Goal: Task Accomplishment & Management: Use online tool/utility

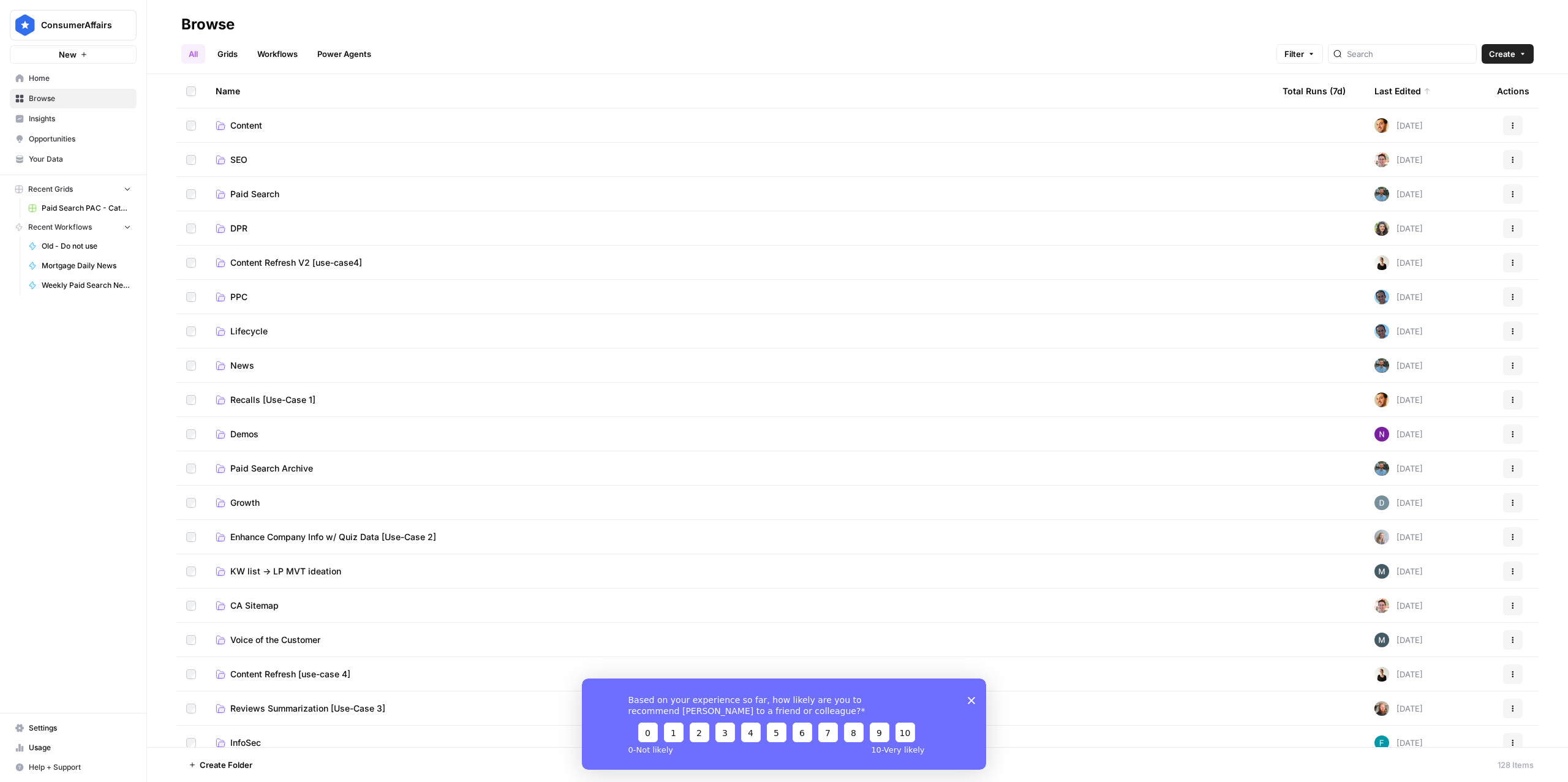
click at [248, 195] on span "Paid Search" at bounding box center [255, 194] width 49 height 12
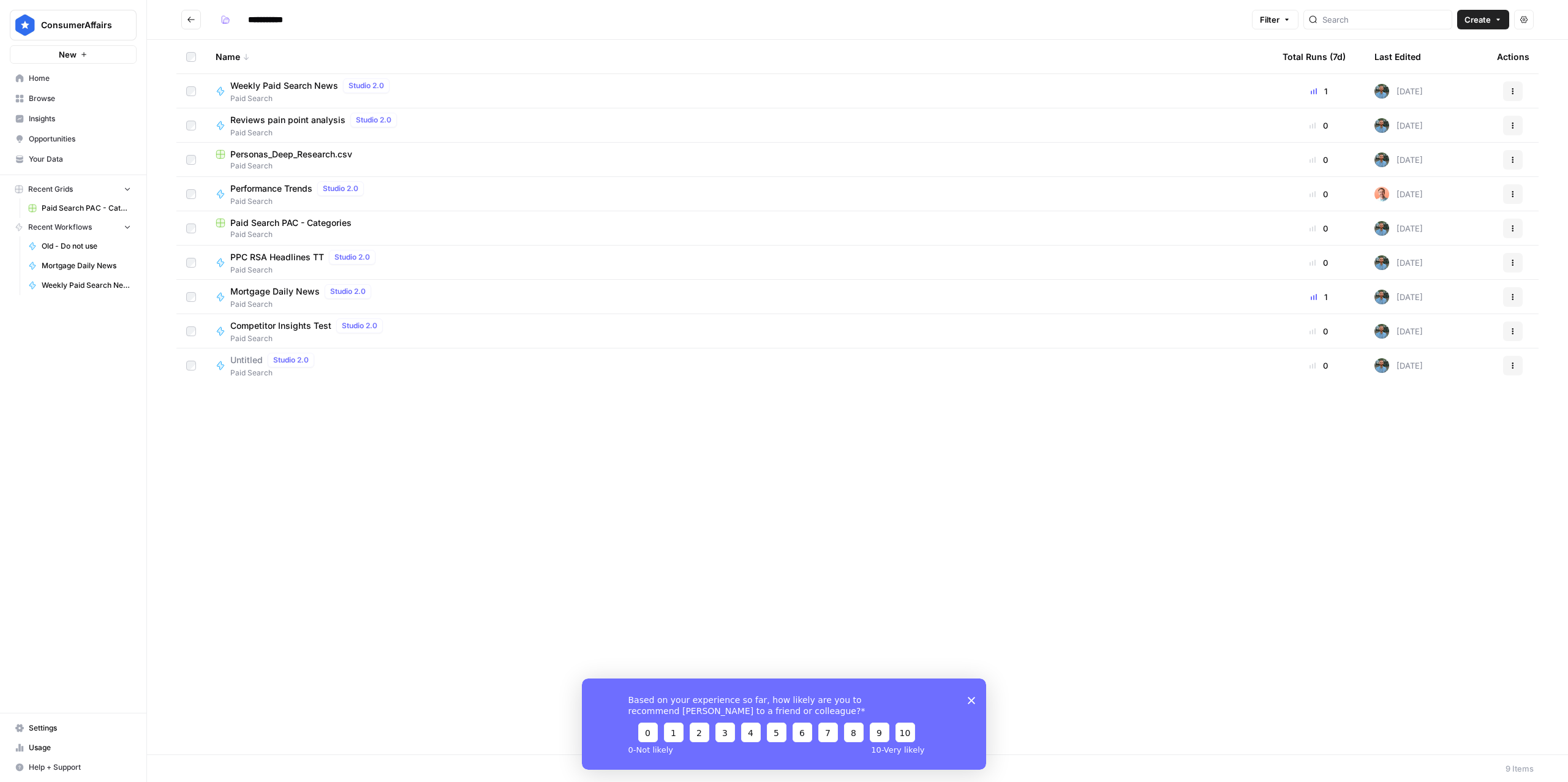
click at [272, 293] on span "Mortgage Daily News" at bounding box center [274, 291] width 90 height 12
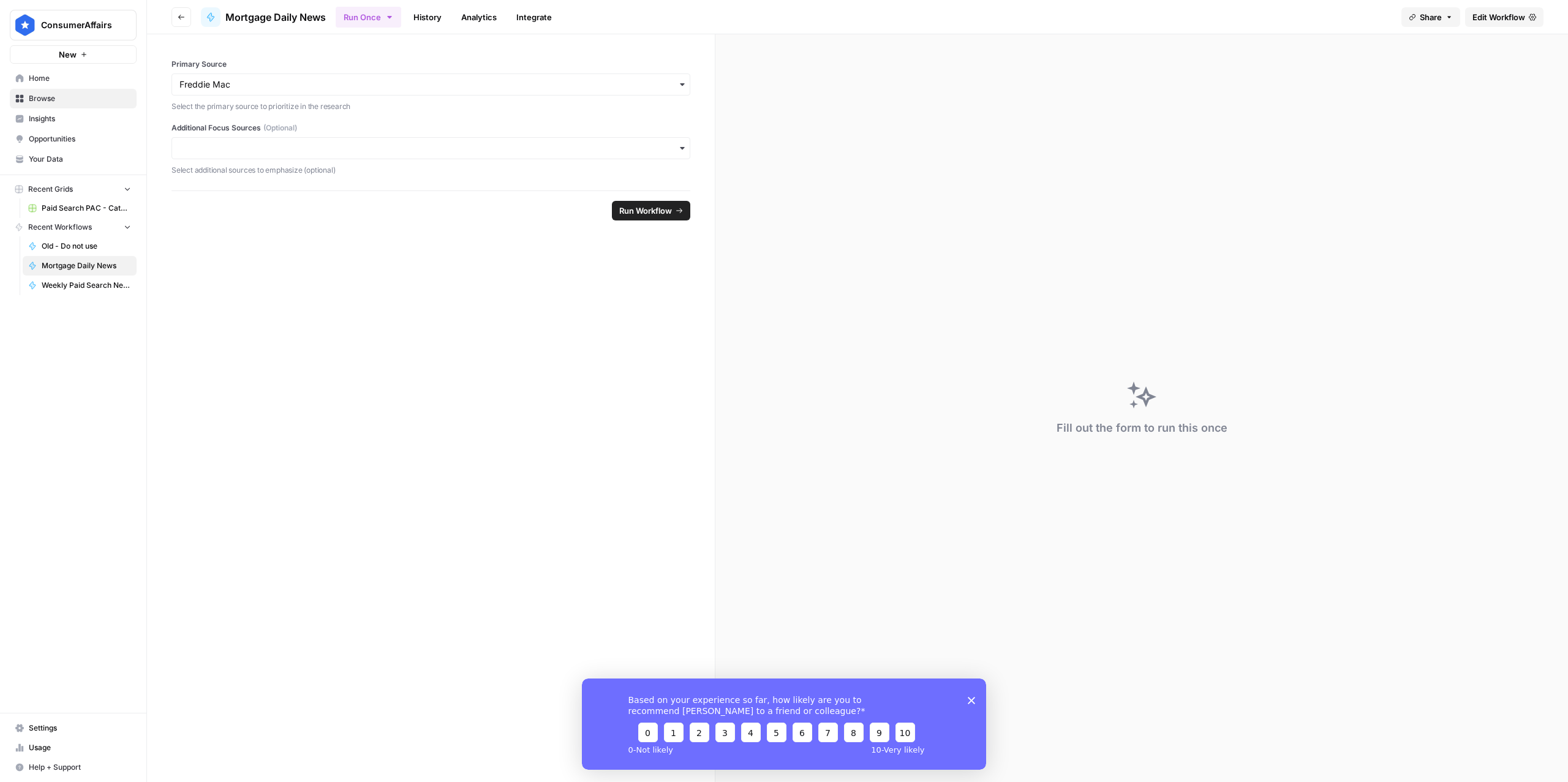
click at [1498, 15] on span "Edit Workflow" at bounding box center [1499, 17] width 53 height 12
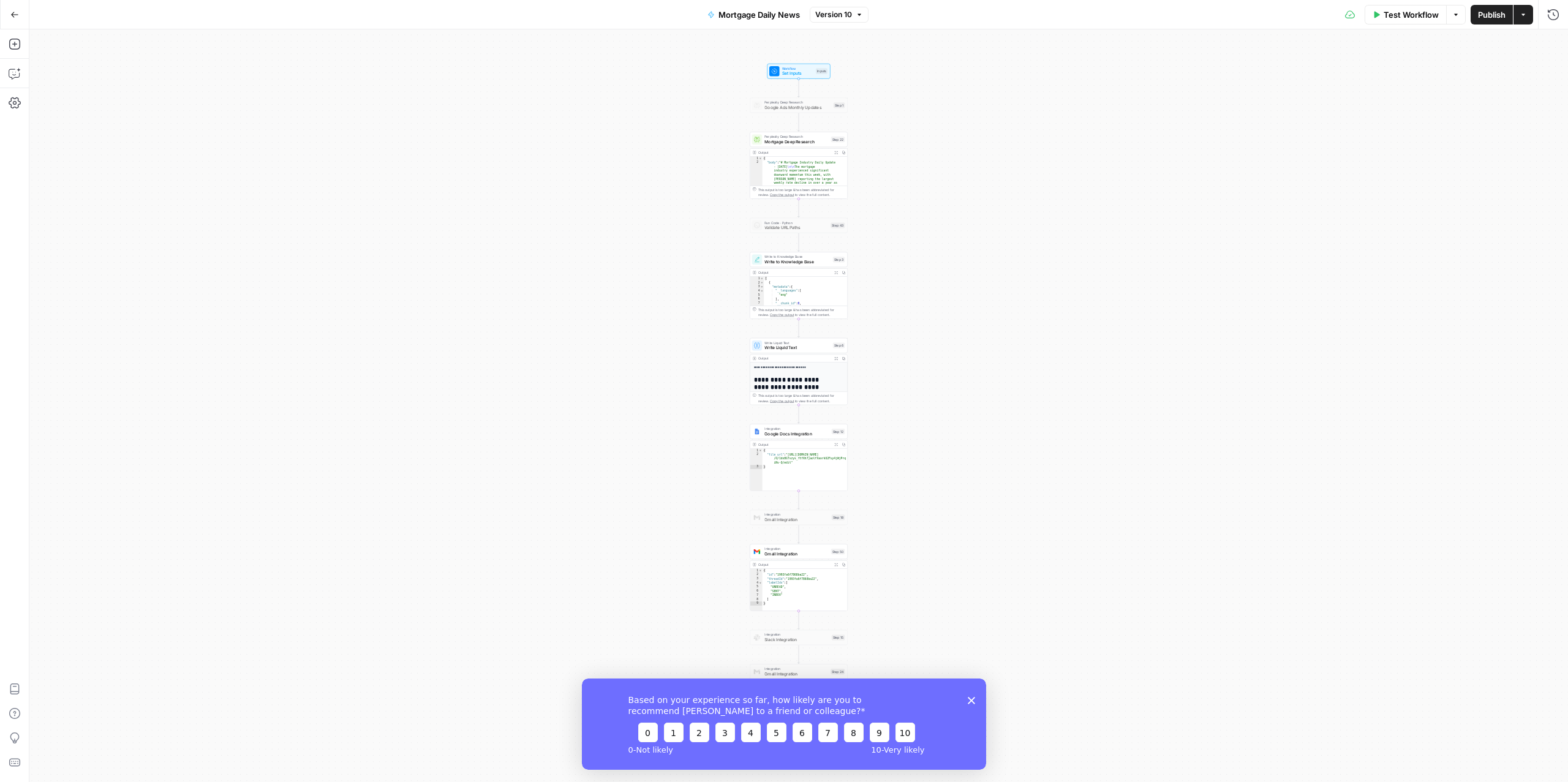
click at [968, 697] on icon "Close survey" at bounding box center [971, 699] width 7 height 7
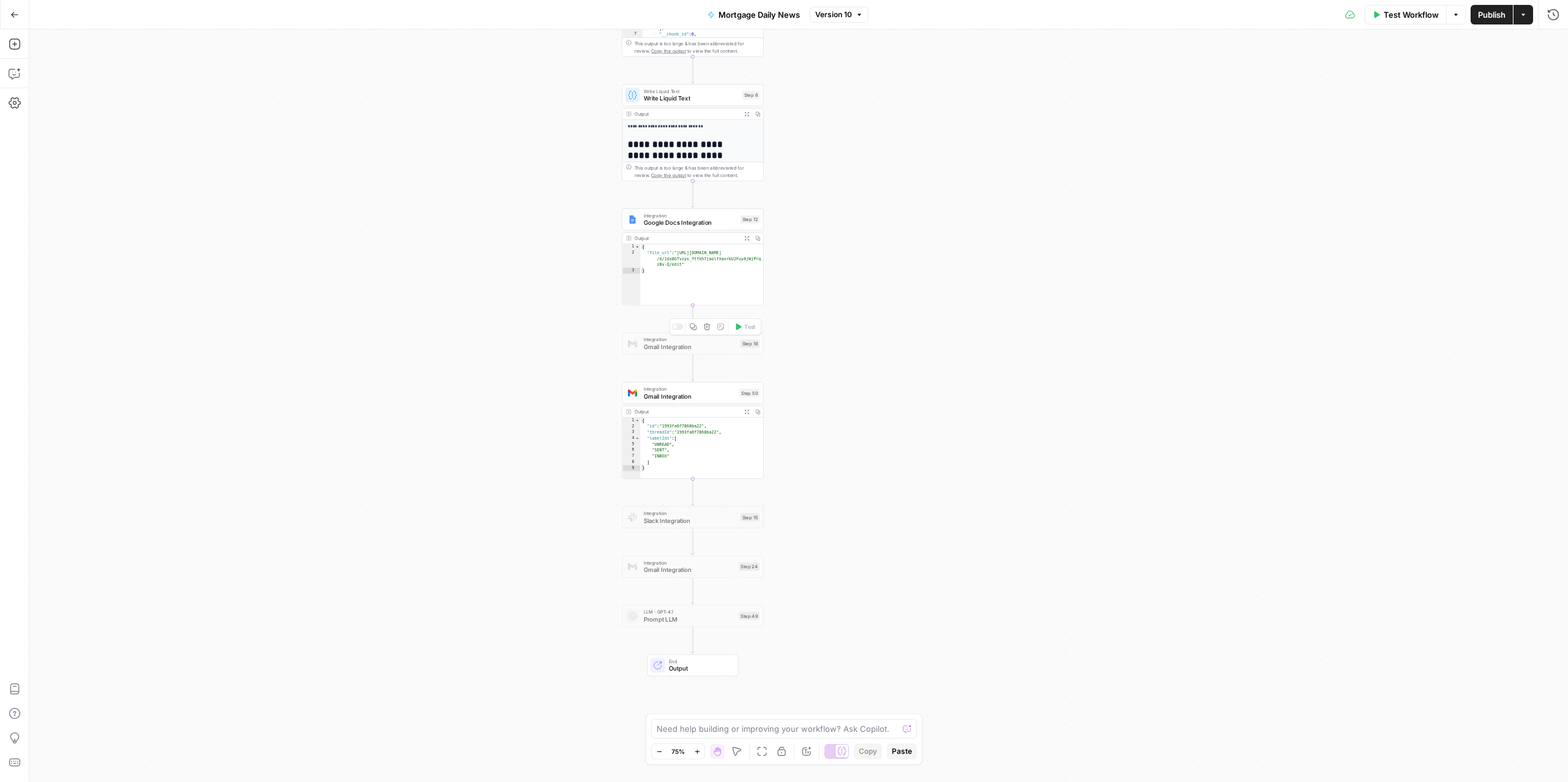
click at [674, 343] on span "Gmail Integration" at bounding box center [690, 346] width 93 height 9
click at [678, 327] on div at bounding box center [678, 327] width 12 height 6
click at [686, 352] on div "Integration Gmail Integration Step 18 Copy step Delete step Add Note Test" at bounding box center [693, 343] width 142 height 22
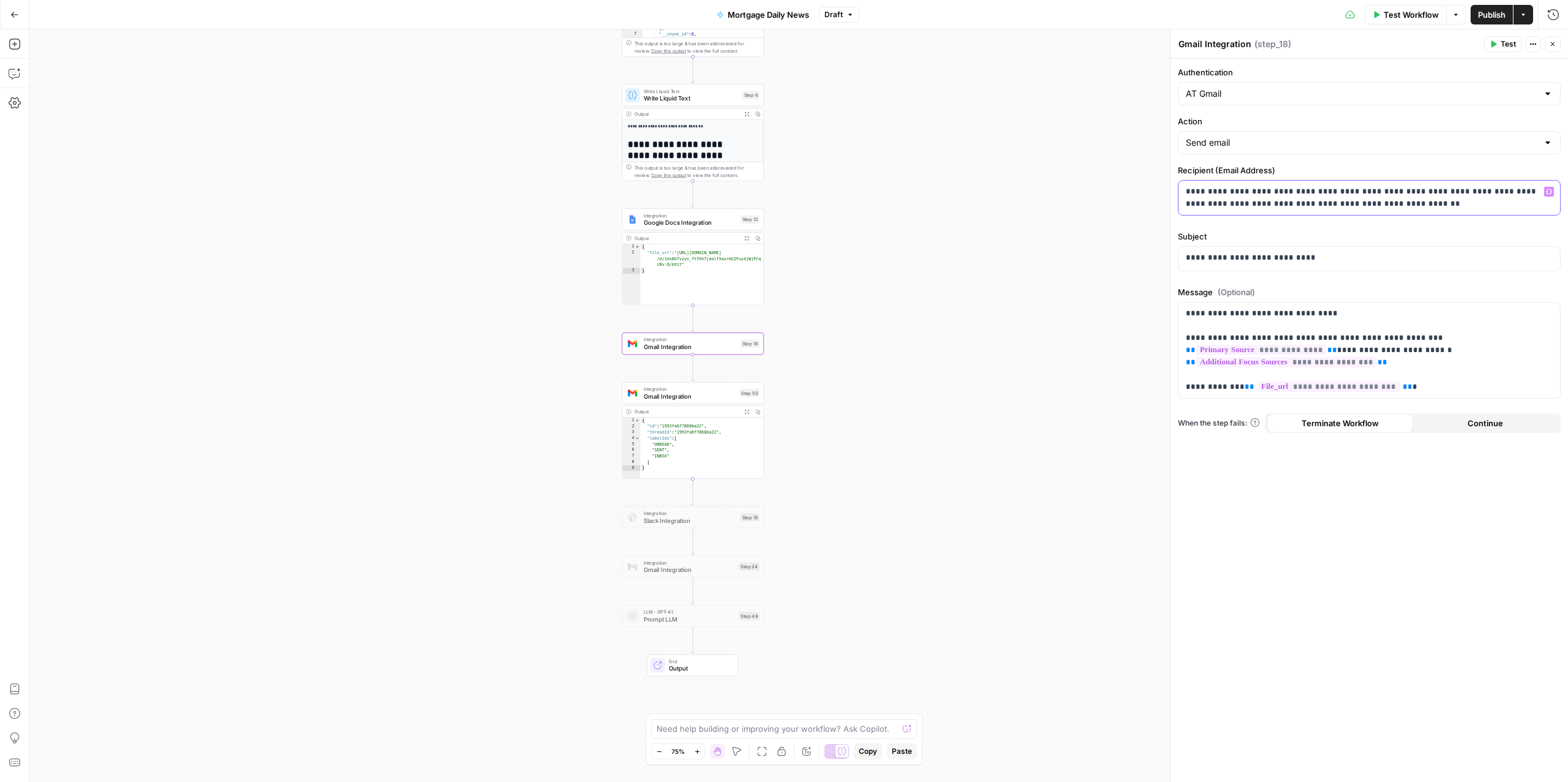
drag, startPoint x: 1438, startPoint y: 210, endPoint x: 1295, endPoint y: 189, distance: 144.5
click at [1295, 189] on p "**********" at bounding box center [1368, 198] width 366 height 25
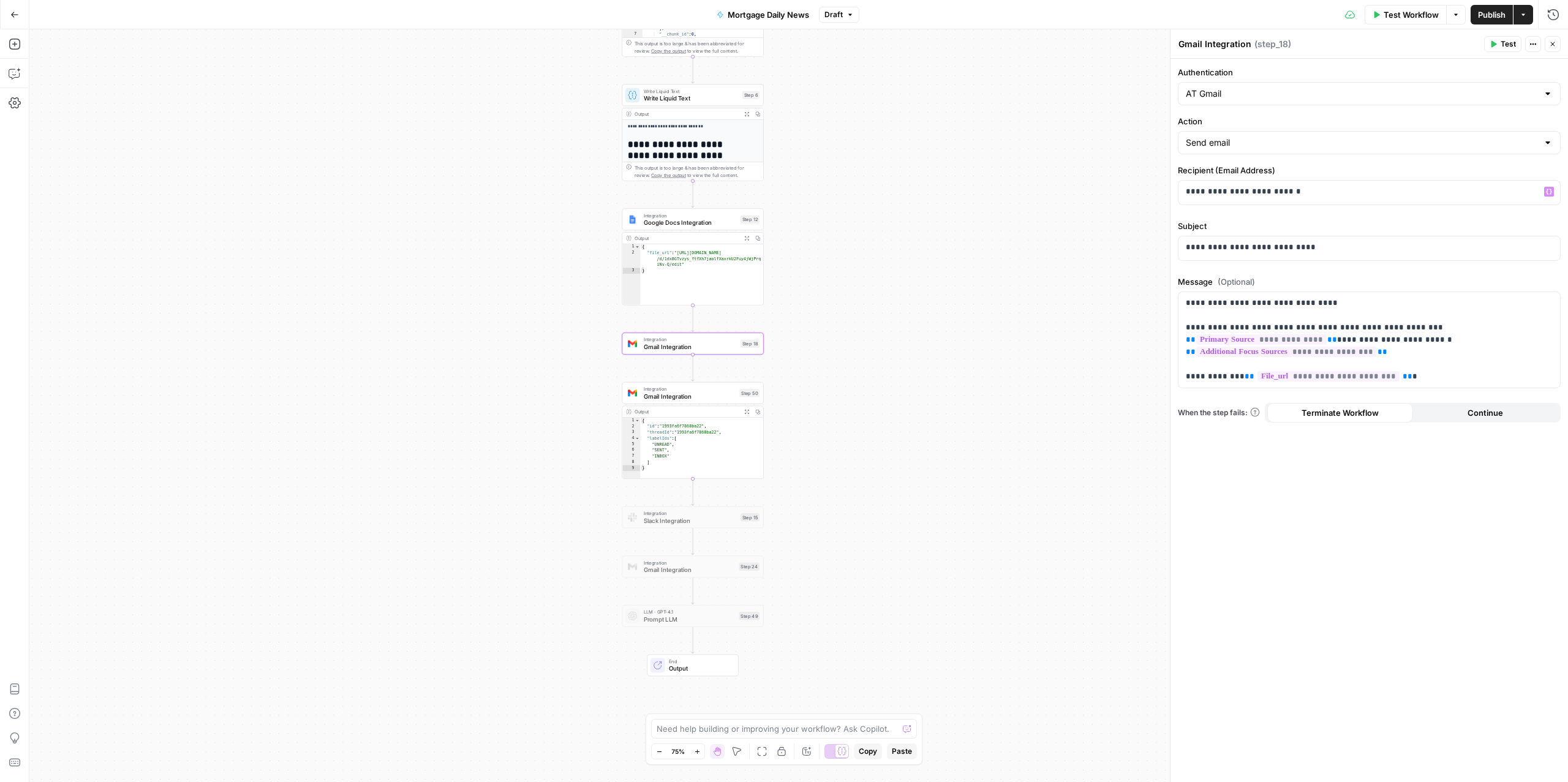
click at [1323, 539] on div "**********" at bounding box center [1369, 420] width 397 height 723
click at [679, 377] on div at bounding box center [680, 376] width 4 height 4
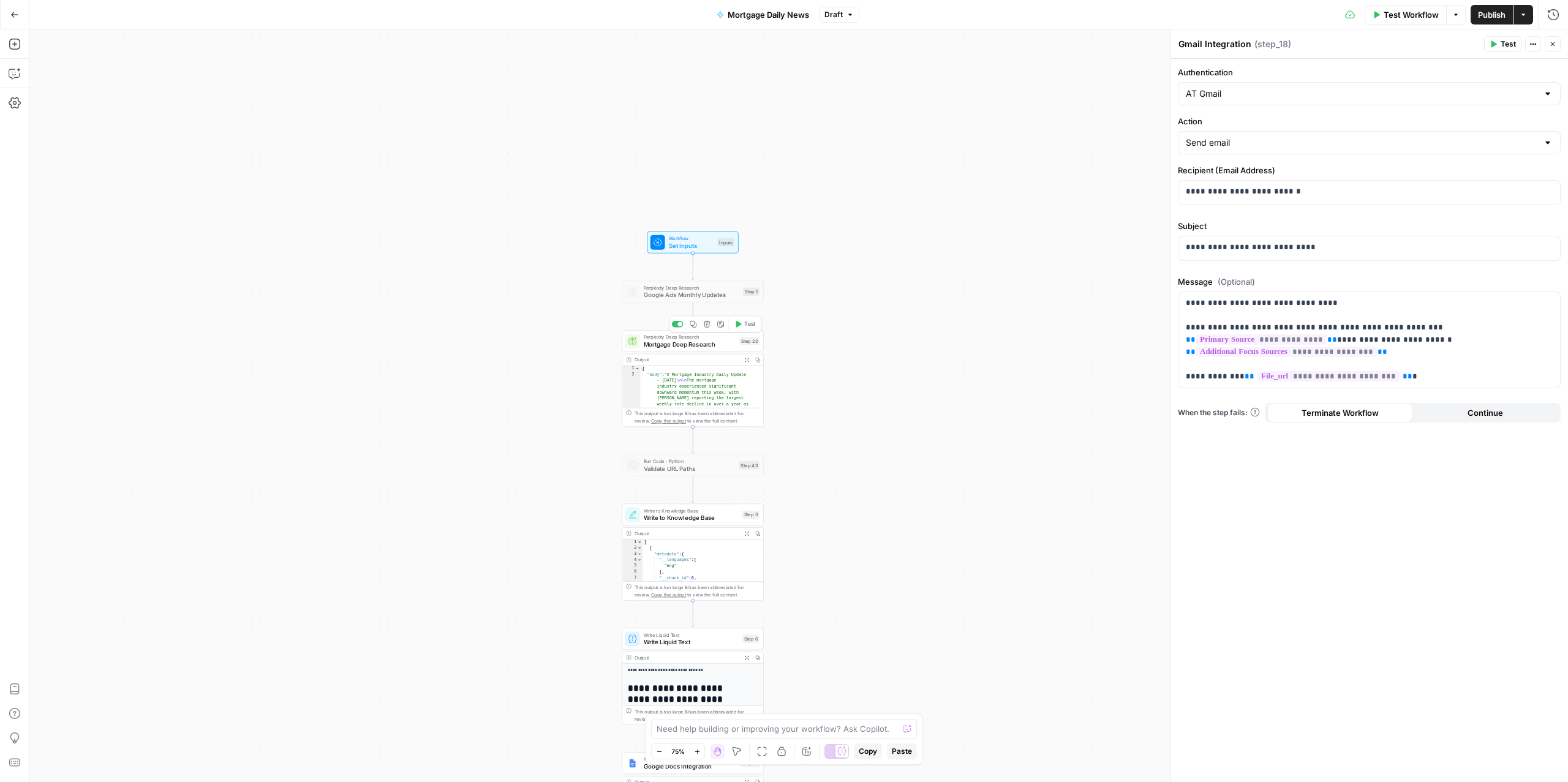
click at [659, 344] on span "Mortgage Deep Research" at bounding box center [690, 344] width 92 height 9
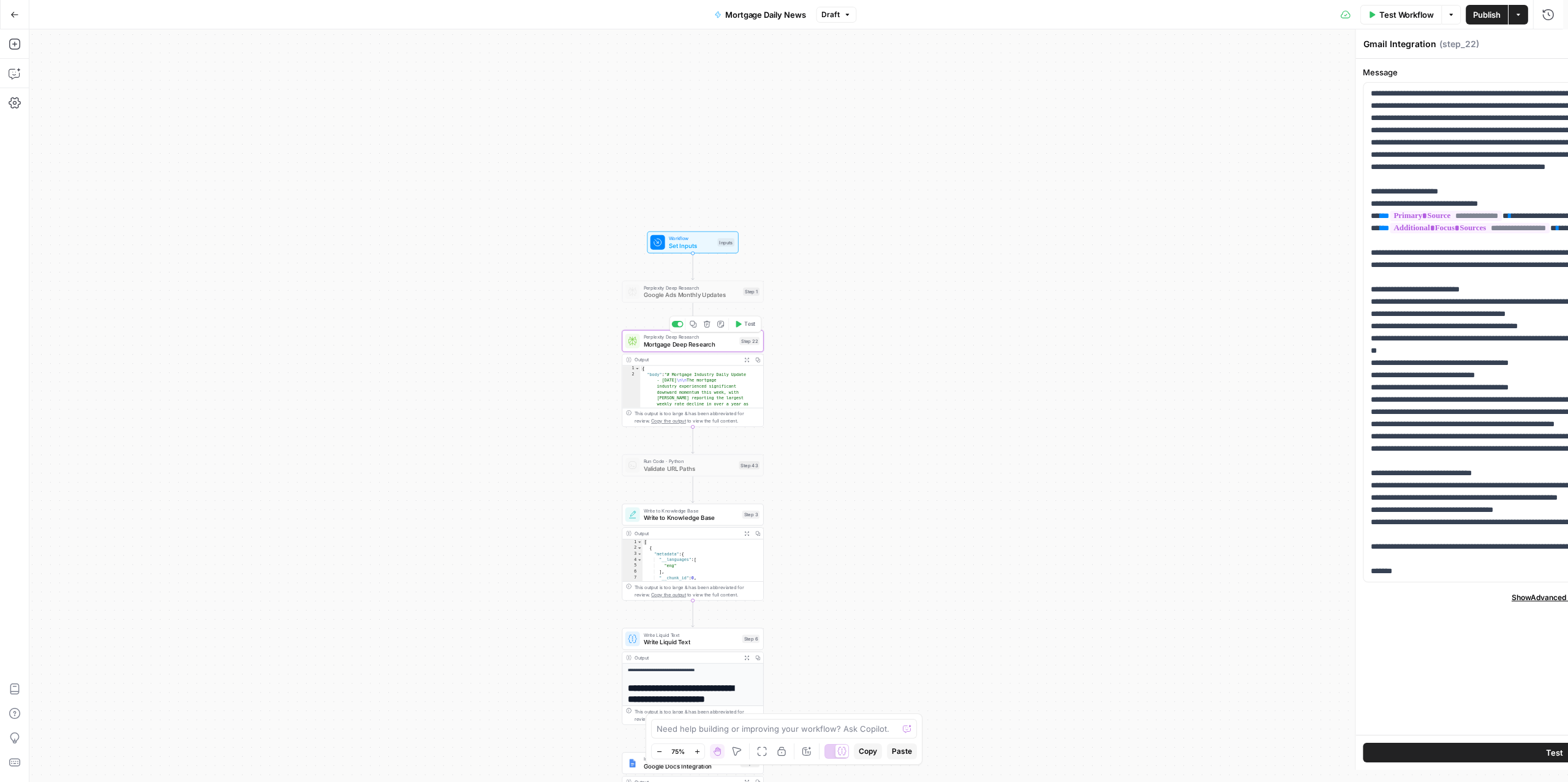
type textarea "Mortgage Deep Research"
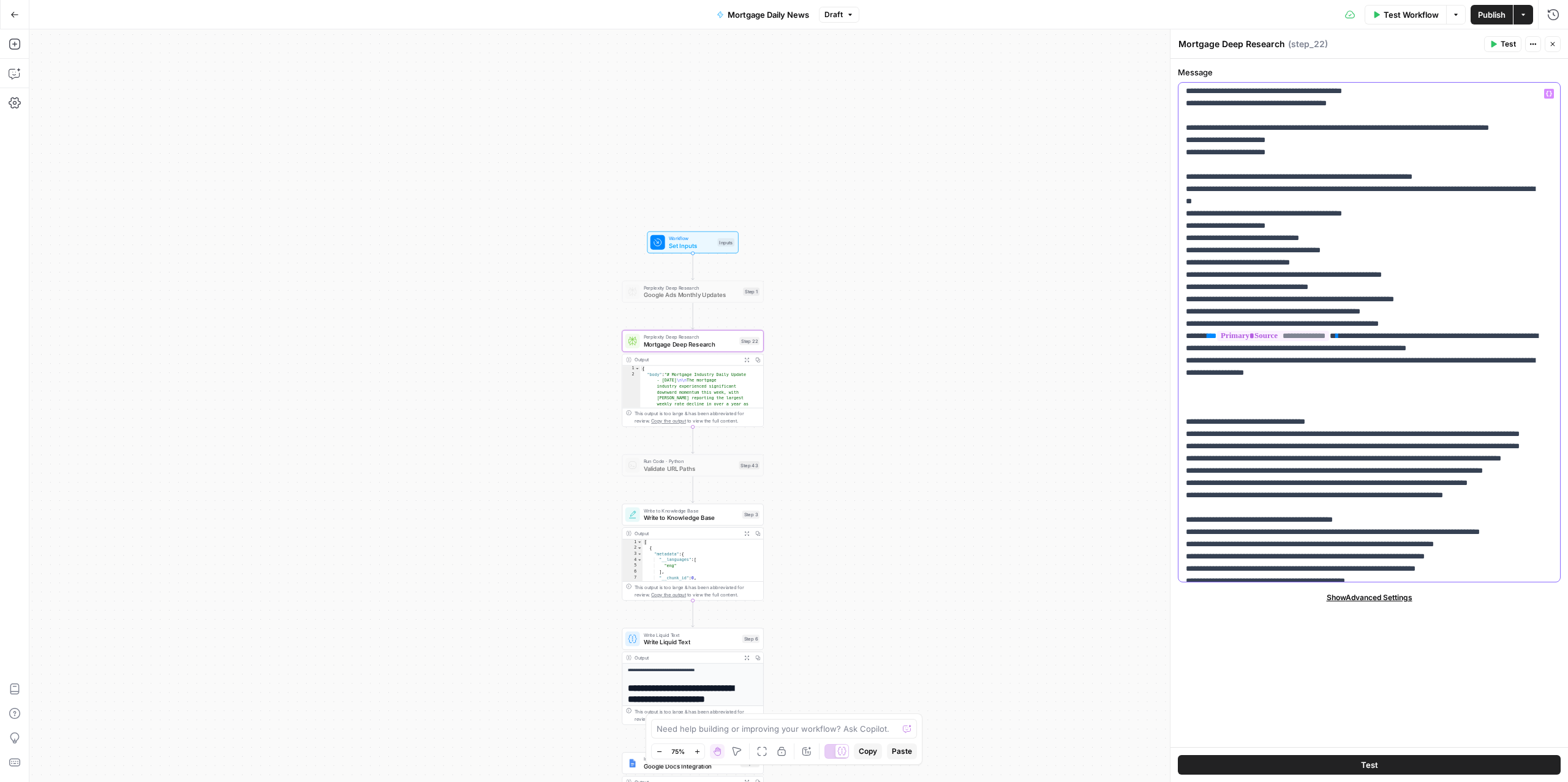
scroll to position [626, 0]
click at [1326, 365] on p "**********" at bounding box center [1362, 343] width 354 height 1764
type input "Fred"
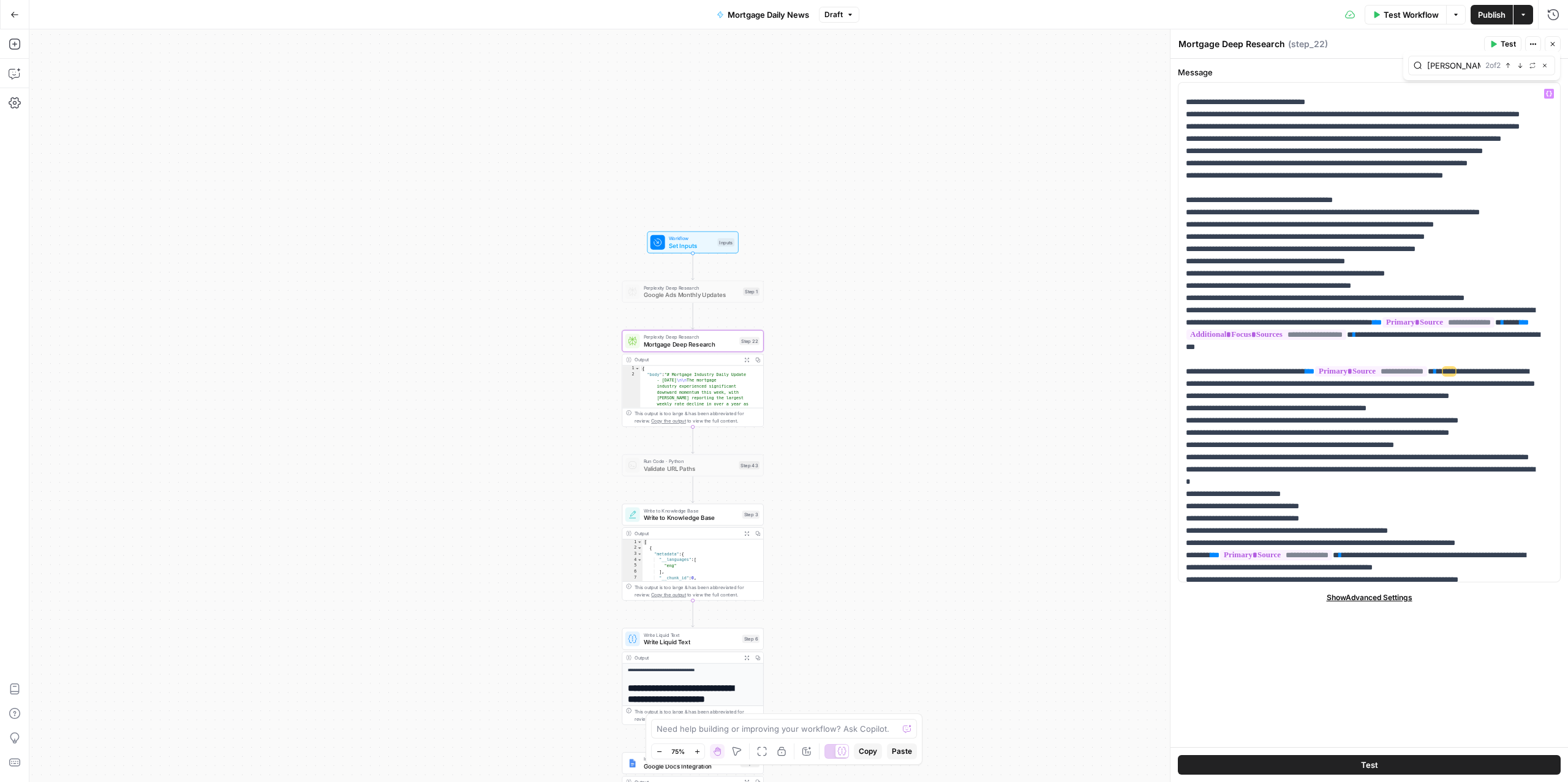
scroll to position [1275, 0]
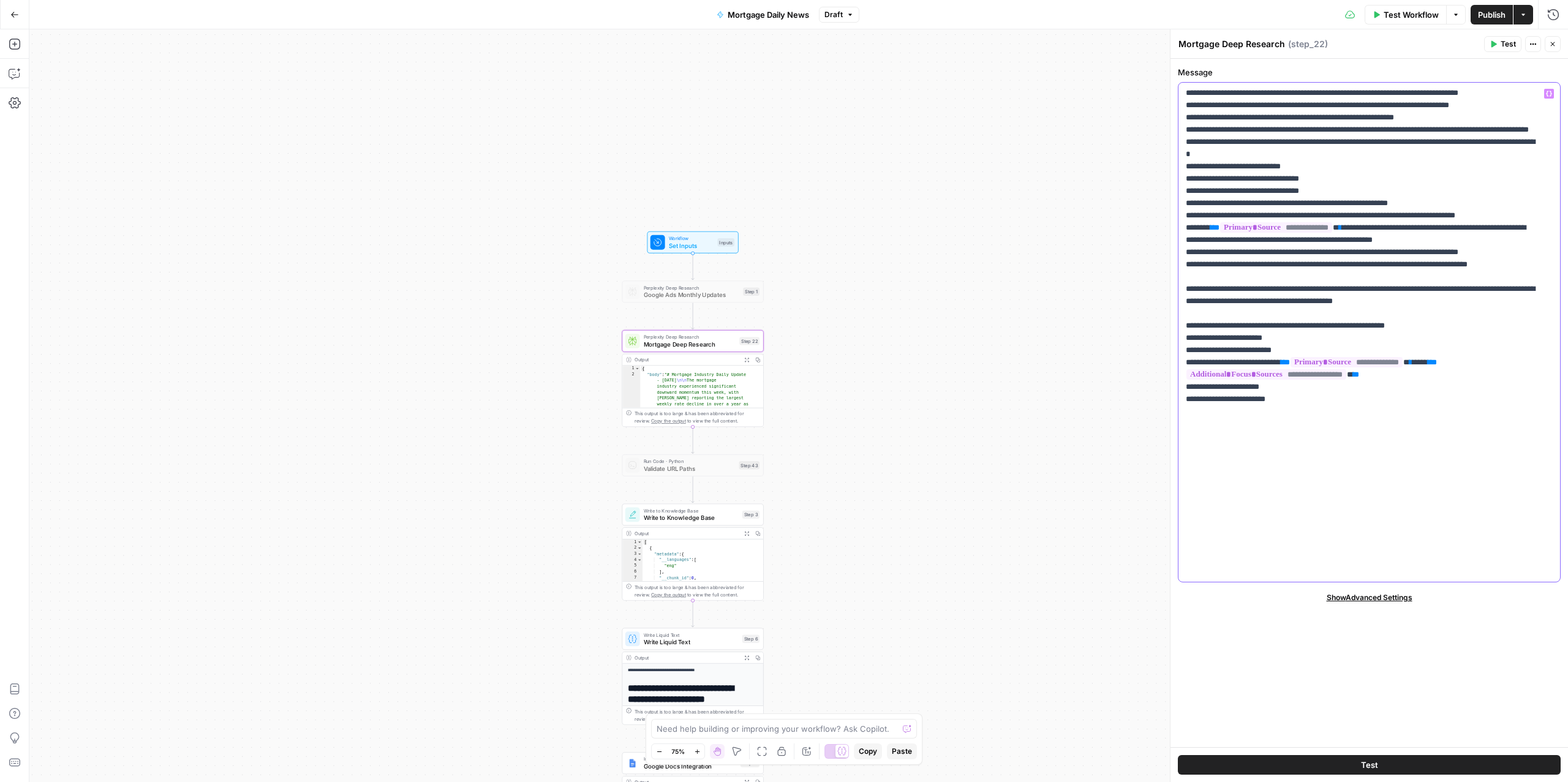
drag, startPoint x: 1531, startPoint y: 193, endPoint x: 1483, endPoint y: 196, distance: 48.1
type input "Freddie"
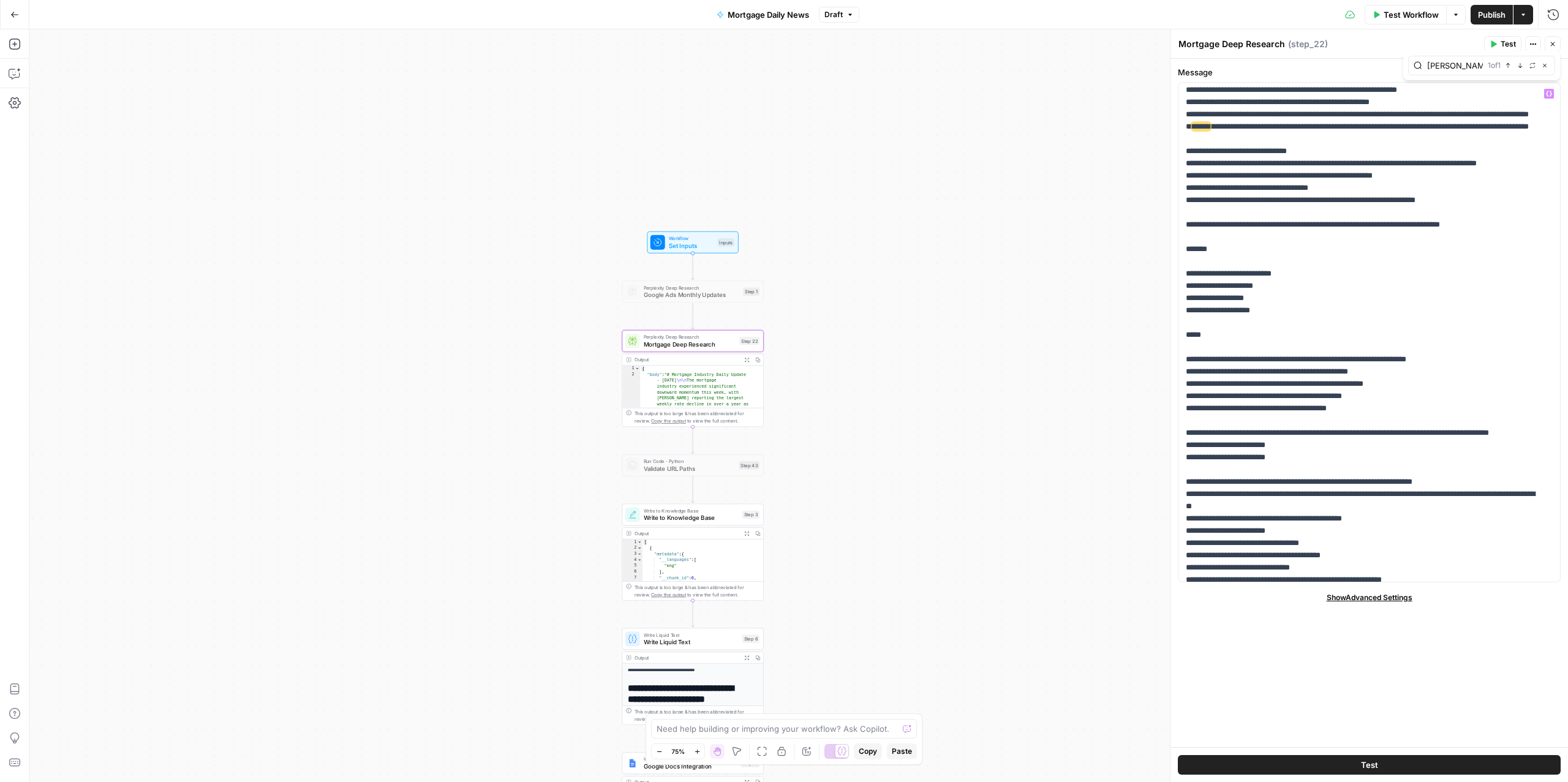
scroll to position [319, 0]
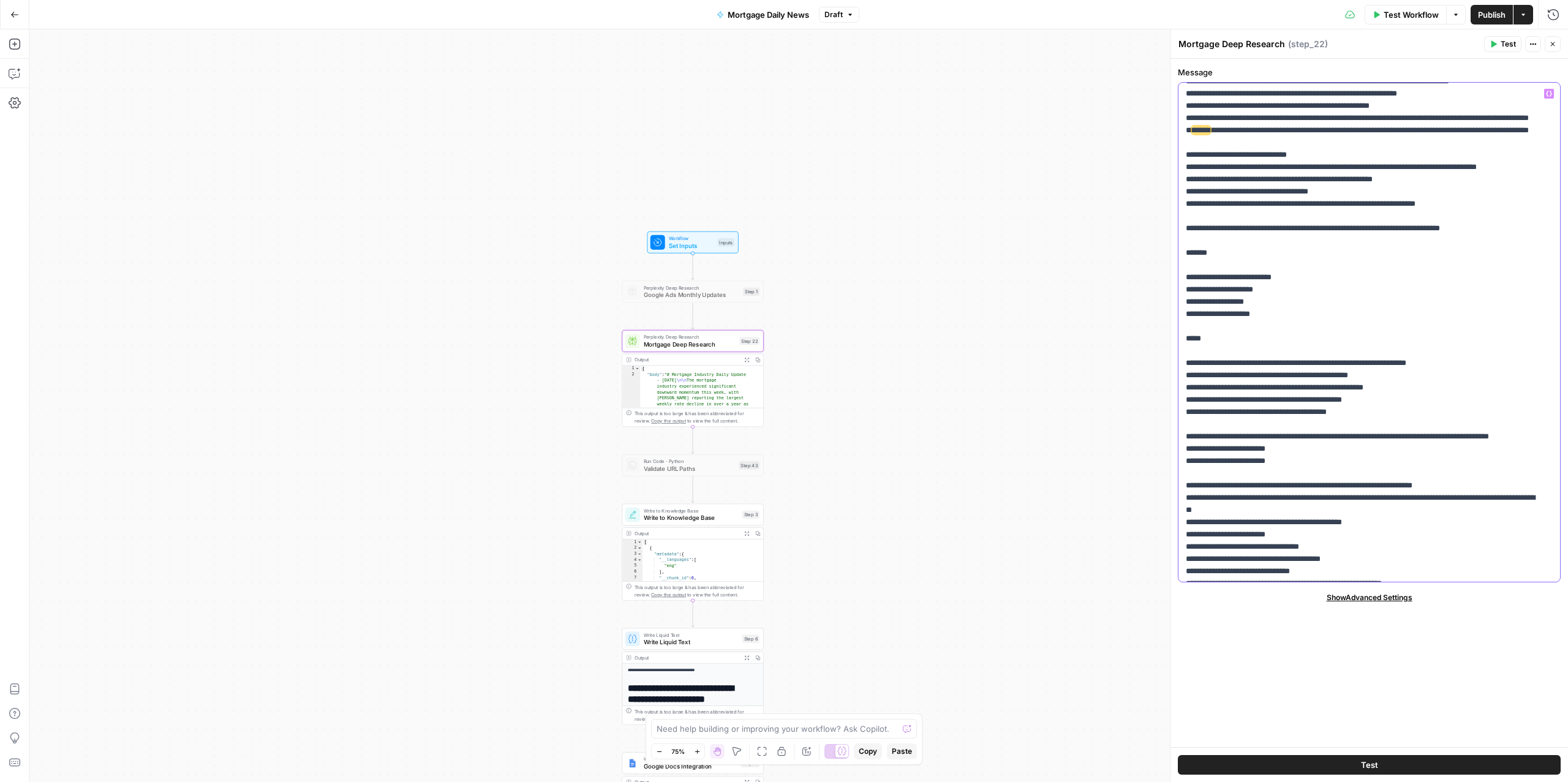
drag, startPoint x: 1240, startPoint y: 181, endPoint x: 1193, endPoint y: 184, distance: 47.1
click at [1193, 184] on p "**********" at bounding box center [1362, 650] width 354 height 1764
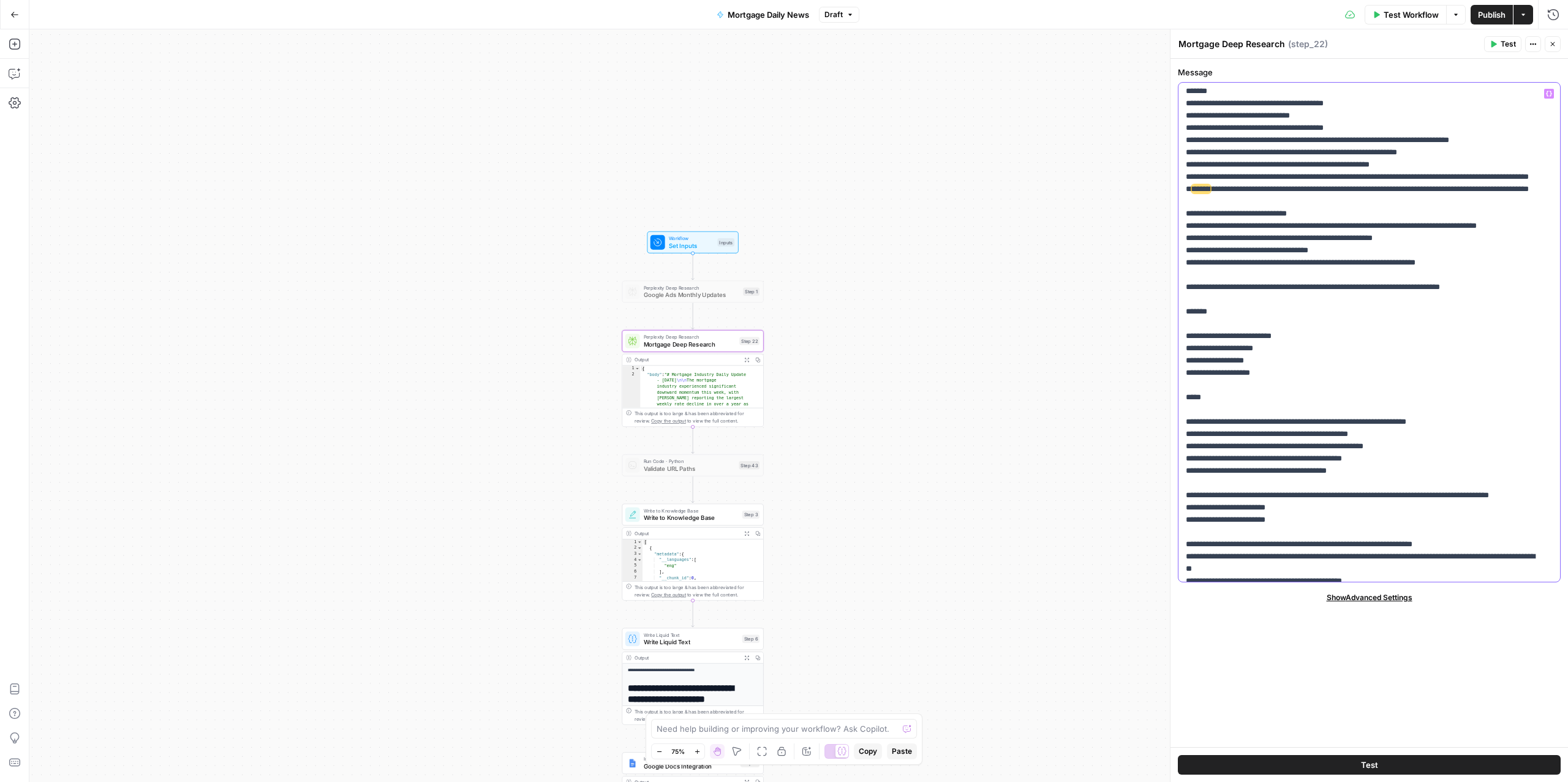
scroll to position [256, 0]
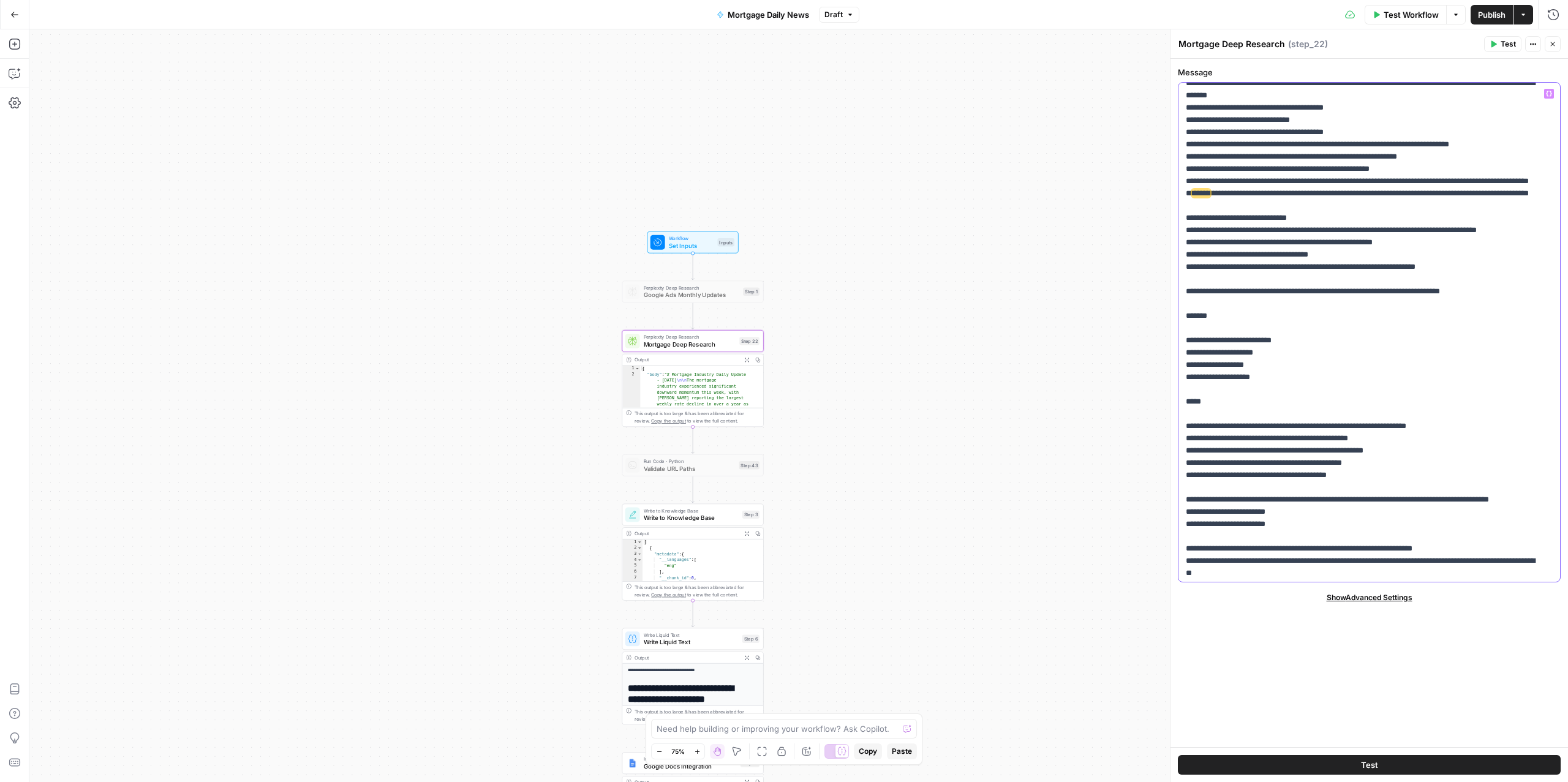
click at [1310, 189] on p "**********" at bounding box center [1362, 713] width 354 height 1764
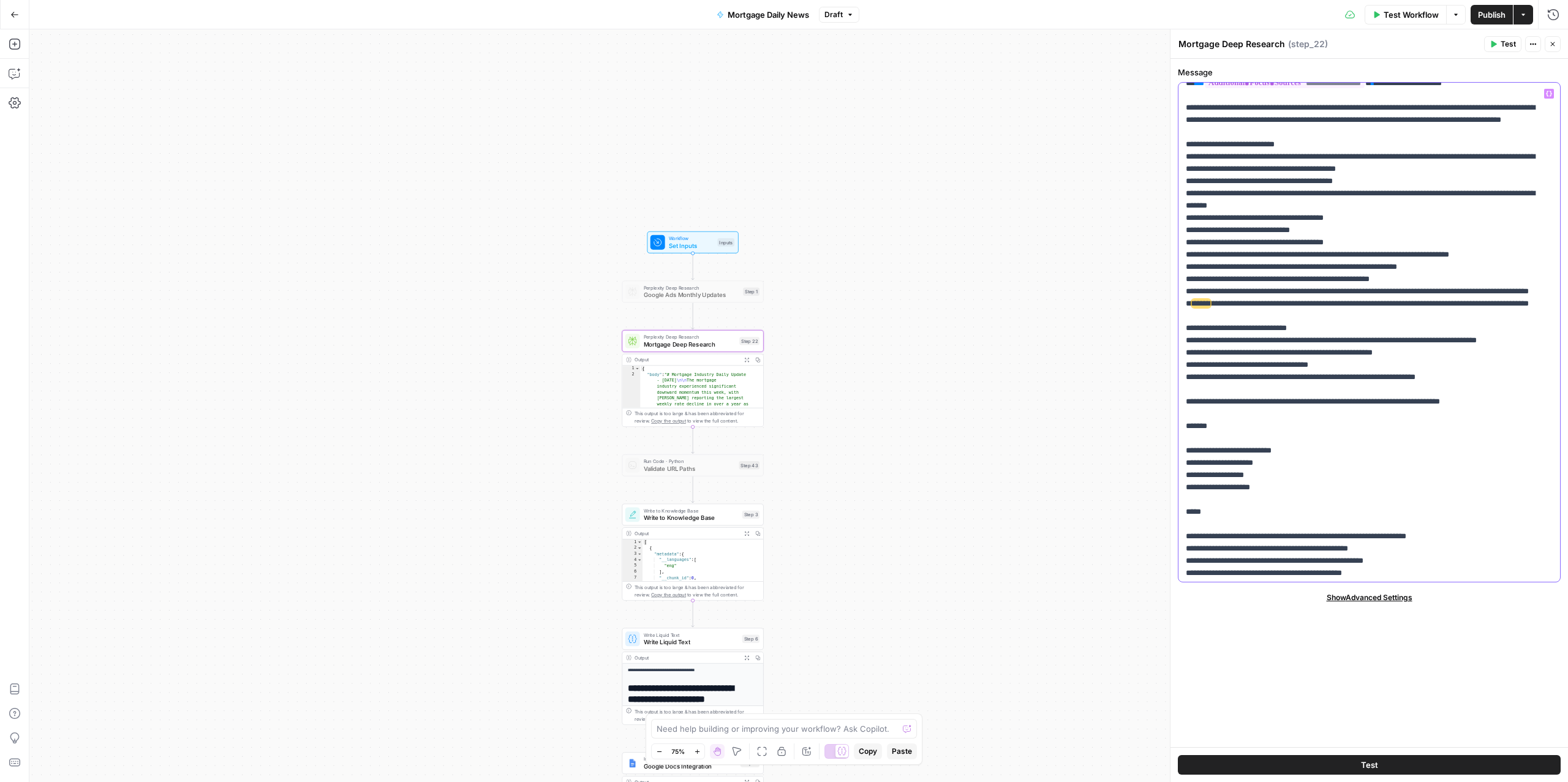
scroll to position [0, 0]
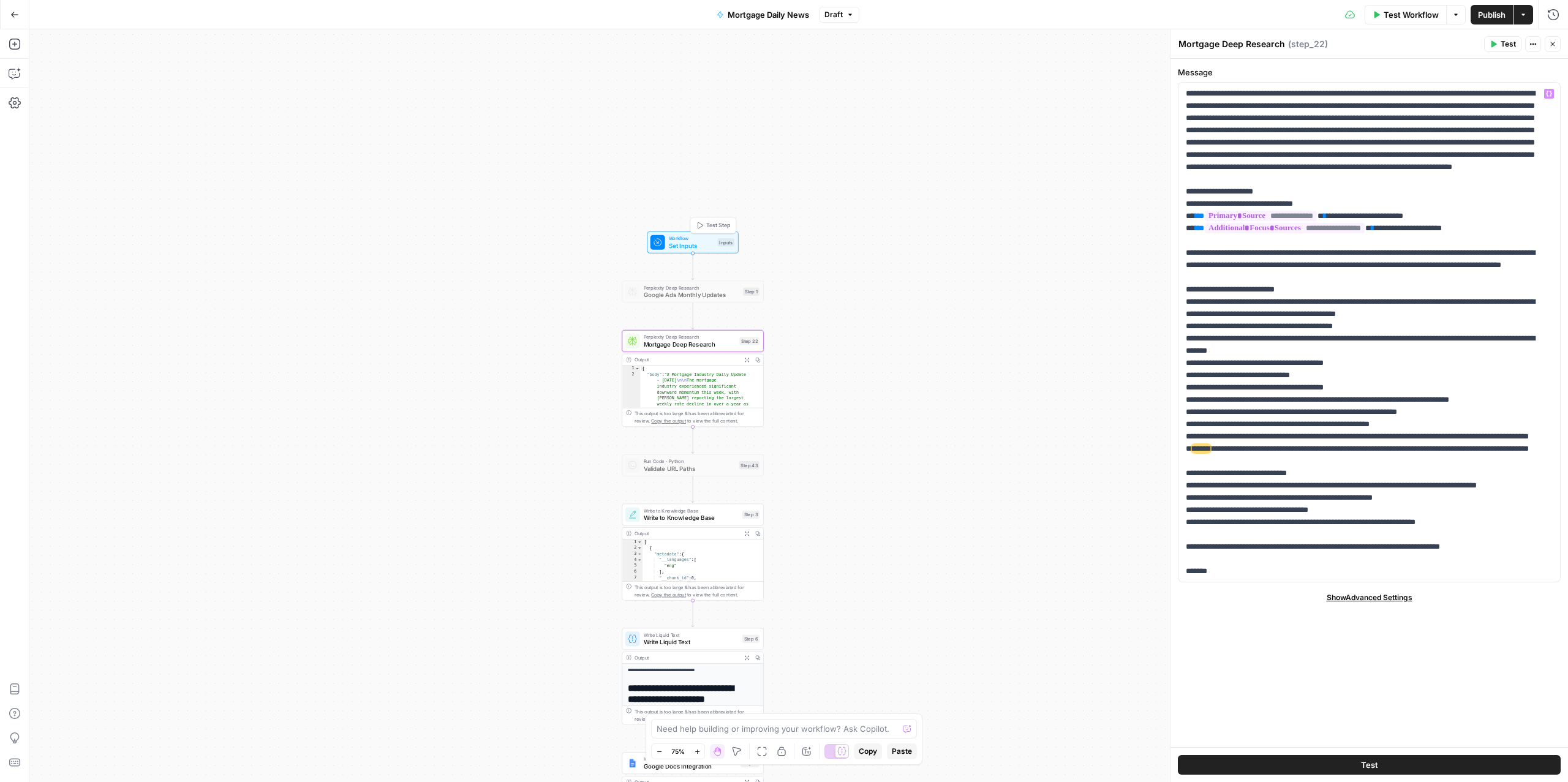
click at [690, 241] on span "Set Inputs" at bounding box center [692, 245] width 45 height 9
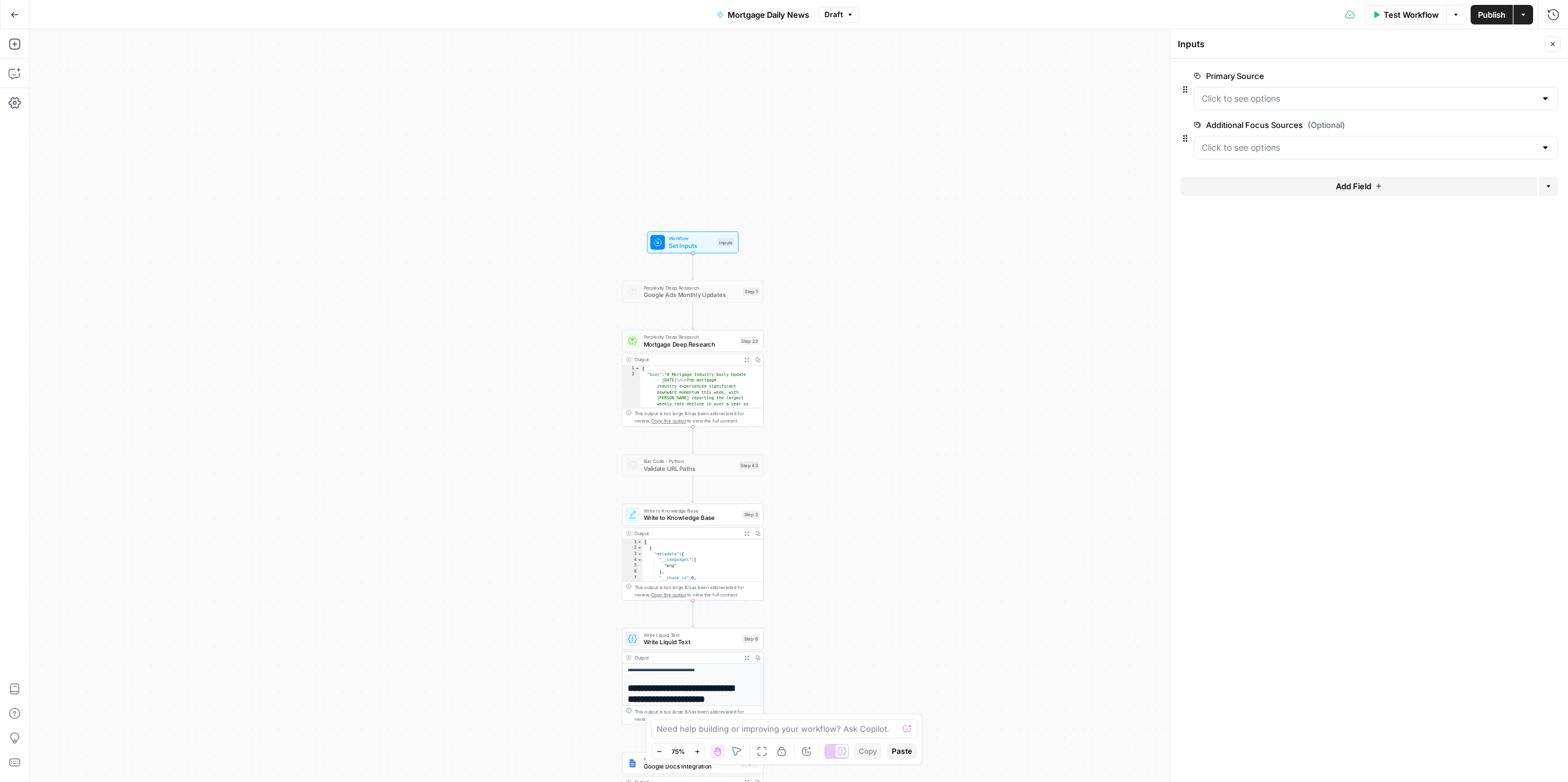
click at [1519, 73] on span "edit field" at bounding box center [1511, 76] width 27 height 10
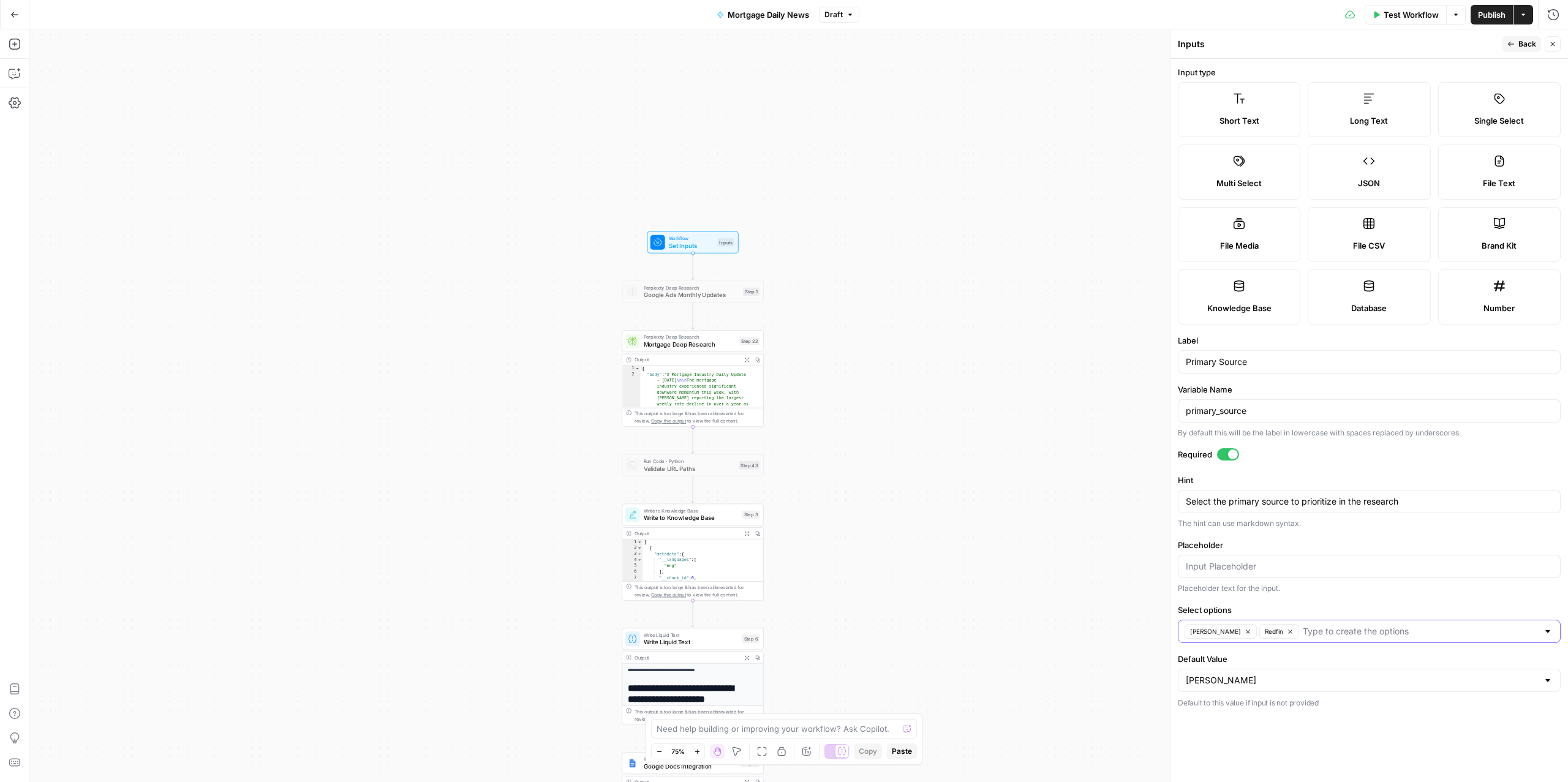
click at [1346, 637] on input "Select options" at bounding box center [1419, 632] width 235 height 12
type input "Mortgage Daily News"
click at [1249, 687] on input "Default Value" at bounding box center [1361, 680] width 352 height 12
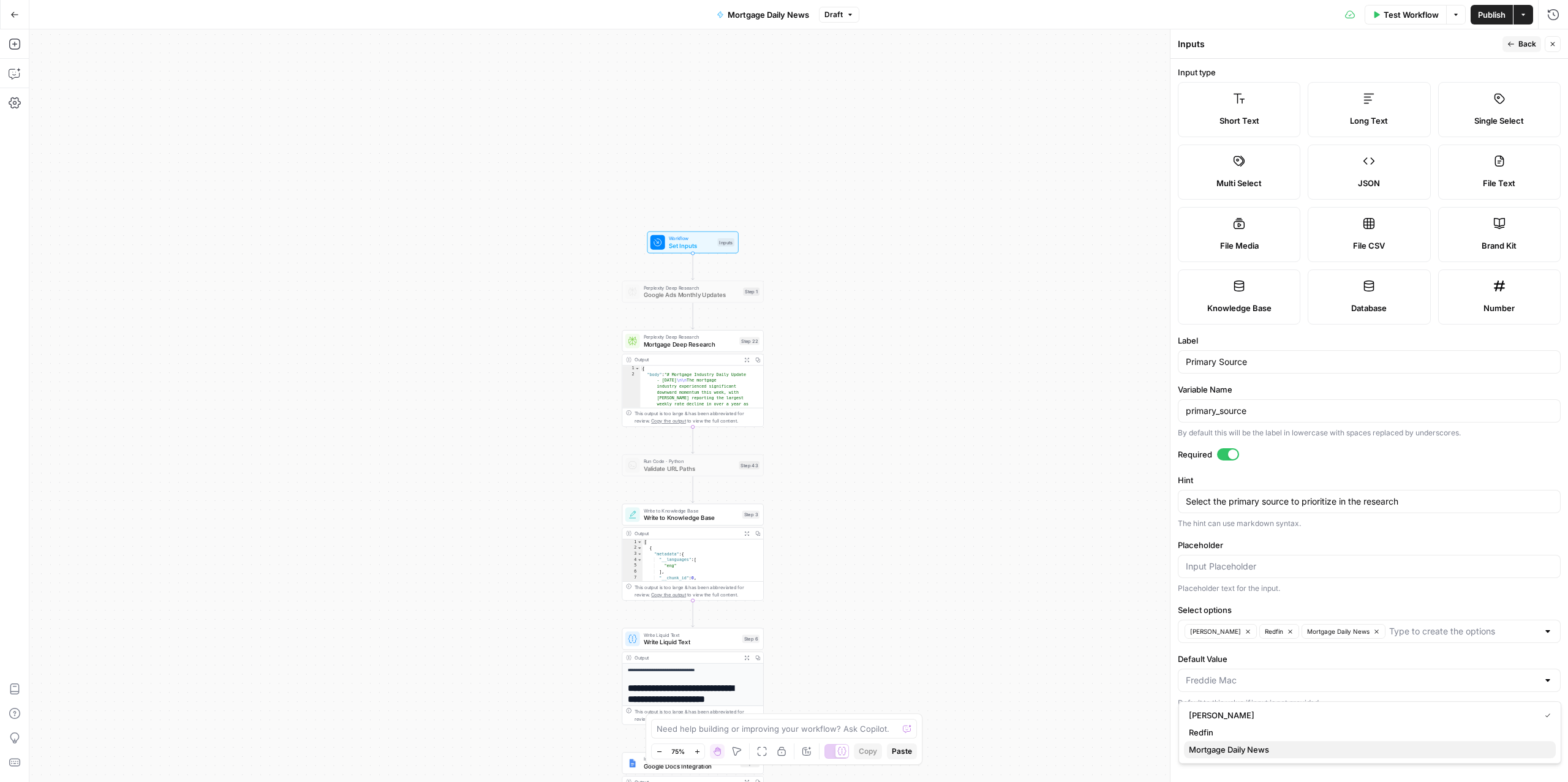
click at [1240, 751] on span "Mortgage Daily News" at bounding box center [1366, 750] width 357 height 12
type input "Mortgage Daily News"
click at [1044, 627] on div "Workflow Set Inputs Inputs Perplexity Deep Research Google Ads Monthly Updates …" at bounding box center [799, 405] width 1538 height 752
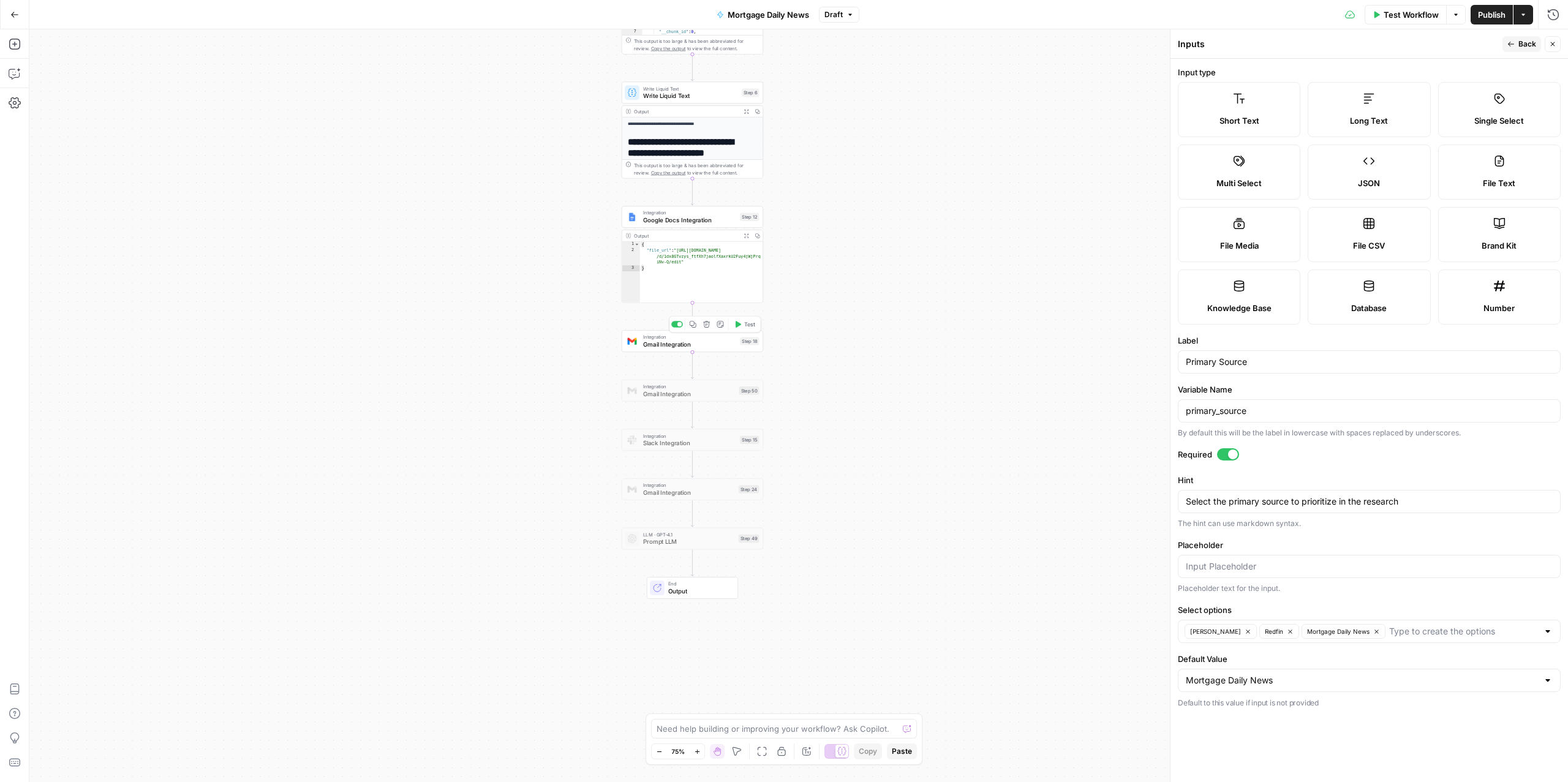
click at [683, 348] on span "Gmail Integration" at bounding box center [690, 344] width 93 height 9
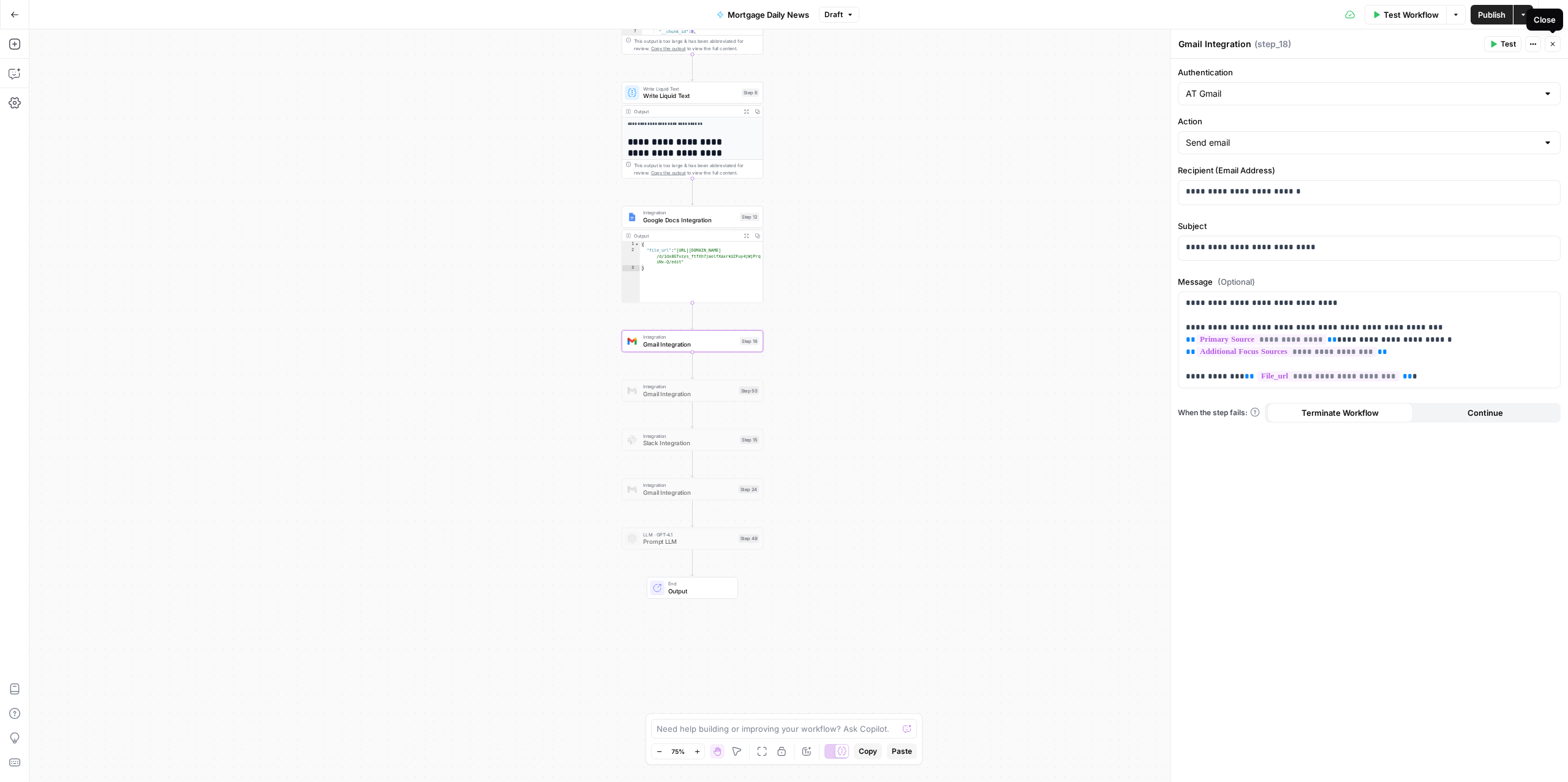
click at [1553, 43] on icon "button" at bounding box center [1551, 43] width 7 height 7
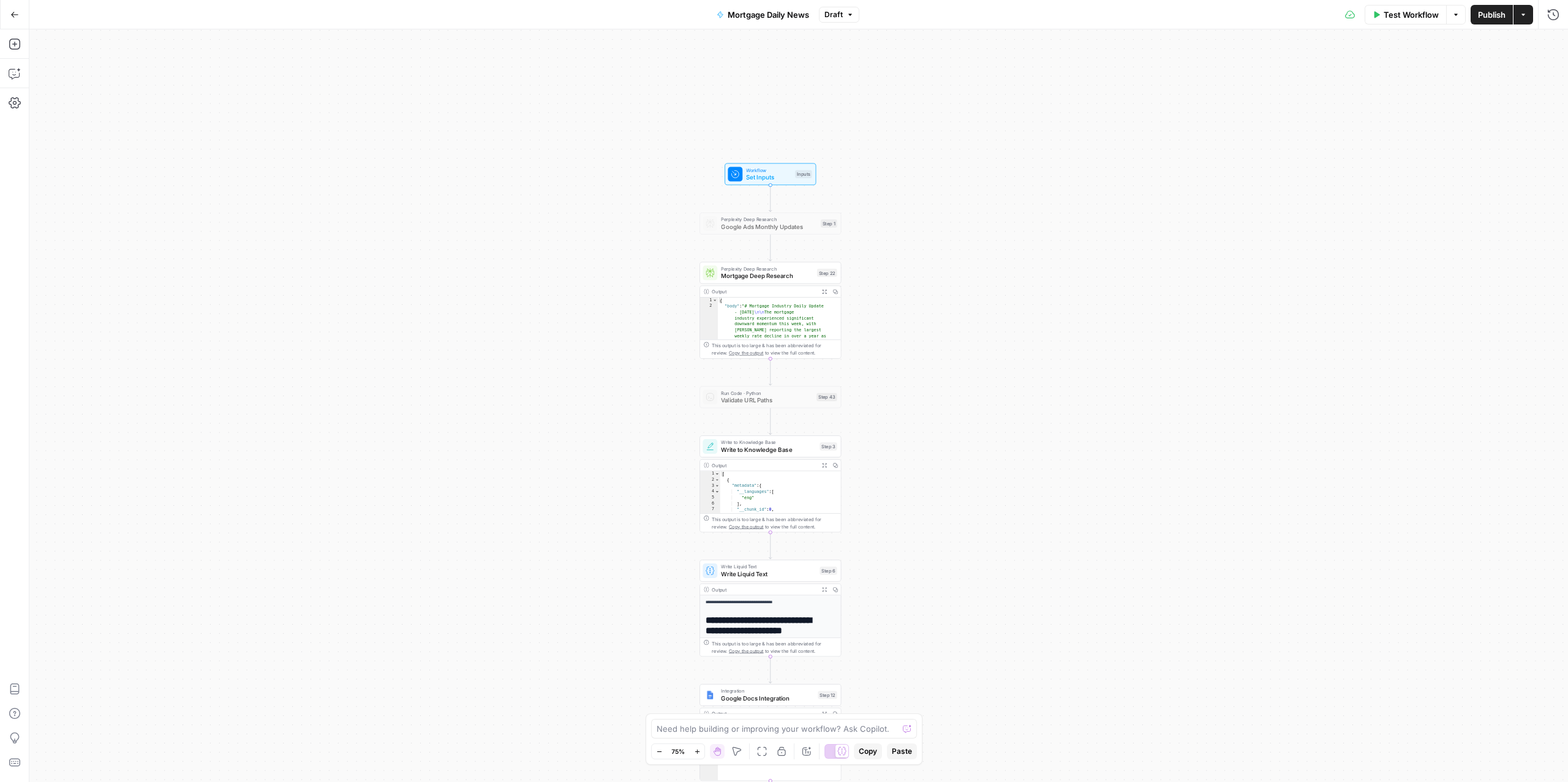
click at [747, 273] on span "Mortgage Deep Research" at bounding box center [767, 275] width 92 height 9
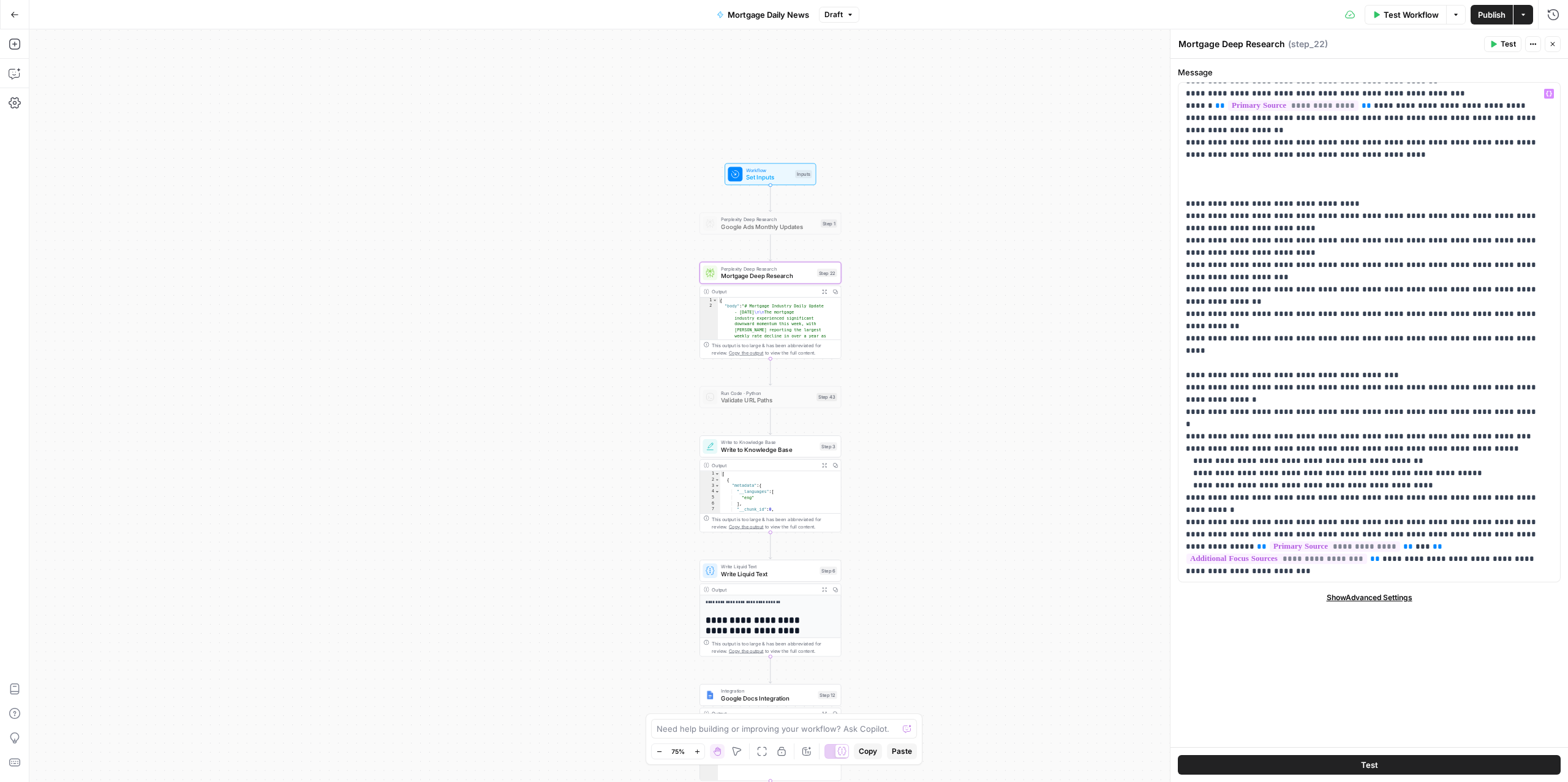
scroll to position [833, 0]
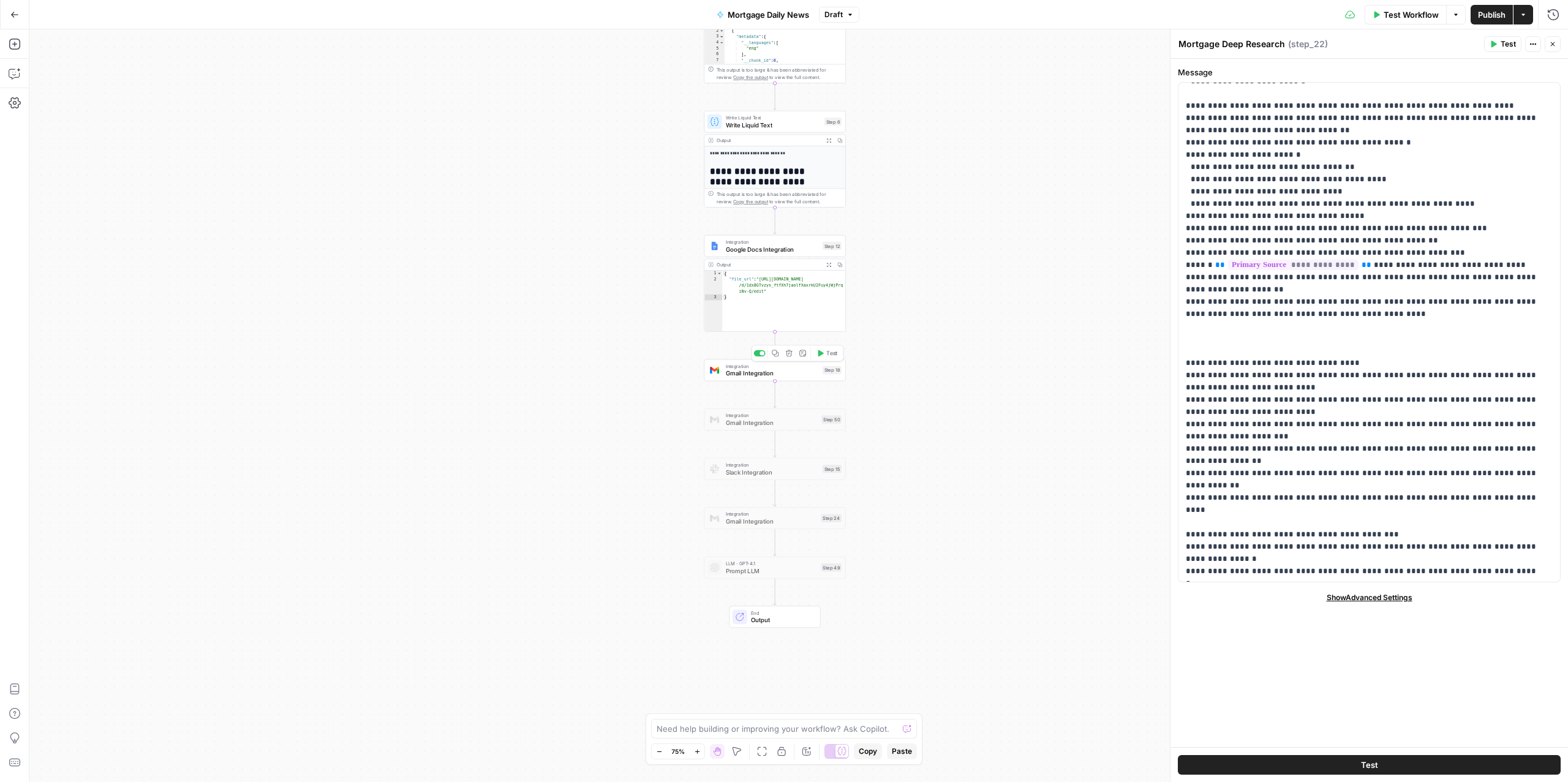
click at [751, 375] on span "Gmail Integration" at bounding box center [772, 373] width 93 height 9
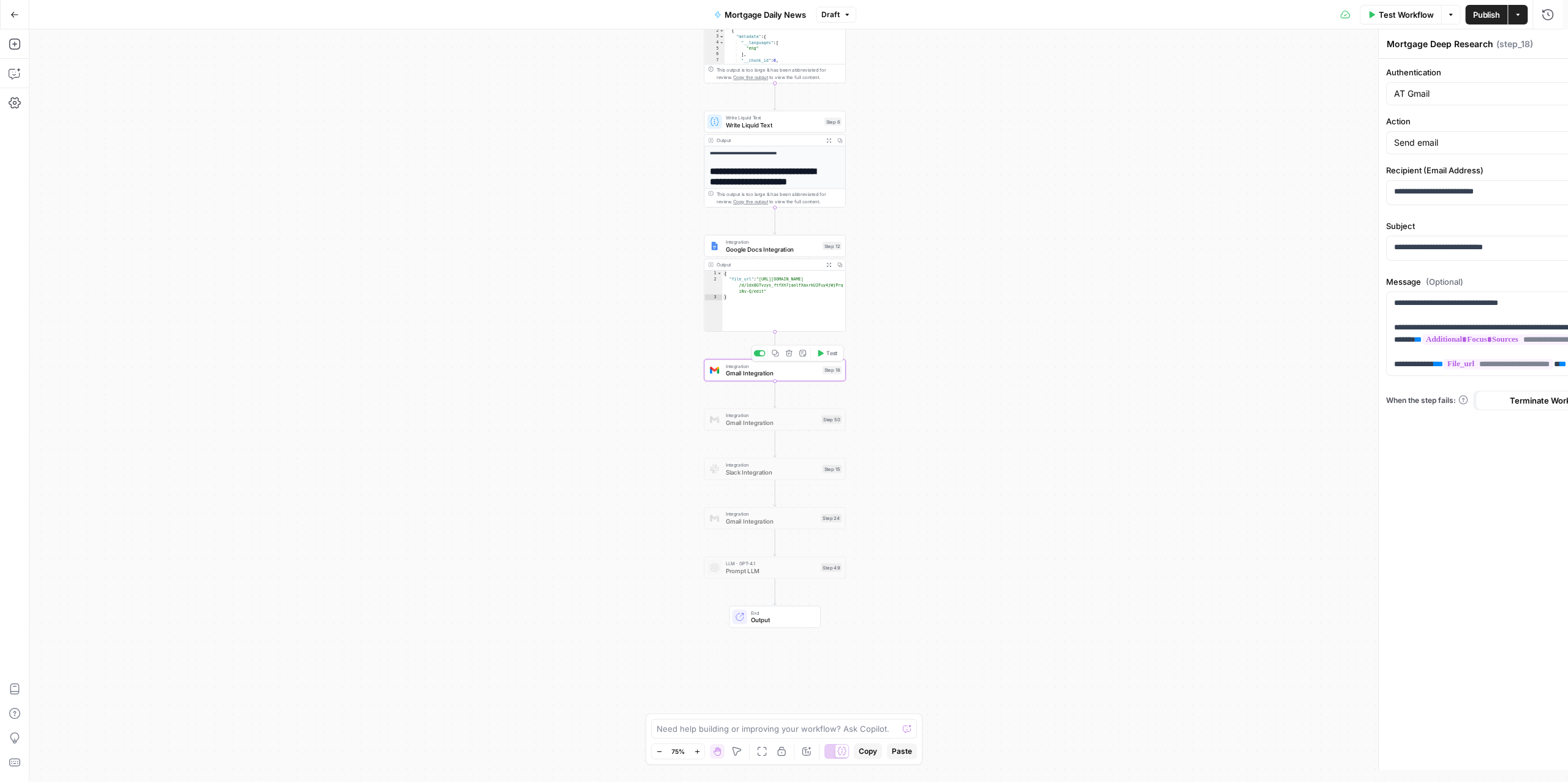
type textarea "Gmail Integration"
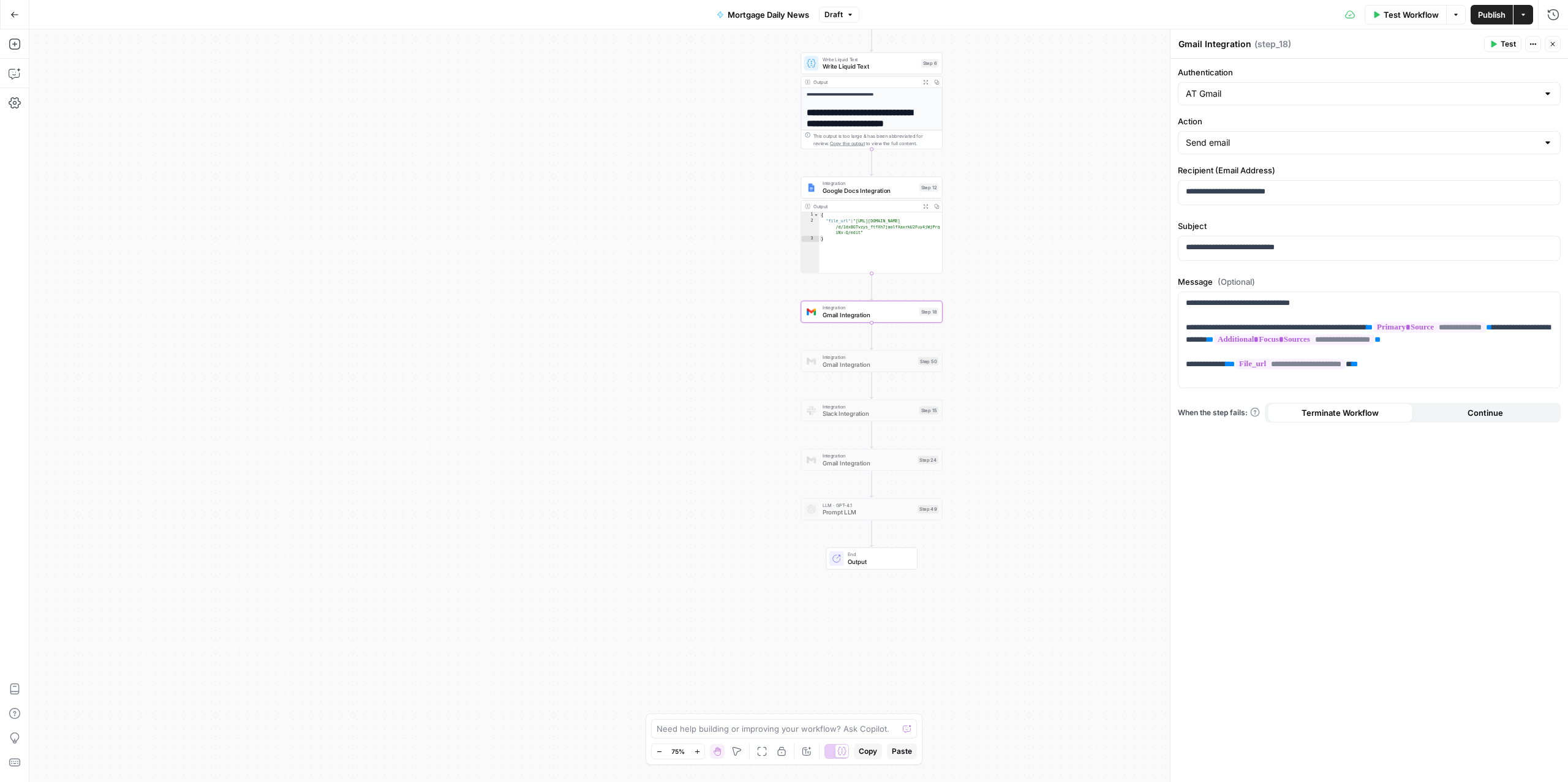
click at [1388, 9] on span "Test Workflow" at bounding box center [1411, 15] width 55 height 12
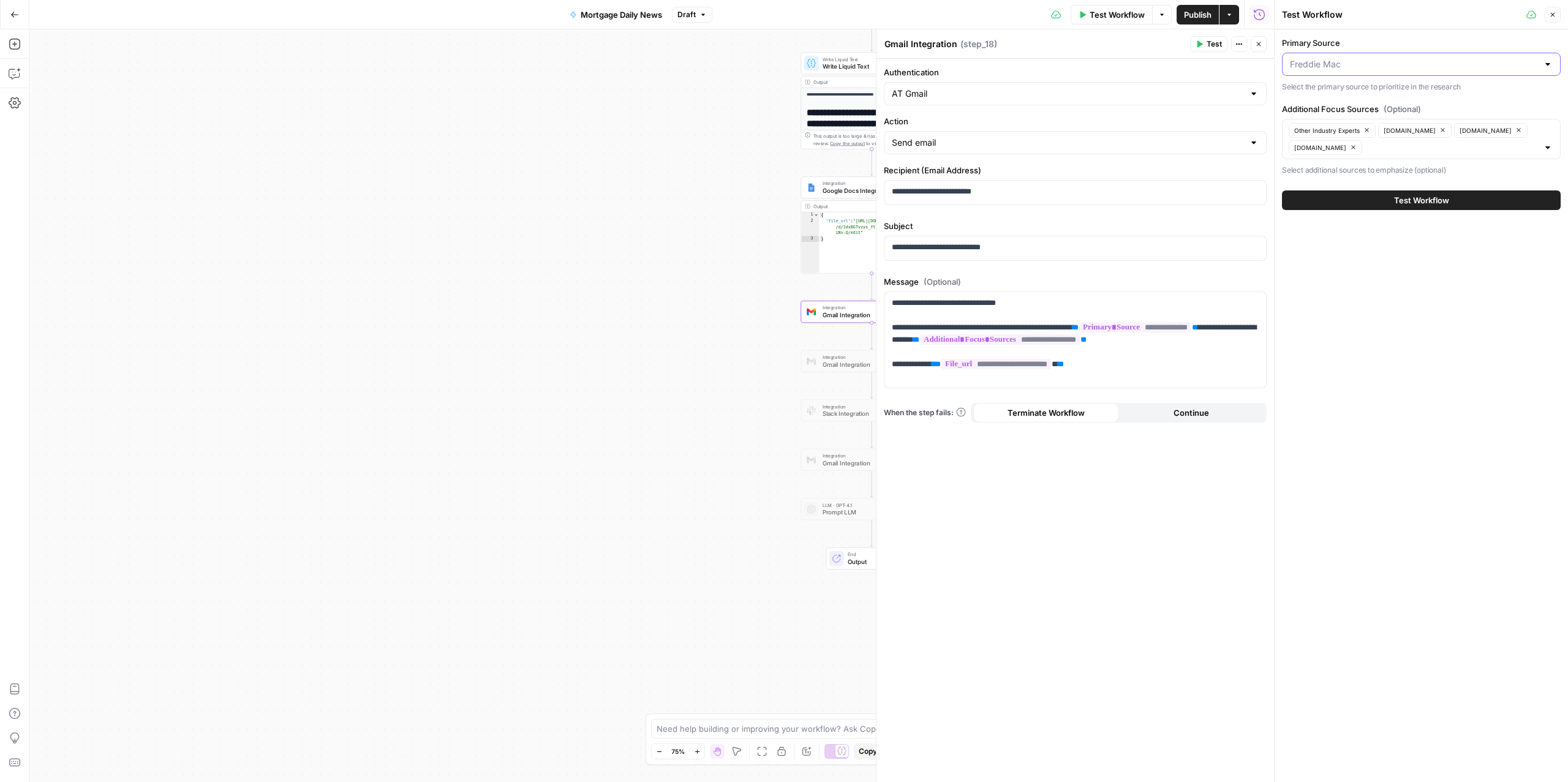
click at [1365, 66] on input "Primary Source" at bounding box center [1414, 64] width 248 height 12
click at [1339, 131] on span "Mortgage Daily News" at bounding box center [1418, 130] width 253 height 12
type input "Mortgage Daily News"
click at [1378, 152] on input "Additional Focus Sources (Optional)" at bounding box center [1451, 148] width 172 height 12
type input "f"
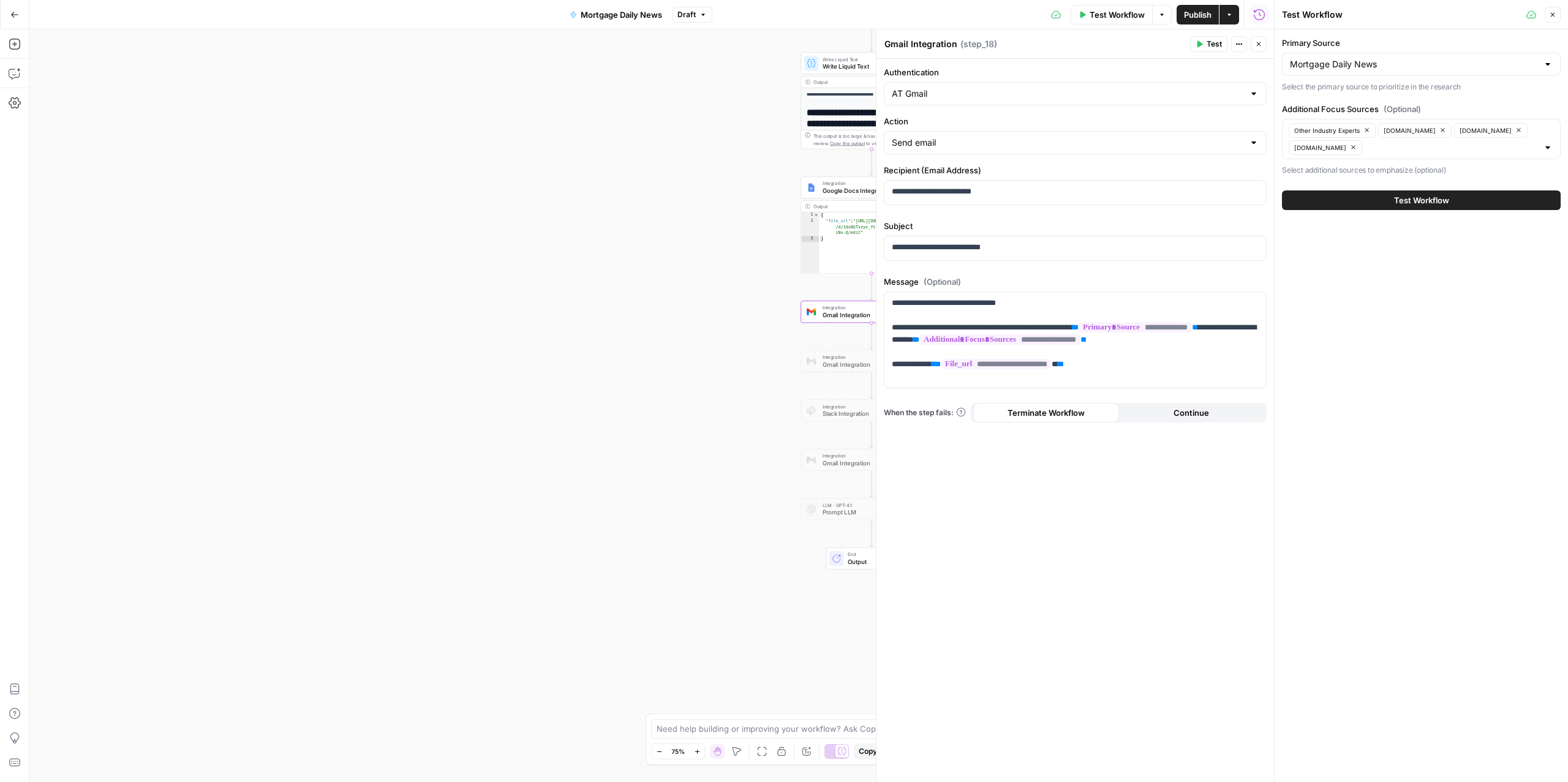
click at [721, 145] on div "Workflow Set Inputs Inputs Perplexity Deep Research Google Ads Monthly Updates …" at bounding box center [651, 405] width 1244 height 752
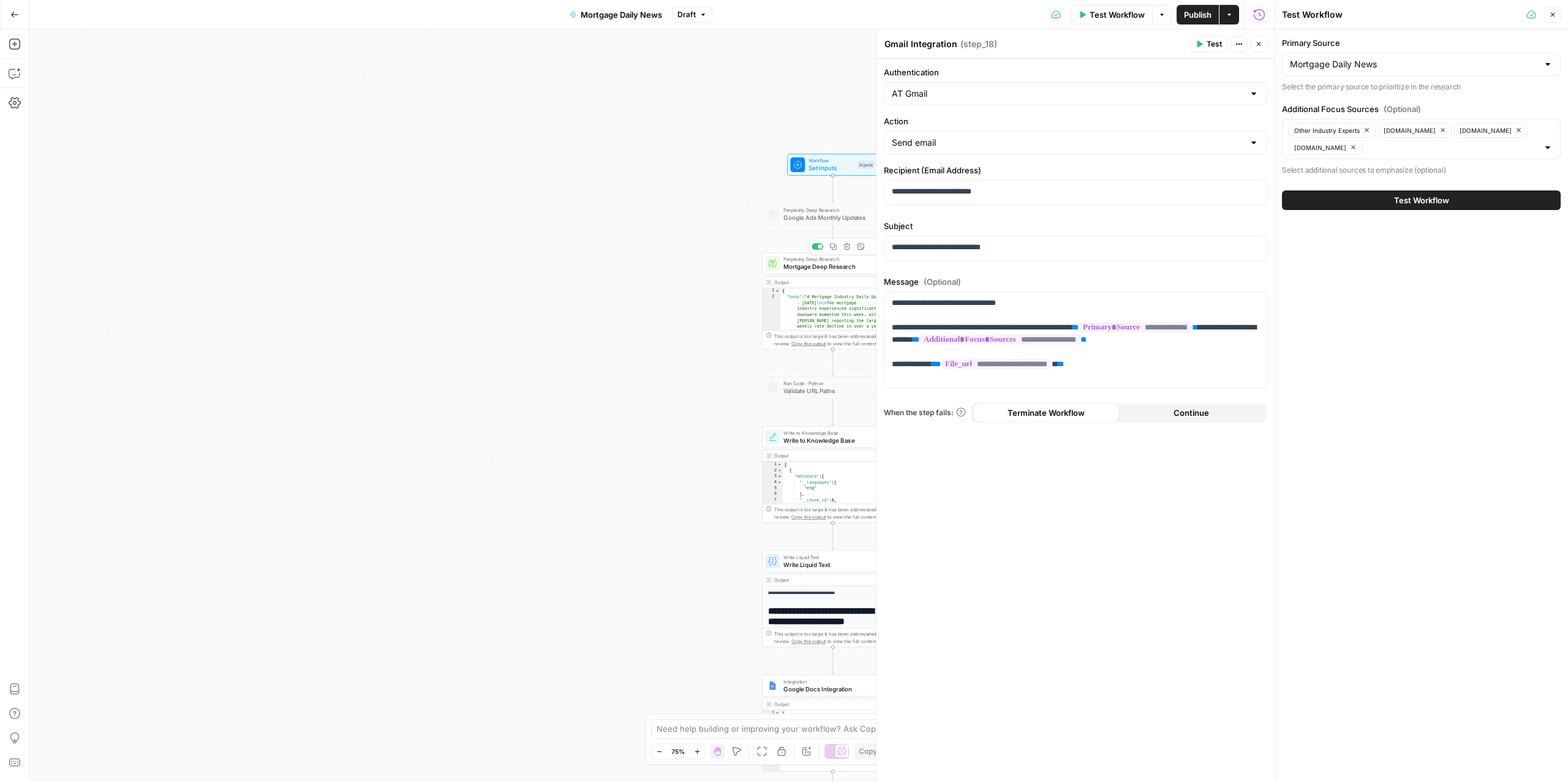
click at [805, 263] on span "Mortgage Deep Research" at bounding box center [829, 266] width 92 height 9
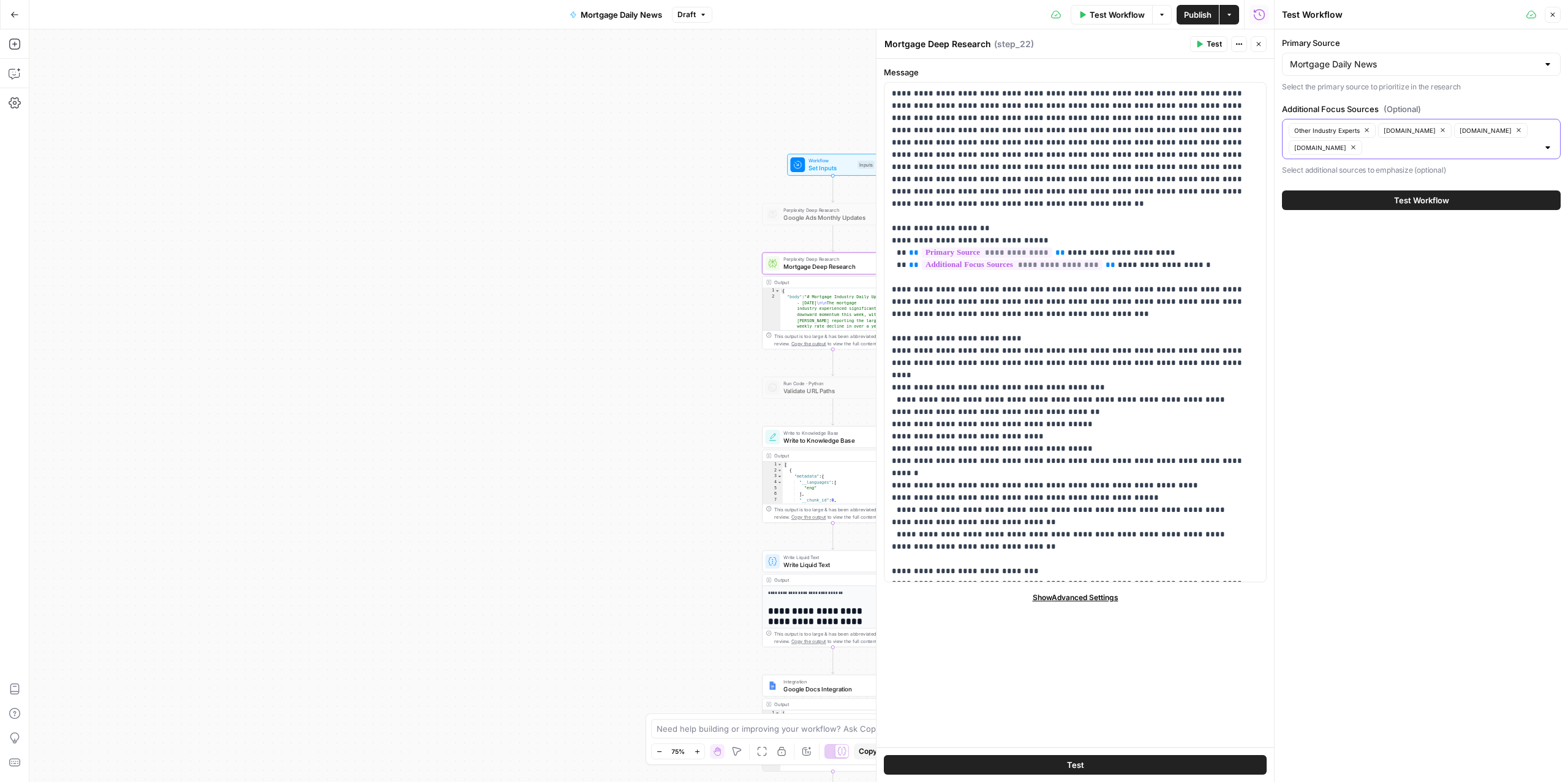
click at [1377, 153] on input "Additional Focus Sources (Optional)" at bounding box center [1451, 148] width 172 height 12
type input "f"
click at [838, 164] on span "Set Inputs" at bounding box center [831, 167] width 45 height 9
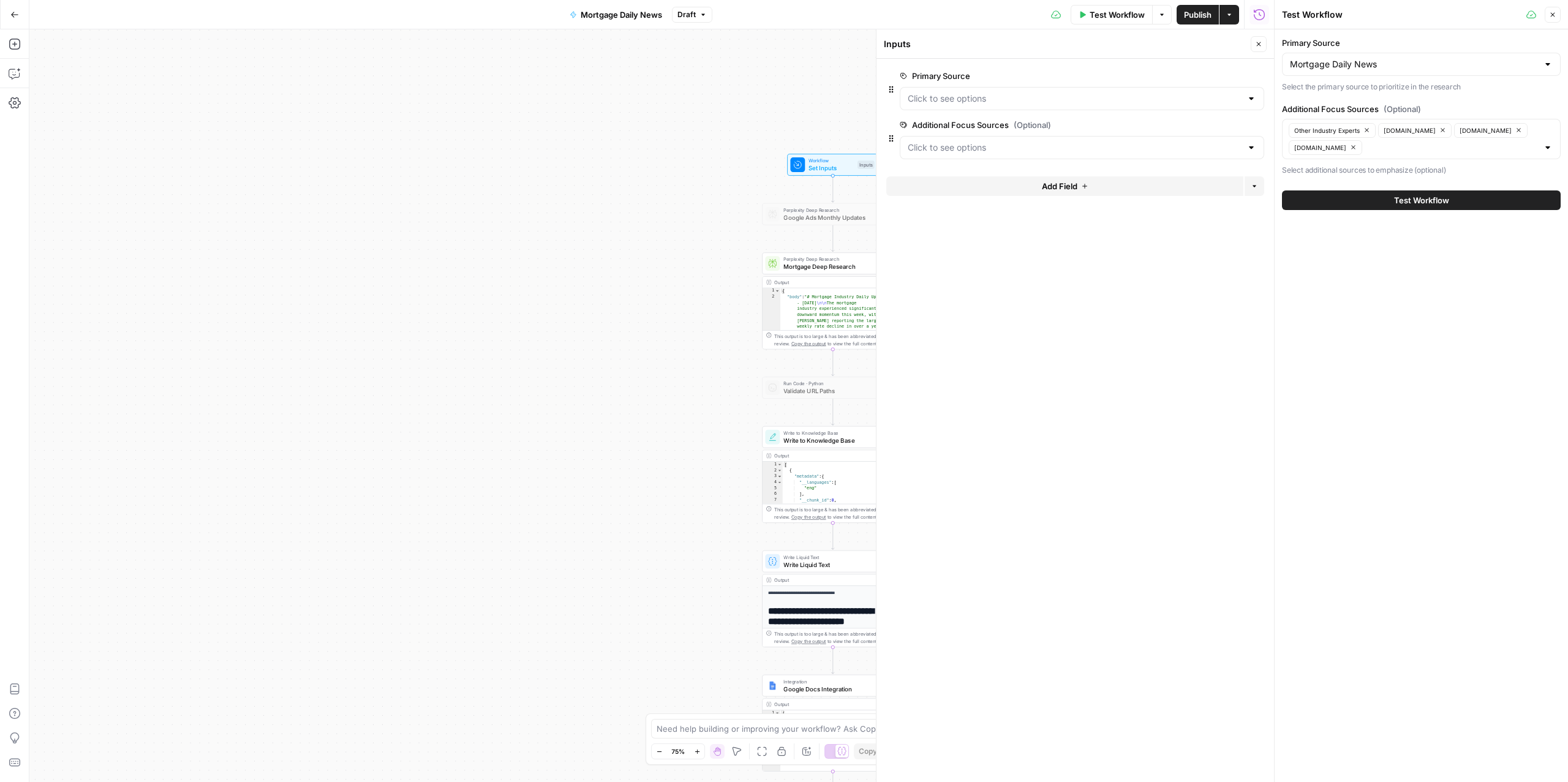
click at [1262, 43] on button "Close" at bounding box center [1258, 44] width 16 height 16
click at [1111, 14] on span "Test Workflow" at bounding box center [1116, 15] width 55 height 12
click at [1414, 205] on span "Test Workflow" at bounding box center [1421, 200] width 55 height 12
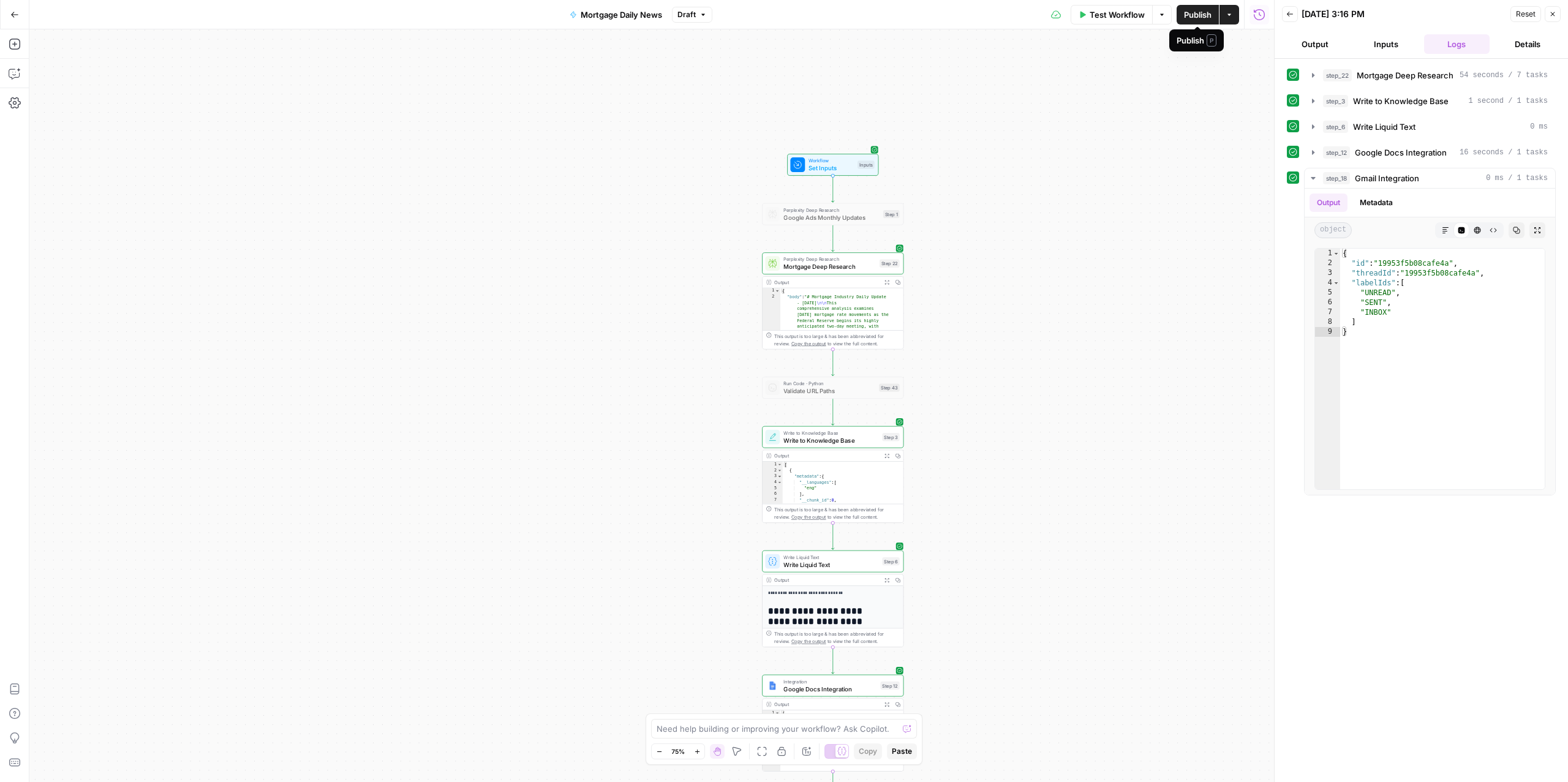
click at [1196, 13] on span "Publish" at bounding box center [1197, 15] width 28 height 12
click at [19, 6] on button "Go Back" at bounding box center [15, 15] width 22 height 22
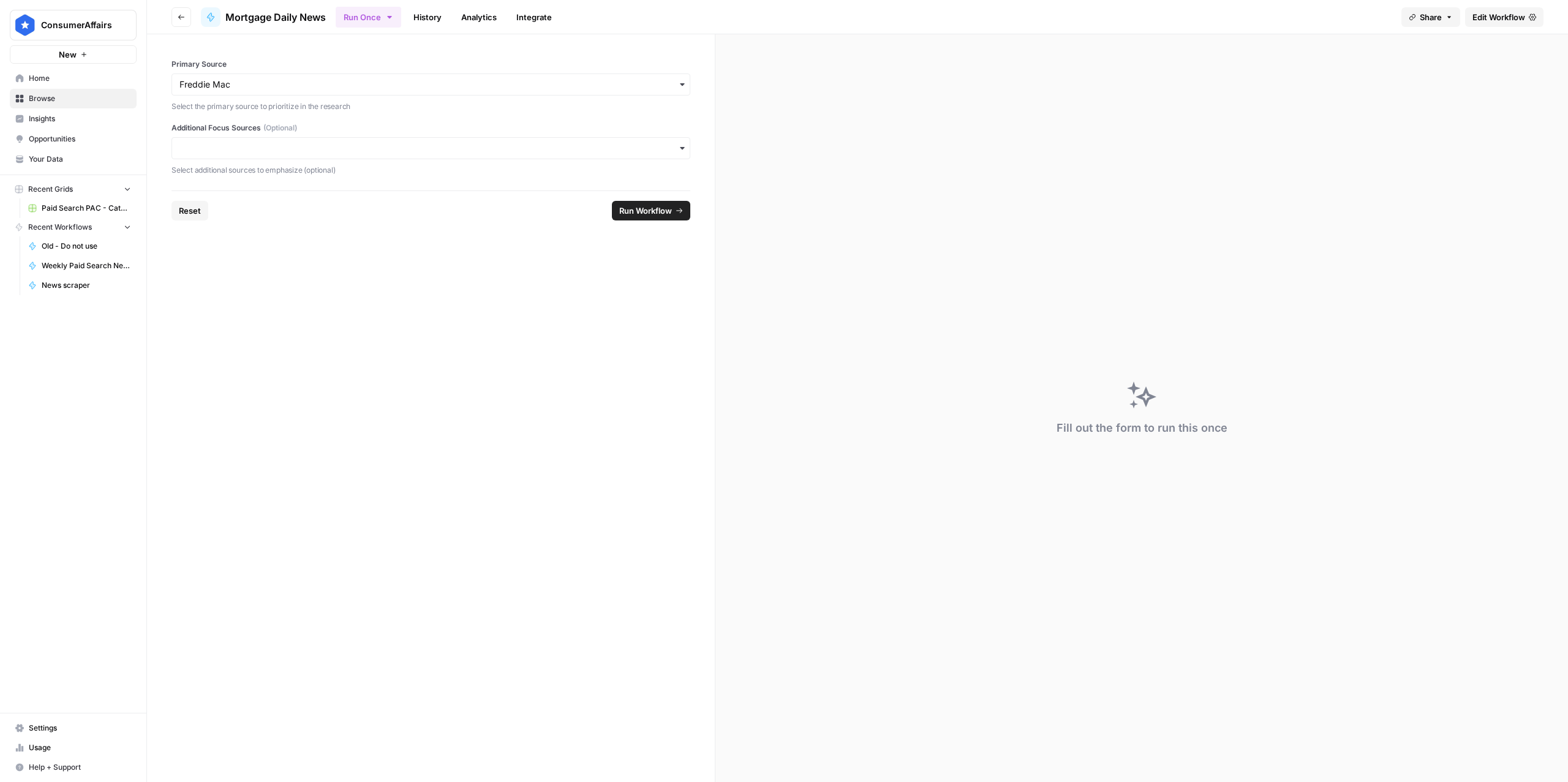
click at [386, 13] on icon "button" at bounding box center [390, 17] width 10 height 10
click at [415, 128] on span "Run this Workflow on a recurring schedule" at bounding box center [448, 126] width 147 height 11
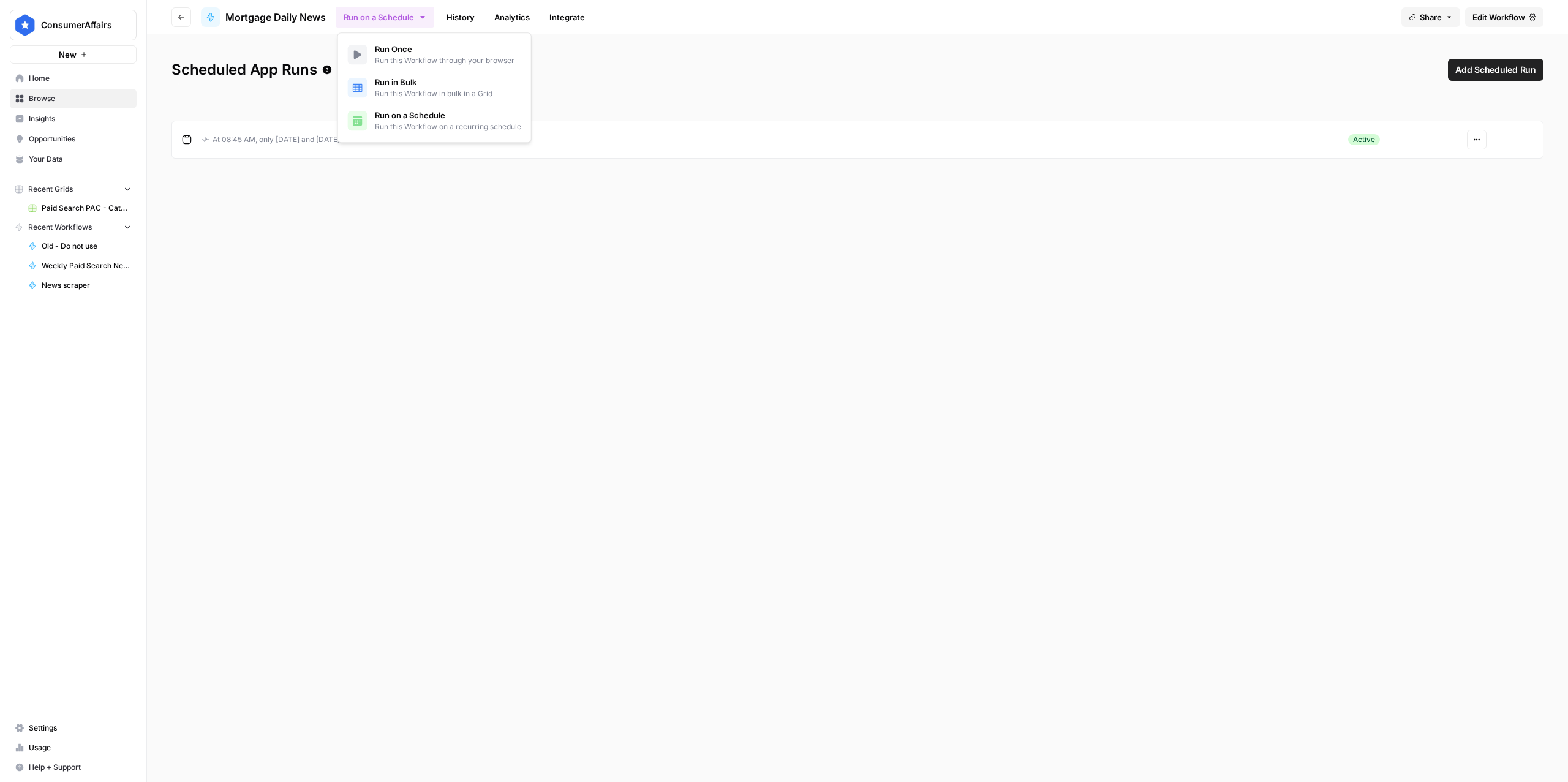
click at [1478, 144] on button "Actions" at bounding box center [1477, 140] width 20 height 20
click at [1494, 189] on span "Edit" at bounding box center [1517, 186] width 53 height 12
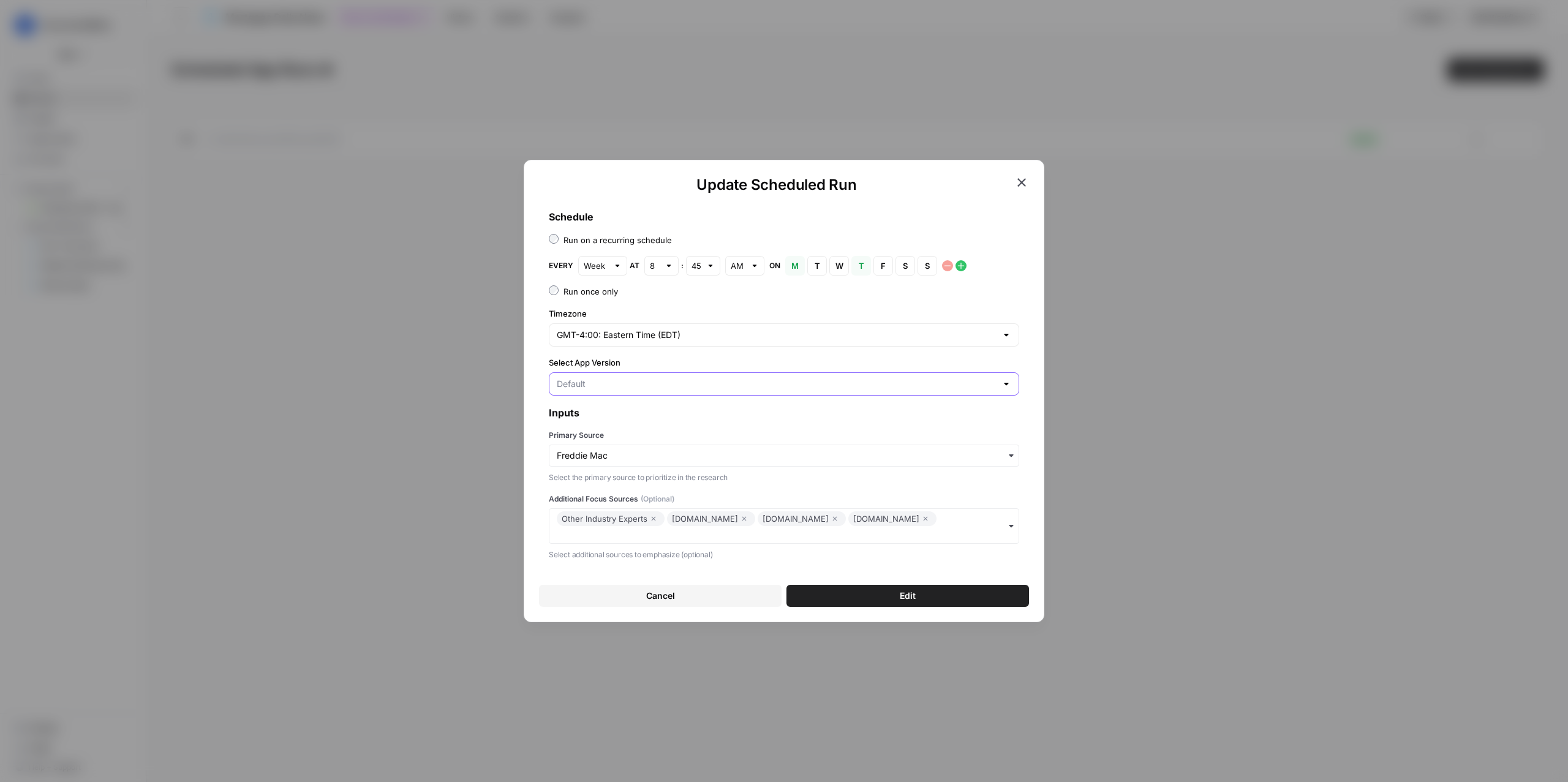
click at [746, 387] on input "Select App Version" at bounding box center [776, 384] width 440 height 12
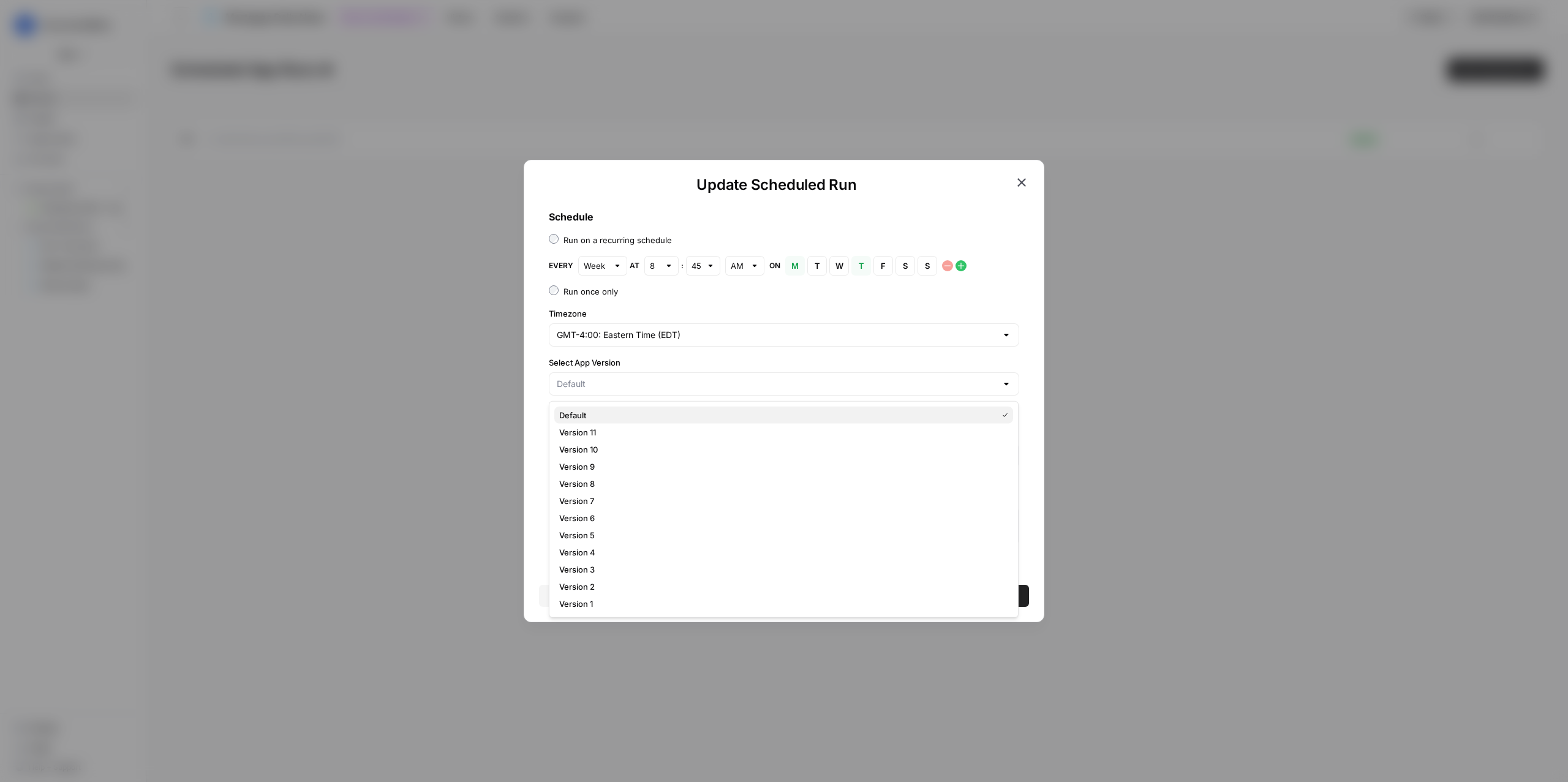
click at [611, 409] on span "Default" at bounding box center [775, 415] width 433 height 12
type input "Default"
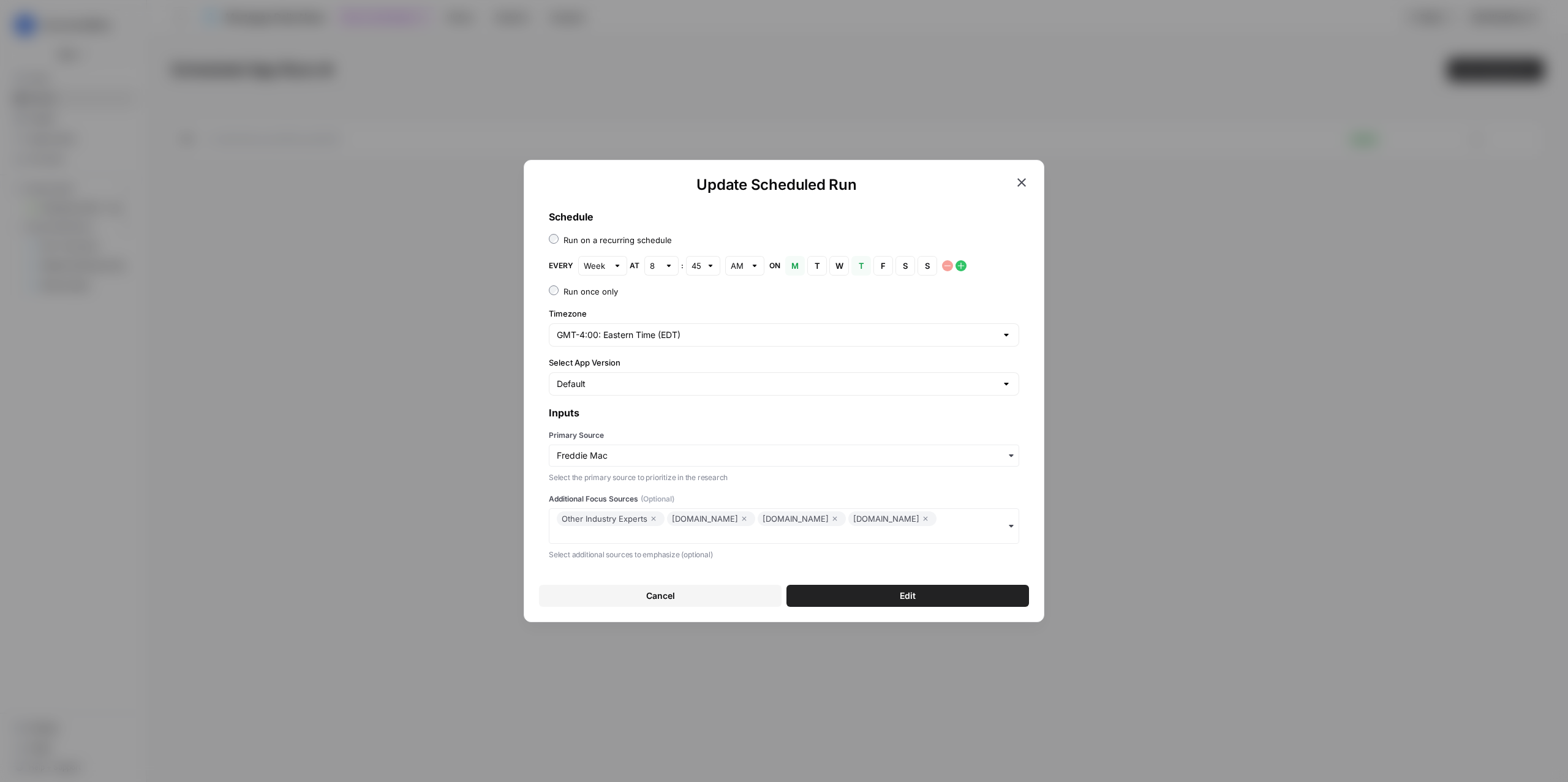
click at [920, 598] on button "Edit" at bounding box center [907, 596] width 243 height 22
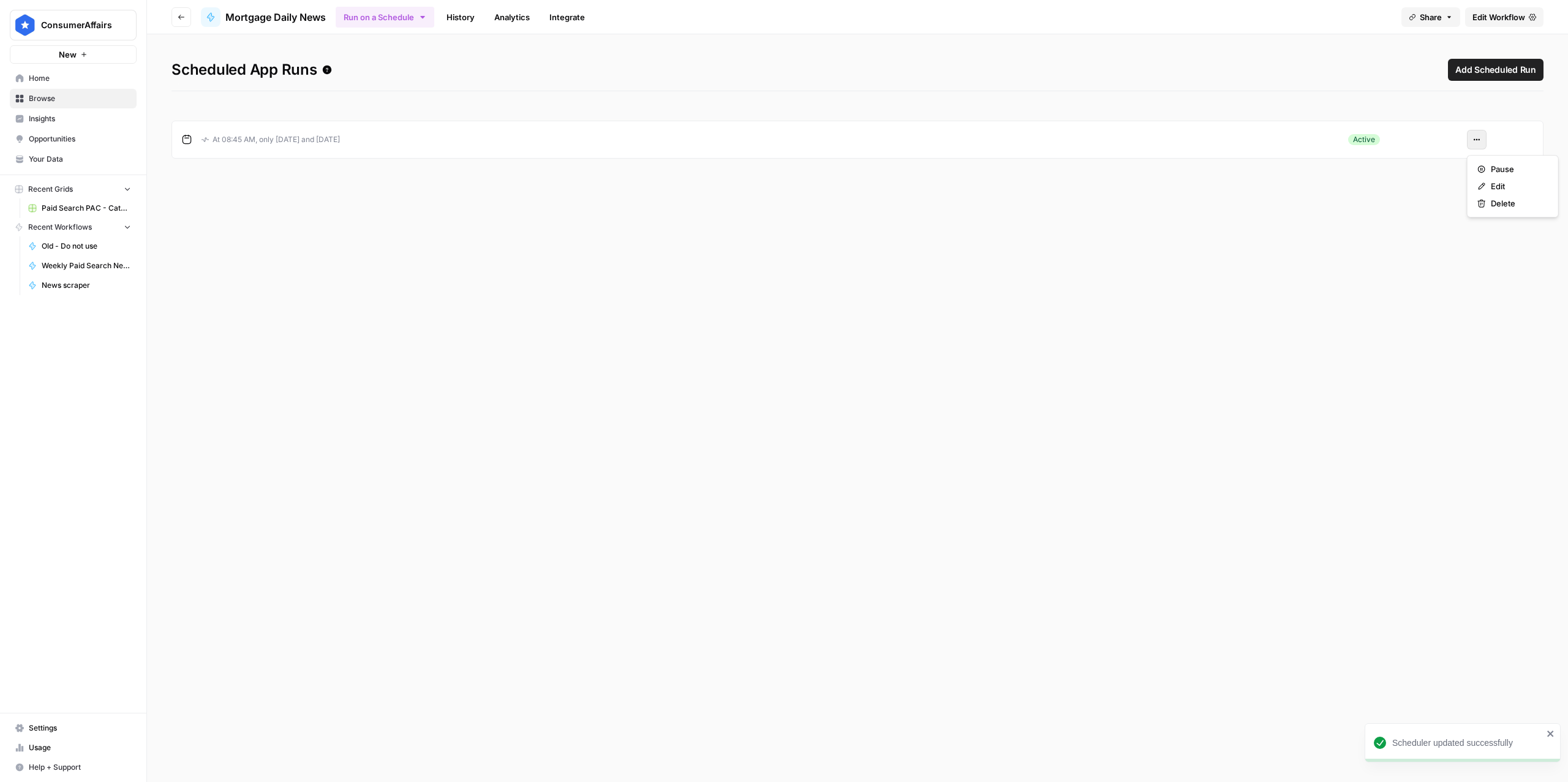
click at [1477, 147] on button "Actions" at bounding box center [1477, 140] width 20 height 20
click at [1488, 184] on div "Edit" at bounding box center [1513, 186] width 71 height 12
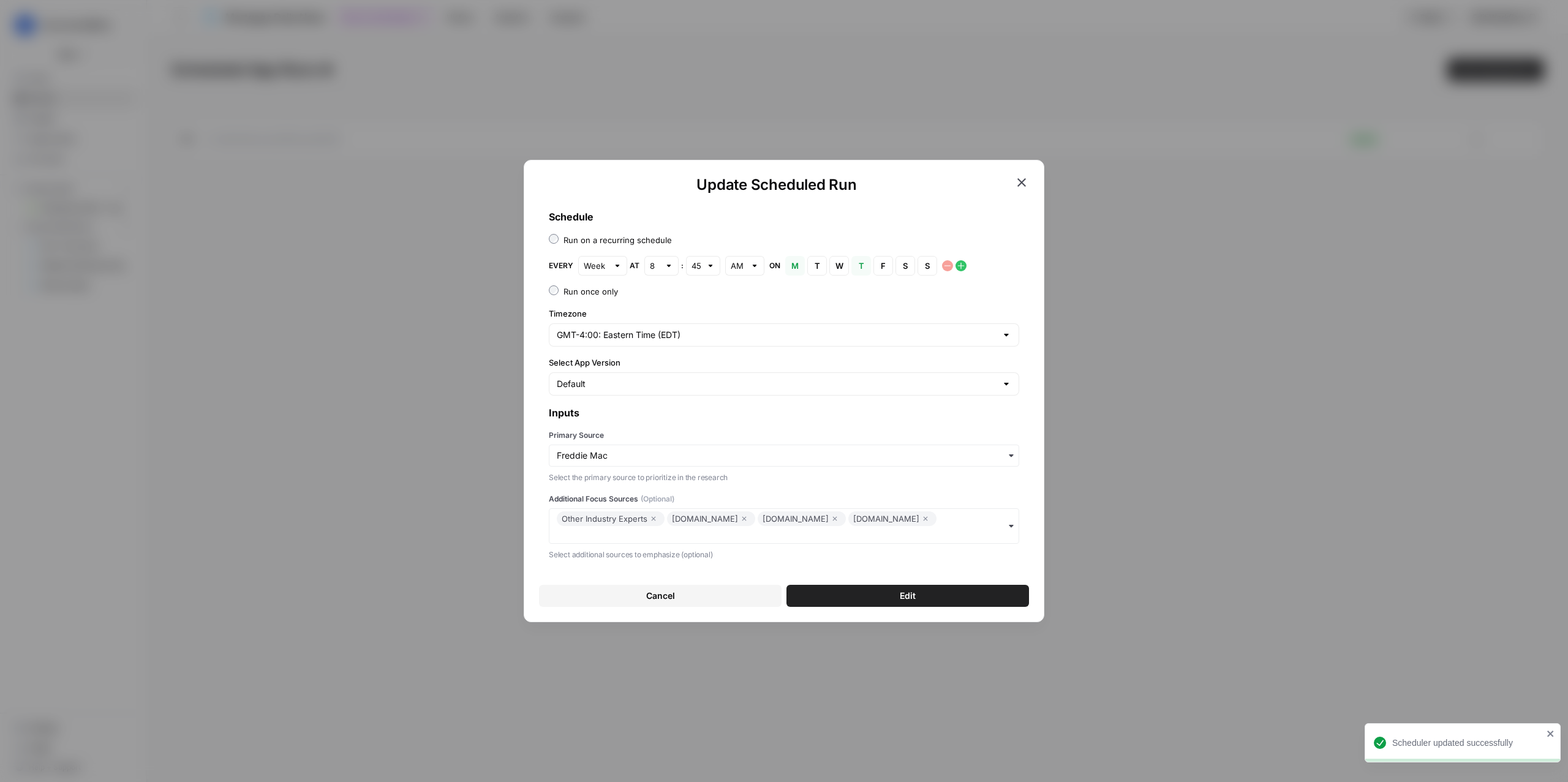
click at [683, 463] on div "button" at bounding box center [784, 455] width 470 height 22
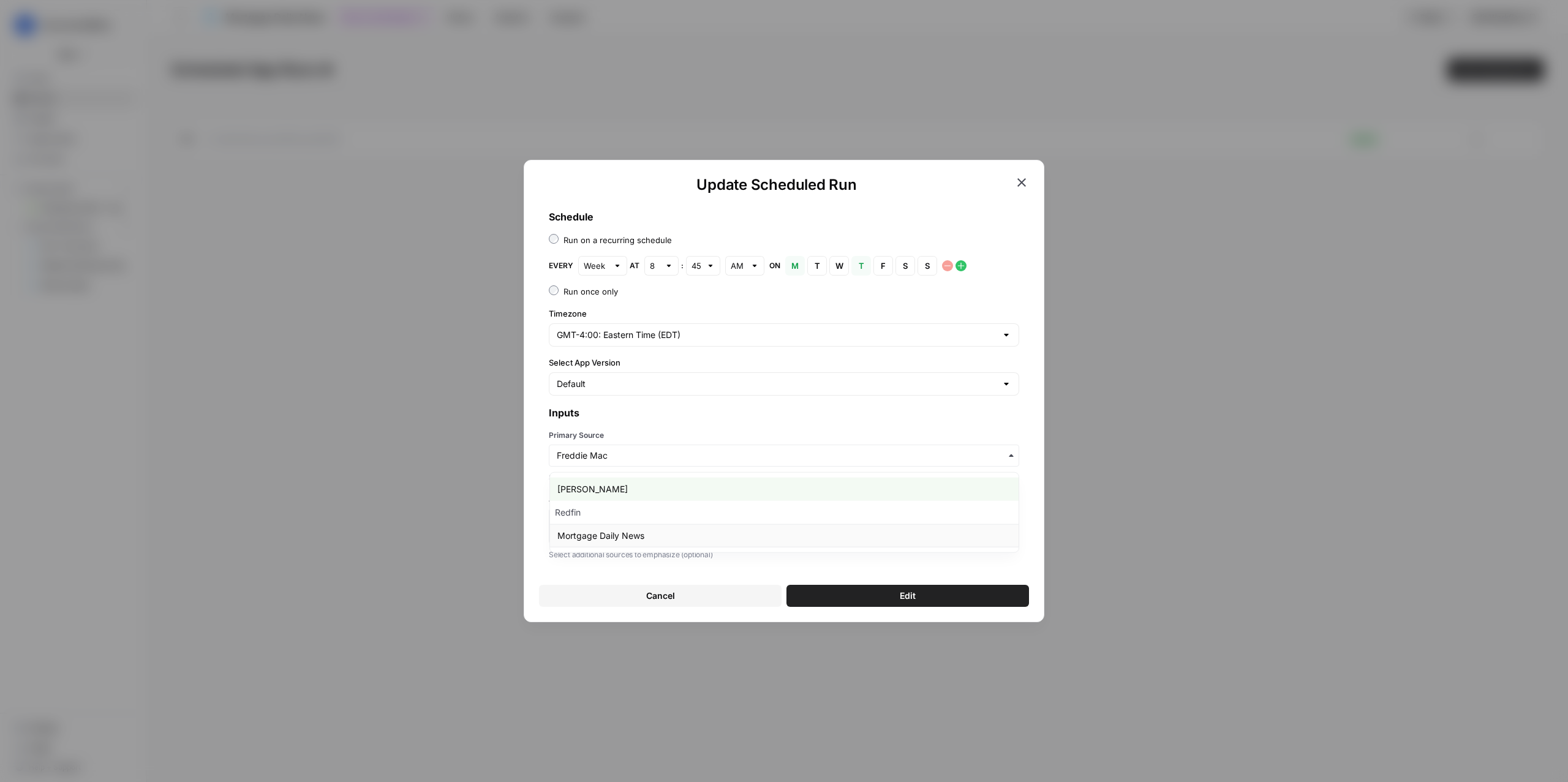
click at [634, 545] on div "Mortgage Daily News" at bounding box center [784, 536] width 468 height 24
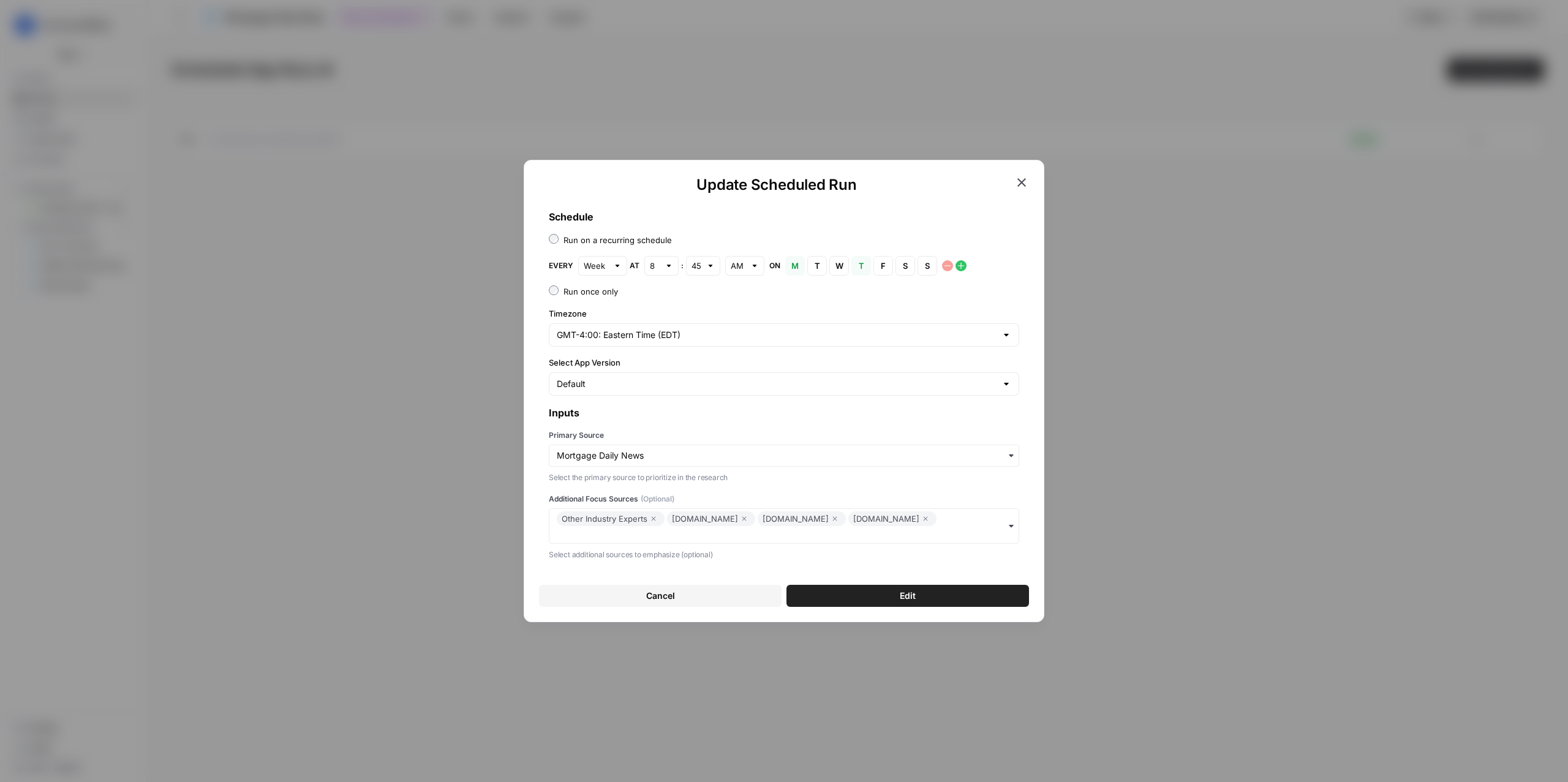
click at [962, 523] on div "Other Industry Experts Redfin.com Bankrate.com Nerdwallet.com" at bounding box center [784, 526] width 470 height 35
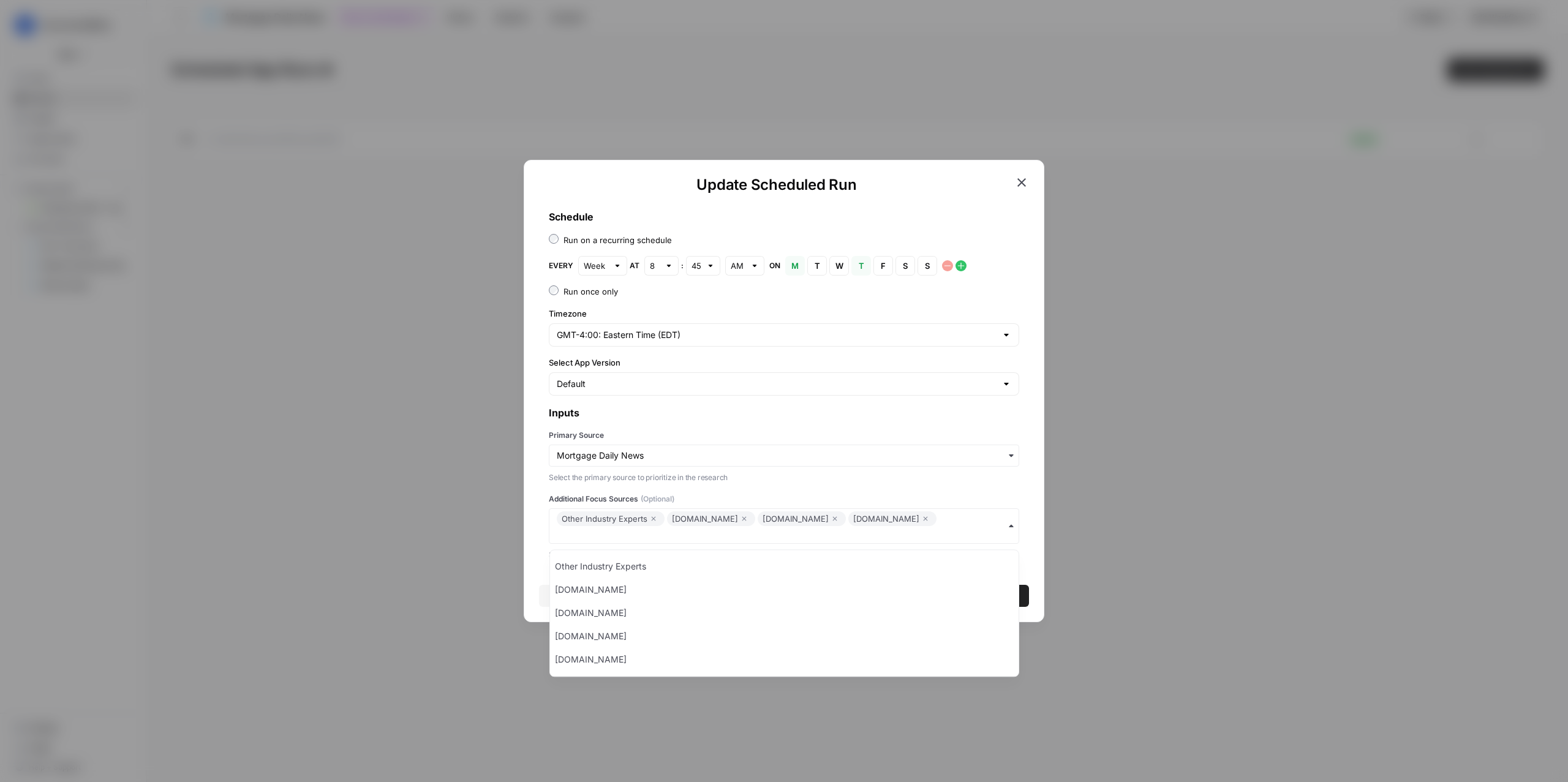
click at [915, 484] on div "Primary Source Select the primary source to prioritize in the research Addition…" at bounding box center [784, 495] width 470 height 131
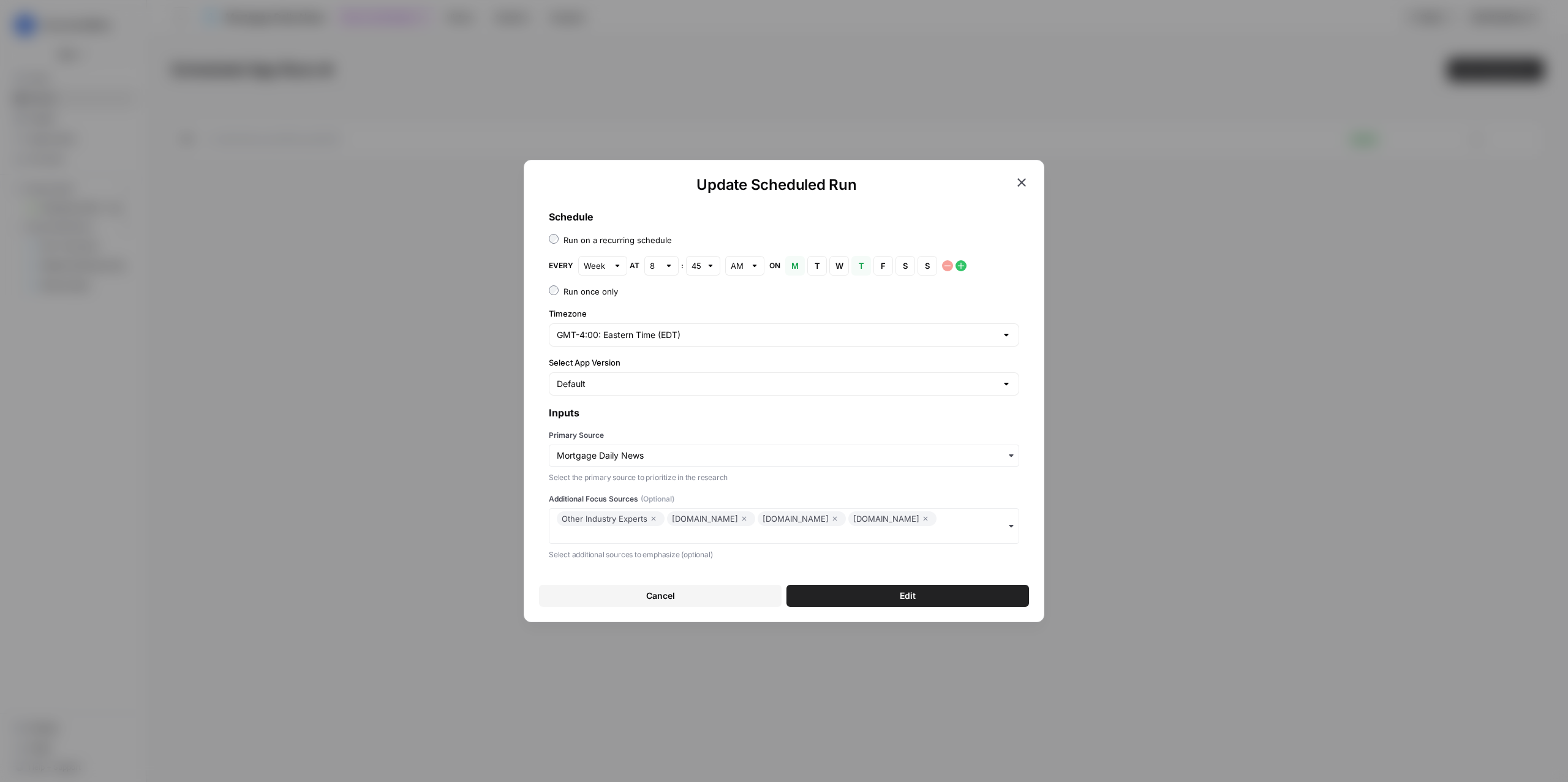
click at [874, 600] on button "Edit" at bounding box center [907, 596] width 243 height 22
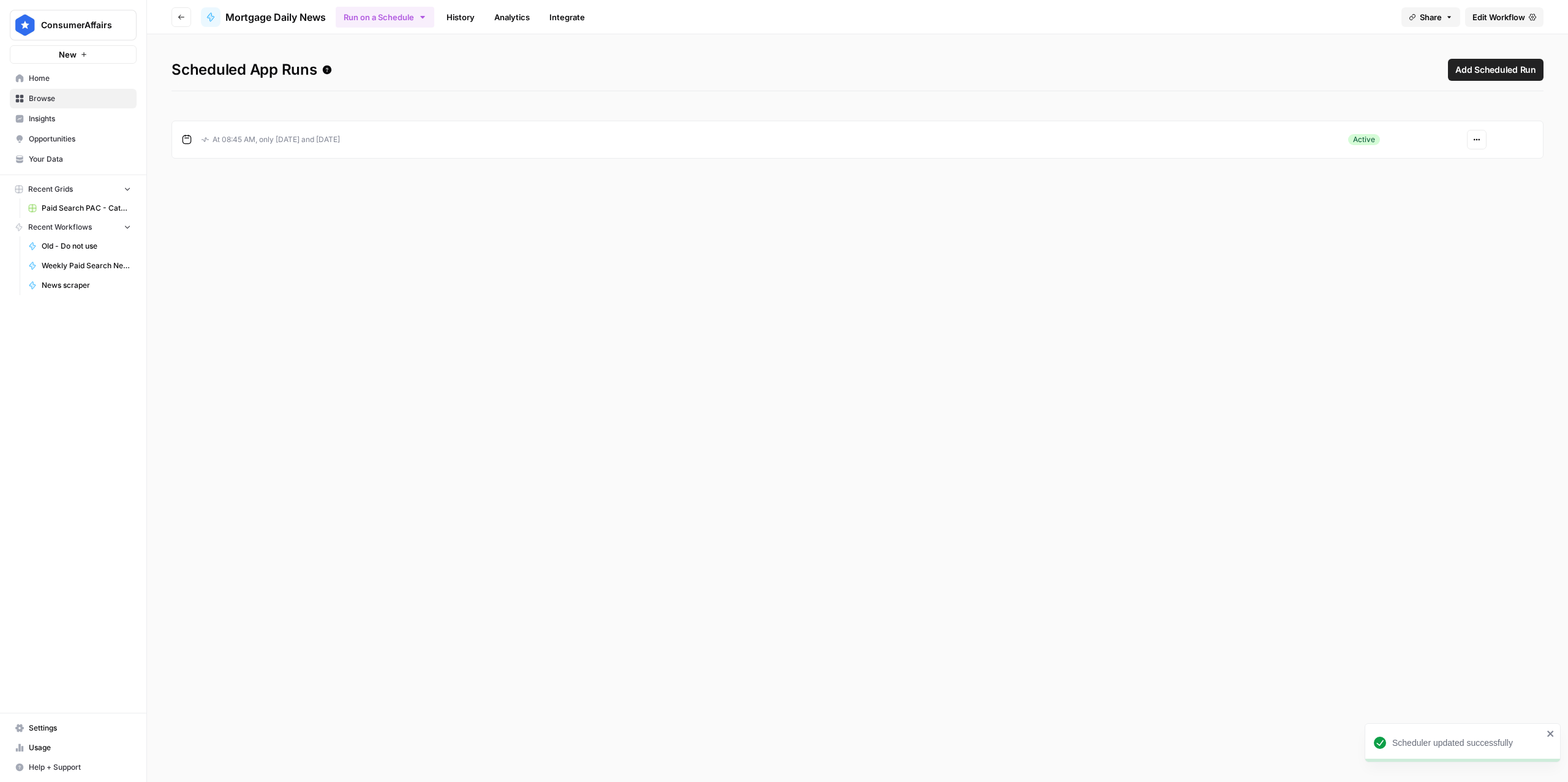
click at [1486, 11] on span "Edit Workflow" at bounding box center [1499, 17] width 53 height 12
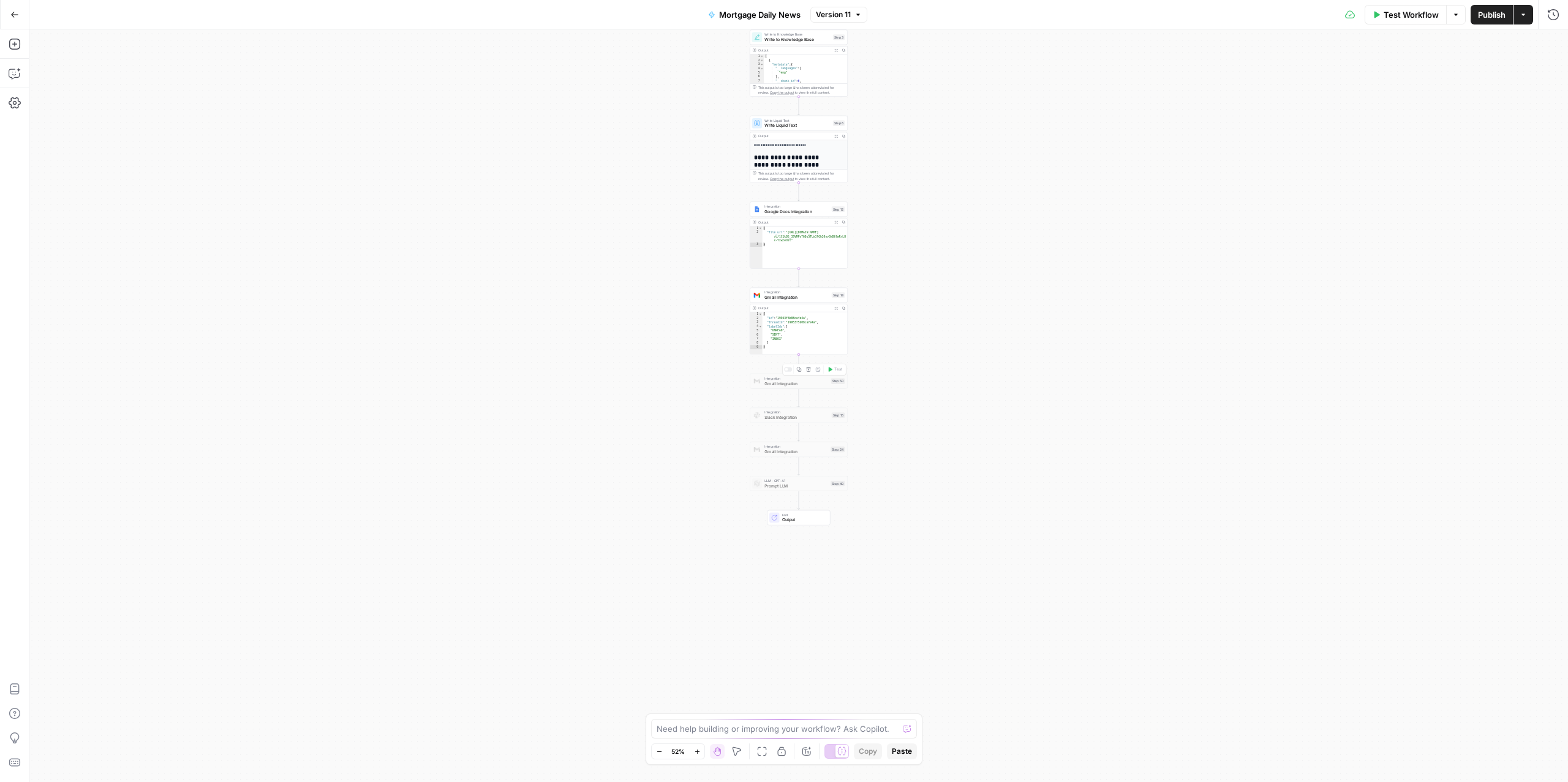
click at [783, 384] on span "Gmail Integration" at bounding box center [796, 384] width 64 height 6
click at [788, 369] on div at bounding box center [788, 370] width 8 height 4
click at [789, 284] on div at bounding box center [789, 282] width 3 height 3
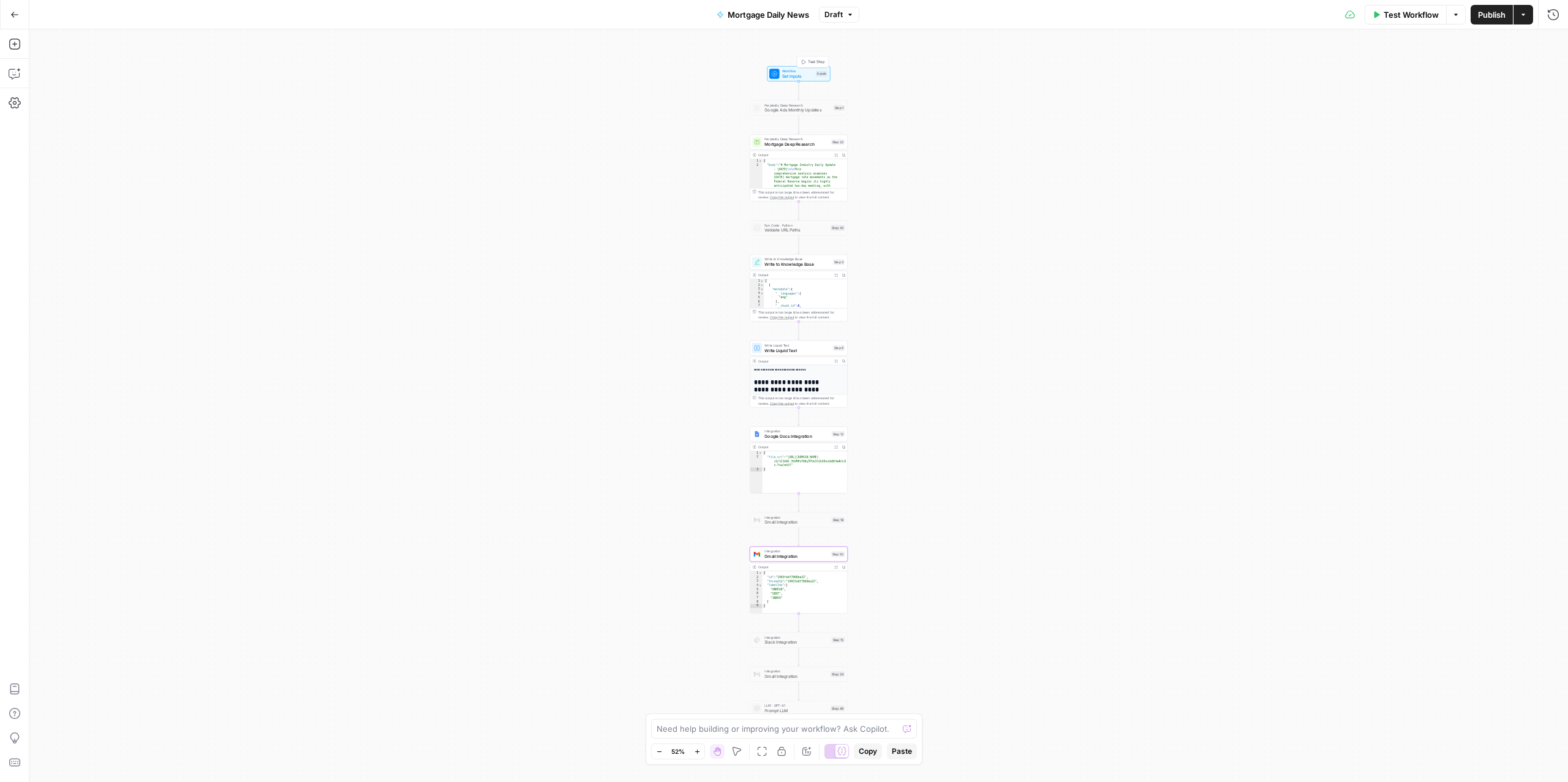
click at [789, 76] on span "Set Inputs" at bounding box center [798, 76] width 31 height 6
click at [1391, 20] on span "Test Workflow" at bounding box center [1411, 15] width 55 height 12
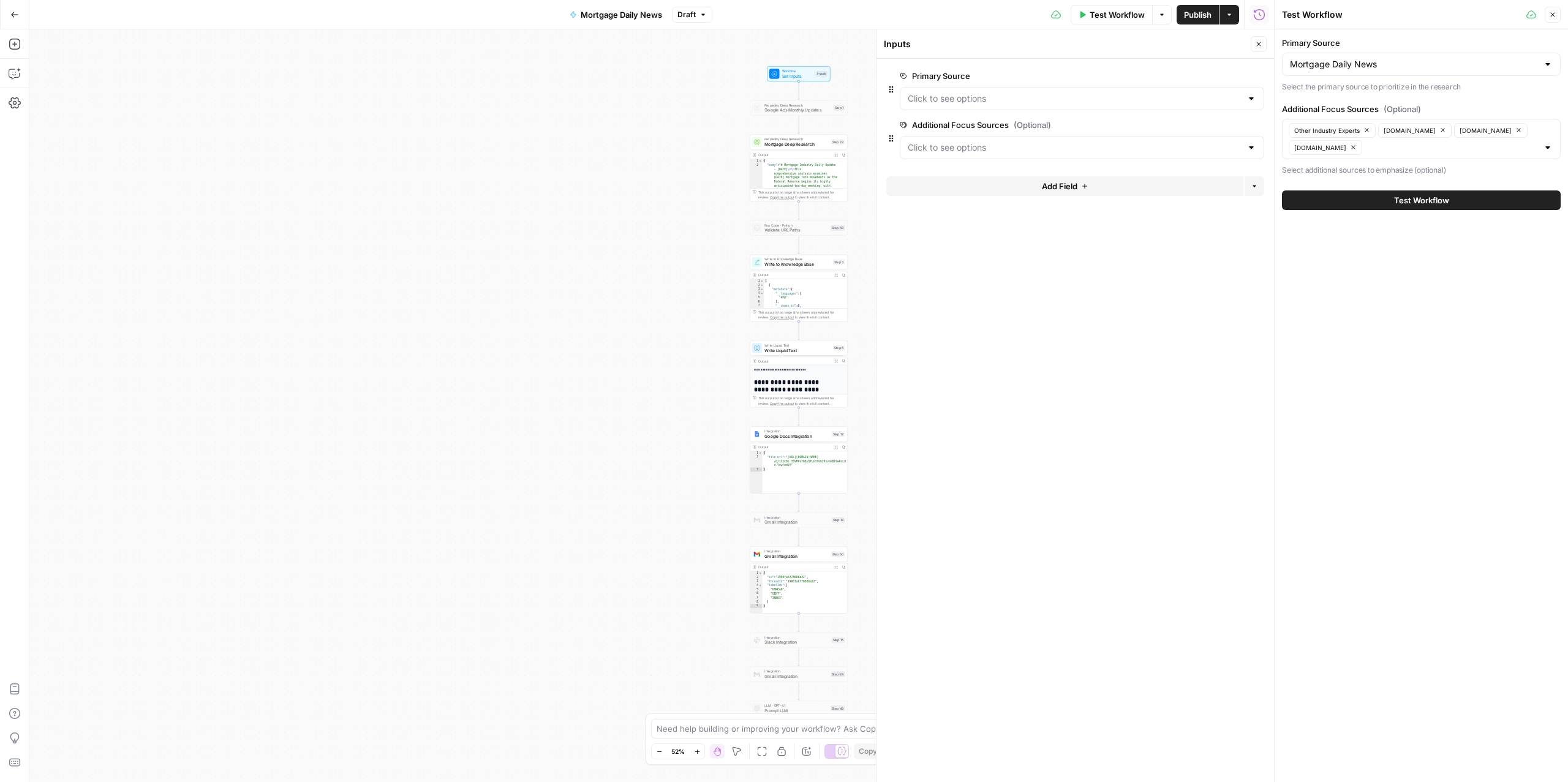
click at [7, 17] on button "Go Back" at bounding box center [15, 15] width 22 height 22
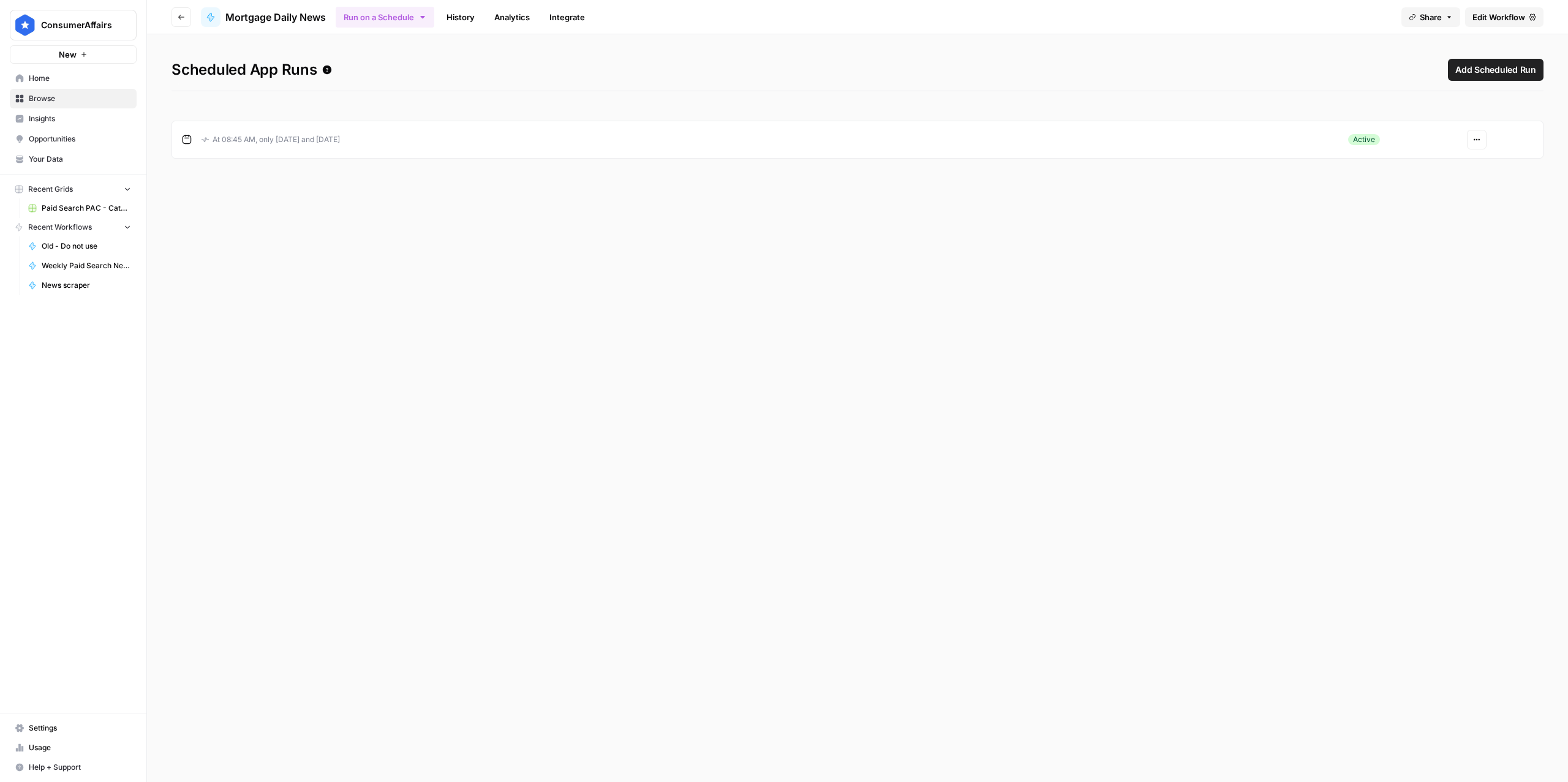
click at [188, 15] on button "Go back" at bounding box center [181, 17] width 20 height 20
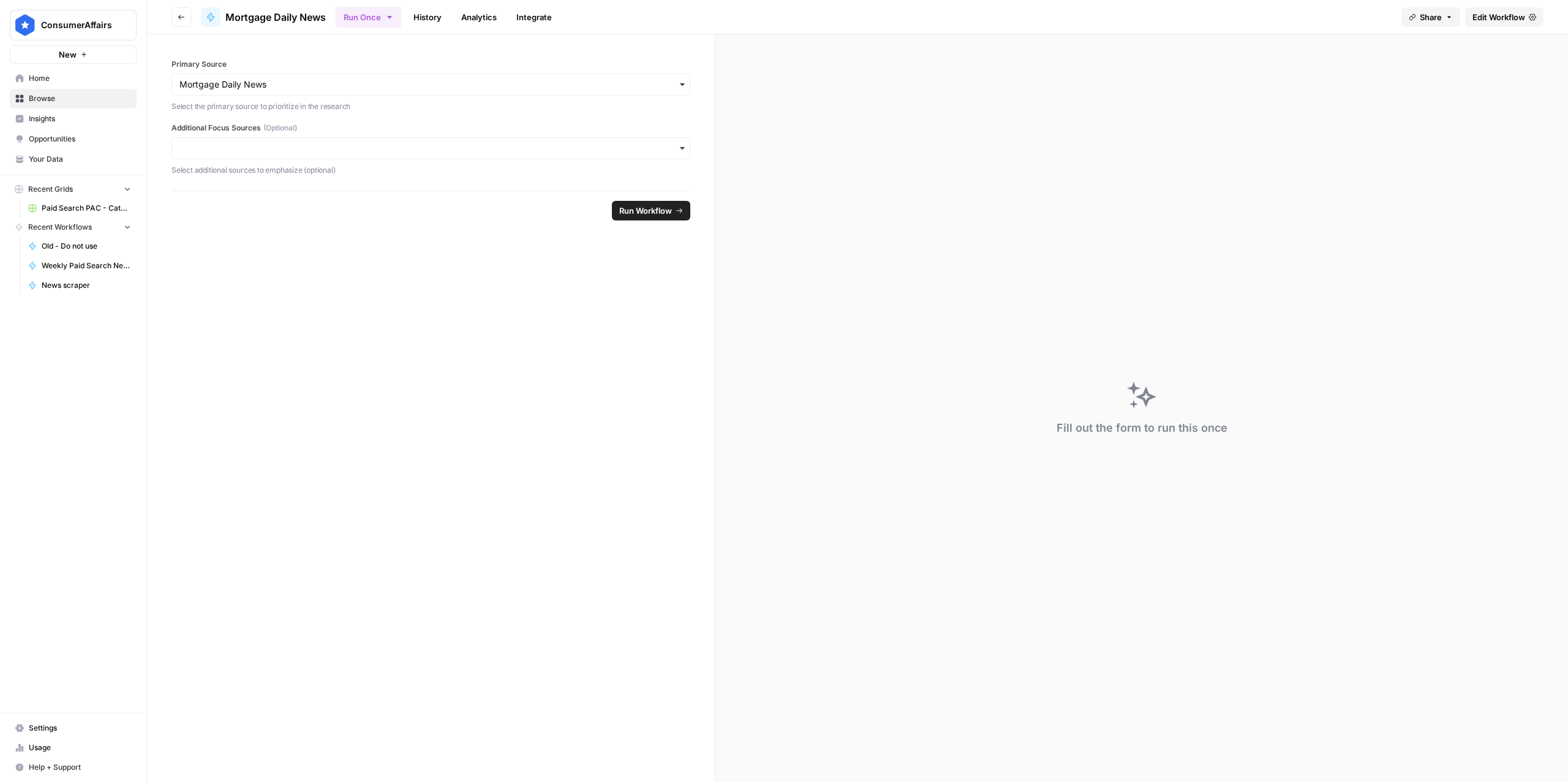
click at [177, 12] on button "Go back" at bounding box center [181, 17] width 20 height 20
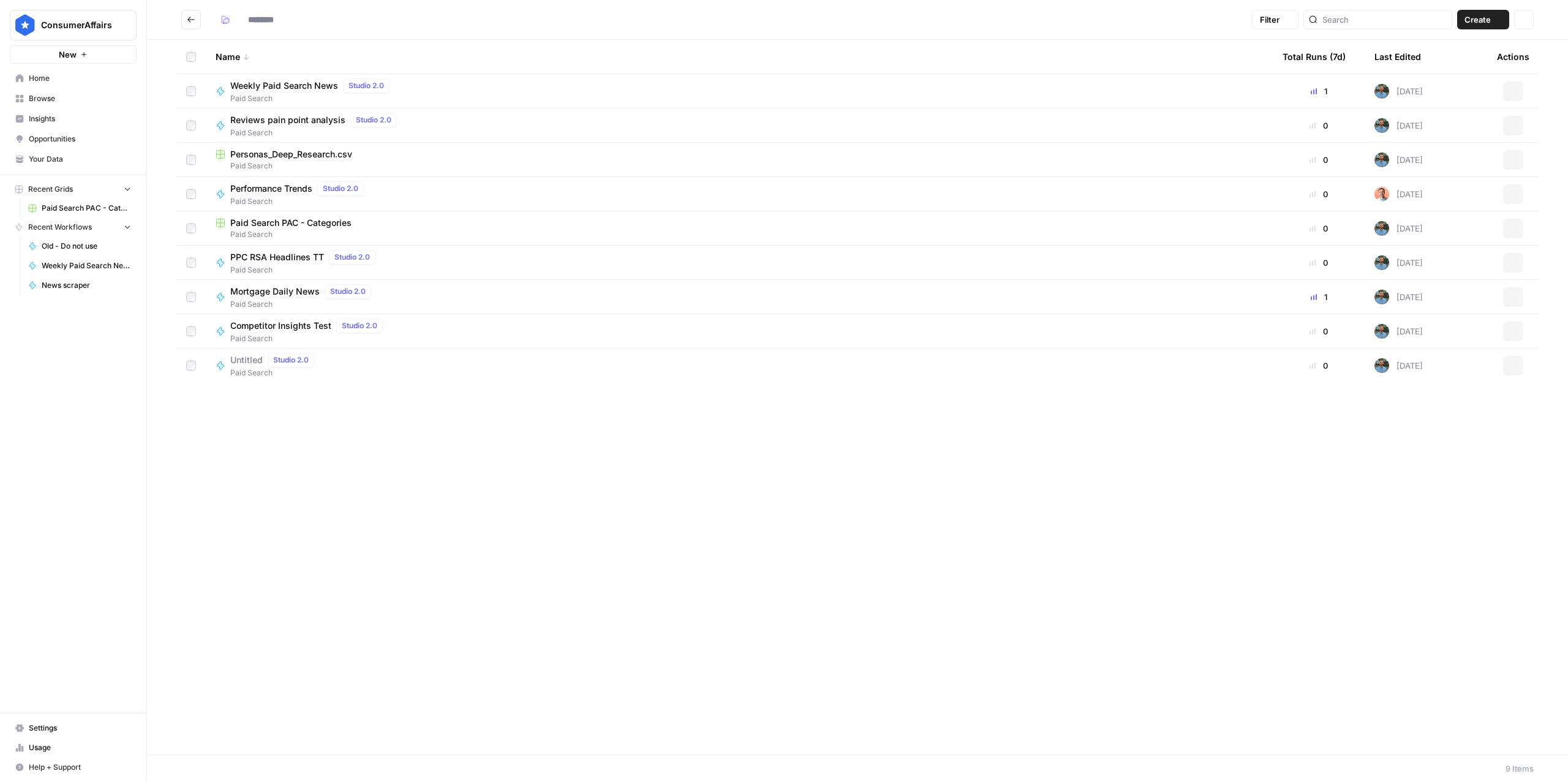
type input "**********"
click at [37, 79] on span "Home" at bounding box center [80, 78] width 102 height 11
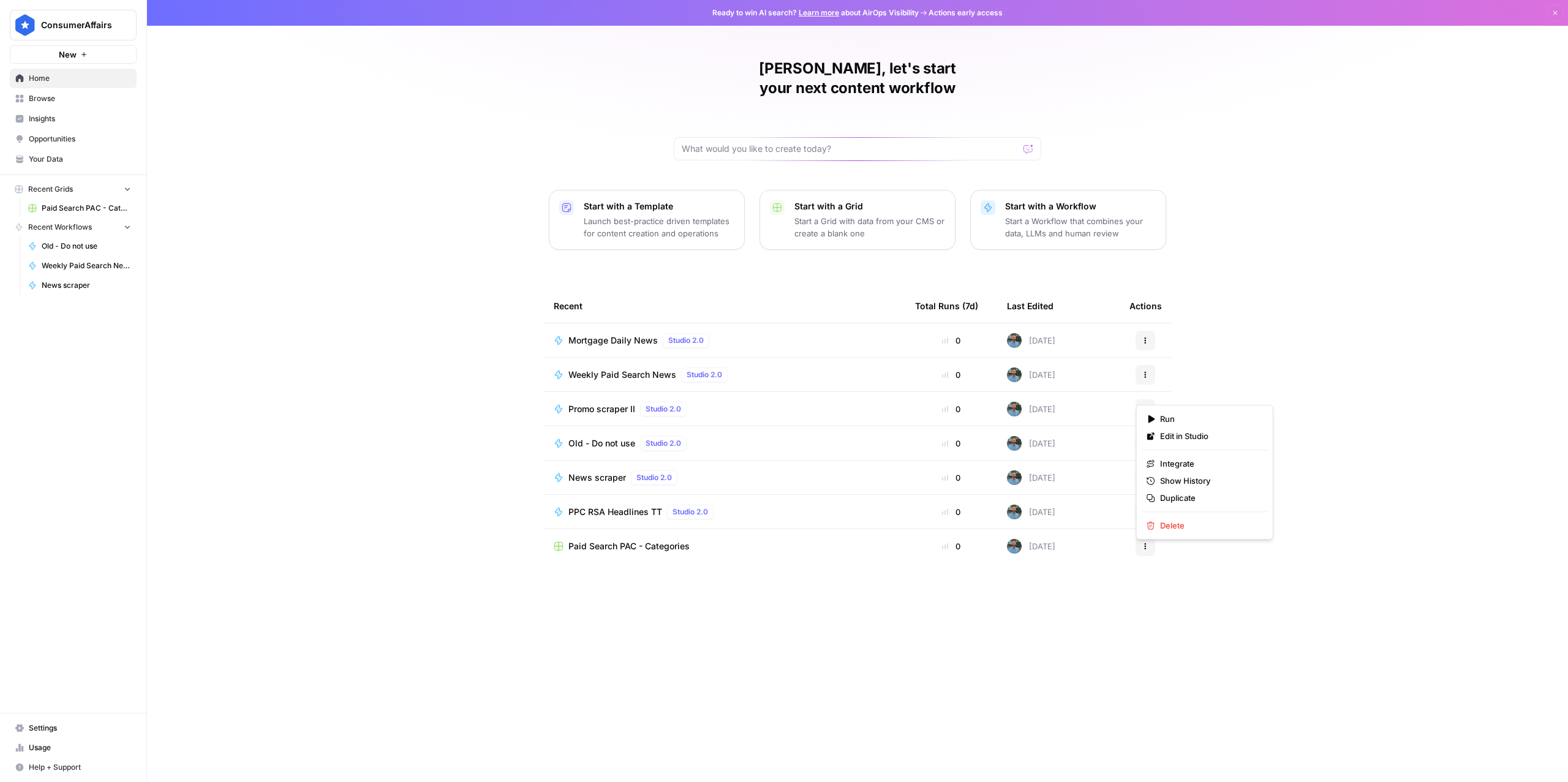
click at [1141, 405] on icon "button" at bounding box center [1144, 408] width 7 height 7
click at [416, 374] on div "Andrew, let's start your next content workflow Start with a Template Launch bes…" at bounding box center [857, 391] width 1420 height 782
click at [1145, 440] on icon "button" at bounding box center [1144, 443] width 7 height 7
click at [1291, 311] on div "Andrew, let's start your next content workflow Start with a Template Launch bes…" at bounding box center [857, 391] width 1420 height 782
click at [1137, 399] on button "Actions" at bounding box center [1145, 409] width 20 height 20
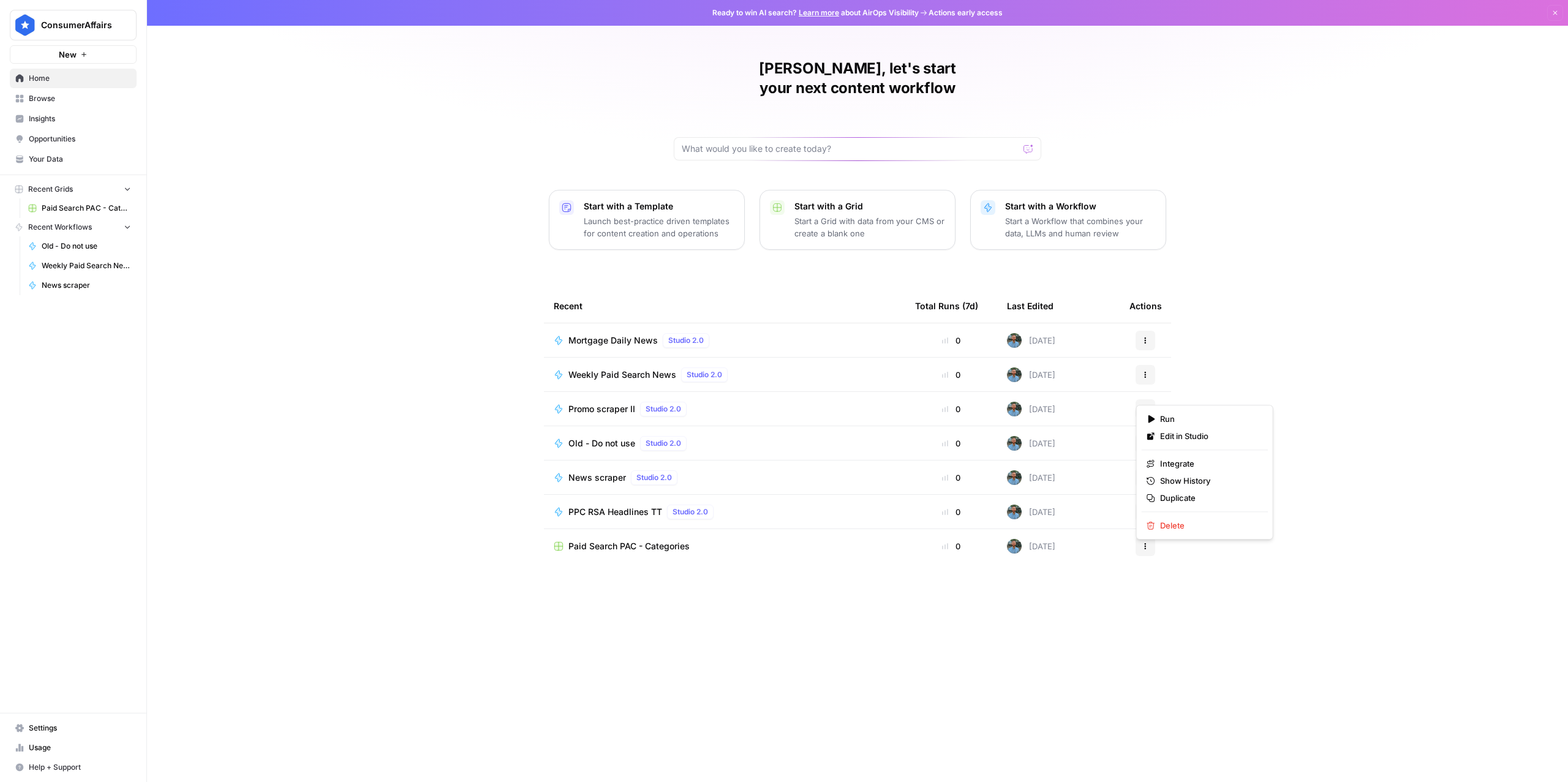
click at [585, 403] on span "Promo scraper II" at bounding box center [602, 409] width 67 height 12
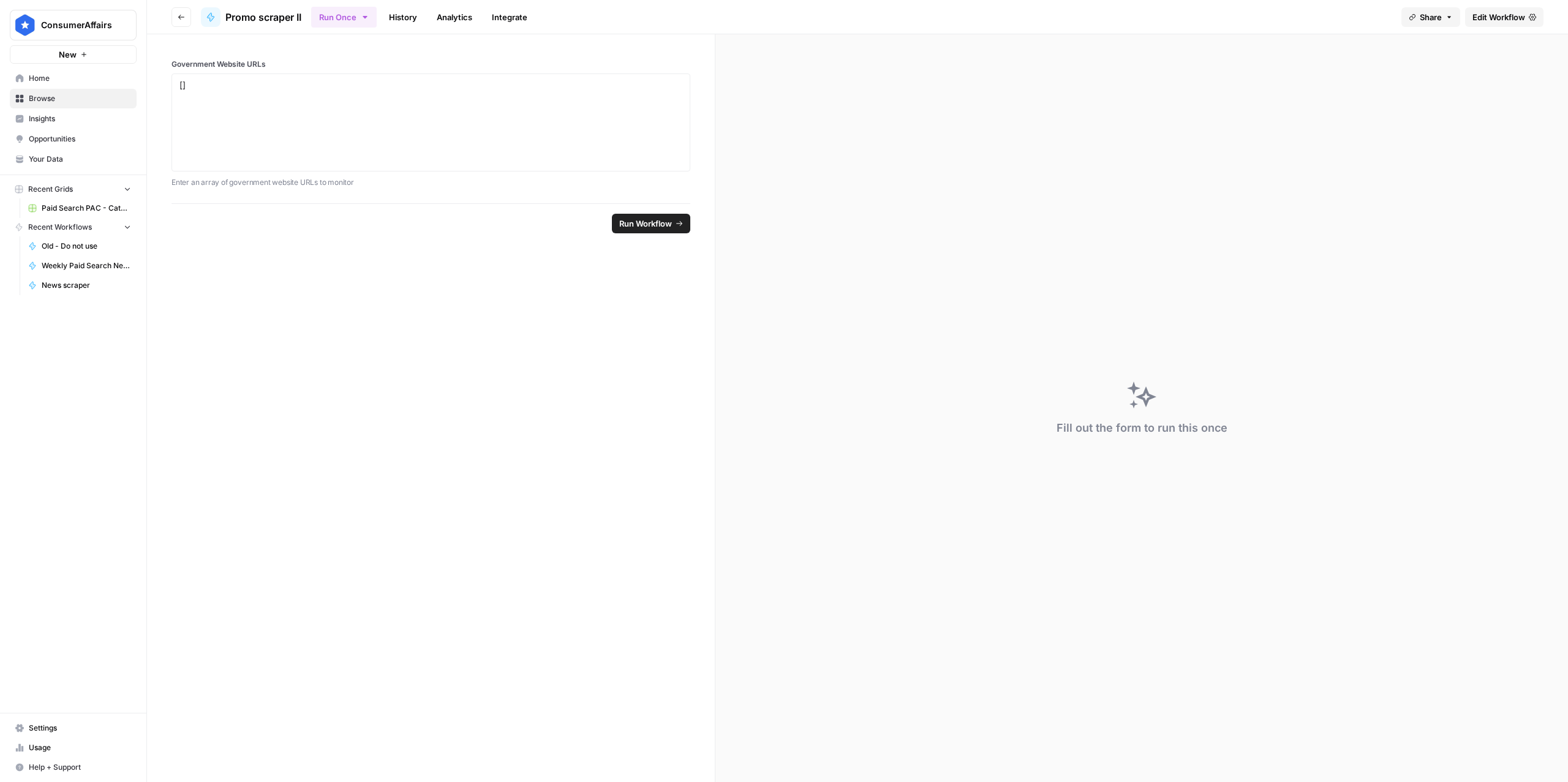
click at [1504, 16] on span "Edit Workflow" at bounding box center [1499, 17] width 53 height 12
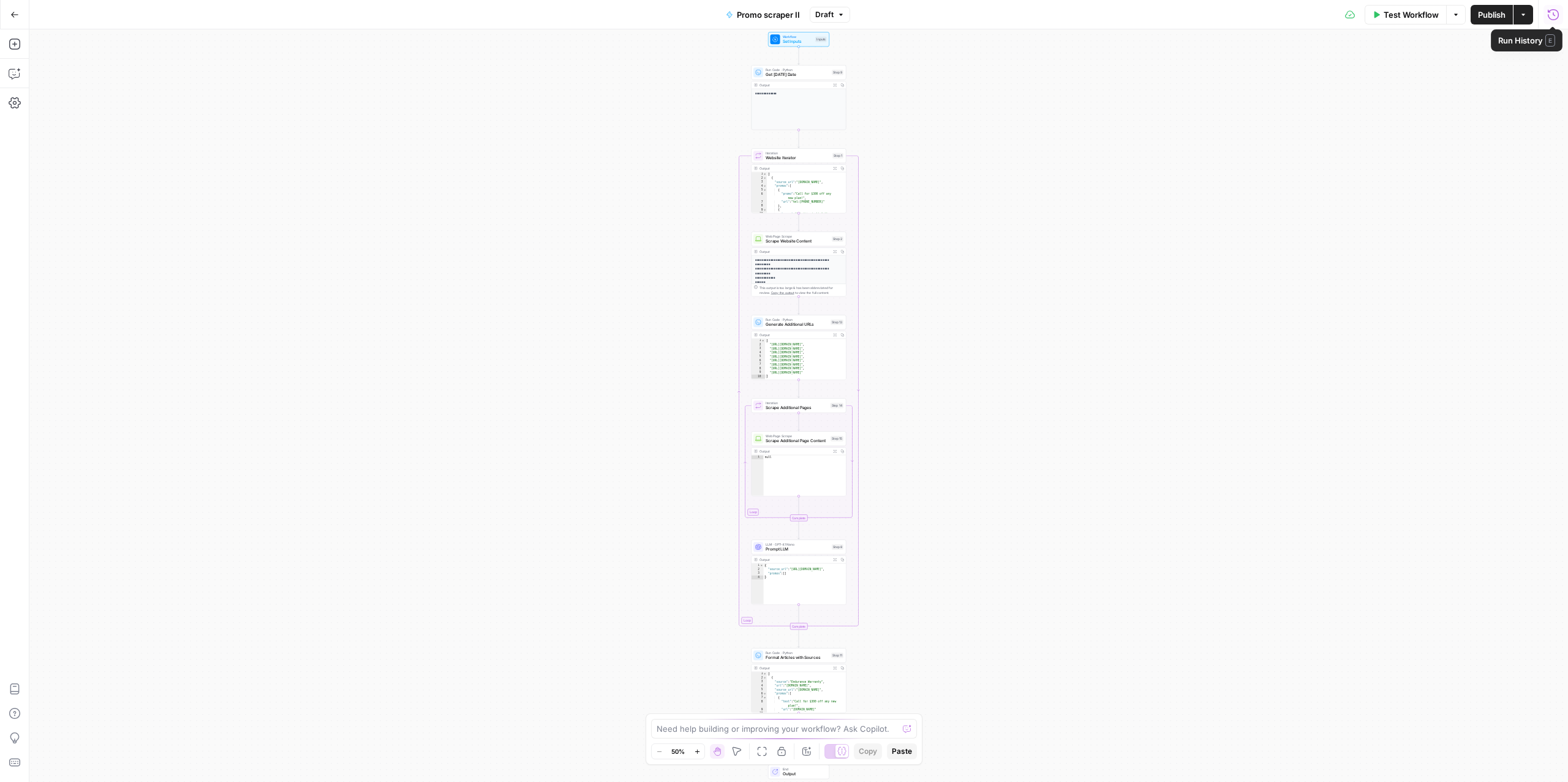
click at [1552, 16] on icon "button" at bounding box center [1553, 15] width 12 height 12
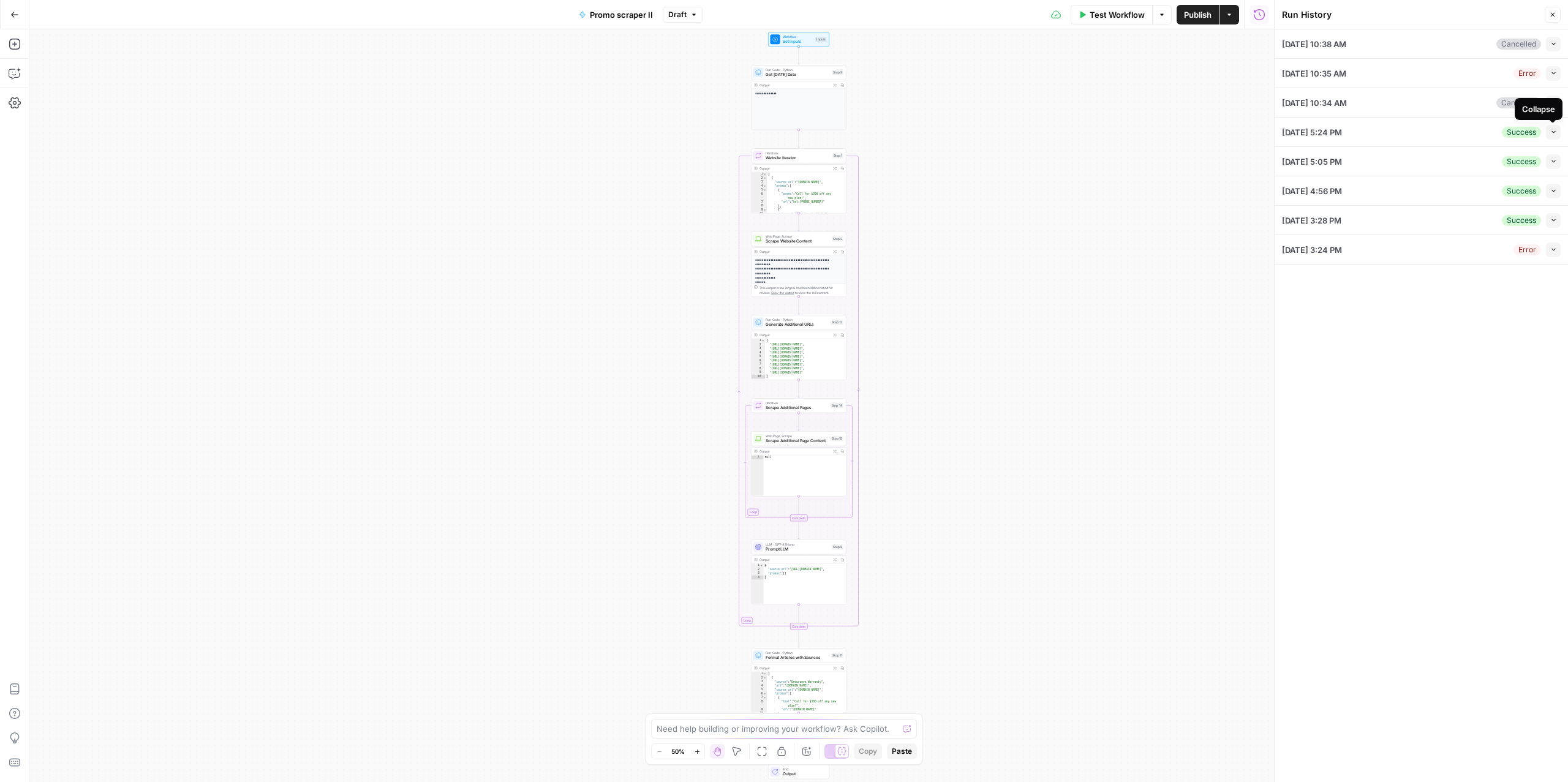
click at [1547, 135] on button "Collapse" at bounding box center [1552, 132] width 15 height 15
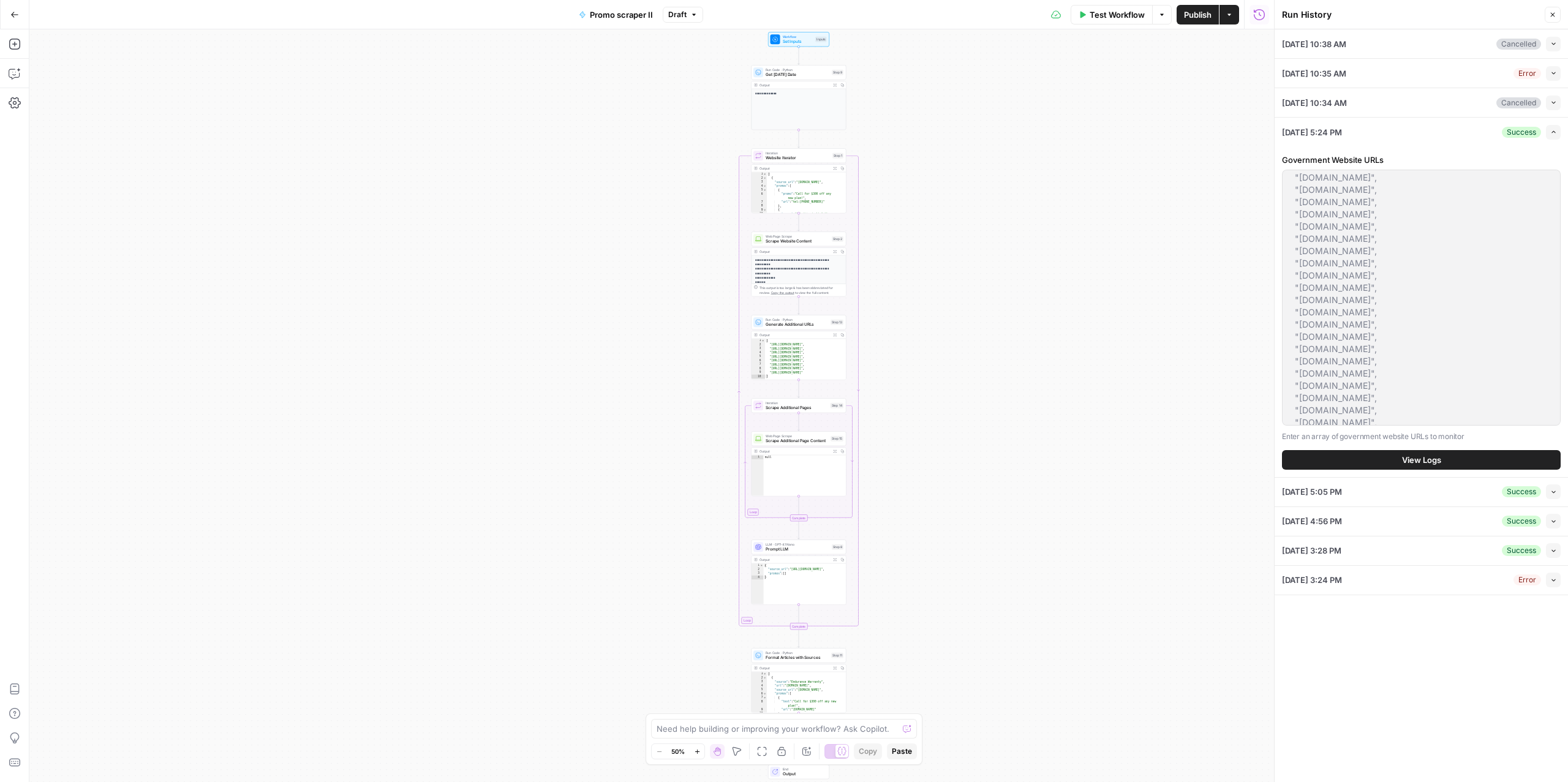
scroll to position [343, 0]
click at [1414, 463] on span "View Logs" at bounding box center [1421, 459] width 39 height 12
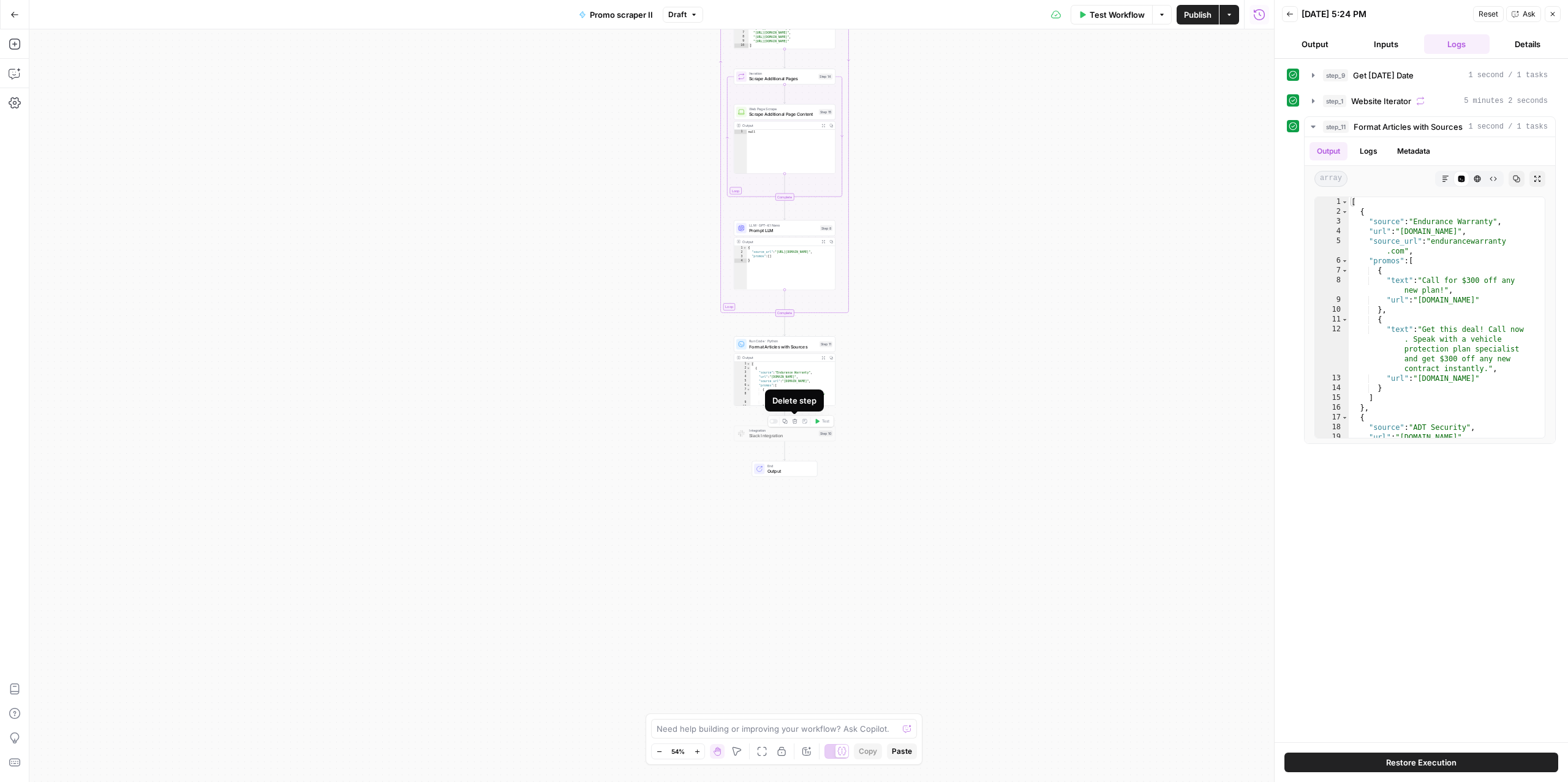
click at [794, 420] on icon "button" at bounding box center [795, 422] width 6 height 6
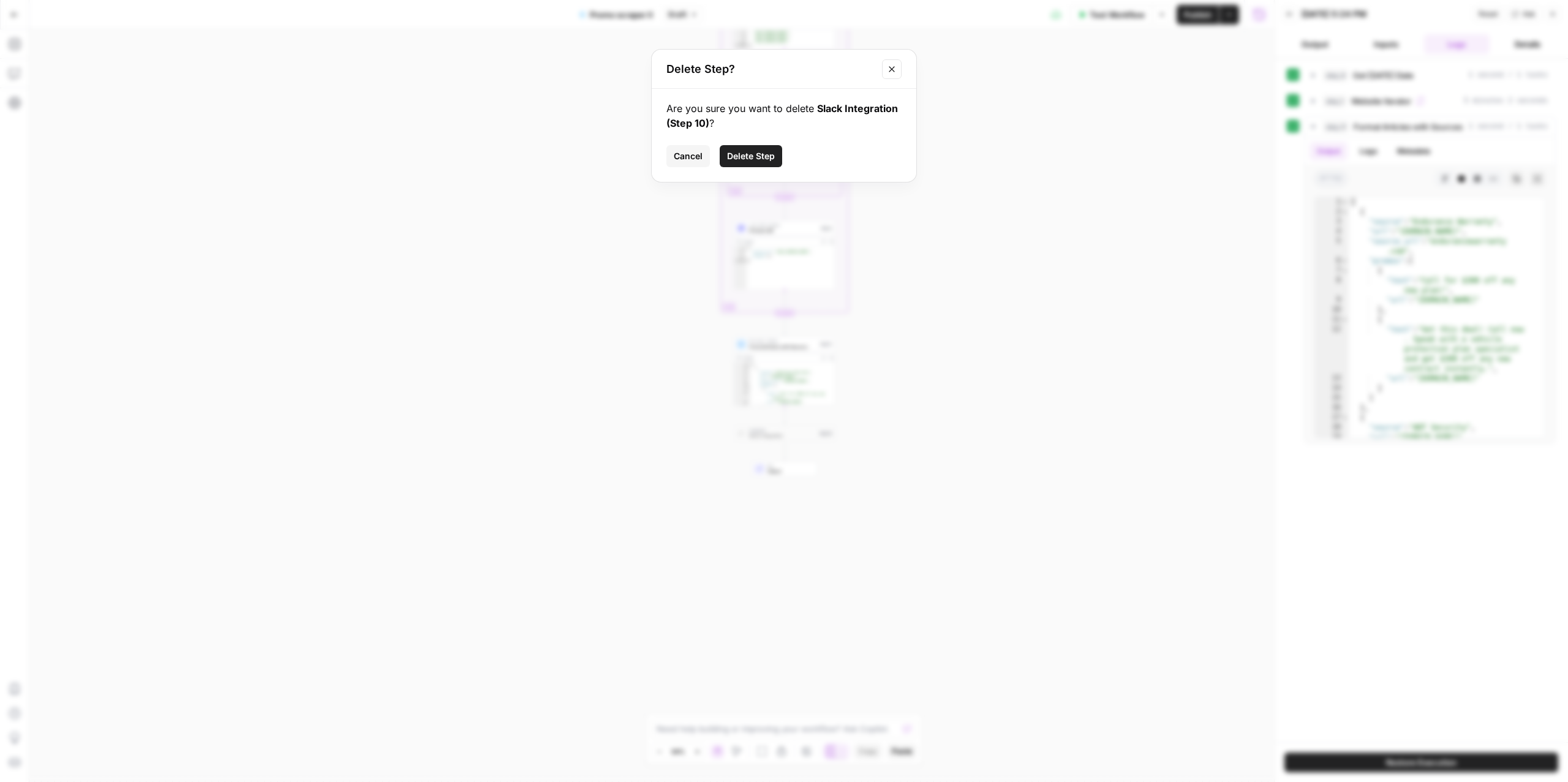
click at [768, 152] on span "Delete Step" at bounding box center [751, 156] width 48 height 12
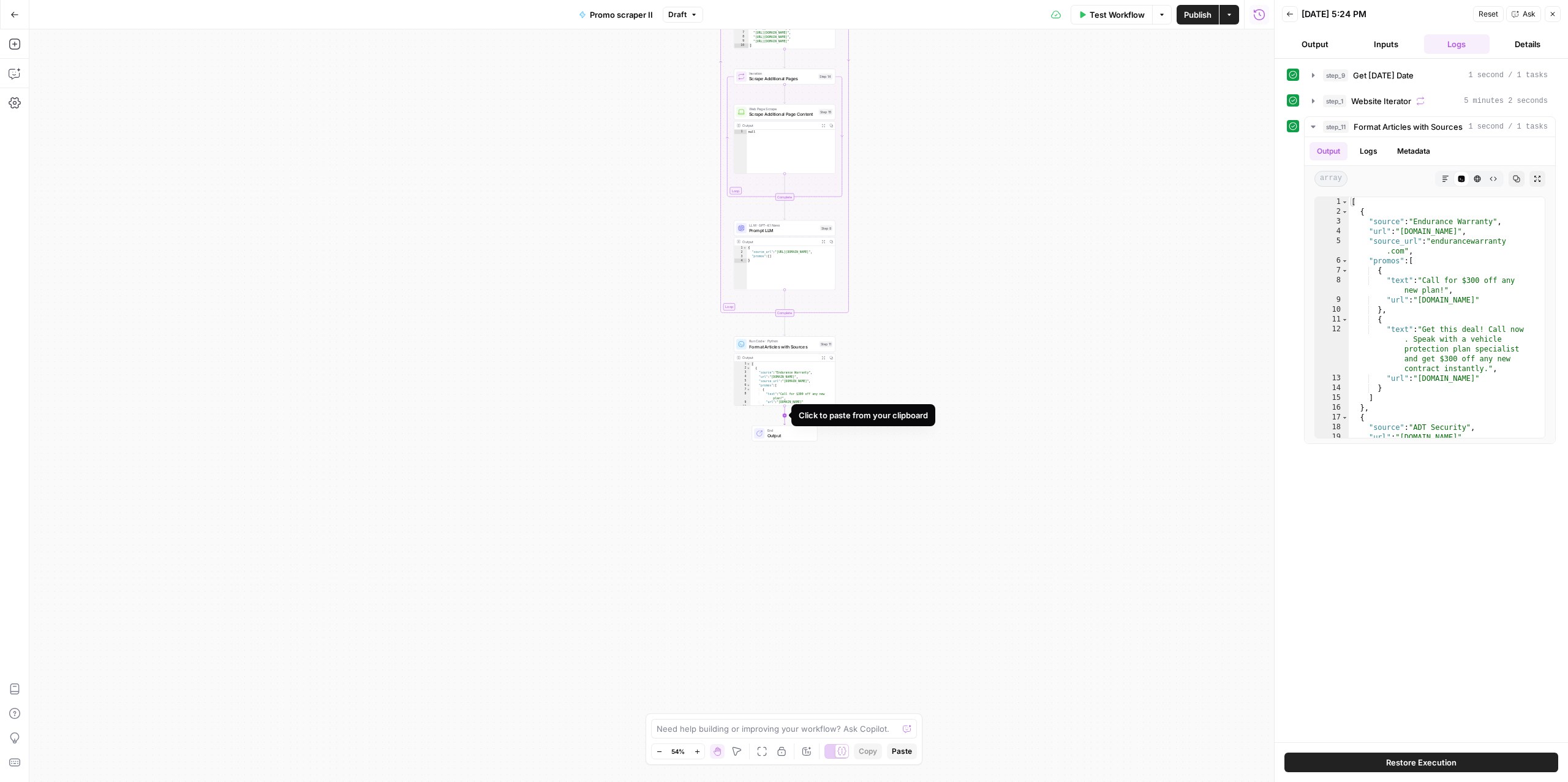
click at [785, 417] on icon "Edge from step_11 to end" at bounding box center [784, 415] width 2 height 19
click at [796, 421] on icon "button" at bounding box center [795, 421] width 5 height 5
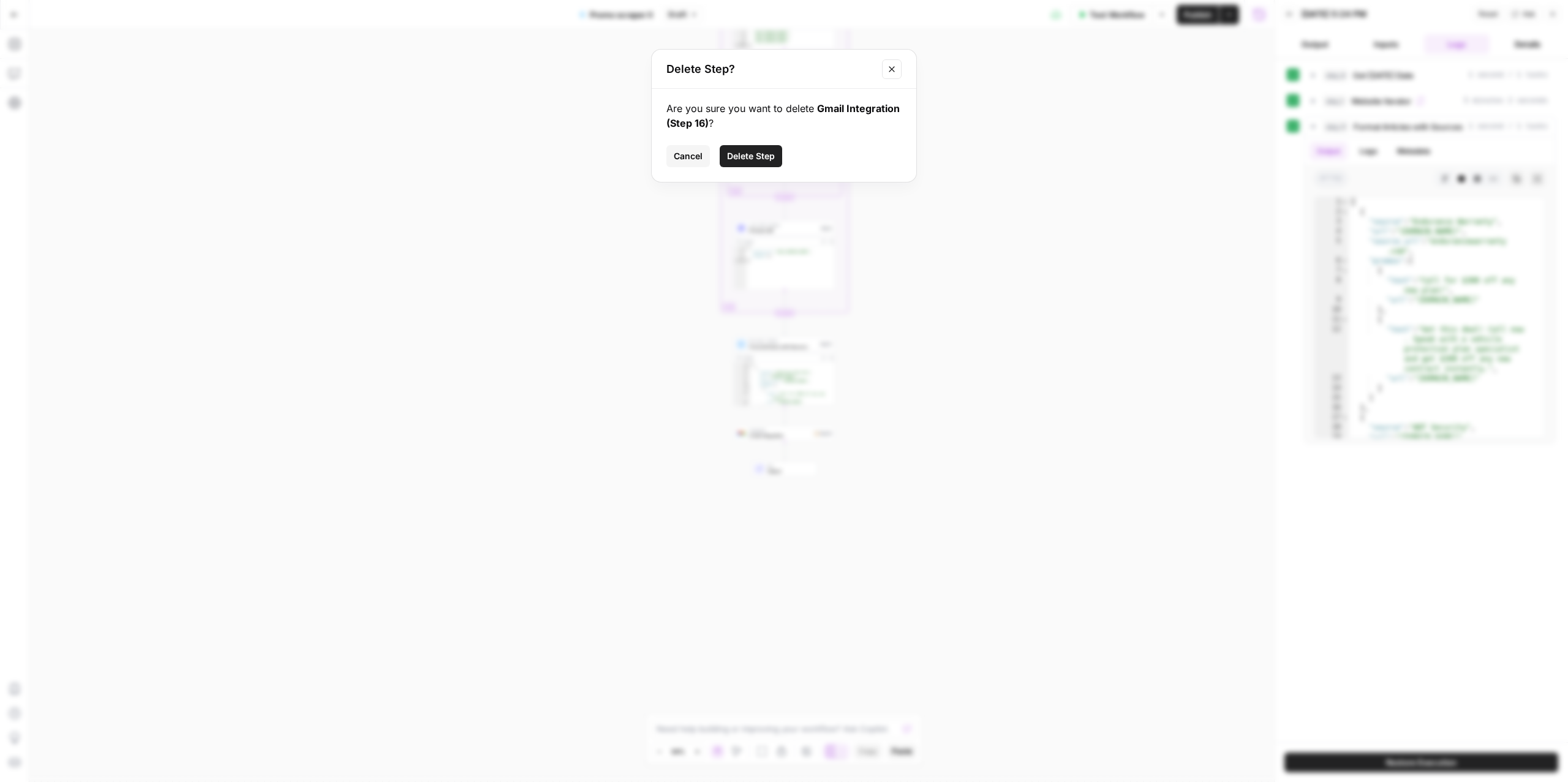
click at [733, 150] on span "Delete Step" at bounding box center [751, 156] width 48 height 12
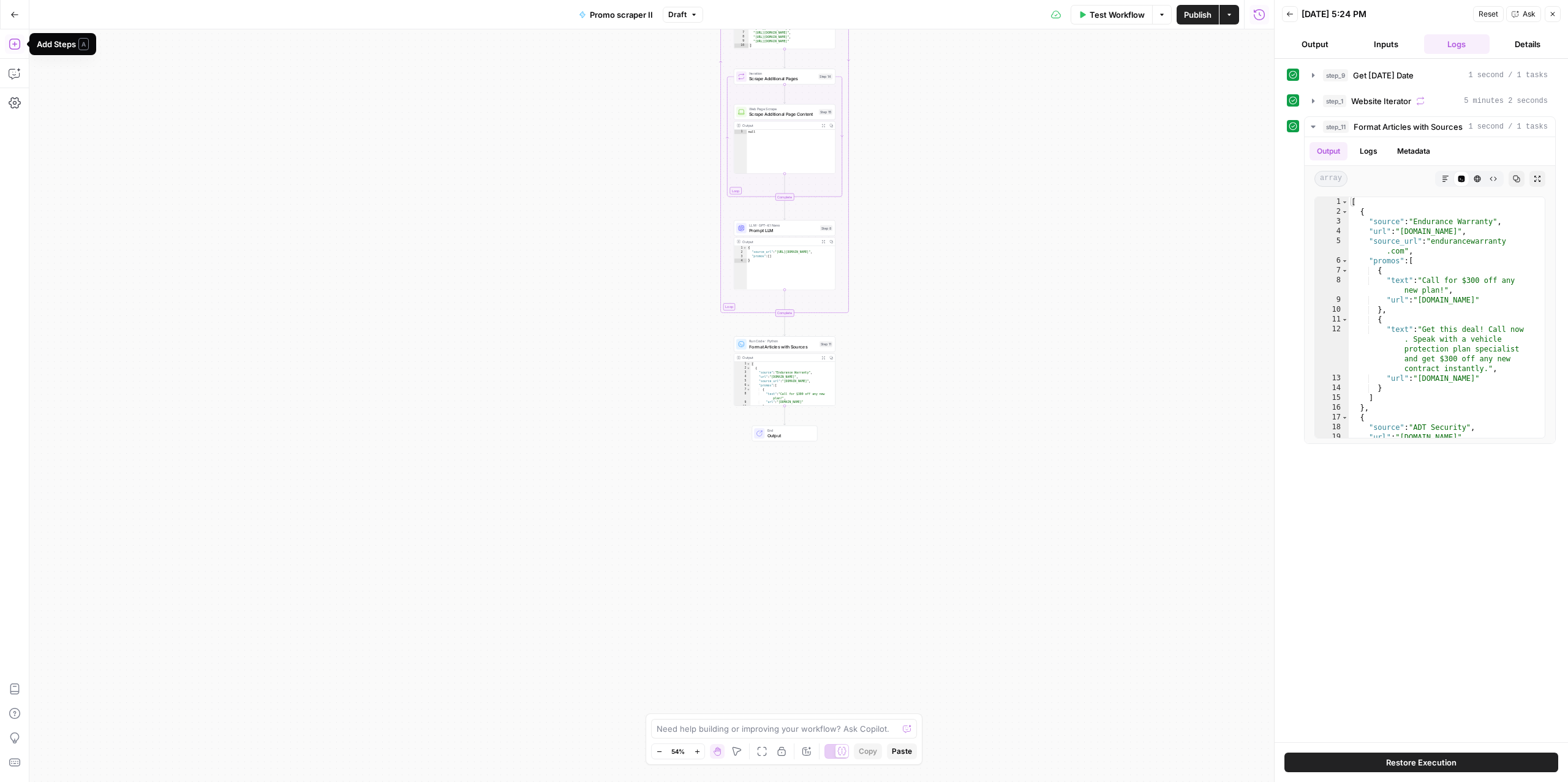
click at [15, 41] on icon "button" at bounding box center [15, 44] width 12 height 12
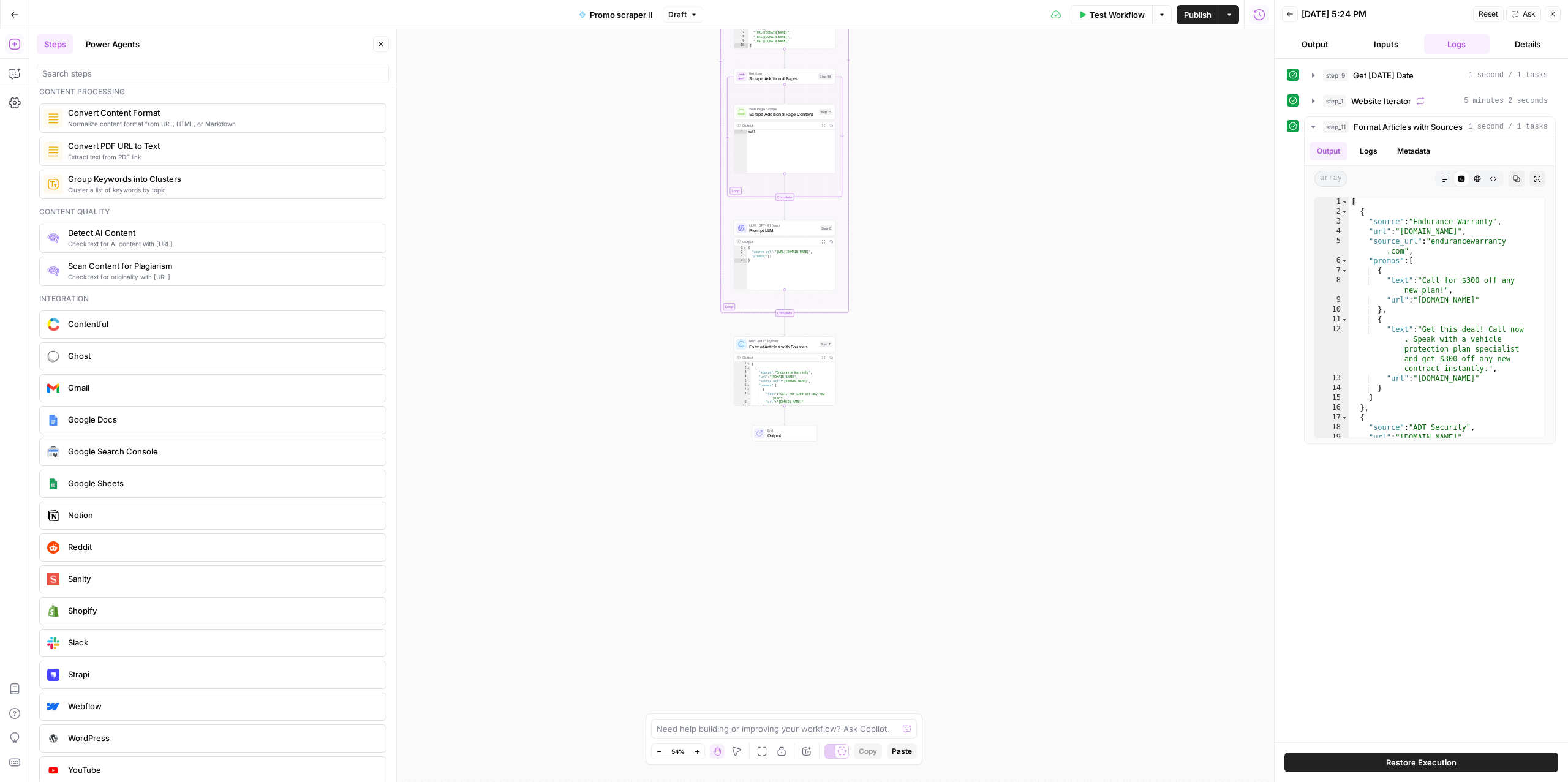
scroll to position [2005, 0]
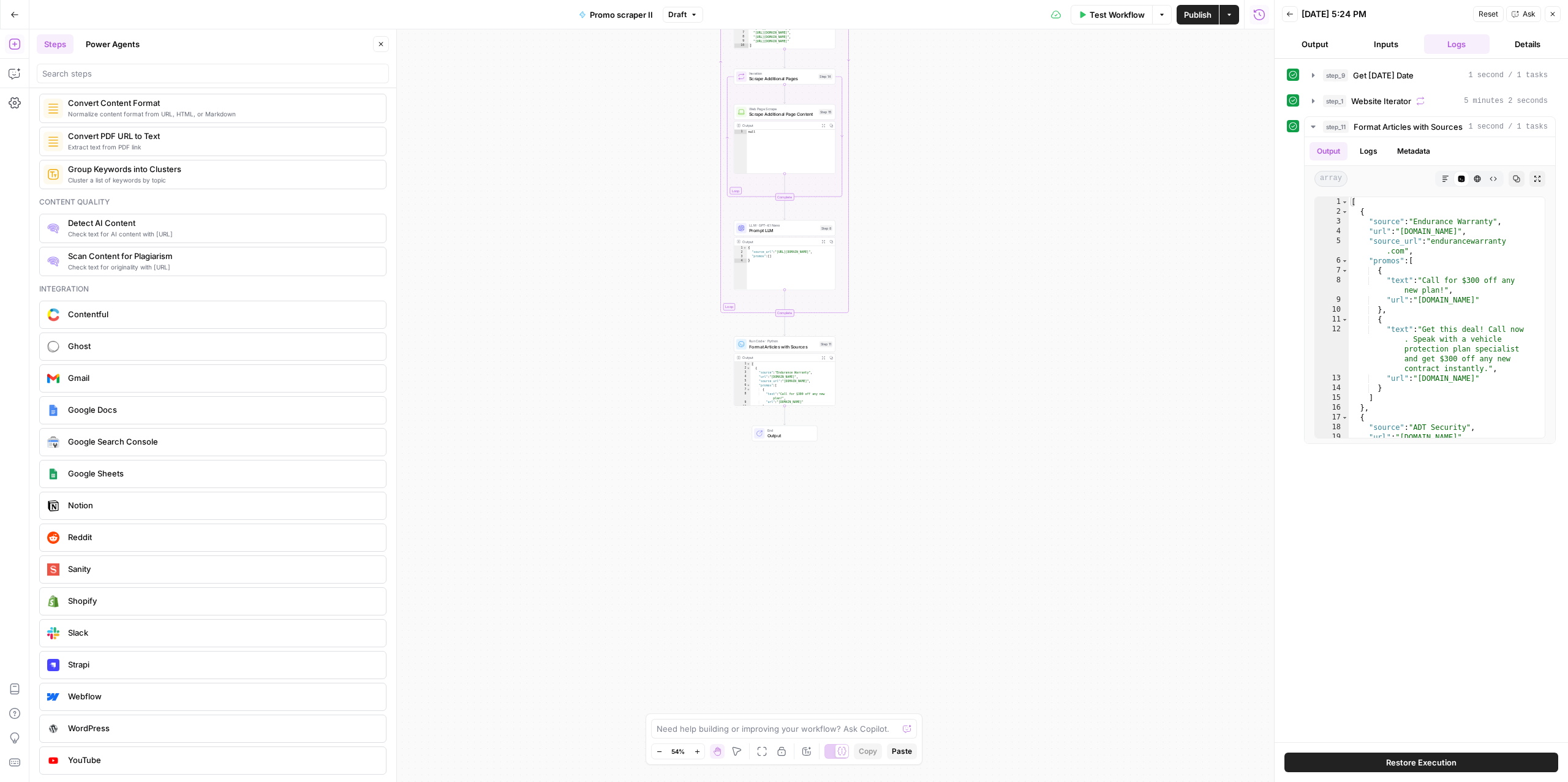
click at [187, 471] on span "Google Sheets" at bounding box center [221, 473] width 308 height 12
click at [1082, 93] on input "Authentication" at bounding box center [1067, 93] width 352 height 12
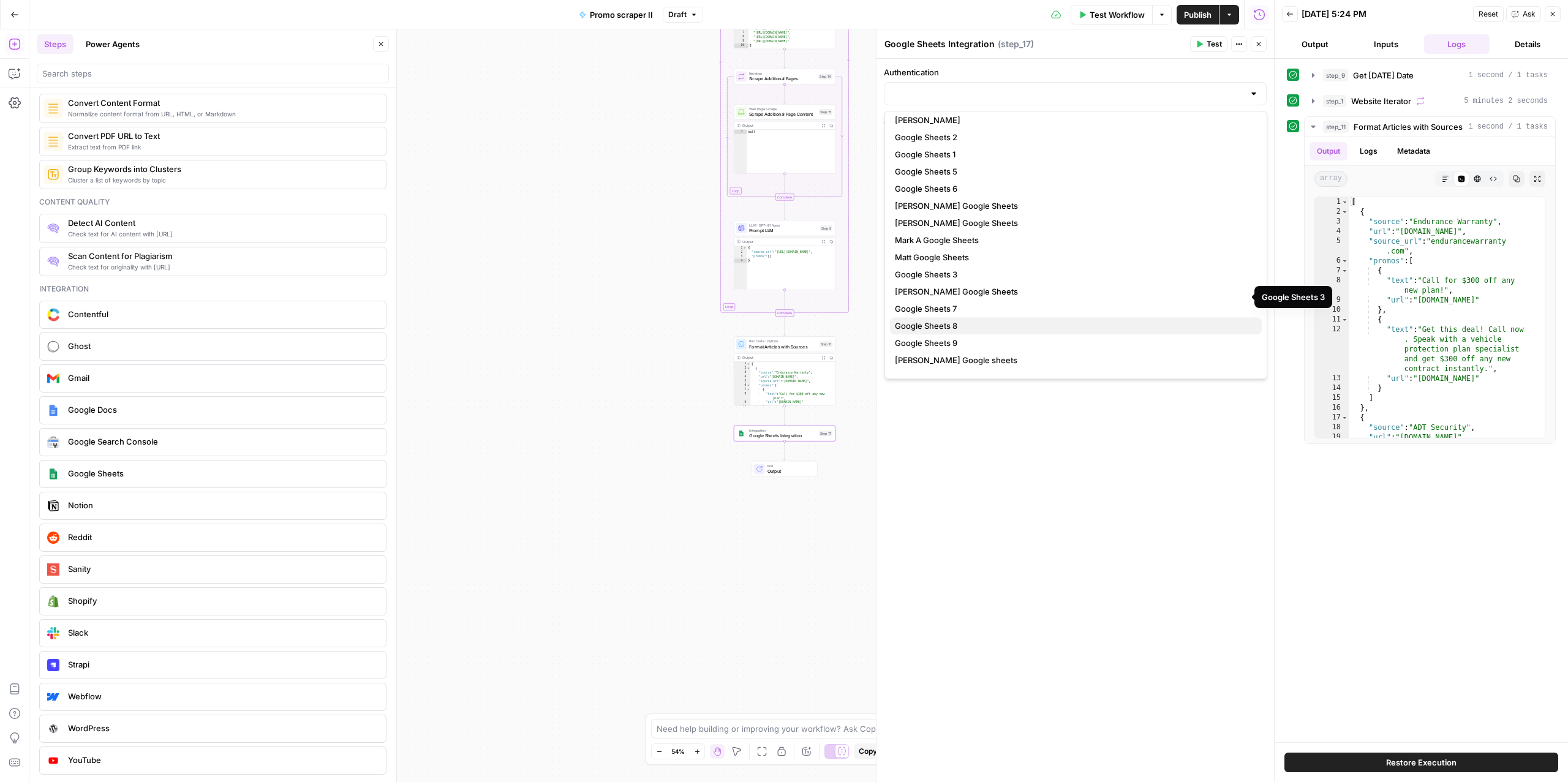
scroll to position [34, 0]
click at [925, 362] on span "﹢ Create New" at bounding box center [1073, 365] width 357 height 12
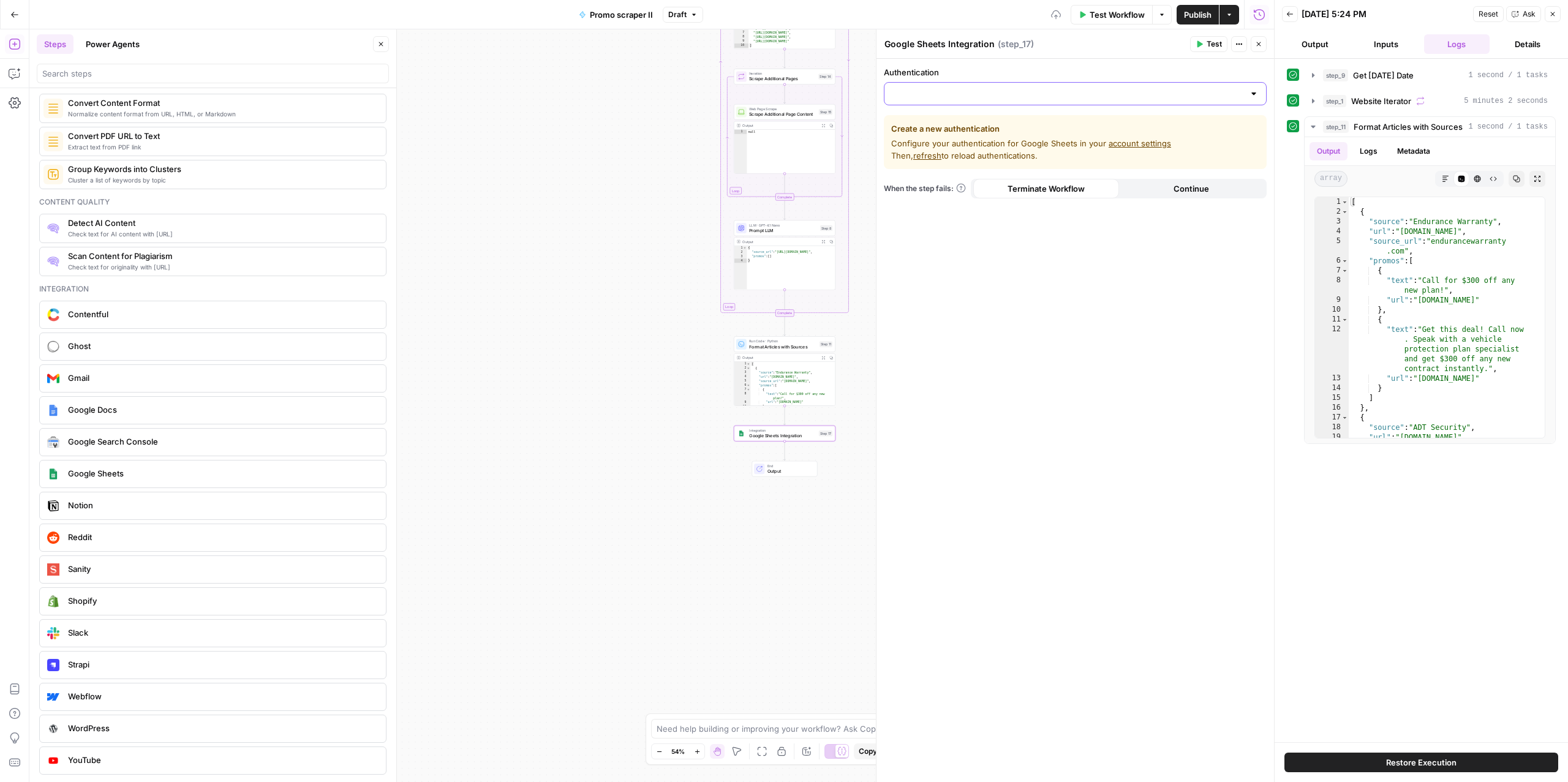
click at [971, 94] on input "Authentication" at bounding box center [1067, 93] width 352 height 12
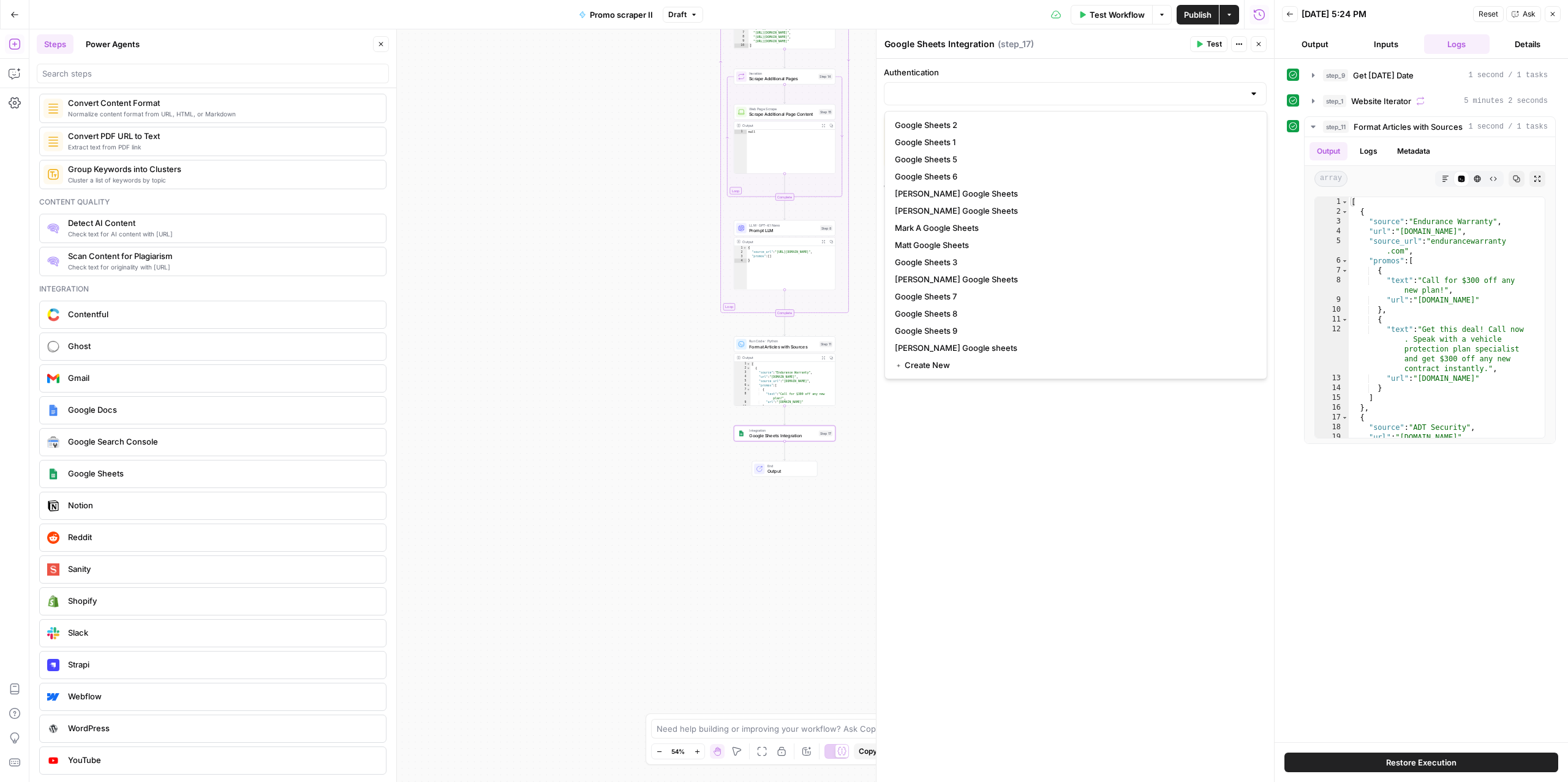
click at [1054, 74] on label "Authentication" at bounding box center [1074, 72] width 383 height 12
click at [1054, 88] on input "Authentication" at bounding box center [1067, 93] width 352 height 12
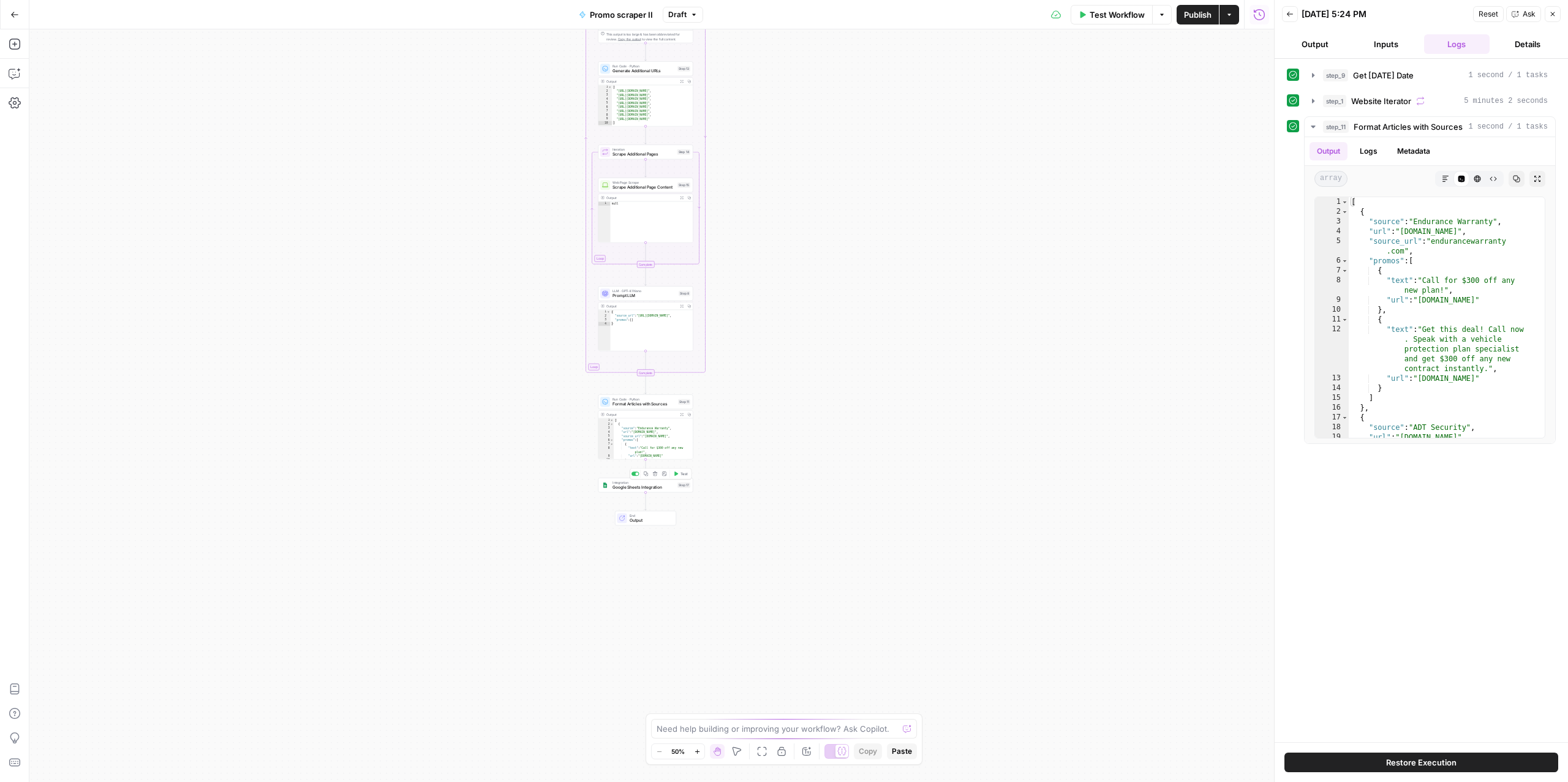
click at [641, 491] on div "Integration Google Sheets Integration Step 17 Copy step Delete step Add Note Te…" at bounding box center [645, 485] width 94 height 15
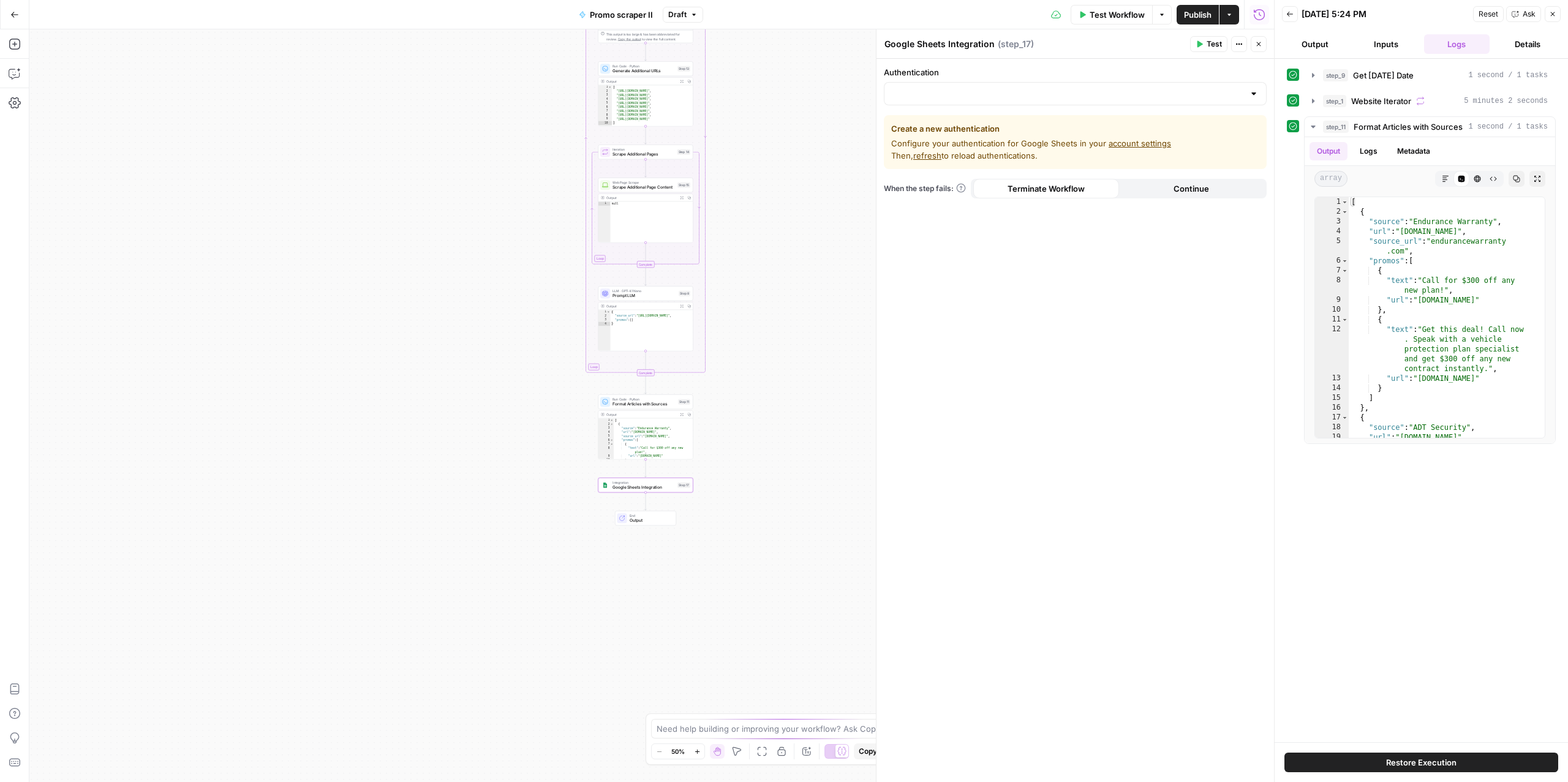
click at [1161, 87] on div at bounding box center [1074, 93] width 383 height 24
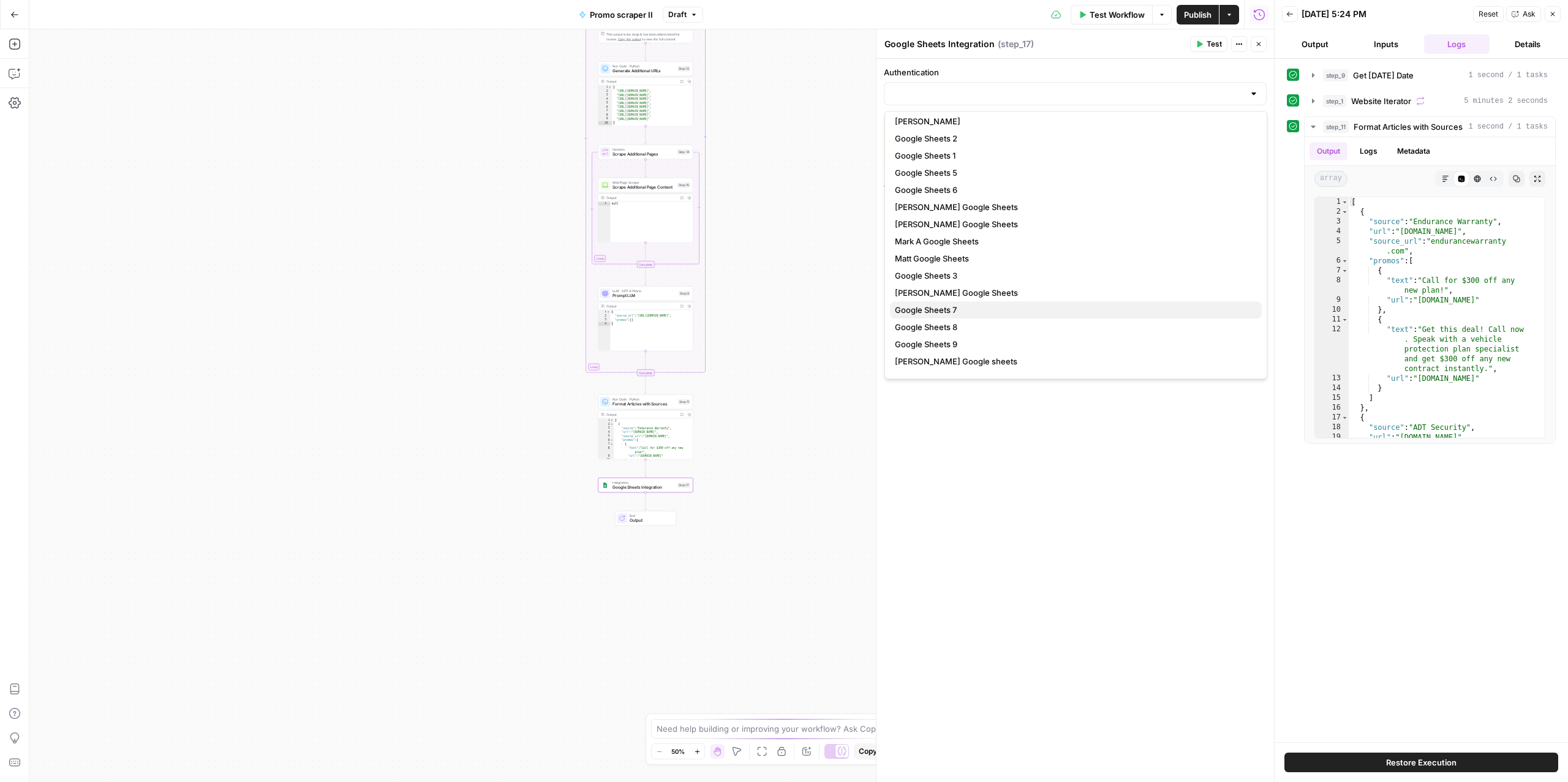
scroll to position [34, 0]
click at [931, 367] on span "﹢ Create New" at bounding box center [1073, 365] width 357 height 12
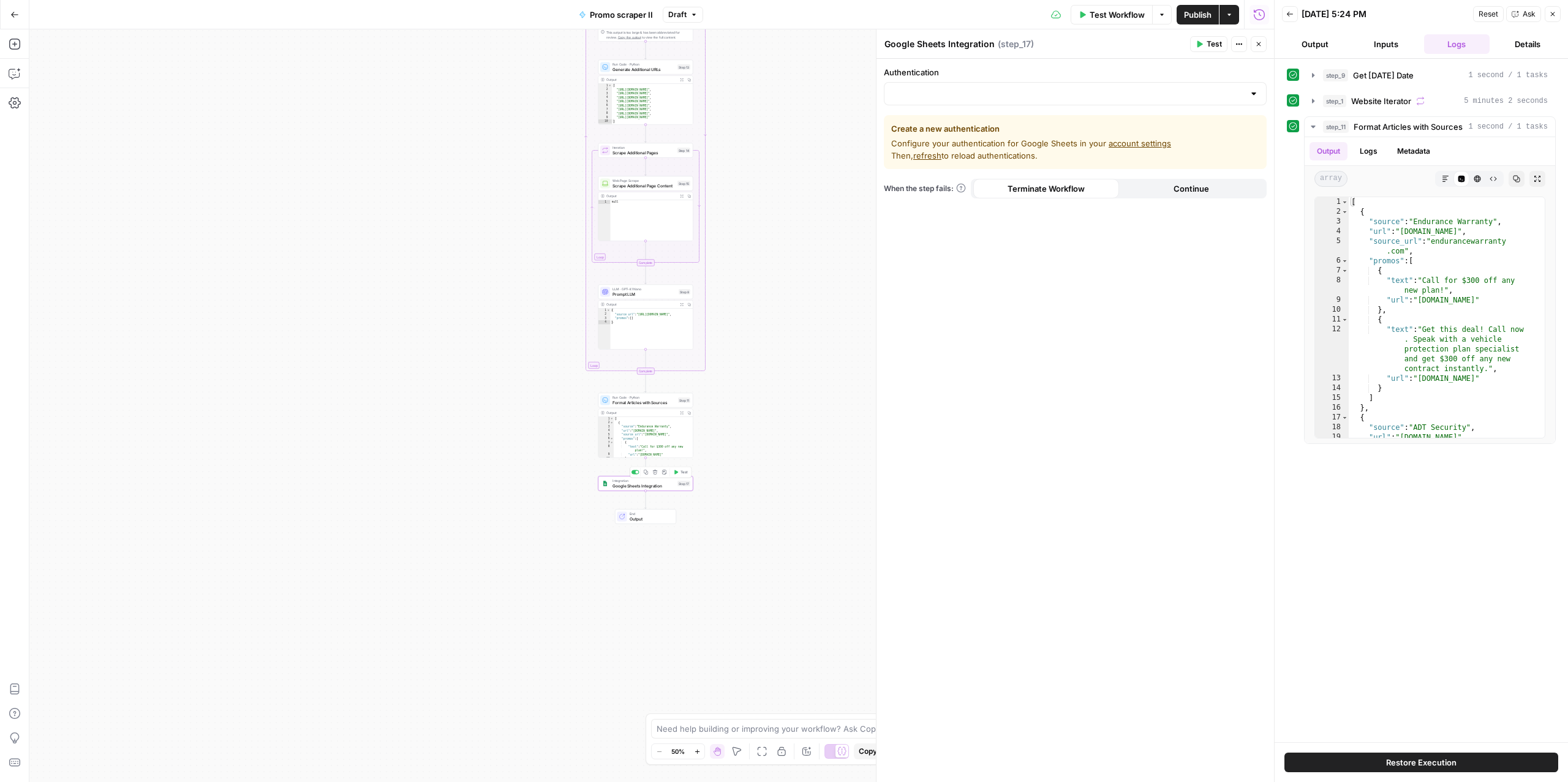
click at [645, 484] on span "Google Sheets Integration" at bounding box center [643, 486] width 62 height 6
click at [1164, 92] on input "Authentication" at bounding box center [1067, 93] width 352 height 12
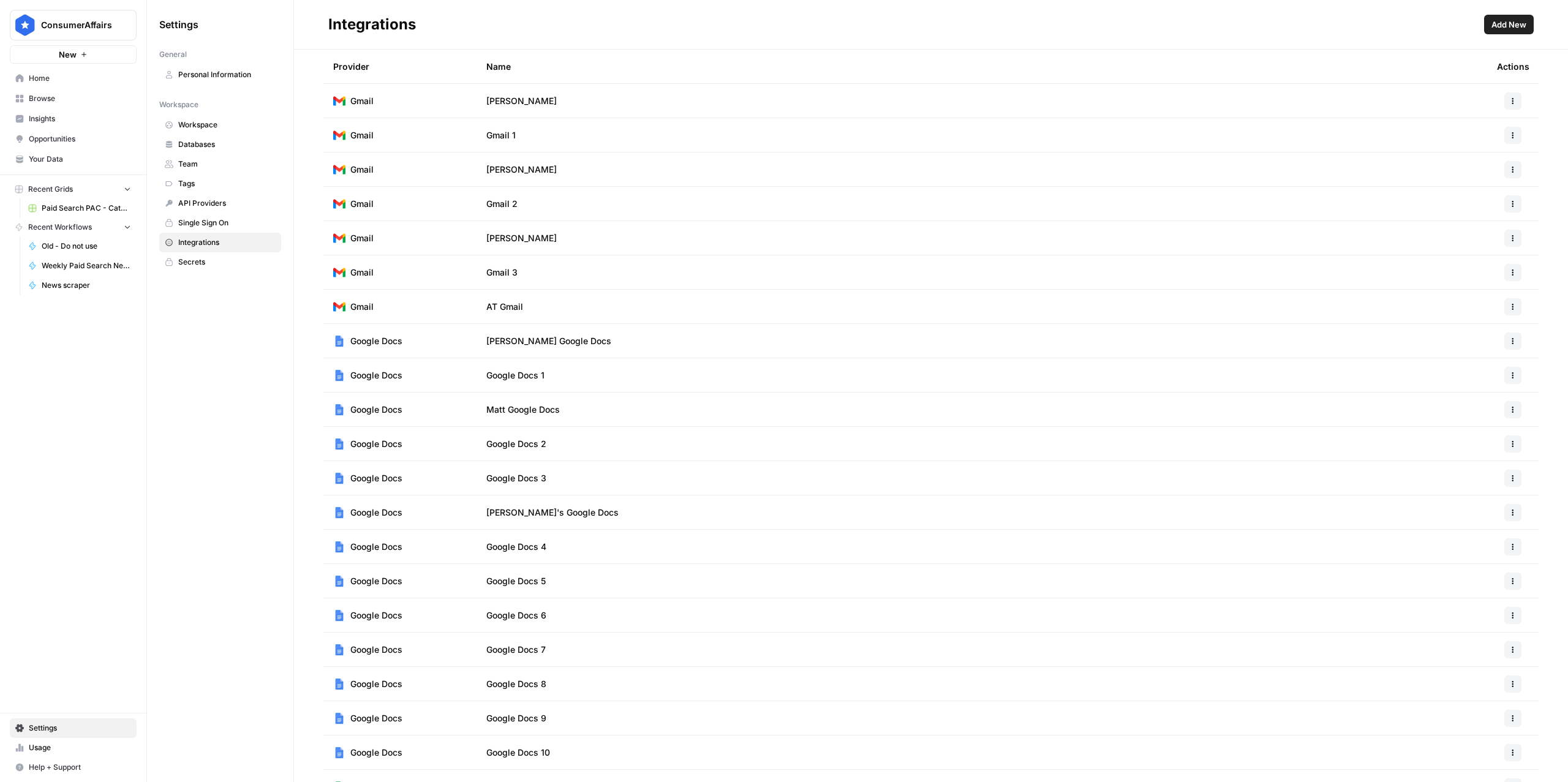
click at [1520, 24] on span "Add New" at bounding box center [1508, 25] width 34 height 12
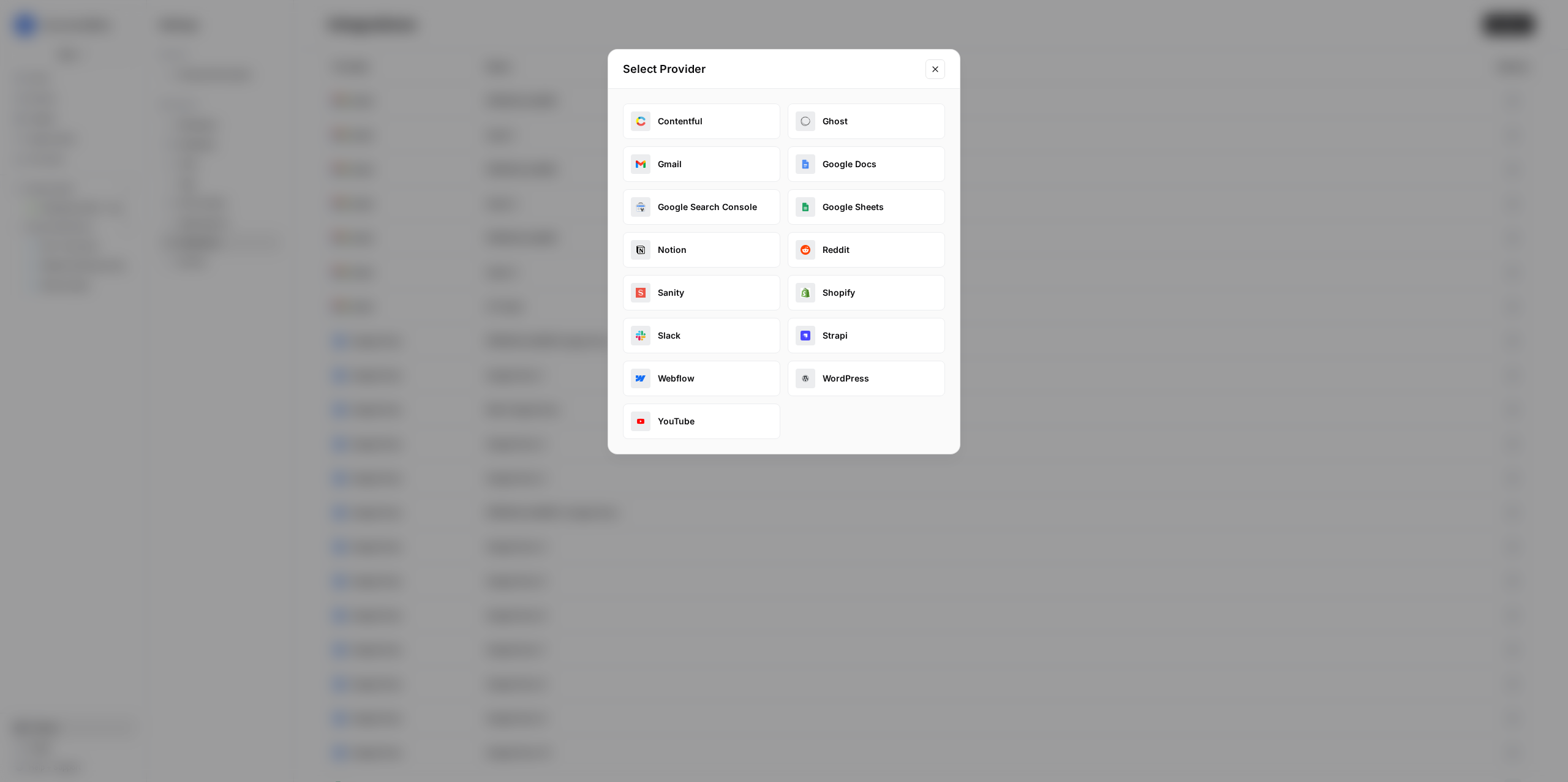
click at [828, 216] on button "Google Sheets" at bounding box center [867, 207] width 157 height 35
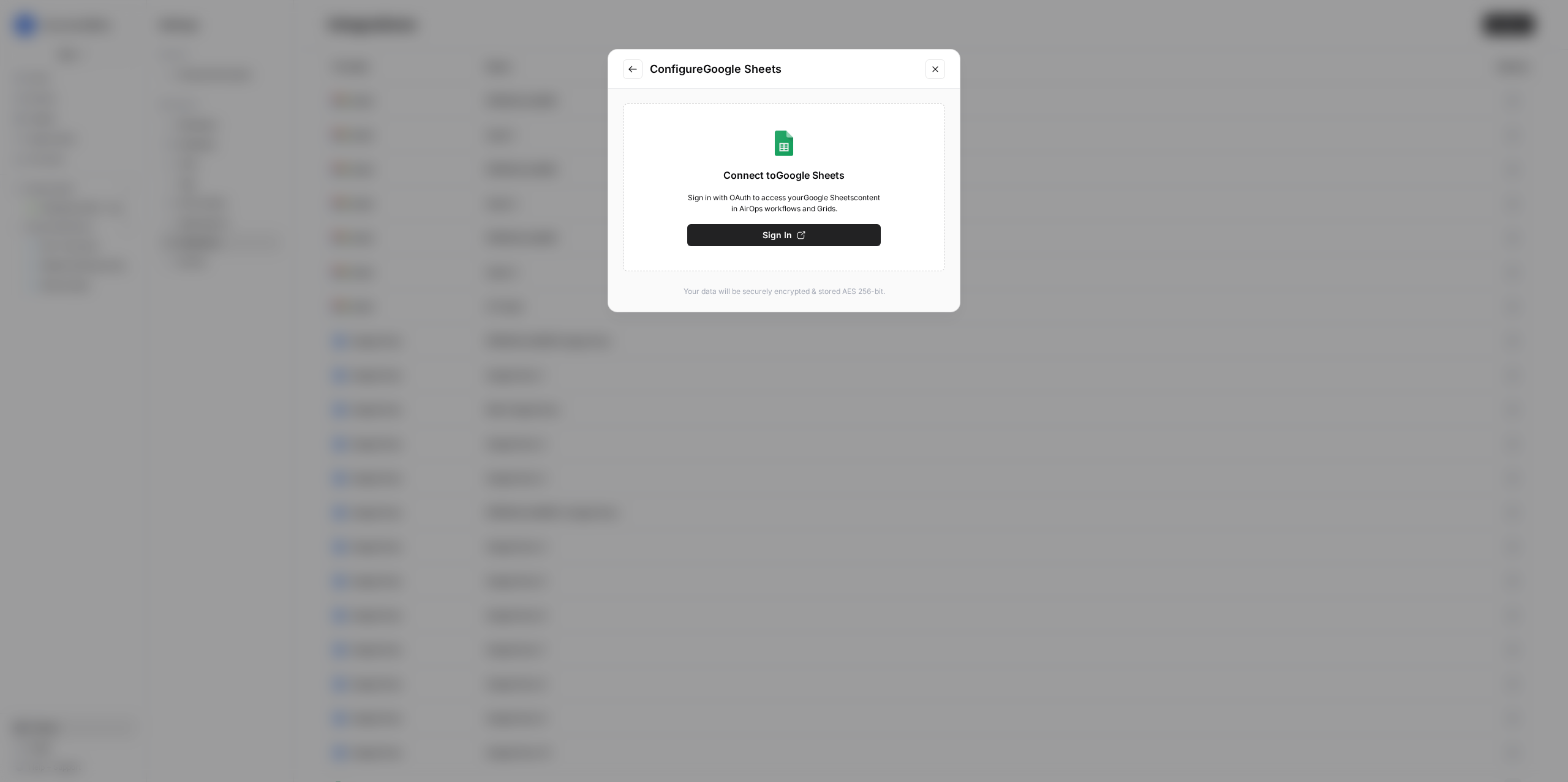
click at [746, 238] on button "Sign In" at bounding box center [783, 235] width 194 height 22
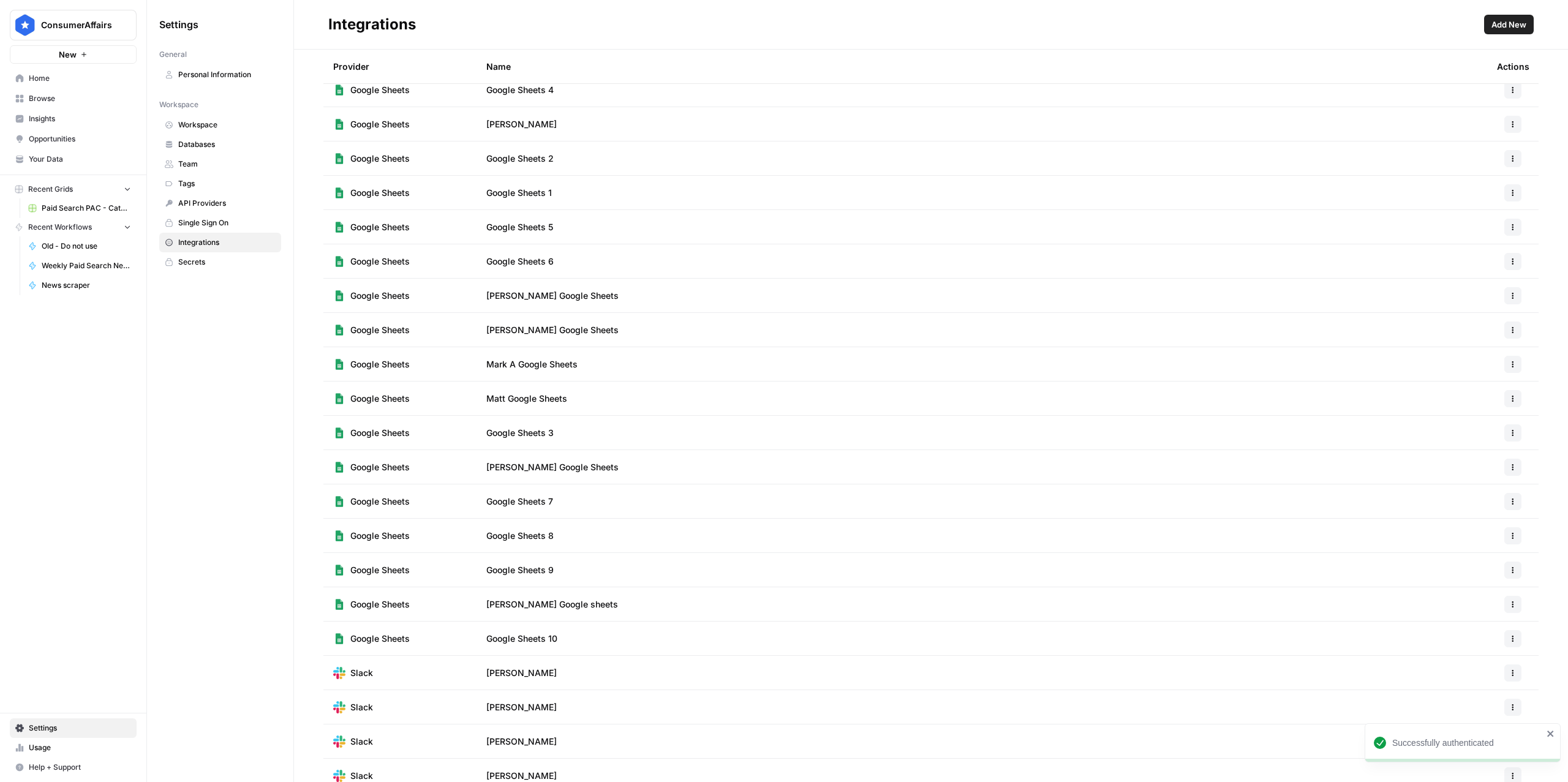
scroll to position [743, 0]
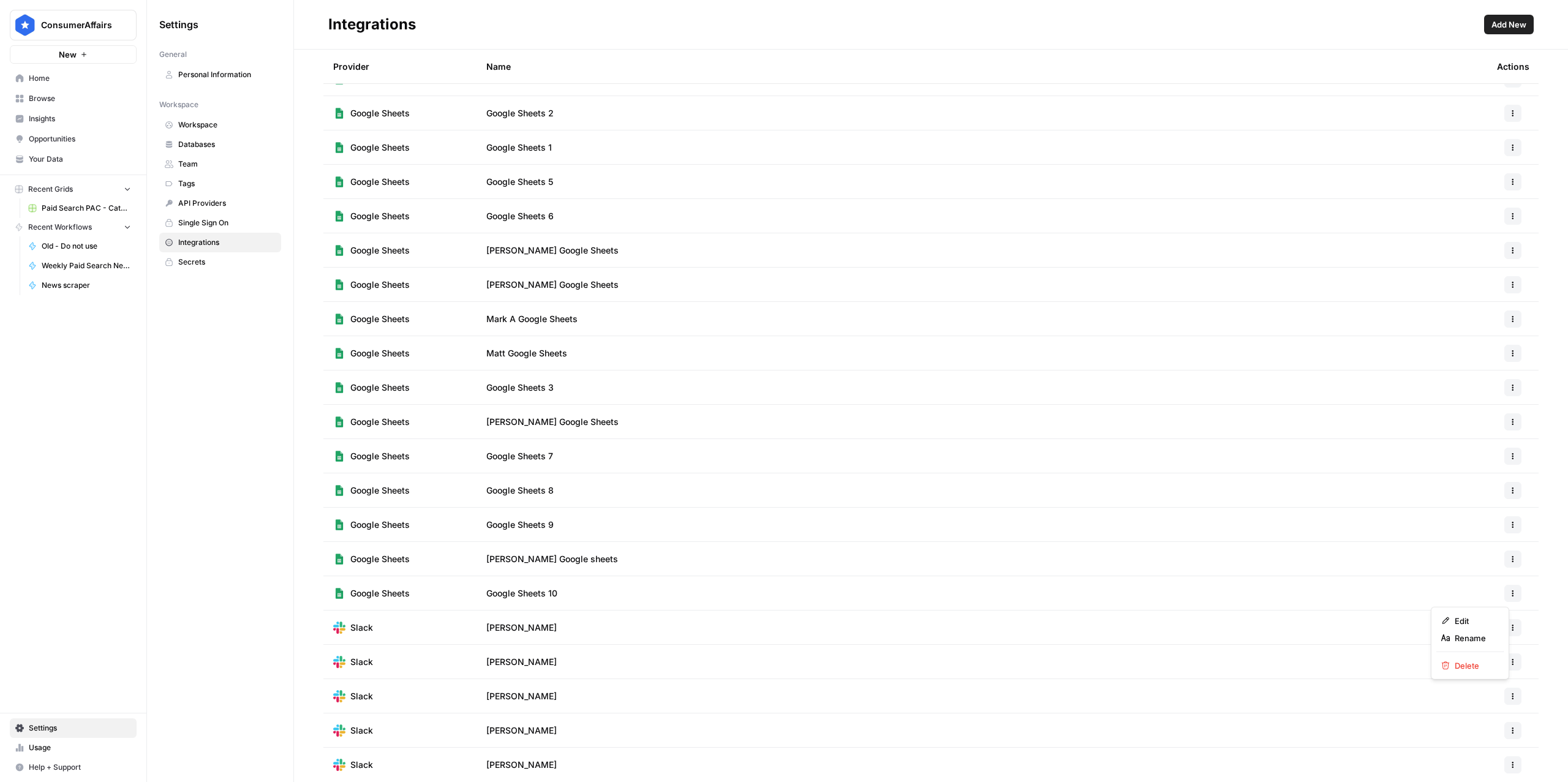
click at [1509, 593] on icon "button" at bounding box center [1512, 593] width 7 height 7
click at [1459, 633] on span "Rename" at bounding box center [1475, 637] width 39 height 12
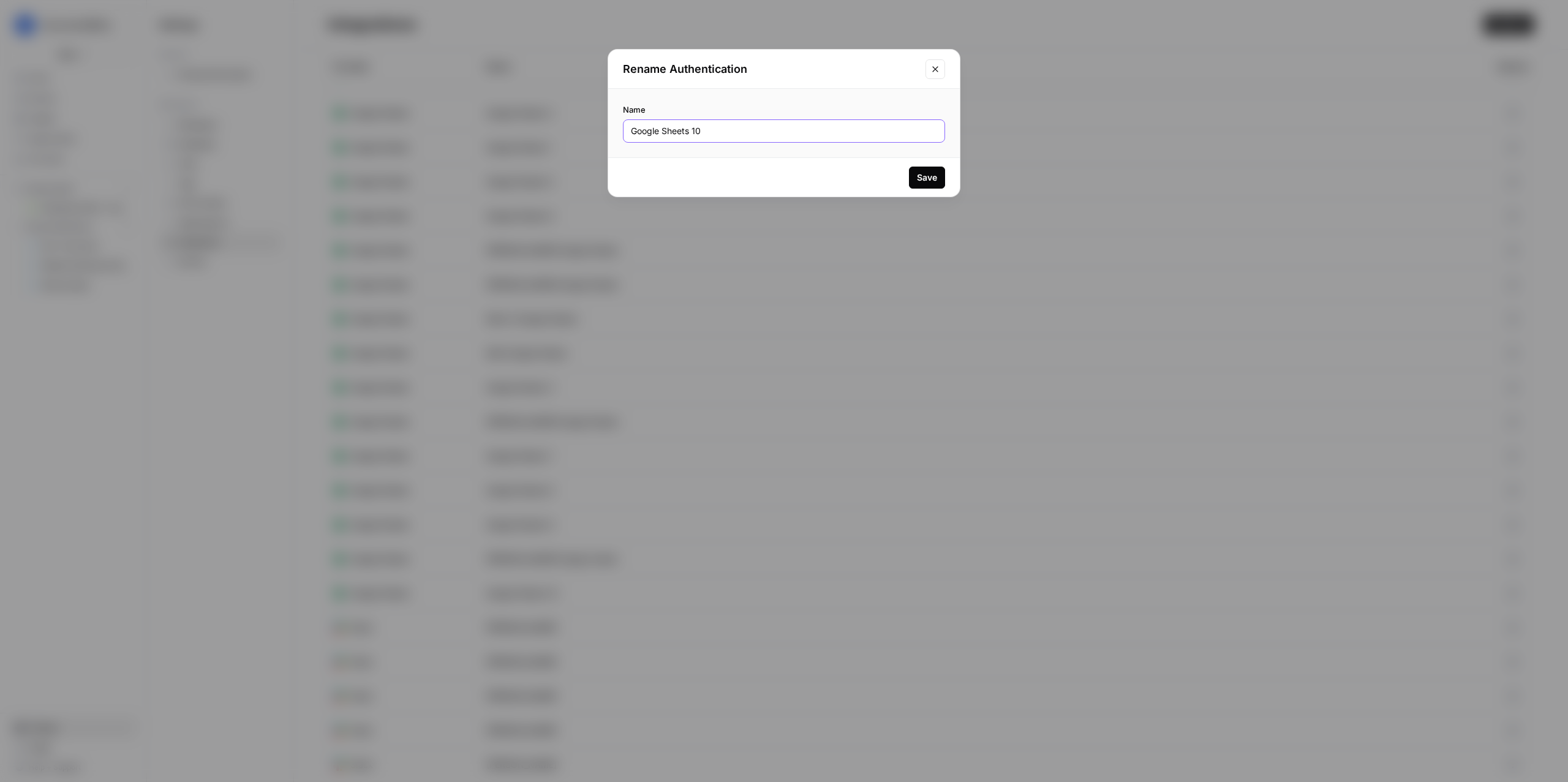
click at [687, 125] on input "Google Sheets 10" at bounding box center [783, 131] width 306 height 12
click at [687, 126] on input "Google Sheets 10" at bounding box center [783, 131] width 306 height 12
type input "AT Google Sheets"
click at [928, 177] on div "Save" at bounding box center [927, 177] width 21 height 12
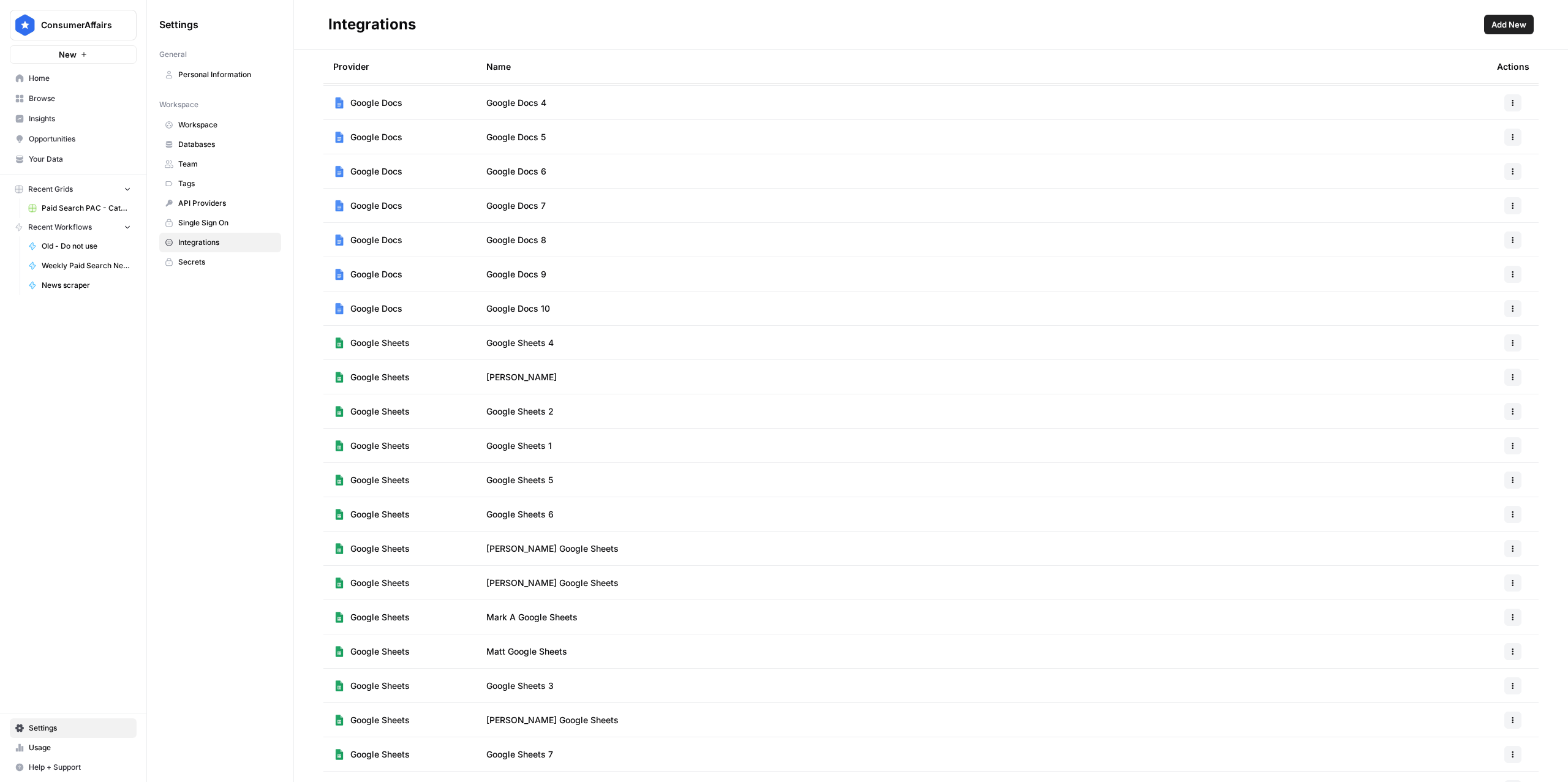
scroll to position [0, 0]
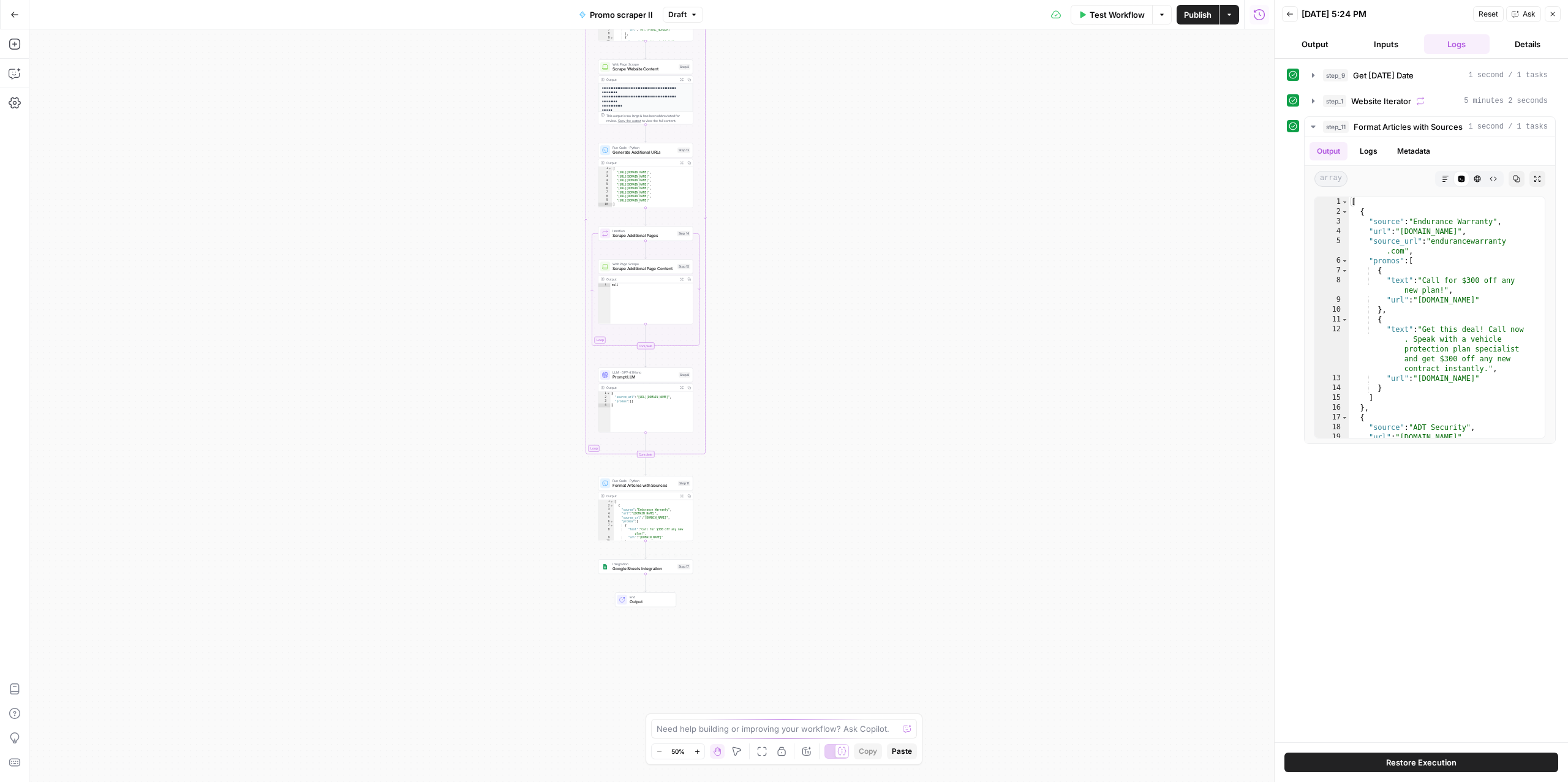
click at [640, 567] on span "Google Sheets Integration" at bounding box center [643, 569] width 62 height 6
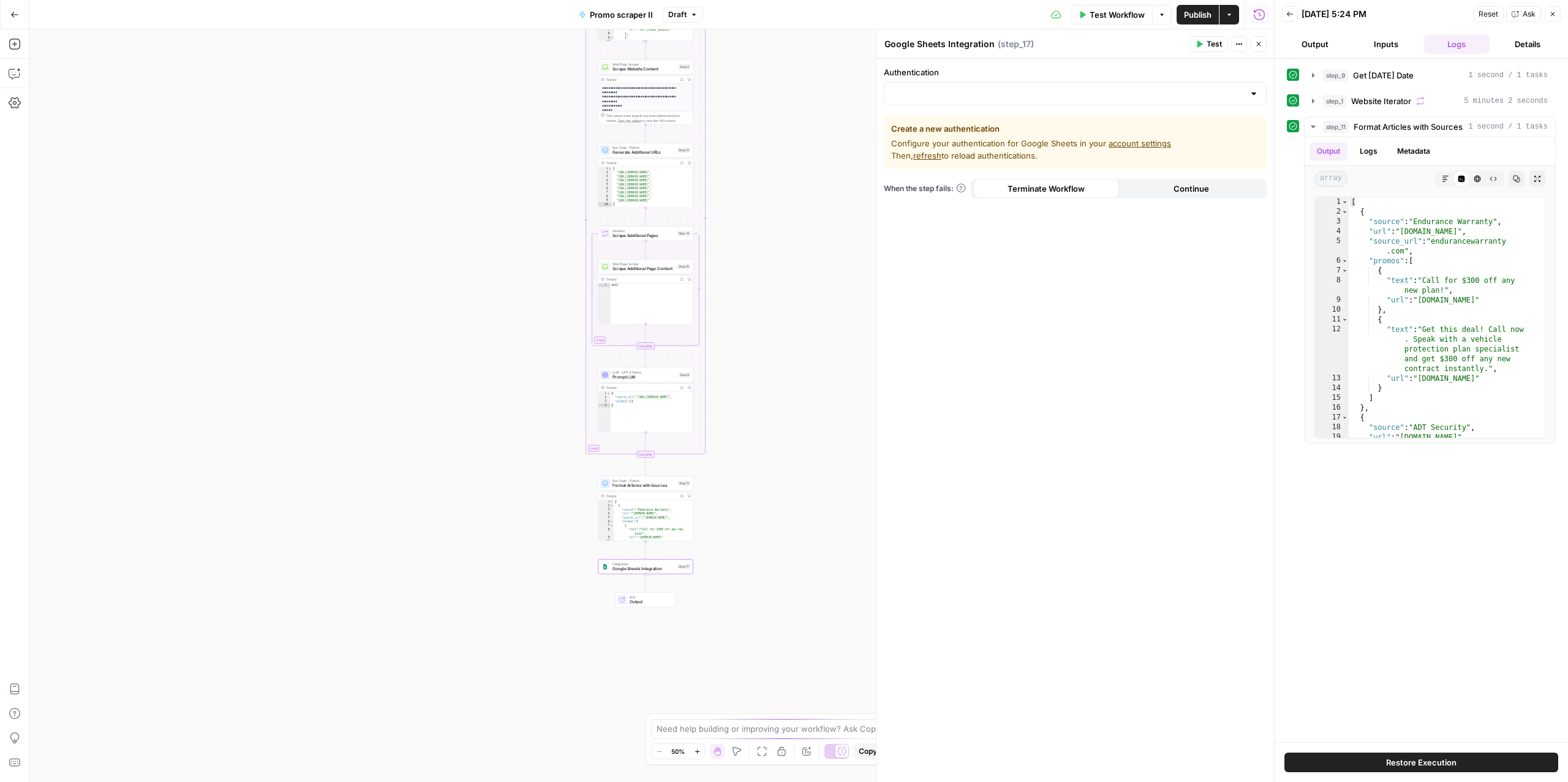
click at [1099, 81] on div "Authentication" at bounding box center [1074, 86] width 383 height 39
click at [1099, 98] on input "Authentication" at bounding box center [1067, 93] width 352 height 12
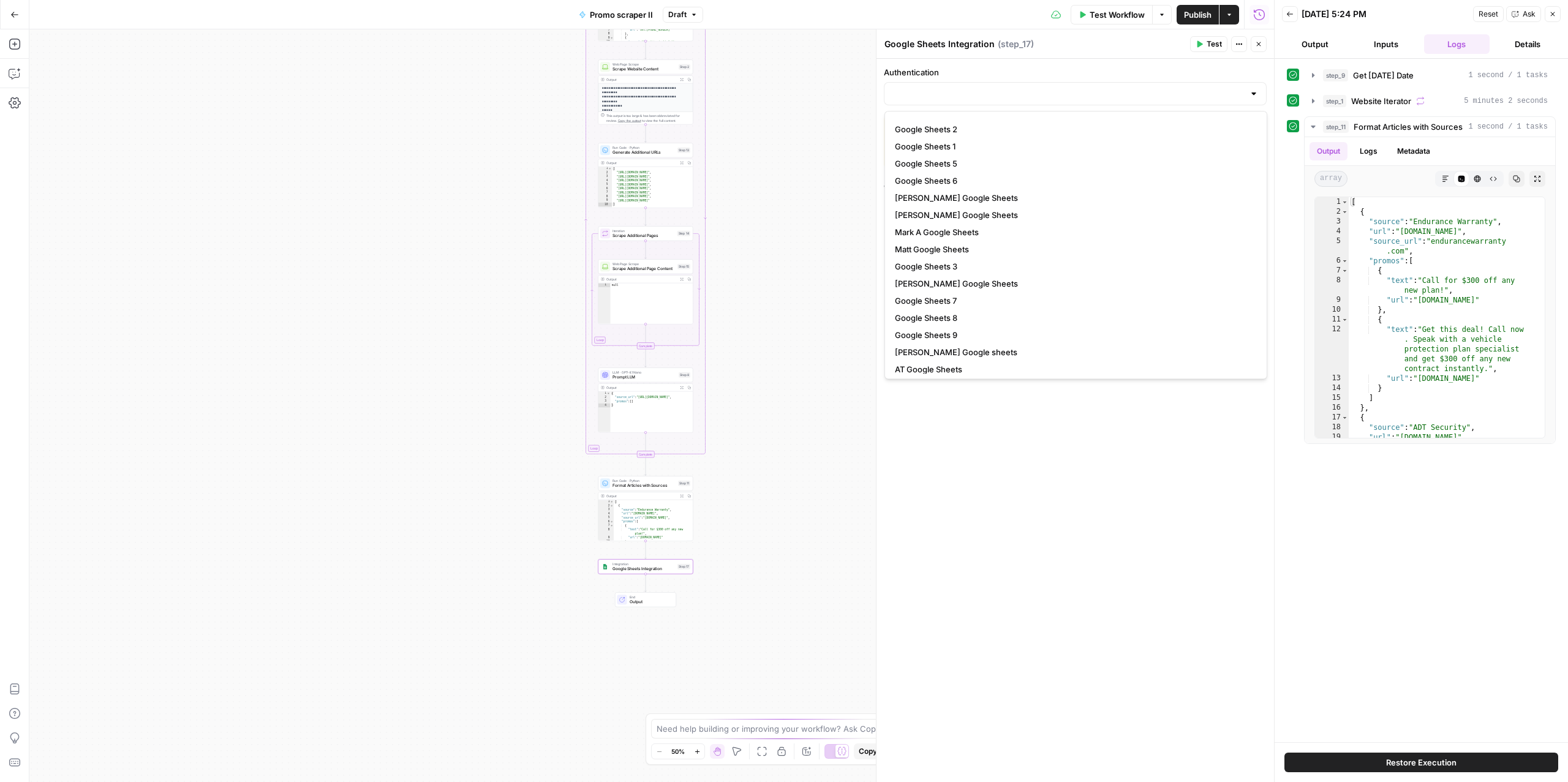
scroll to position [51, 0]
click at [916, 350] on span "AT Google Sheets" at bounding box center [1073, 347] width 357 height 12
type input "AT Google Sheets"
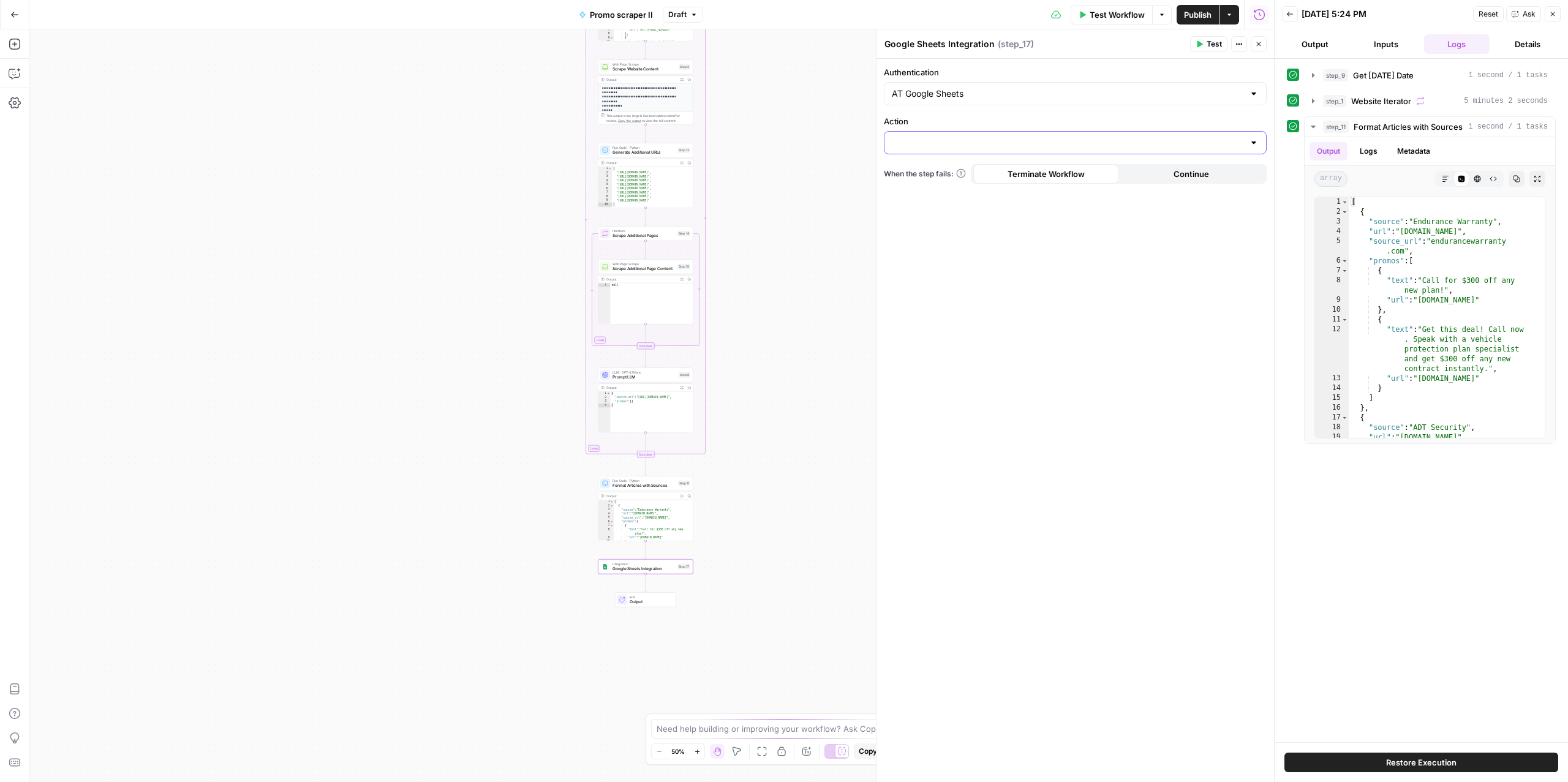
click at [933, 142] on input "Action" at bounding box center [1067, 143] width 352 height 12
click at [936, 172] on span "Create Spreadsheet" at bounding box center [1073, 174] width 357 height 12
type input "Create Spreadsheet"
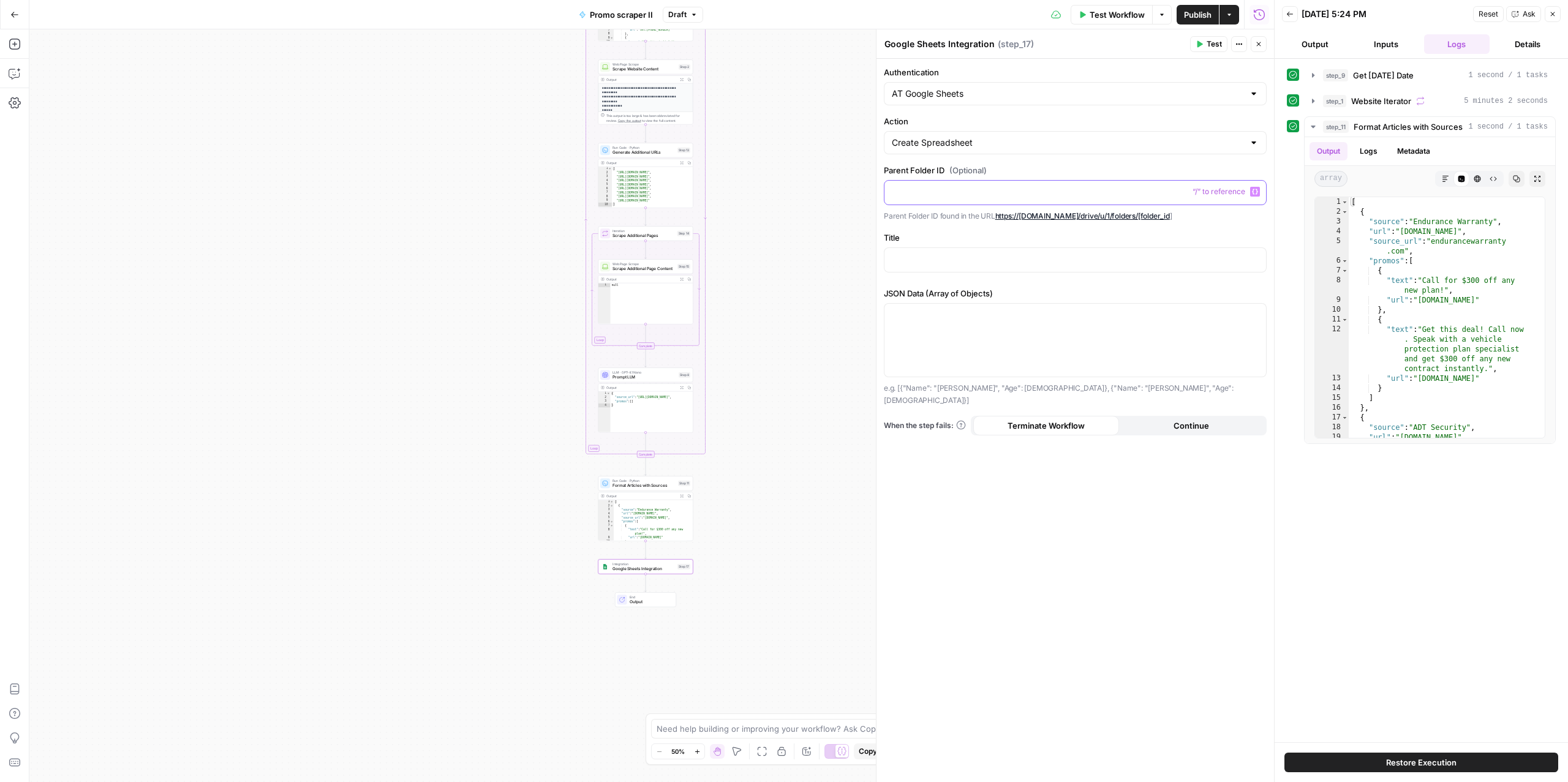
click at [932, 194] on p at bounding box center [1074, 192] width 367 height 12
click at [955, 199] on div at bounding box center [1075, 193] width 382 height 24
click at [933, 263] on p at bounding box center [1074, 259] width 367 height 12
click at [1255, 261] on icon "button" at bounding box center [1254, 259] width 6 height 6
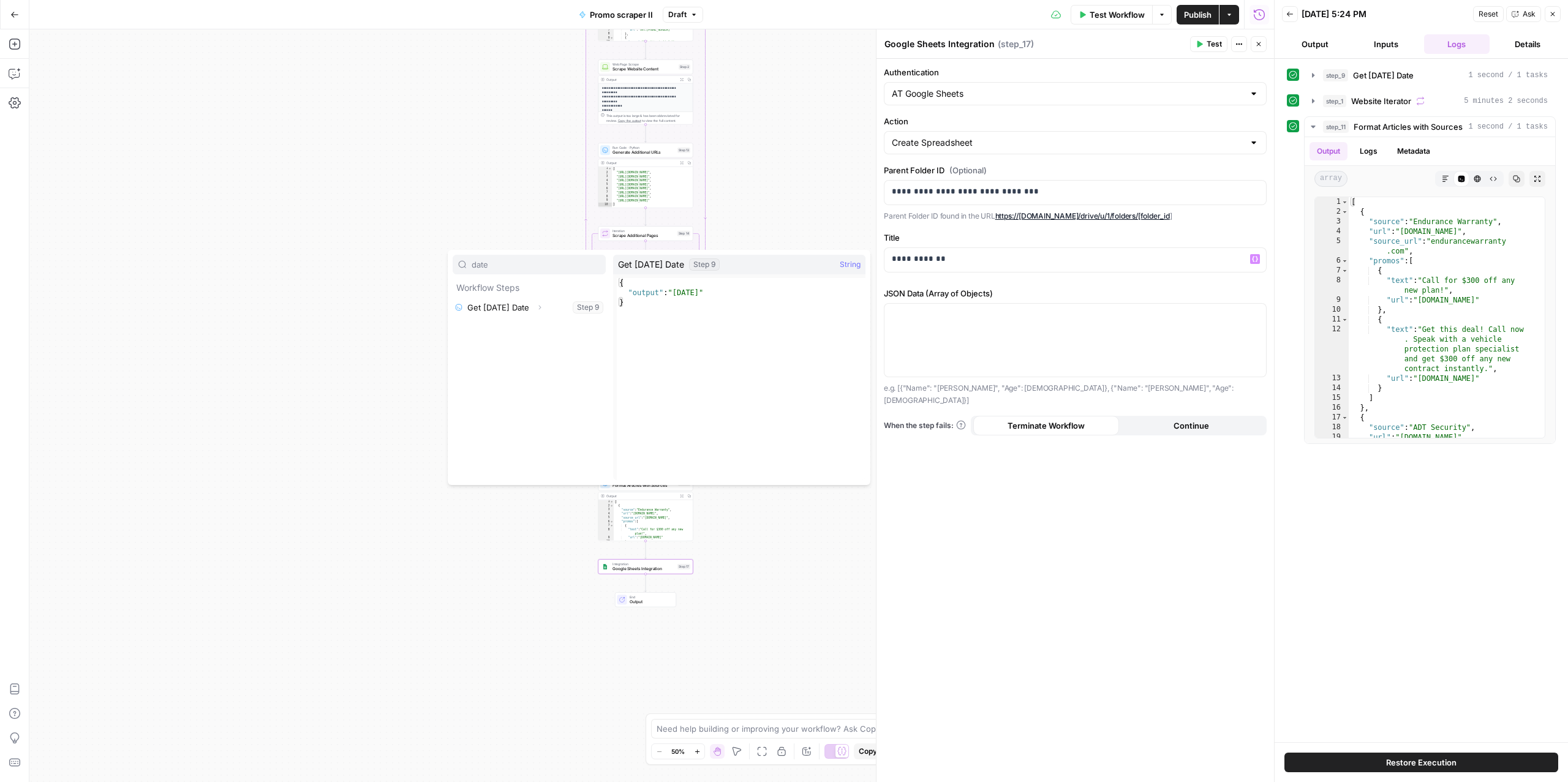
type input "date"
click at [495, 309] on button "Select variable Get Today's Date" at bounding box center [529, 308] width 153 height 20
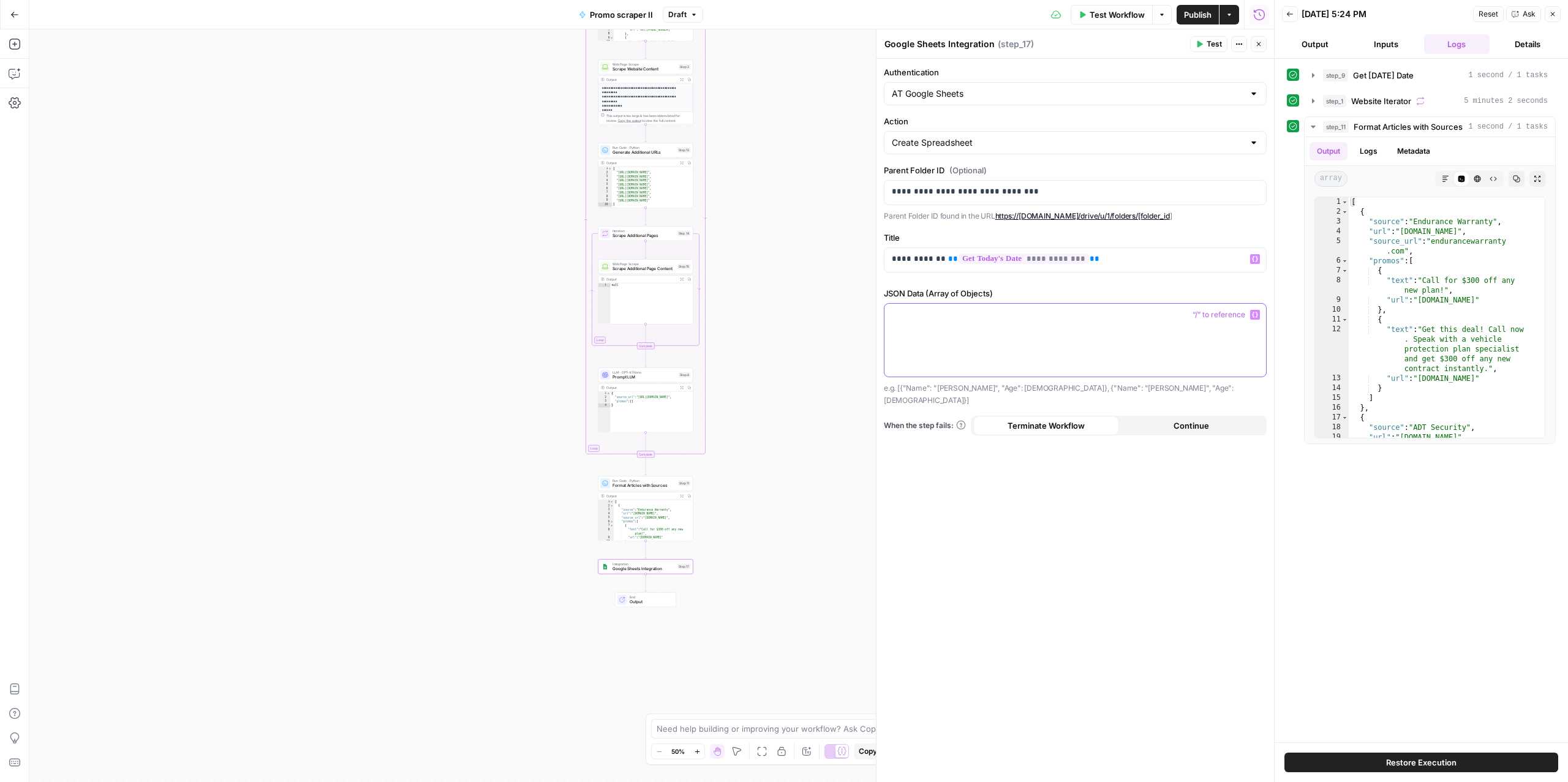
click at [950, 351] on div at bounding box center [1075, 340] width 382 height 73
click at [631, 488] on span "Format Articles with Sources" at bounding box center [644, 486] width 63 height 6
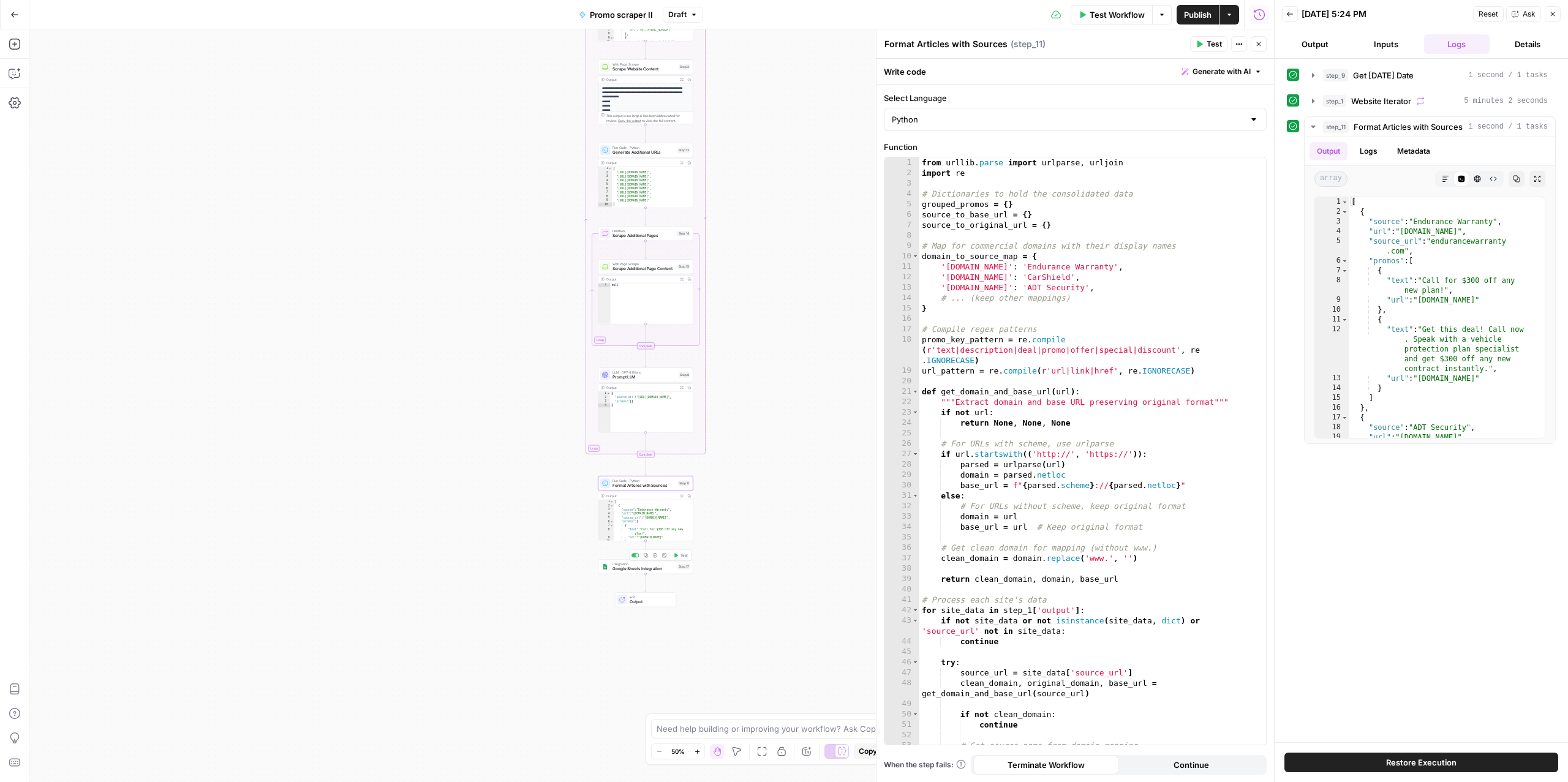
click at [646, 568] on span "Google Sheets Integration" at bounding box center [643, 569] width 62 height 6
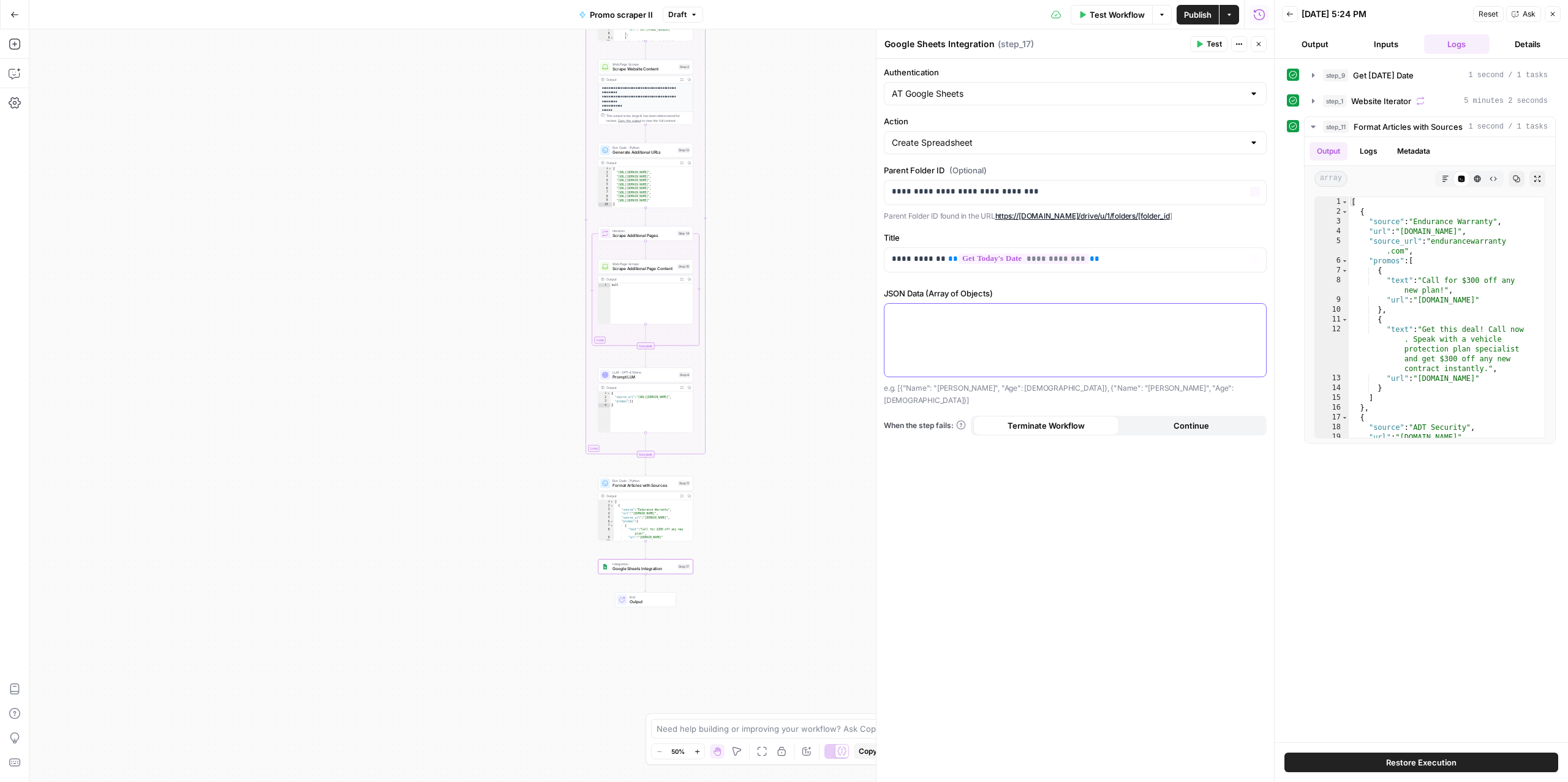
click at [960, 323] on div at bounding box center [1075, 340] width 382 height 73
click at [1250, 317] on button "Variables Menu" at bounding box center [1255, 315] width 10 height 10
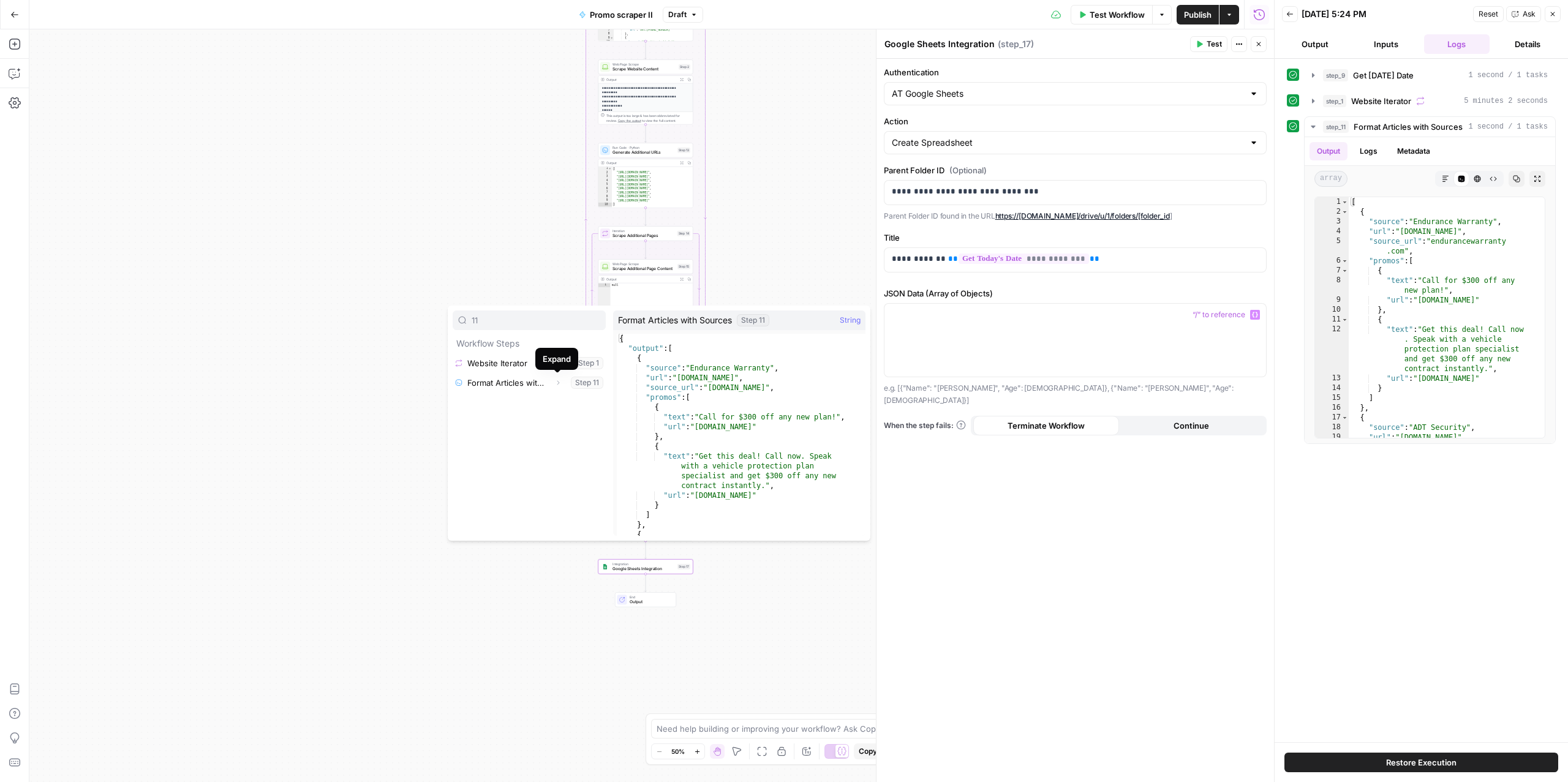
type input "11"
click at [557, 386] on icon "button" at bounding box center [557, 382] width 7 height 7
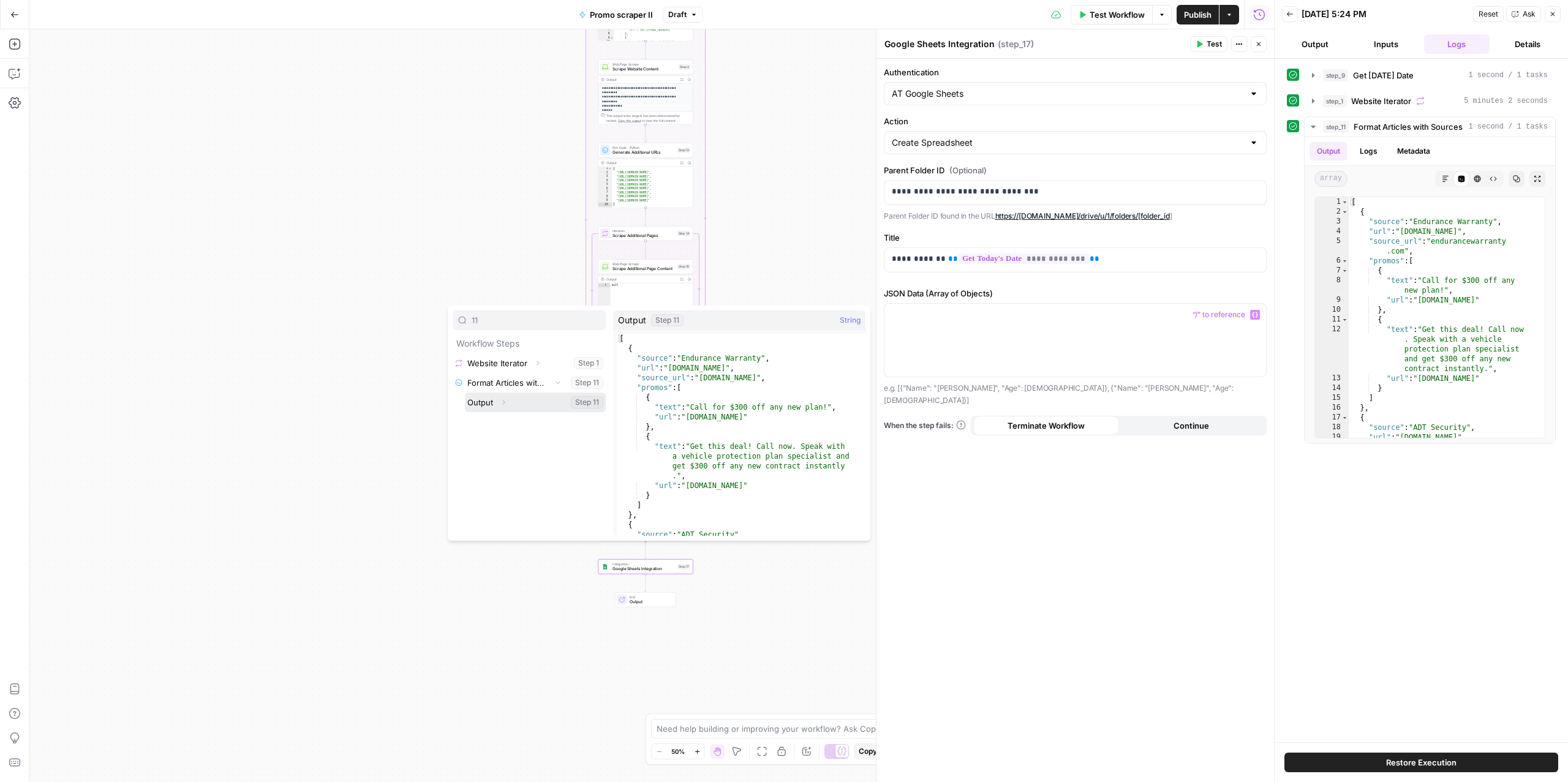
click at [520, 408] on button "Select variable Output" at bounding box center [535, 402] width 141 height 20
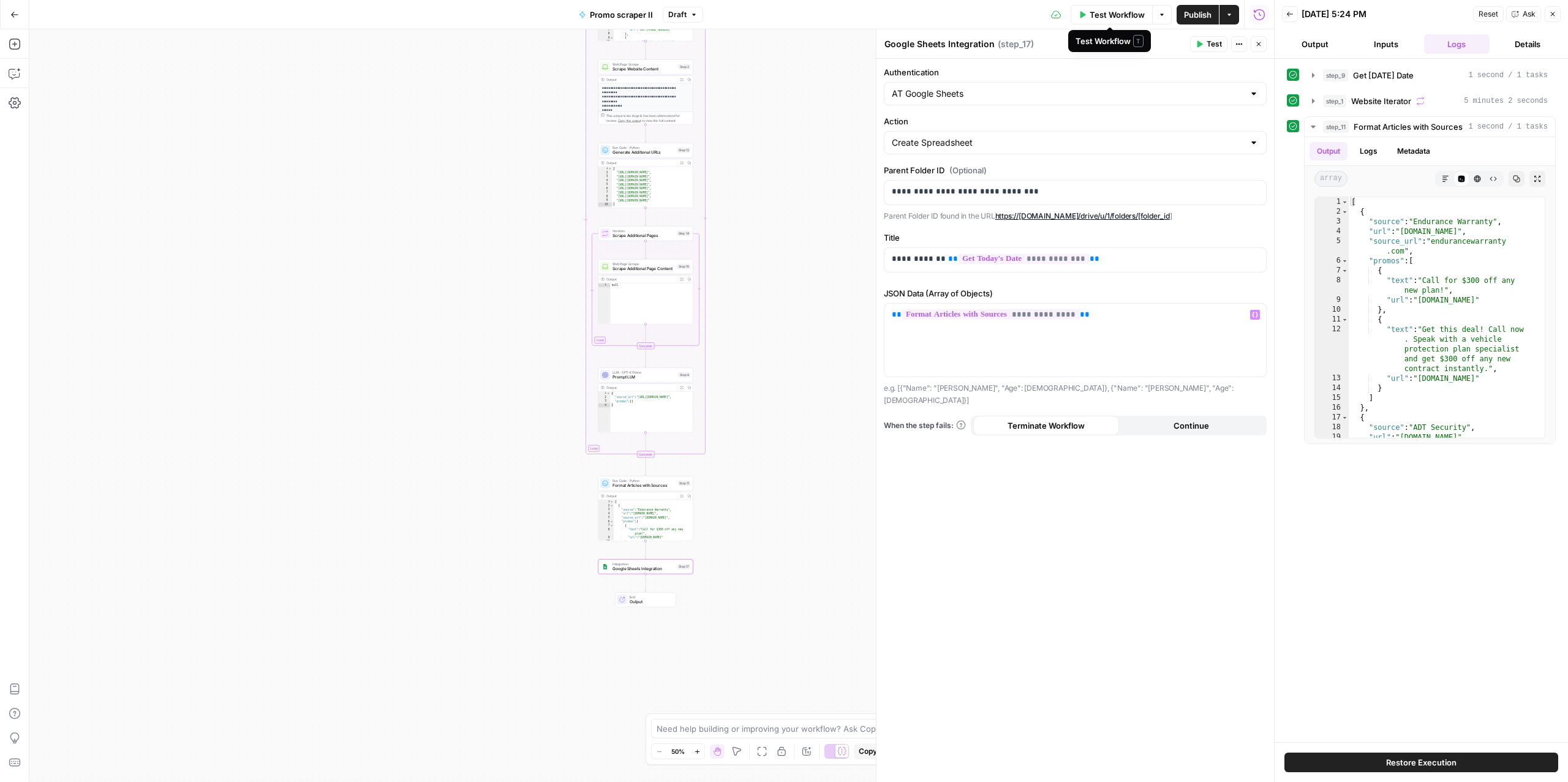
click at [1108, 9] on span "Test Workflow" at bounding box center [1116, 15] width 55 height 12
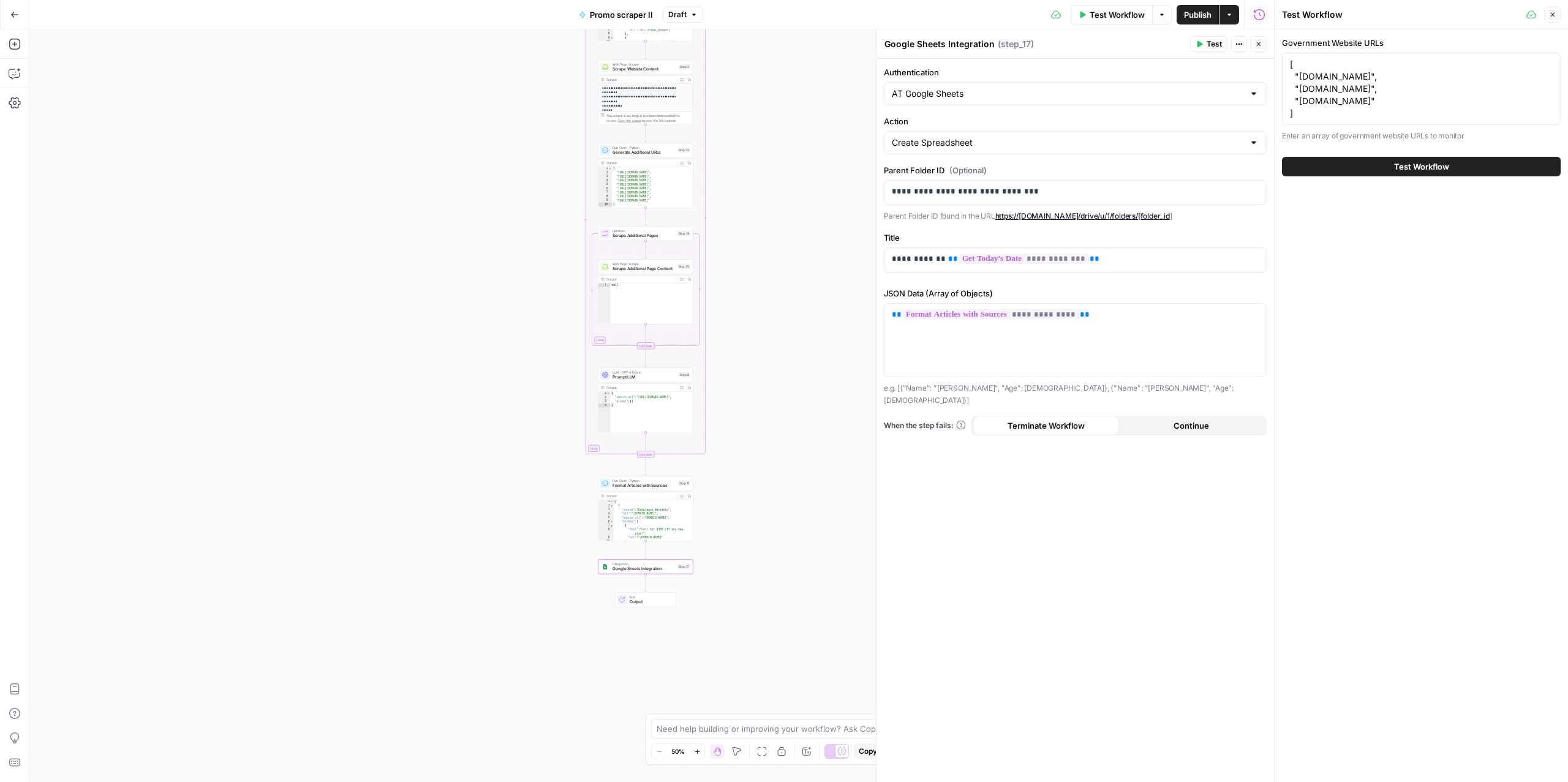
click at [1381, 169] on button "Test Workflow" at bounding box center [1420, 166] width 278 height 20
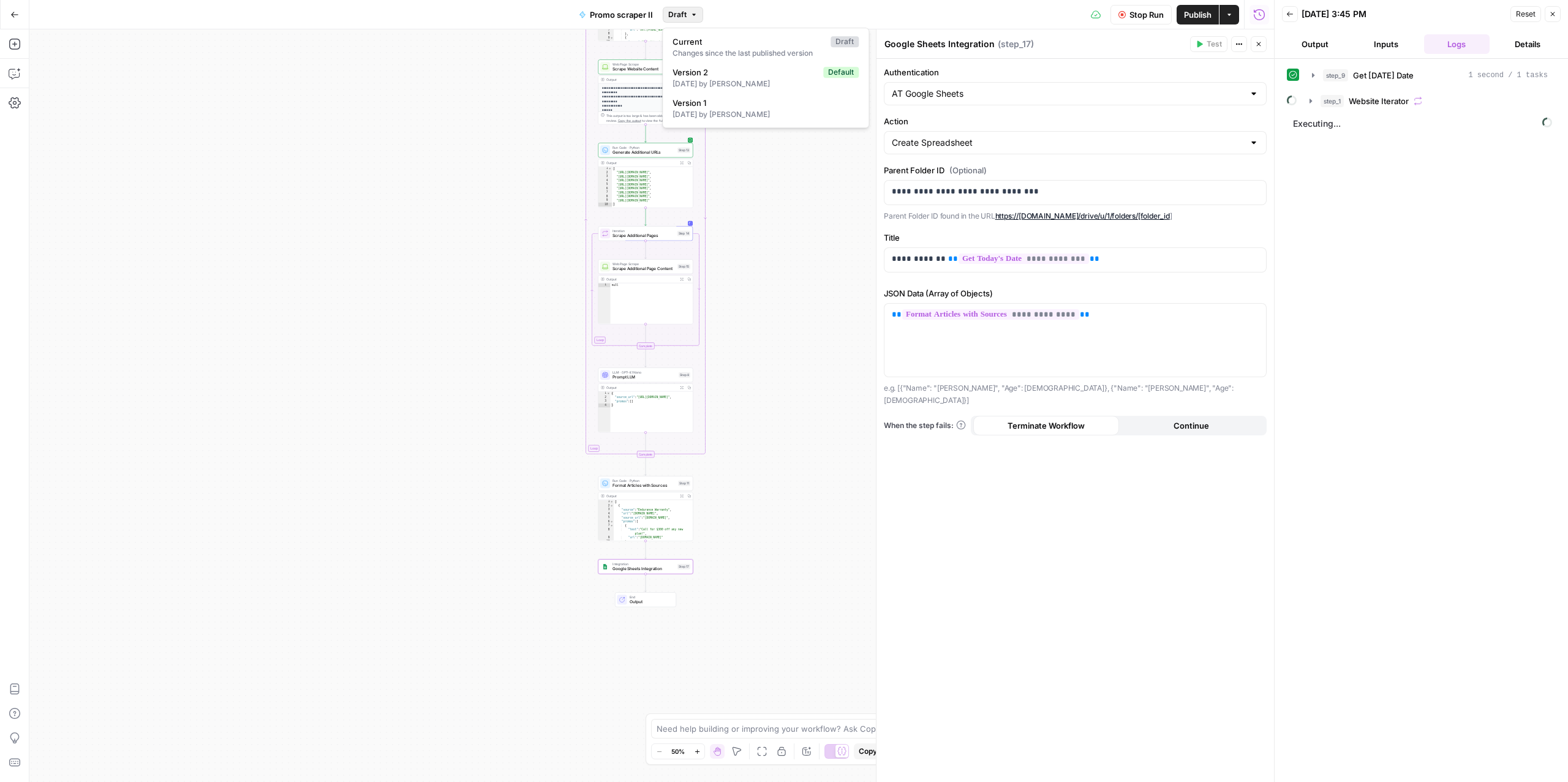
click at [682, 17] on span "Draft" at bounding box center [677, 14] width 19 height 11
click at [395, 182] on div "**********" at bounding box center [651, 405] width 1244 height 752
click at [1435, 103] on div "step_1 Website Iterator" at bounding box center [1433, 100] width 227 height 12
click at [1387, 153] on span "Generate Additional URLs" at bounding box center [1417, 152] width 73 height 12
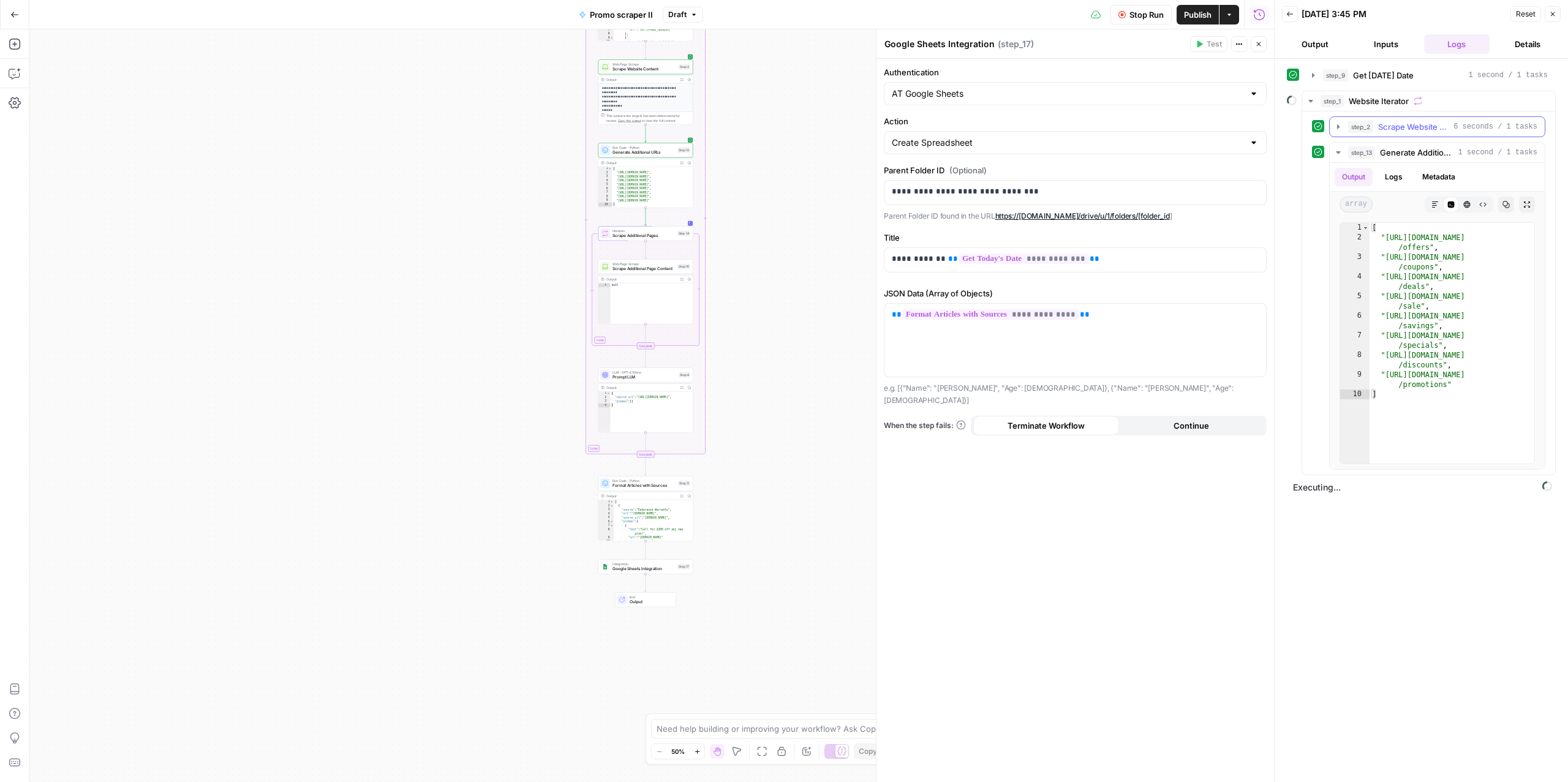
click at [1379, 123] on span "Scrape Website Content" at bounding box center [1414, 127] width 71 height 12
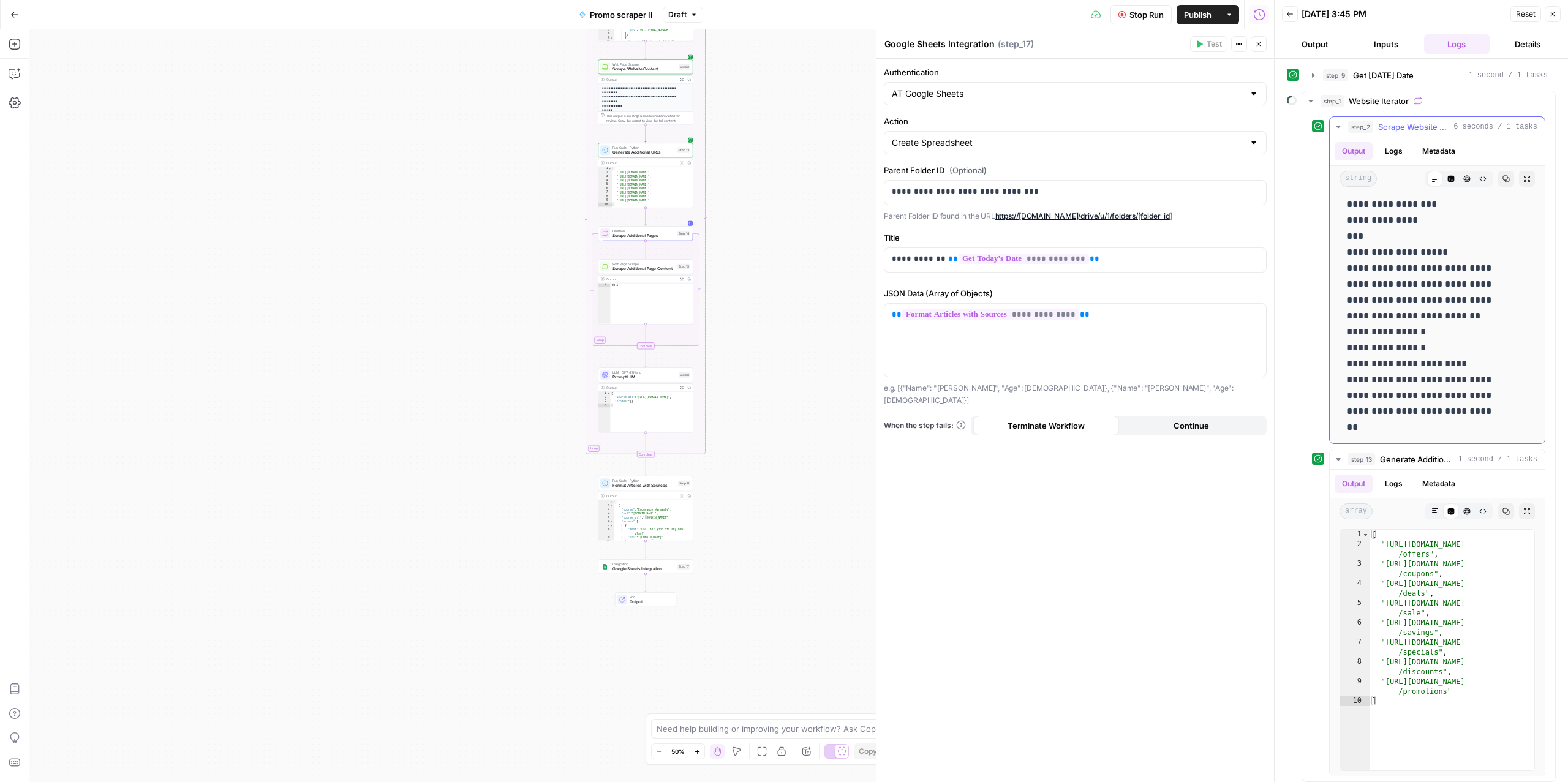
scroll to position [6583, 0]
click at [1136, 9] on span "Stop Run" at bounding box center [1146, 15] width 34 height 12
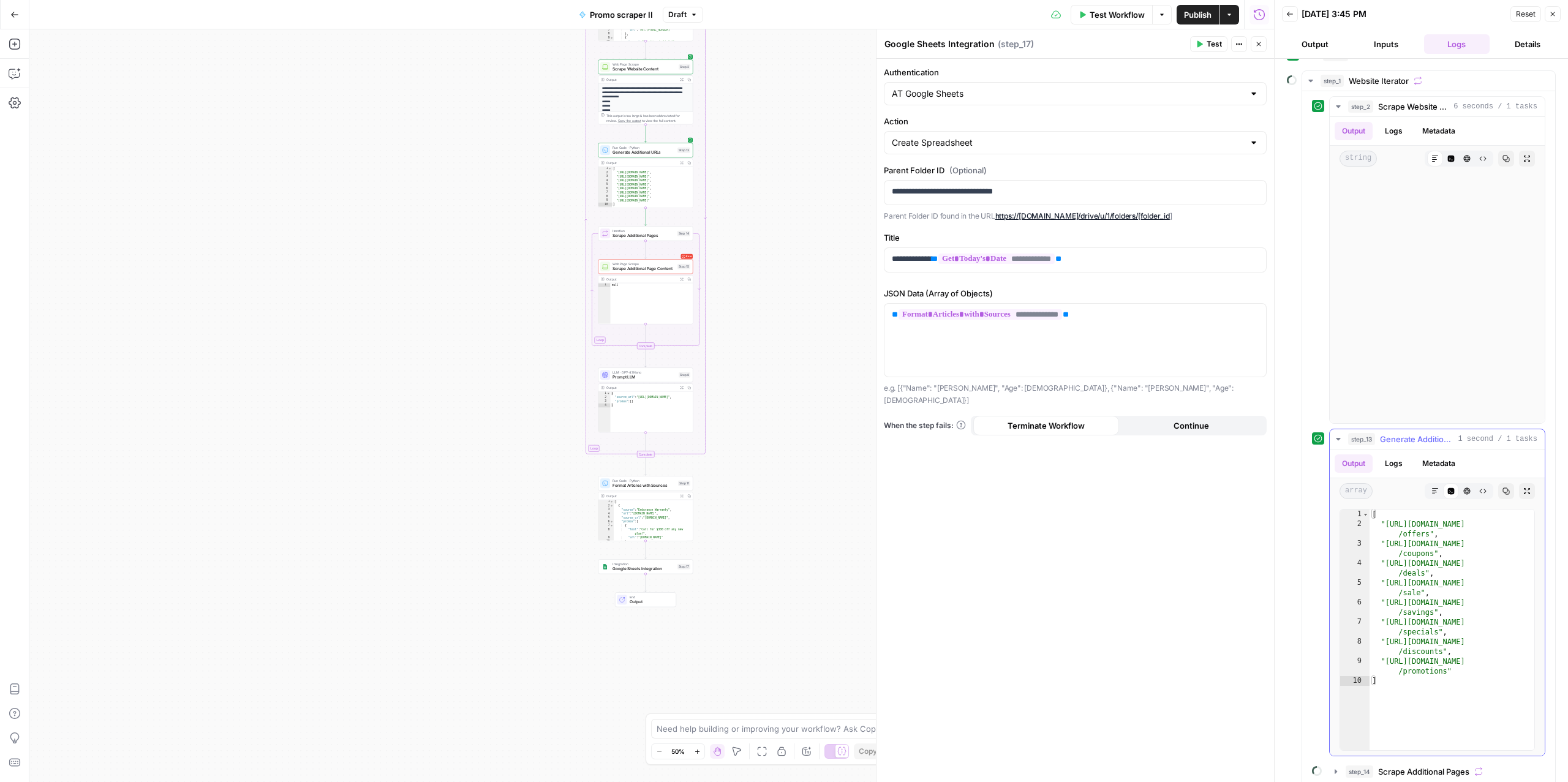
scroll to position [34, 0]
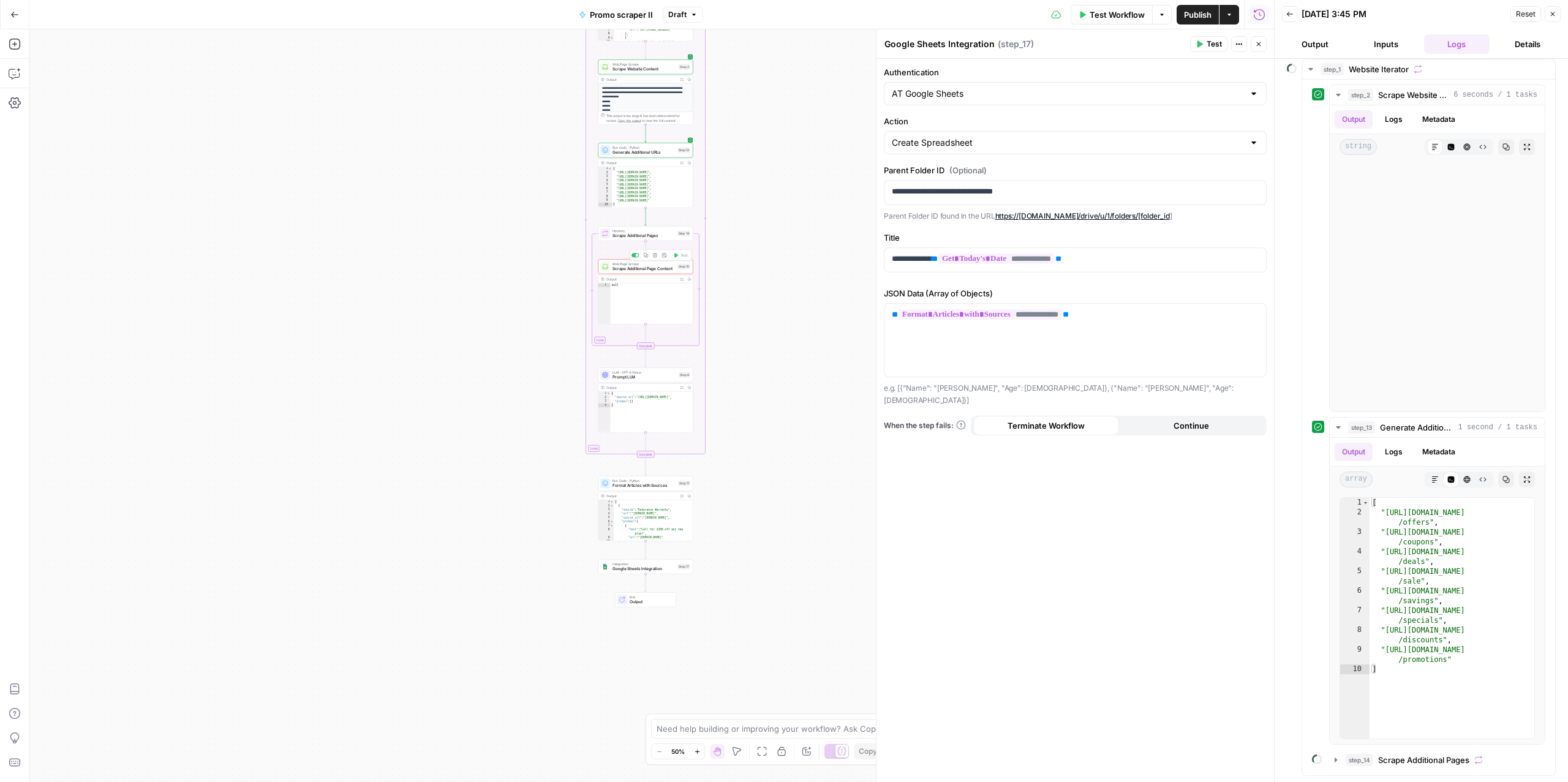
click at [648, 267] on span "Scrape Additional Page Content" at bounding box center [643, 269] width 62 height 6
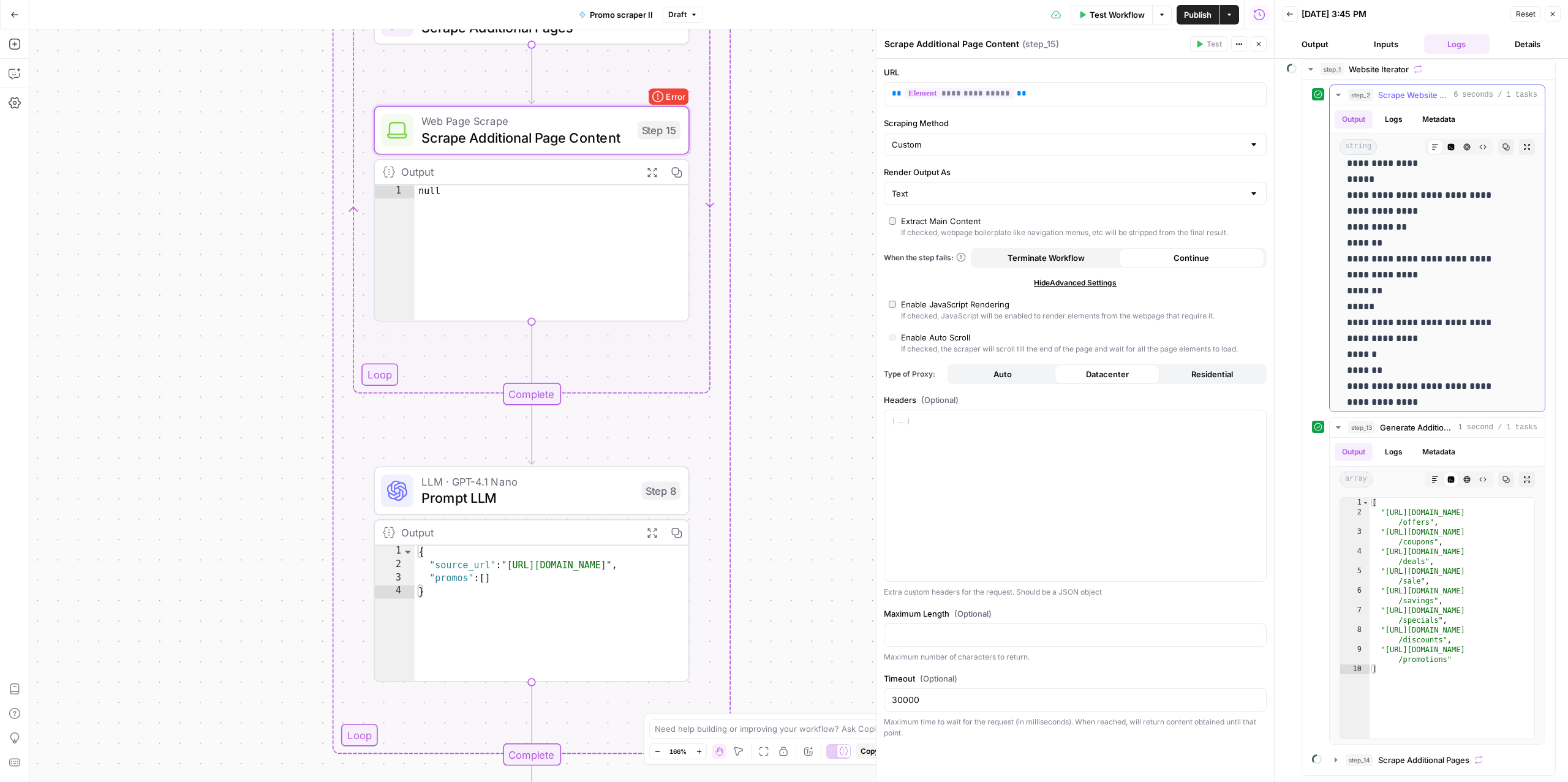
scroll to position [2984, 0]
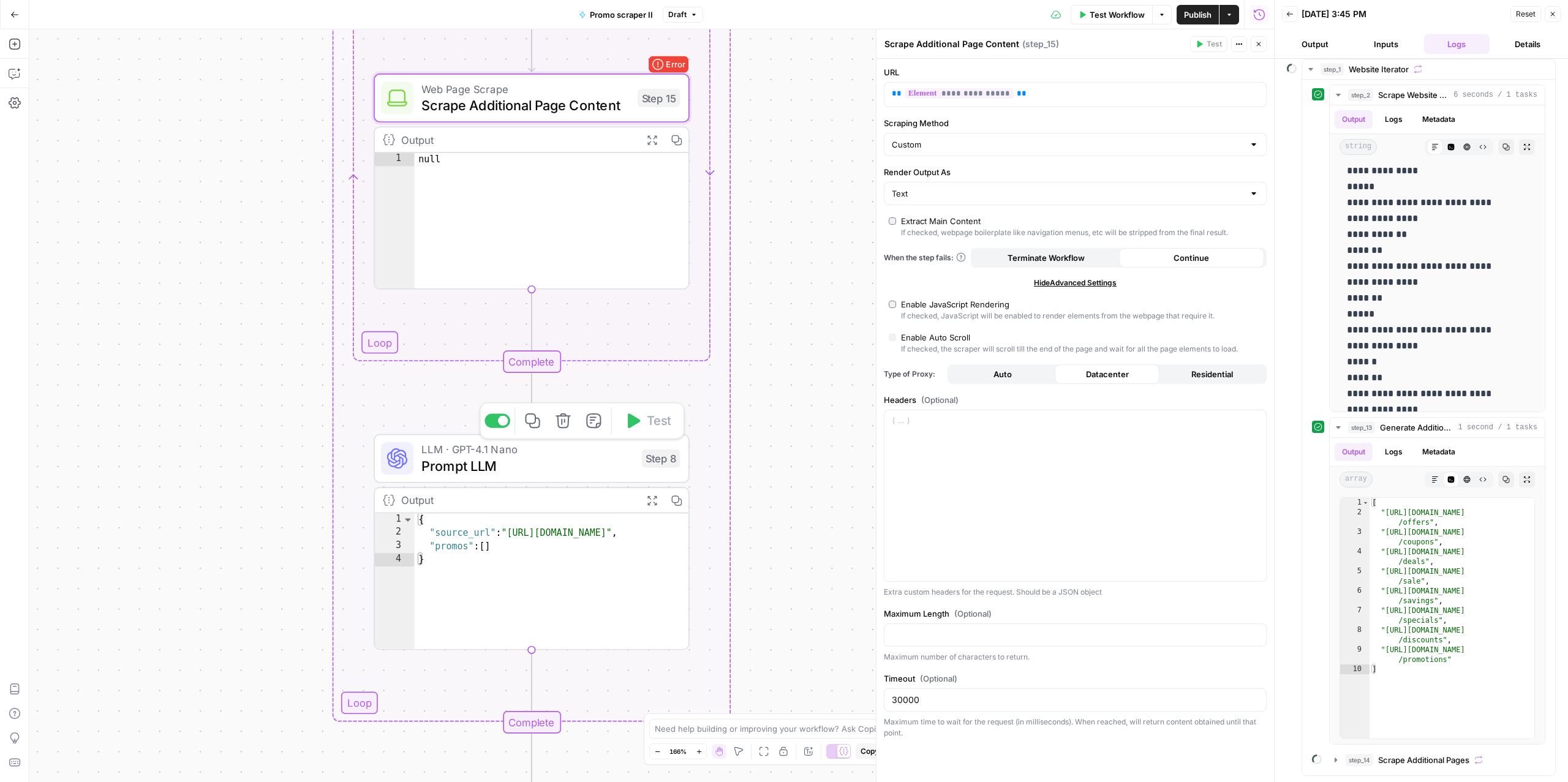
click at [538, 473] on span "Prompt LLM" at bounding box center [526, 465] width 211 height 21
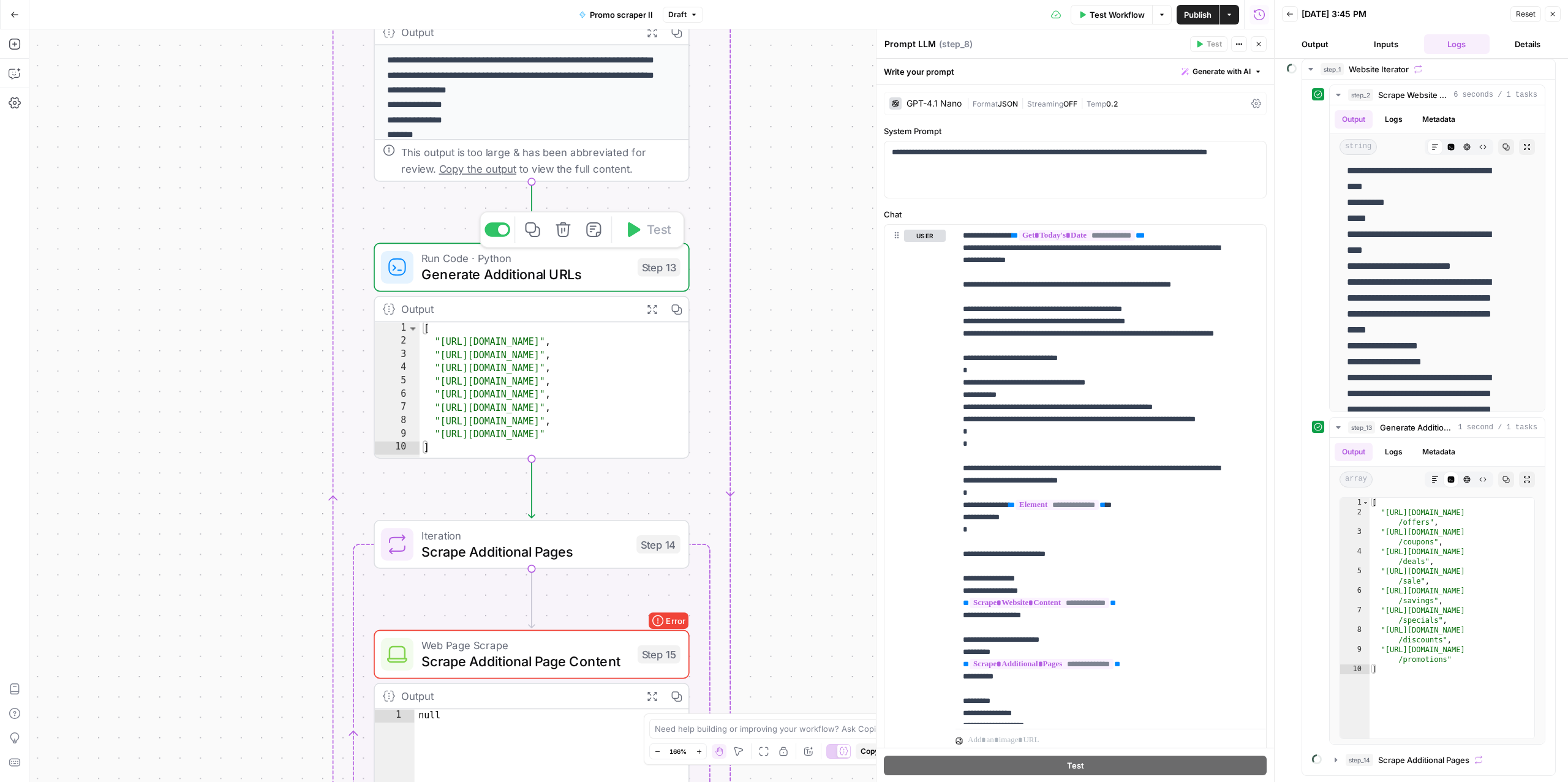
click at [490, 278] on span "Generate Additional URLs" at bounding box center [524, 274] width 208 height 21
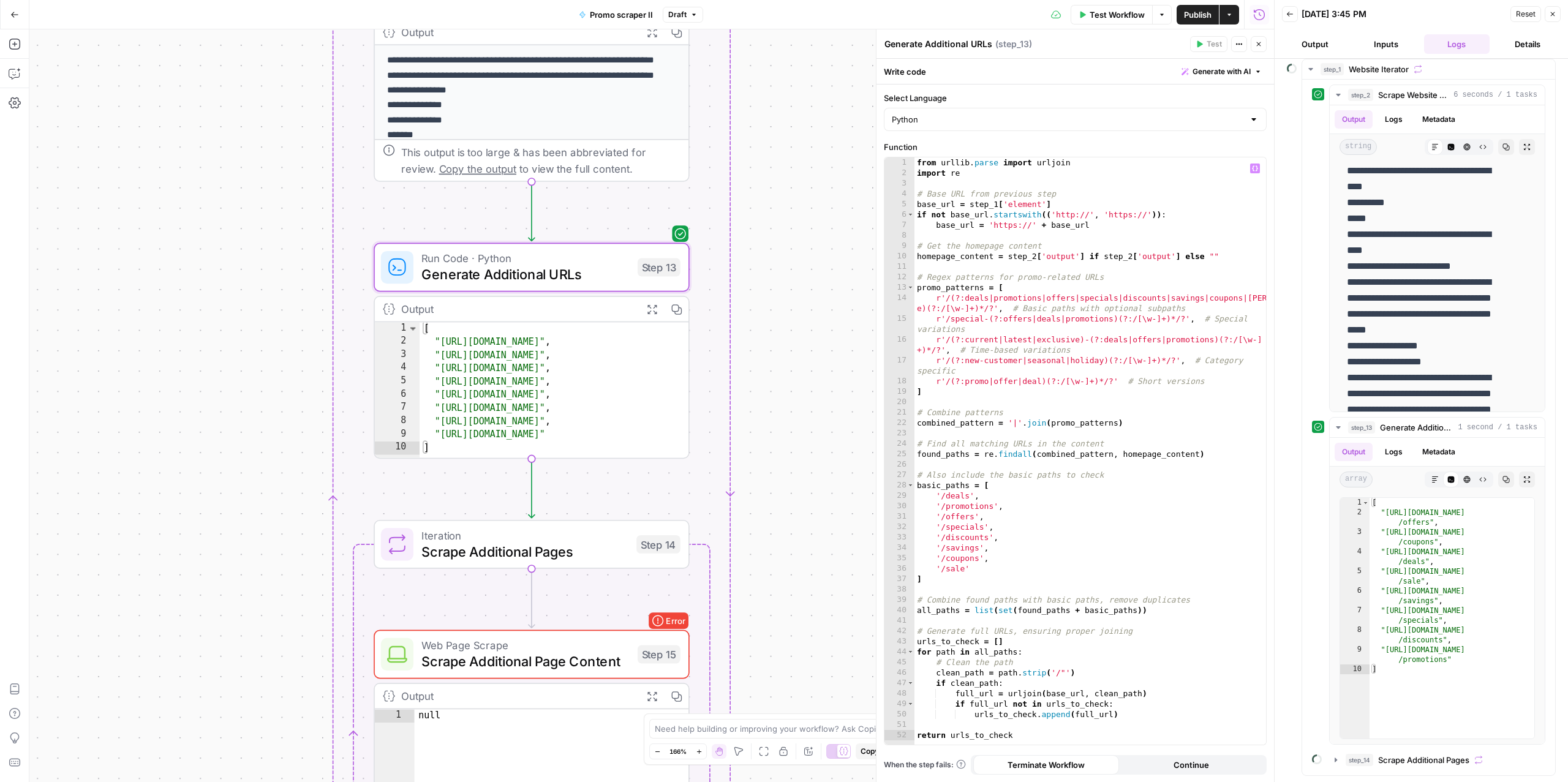
type textarea "**********"
click at [1054, 521] on div "from urllib . parse import urljoin import re # Base URL from previous step base…" at bounding box center [1089, 461] width 351 height 608
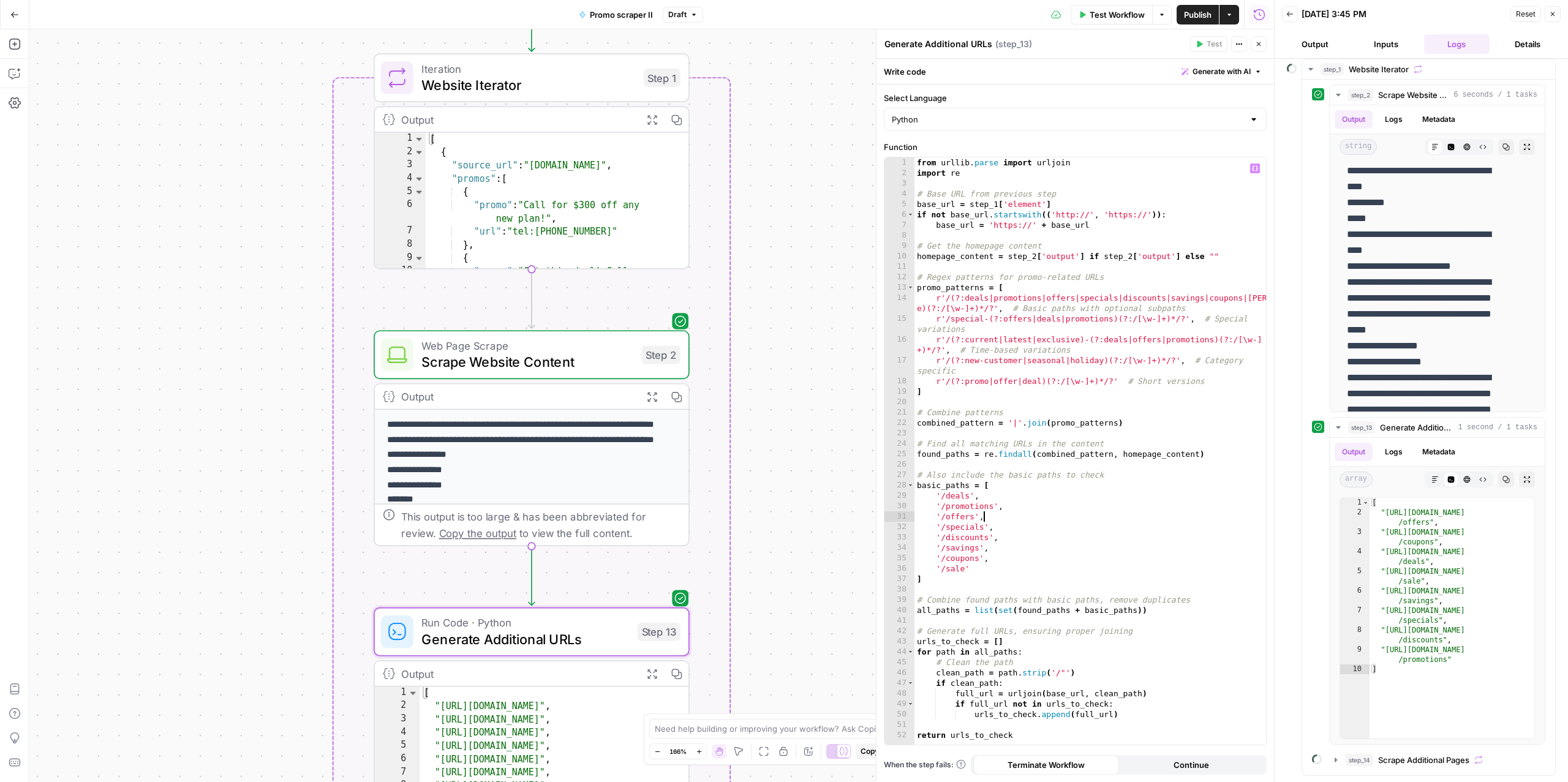
click at [1515, 46] on button "Details" at bounding box center [1527, 44] width 66 height 20
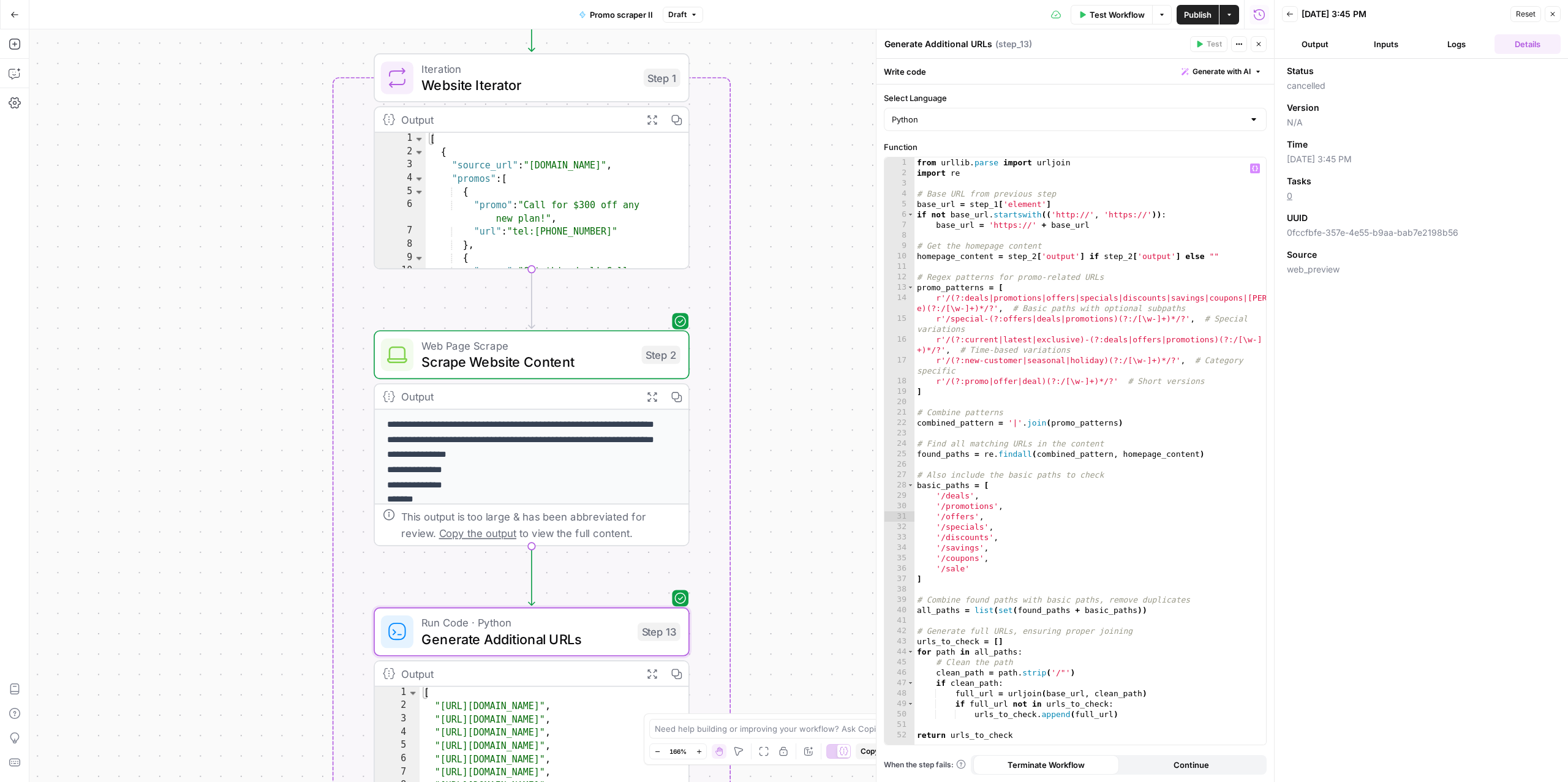
scroll to position [0, 0]
click at [1117, 13] on span "Test Workflow" at bounding box center [1116, 15] width 55 height 12
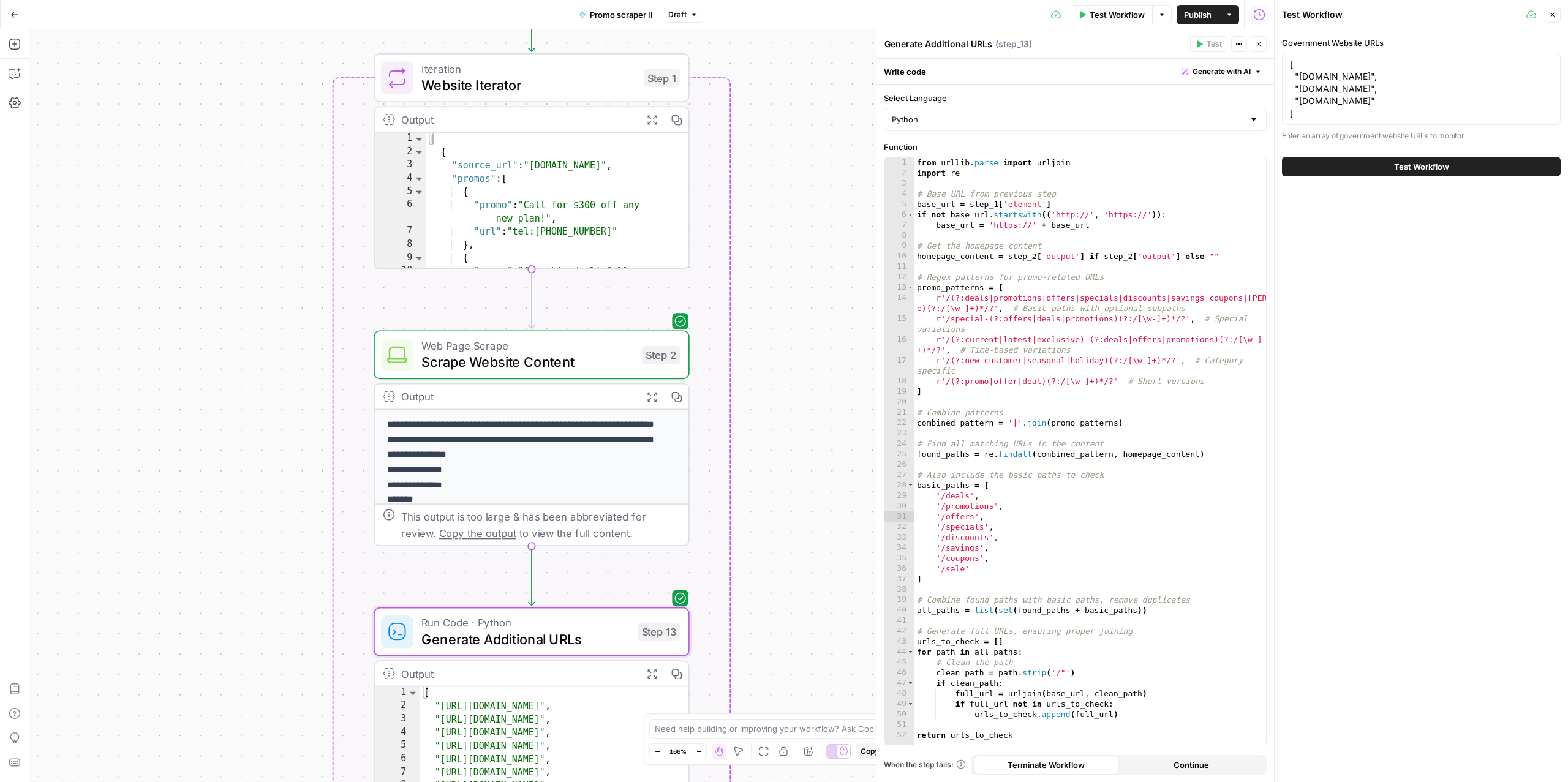
click at [1375, 164] on button "Test Workflow" at bounding box center [1420, 166] width 278 height 20
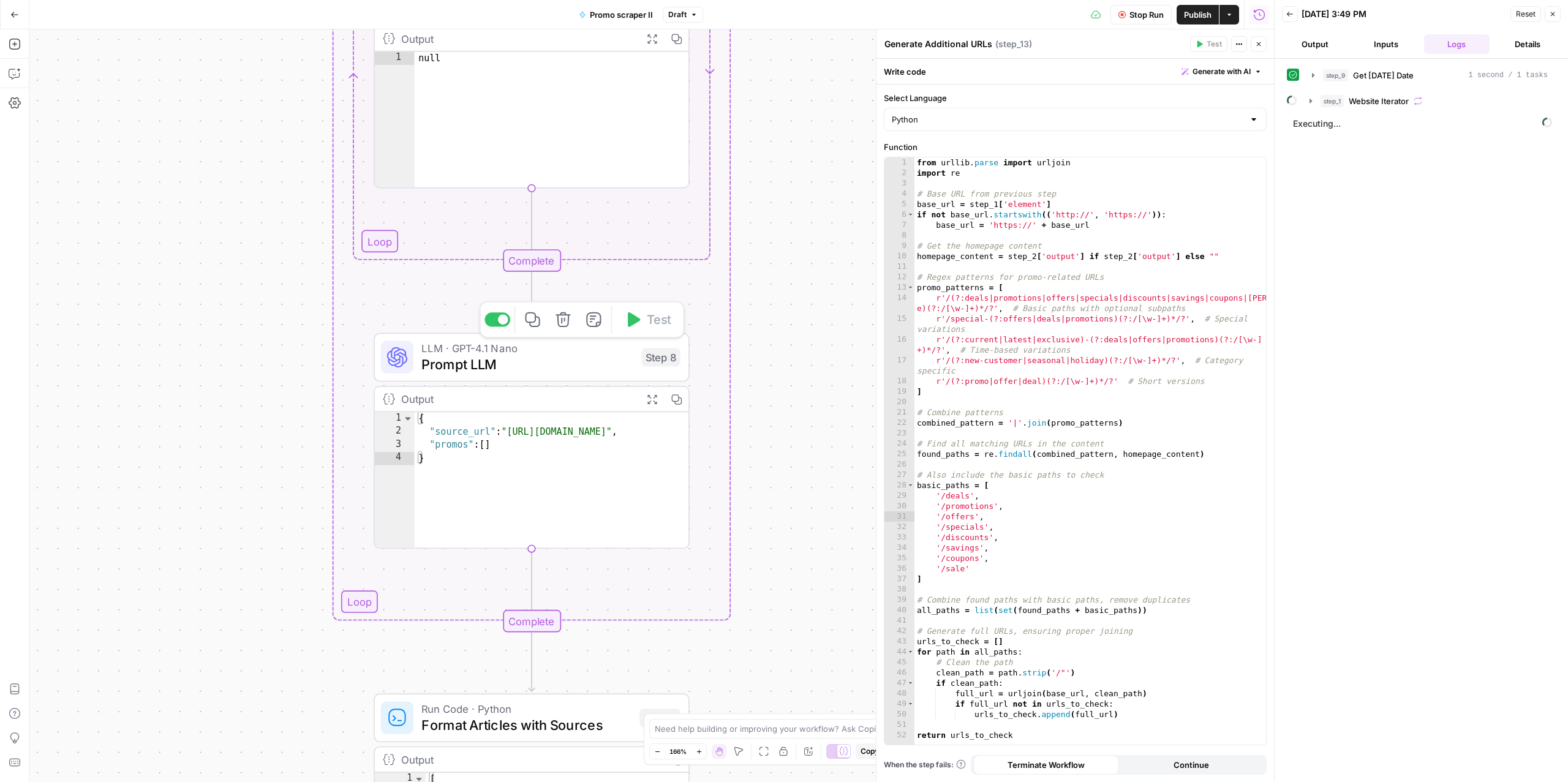
click at [516, 363] on span "Prompt LLM" at bounding box center [526, 364] width 211 height 21
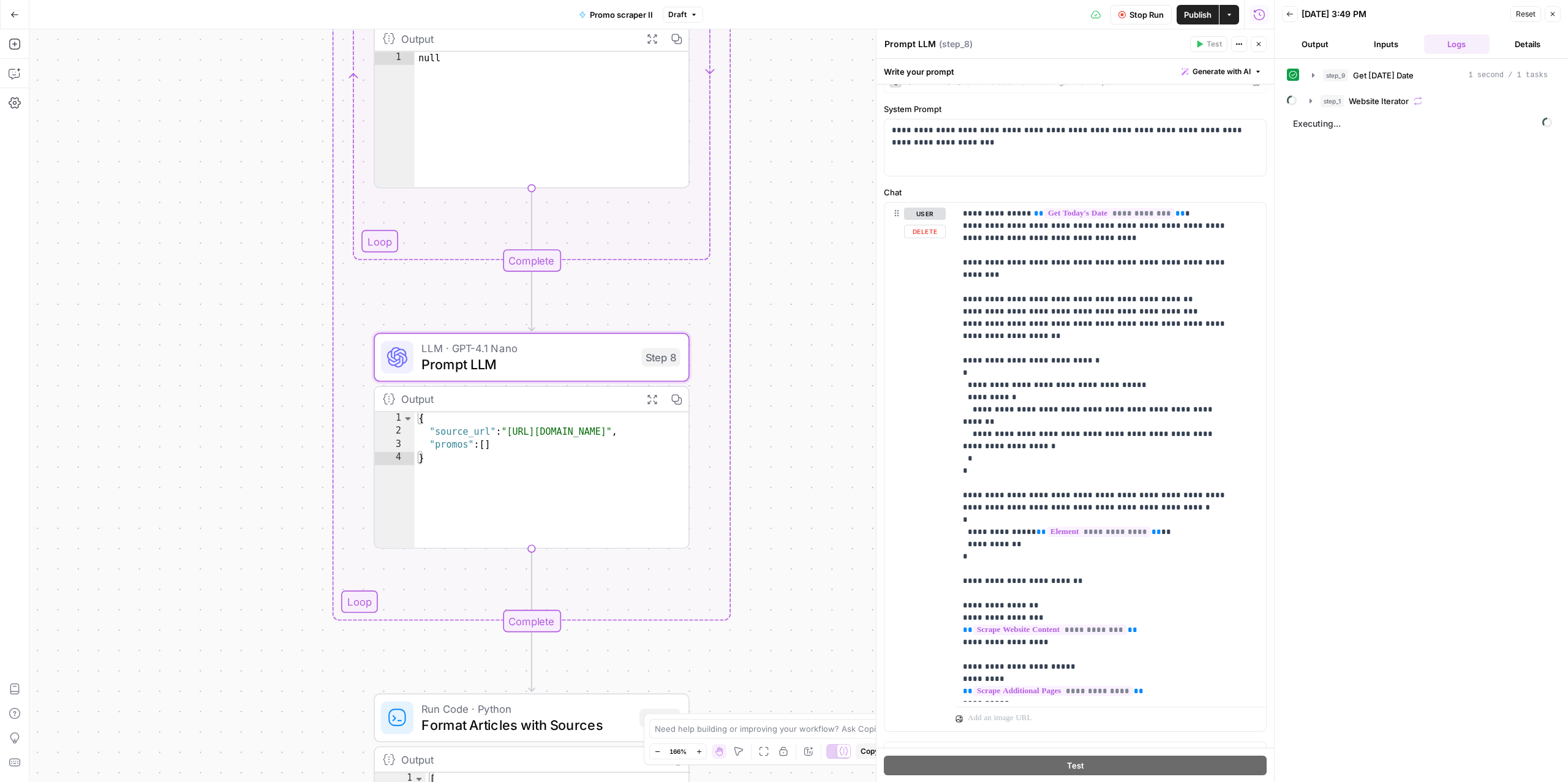
scroll to position [43, 0]
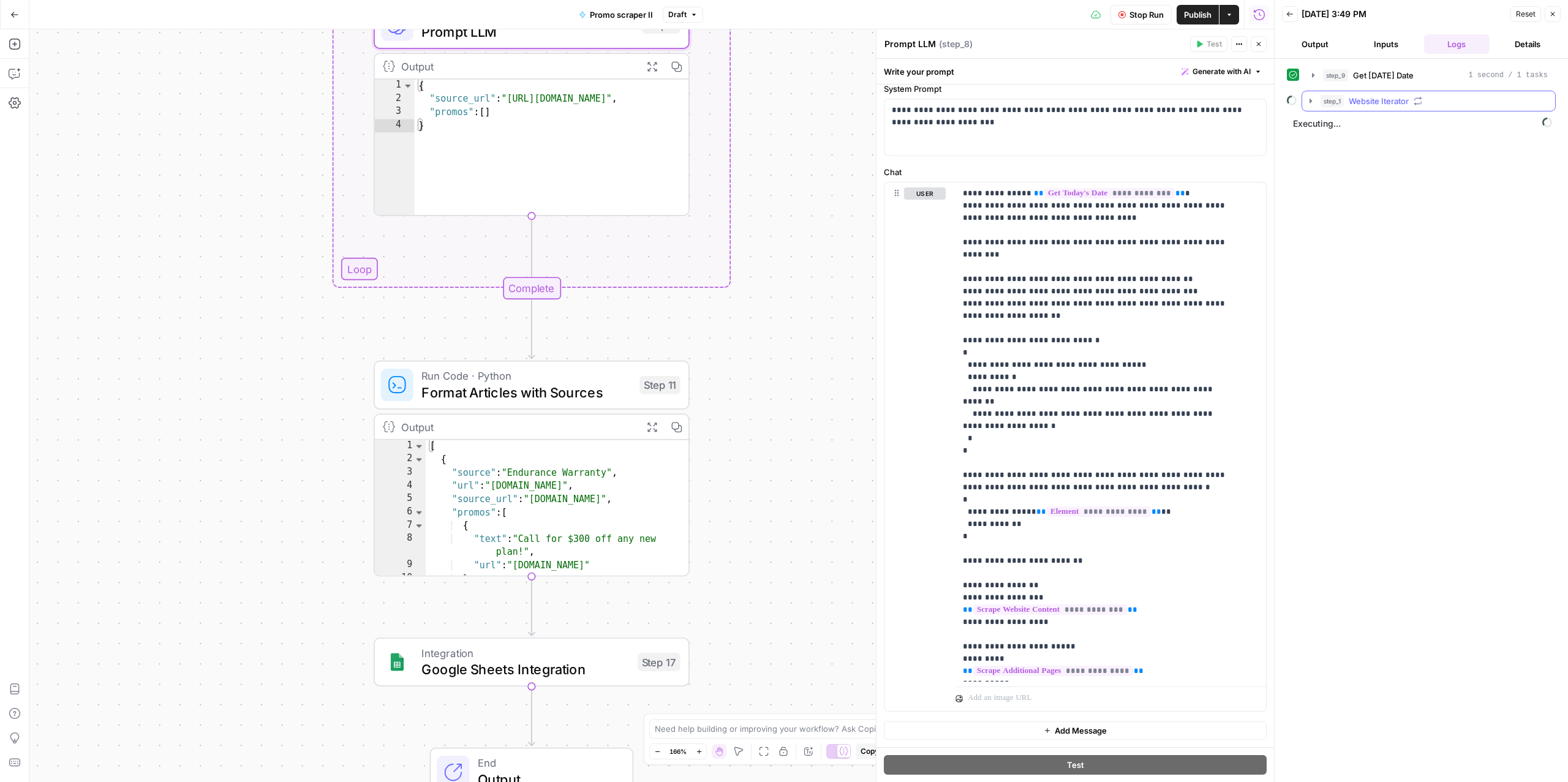
click at [1380, 98] on span "Website Iterator" at bounding box center [1378, 100] width 60 height 12
click at [1403, 183] on span "Scrape Additional Pages" at bounding box center [1423, 178] width 91 height 12
click at [1405, 207] on span "Scrape Additional Page Content" at bounding box center [1464, 204] width 119 height 12
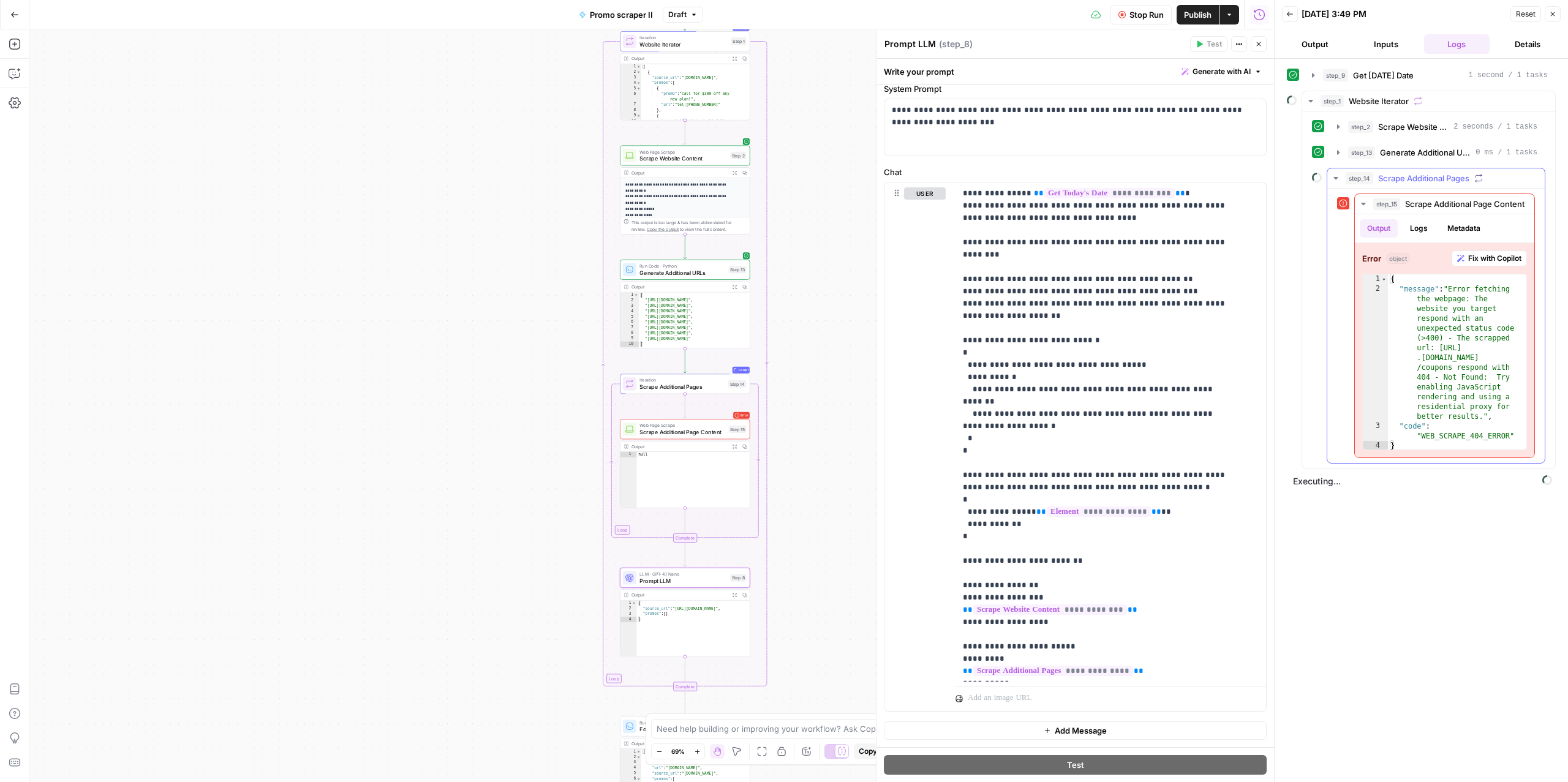
click at [1336, 179] on icon "button" at bounding box center [1335, 178] width 4 height 2
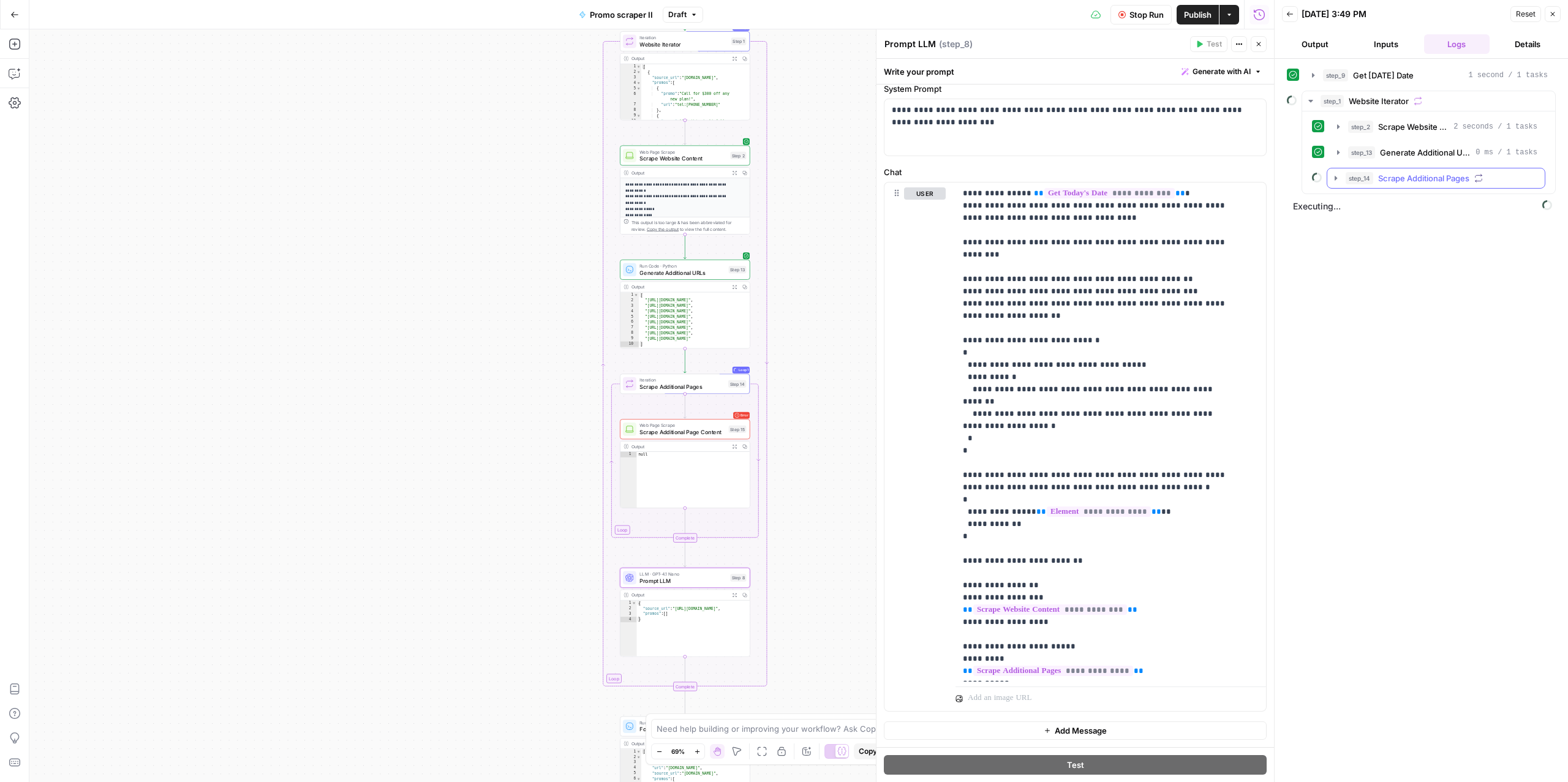
click at [1336, 180] on icon "button" at bounding box center [1336, 178] width 2 height 4
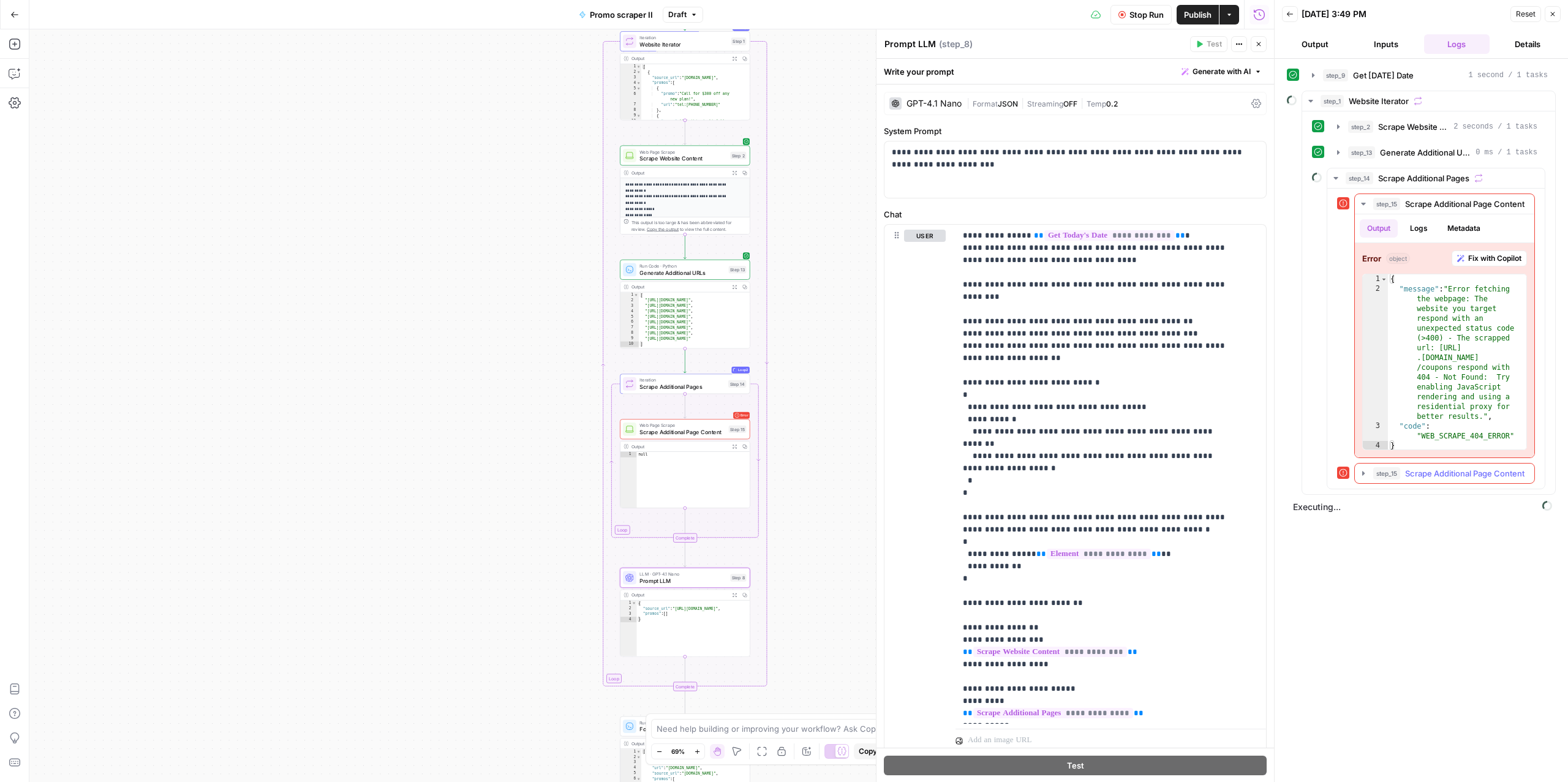
scroll to position [43, 0]
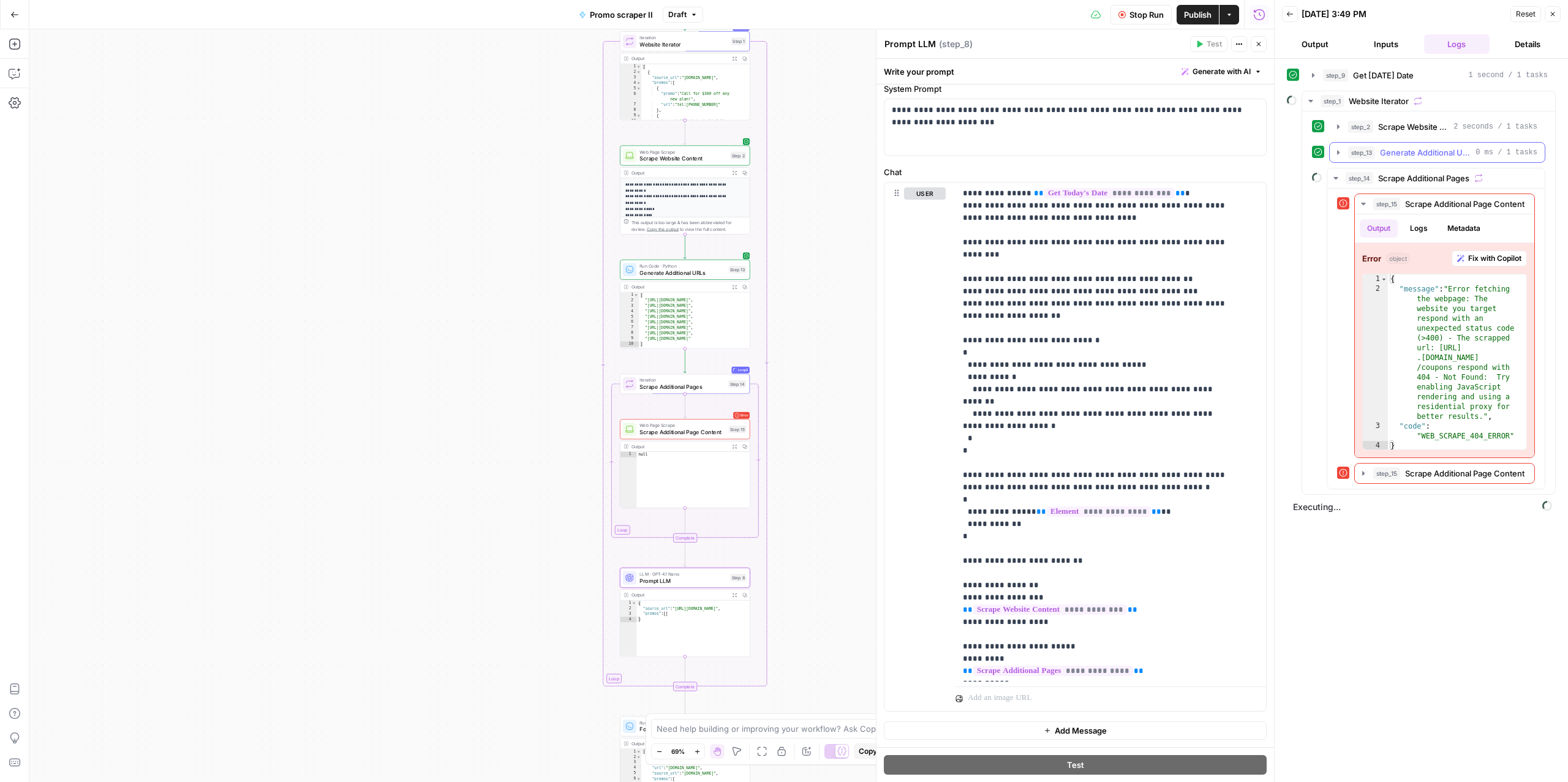
click at [1353, 153] on span "step_13" at bounding box center [1360, 152] width 27 height 12
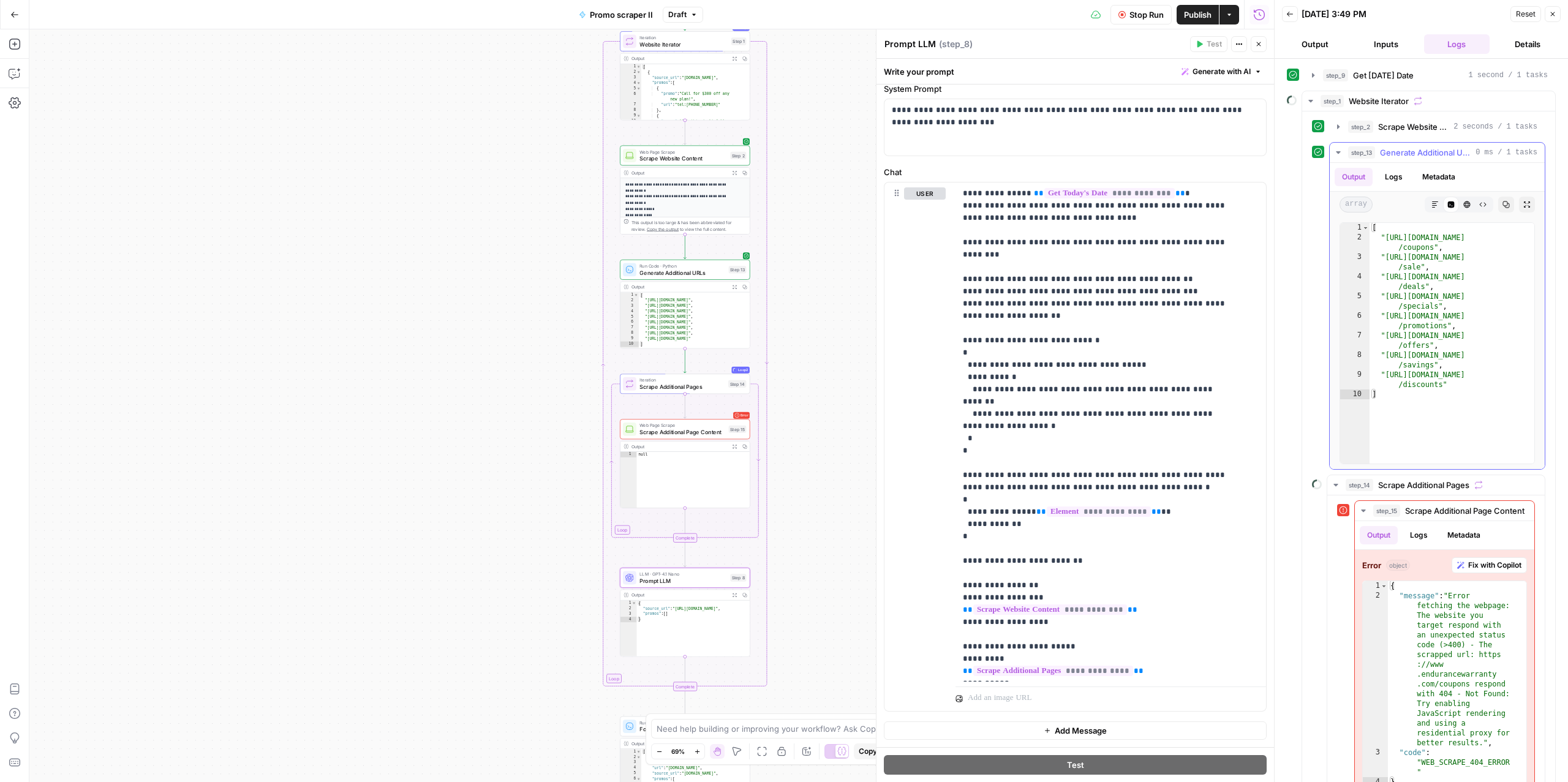
click at [1353, 153] on span "step_13" at bounding box center [1360, 152] width 27 height 12
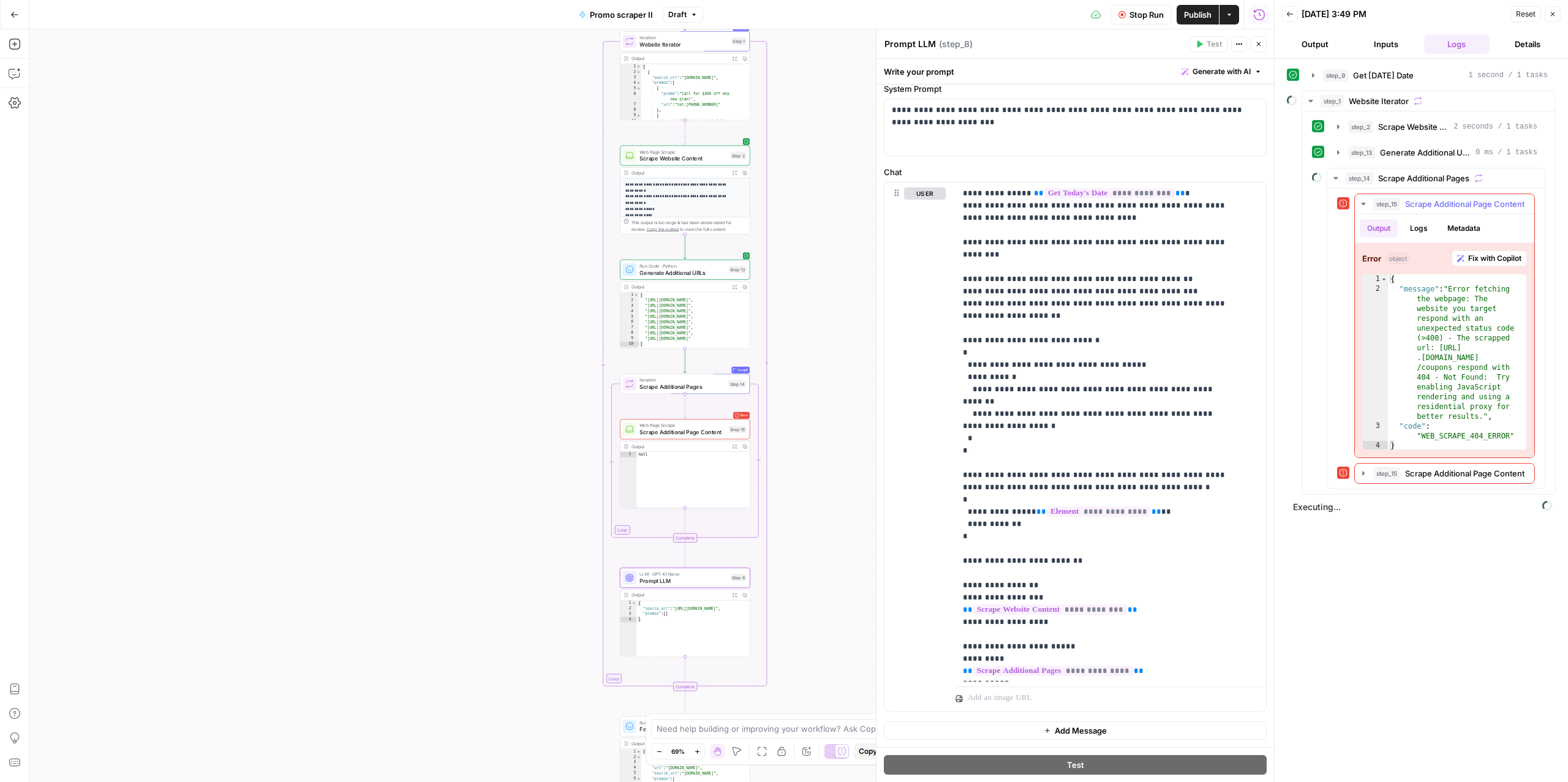
click at [1394, 211] on span "step_15" at bounding box center [1386, 204] width 27 height 12
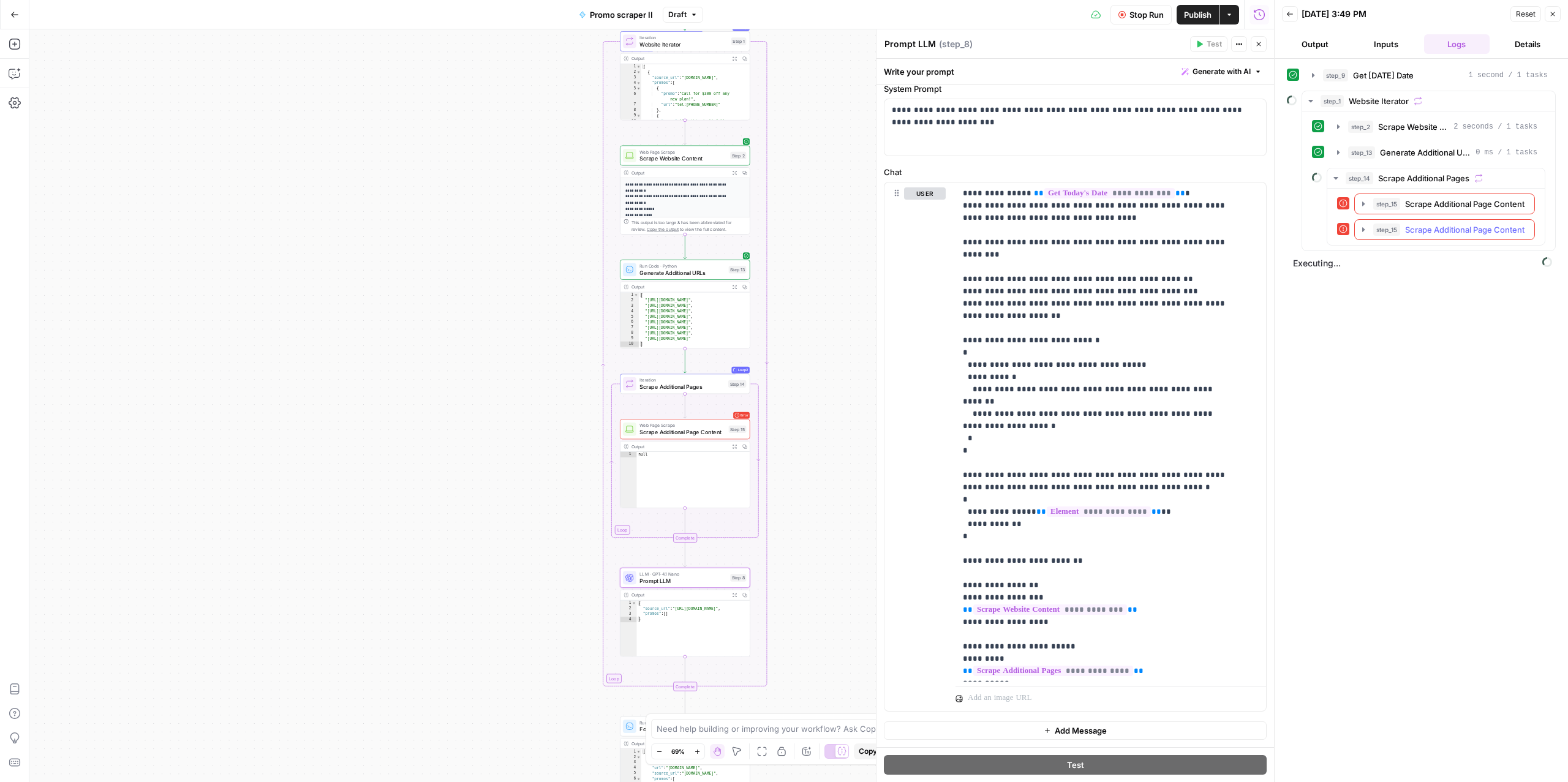
click at [1398, 235] on span "step_15" at bounding box center [1386, 229] width 27 height 12
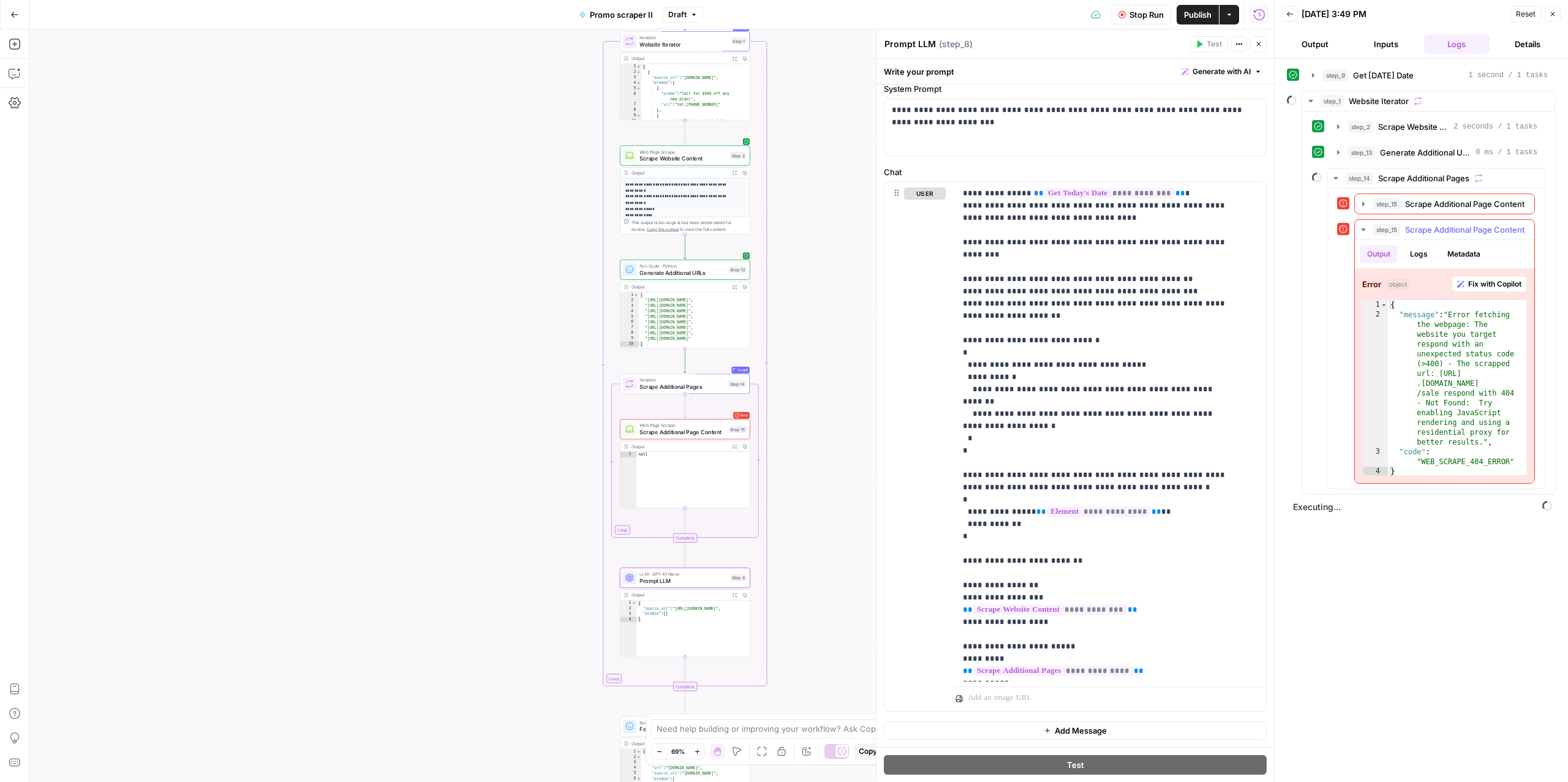
click at [1398, 235] on span "step_15" at bounding box center [1386, 229] width 27 height 12
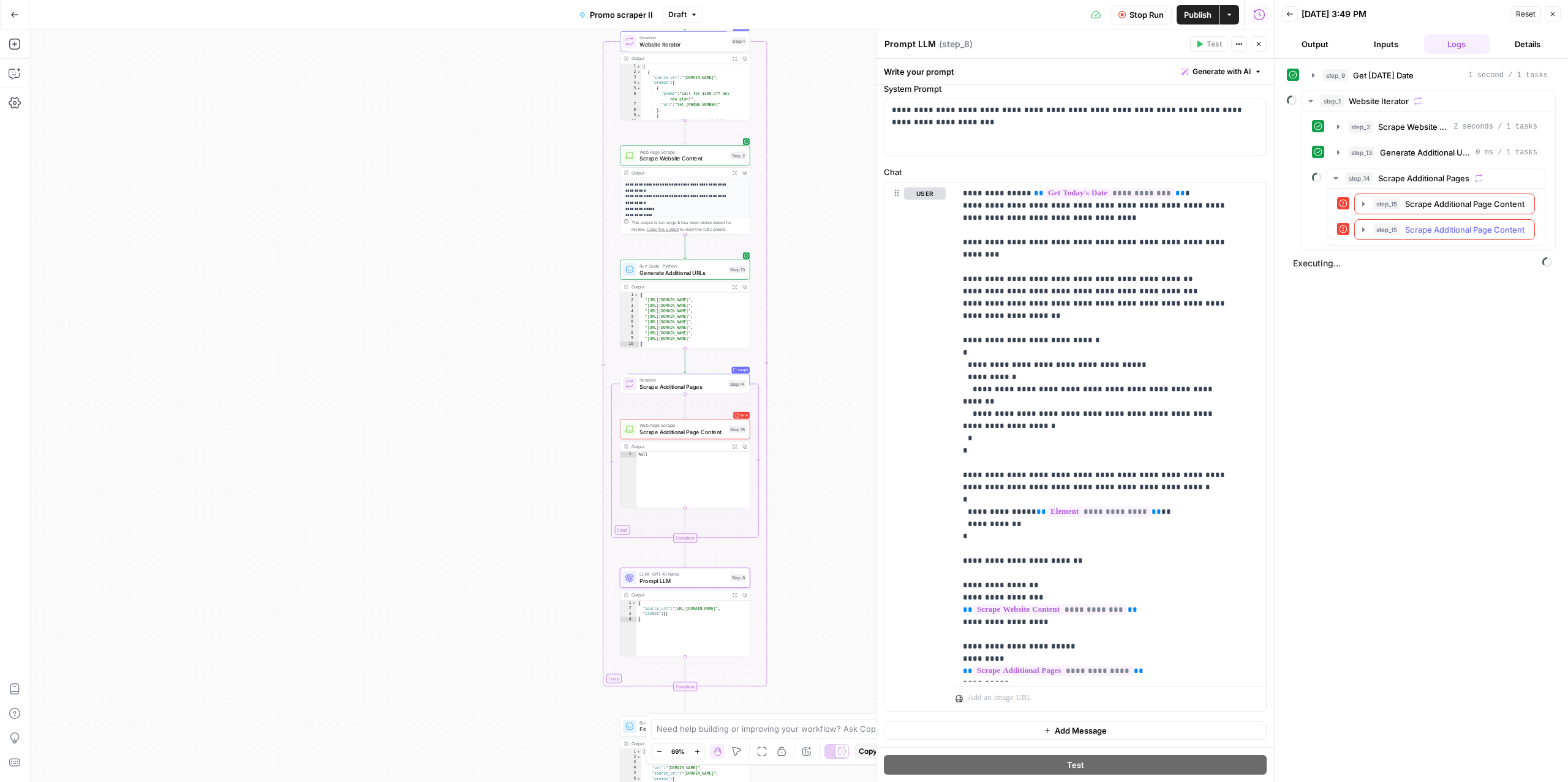
click at [1378, 236] on span "step_15" at bounding box center [1386, 229] width 27 height 12
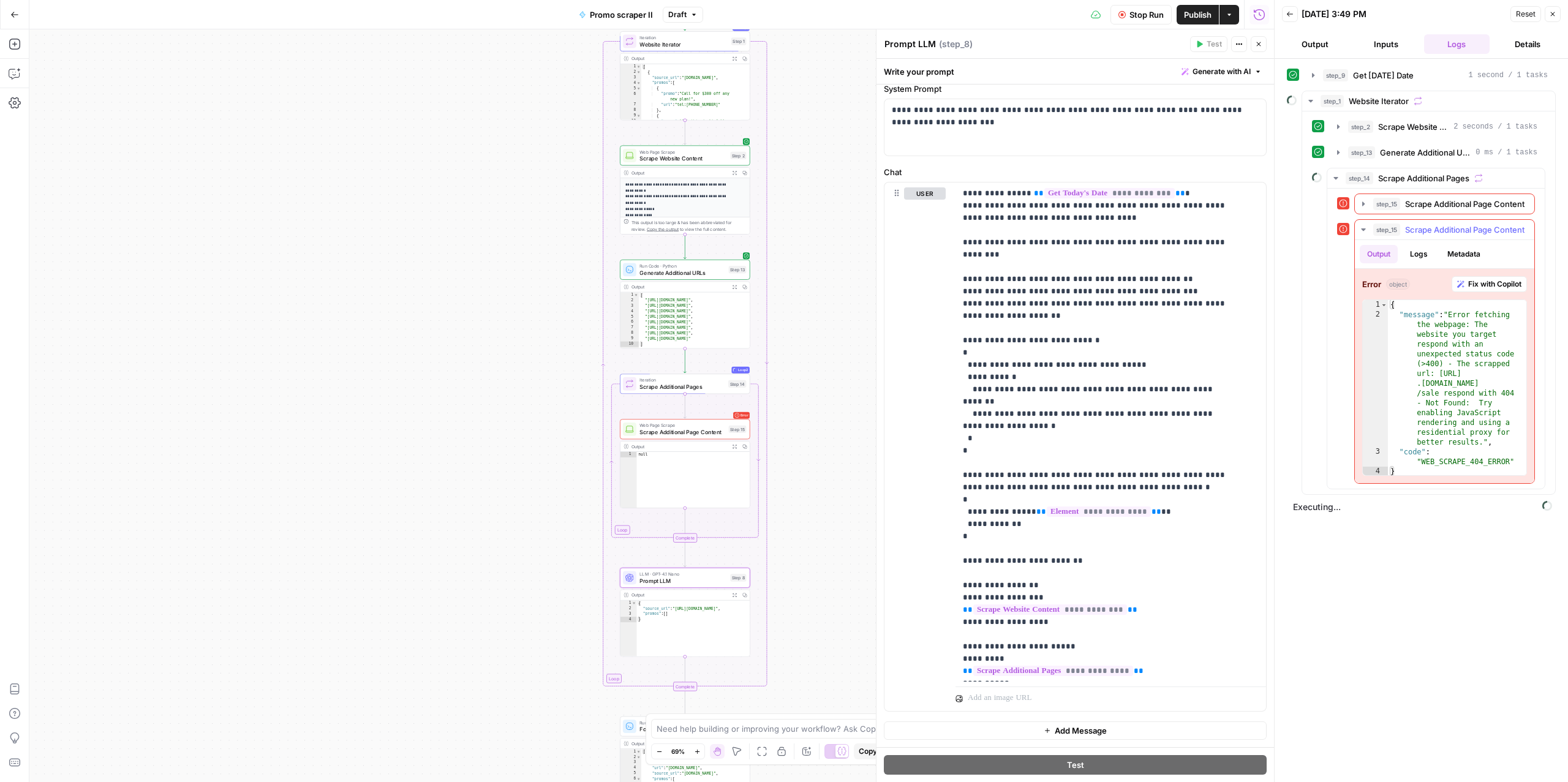
click at [1375, 234] on span "step_15" at bounding box center [1386, 229] width 27 height 12
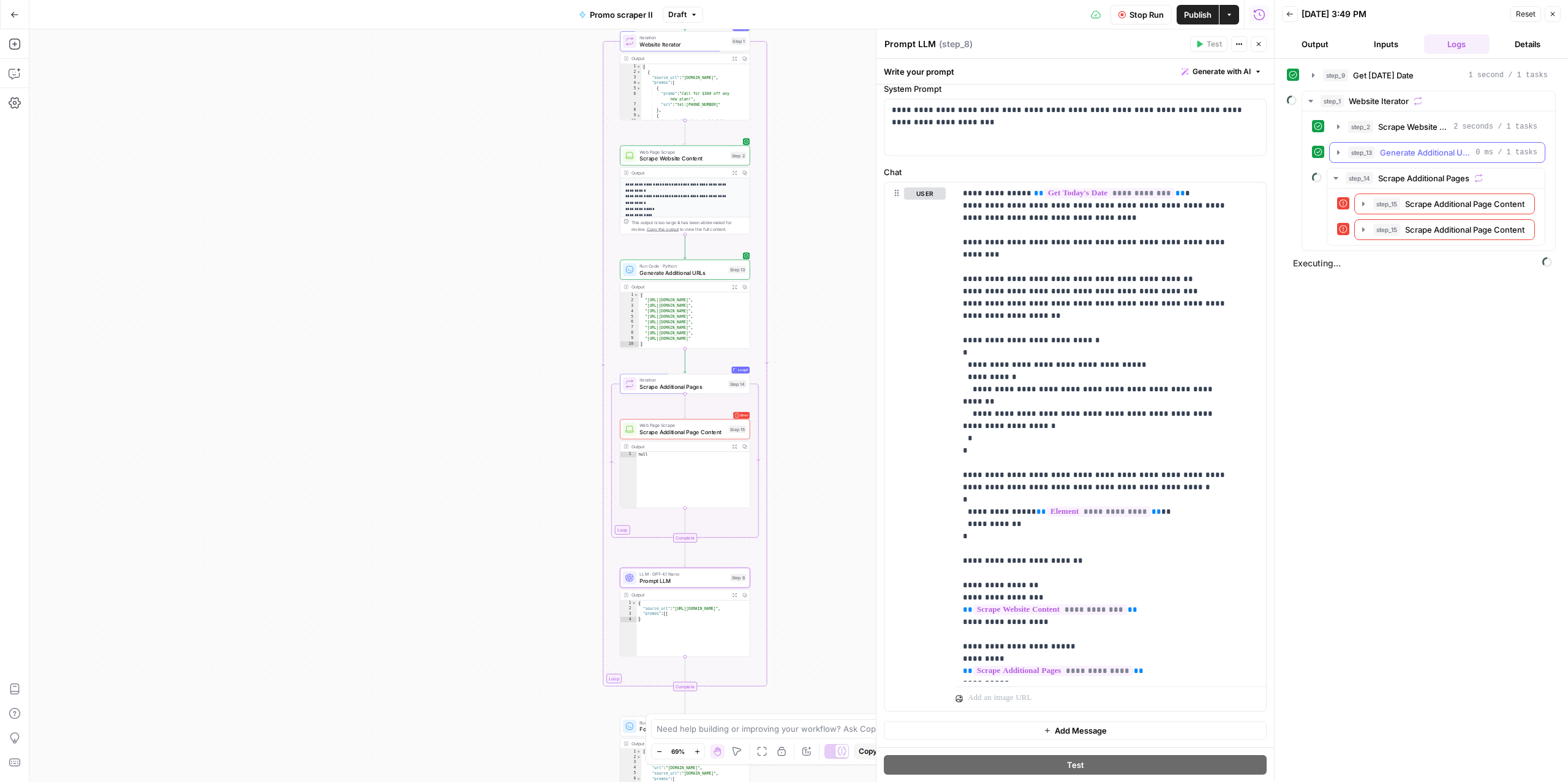
click at [1416, 153] on span "Generate Additional URLs" at bounding box center [1425, 152] width 90 height 12
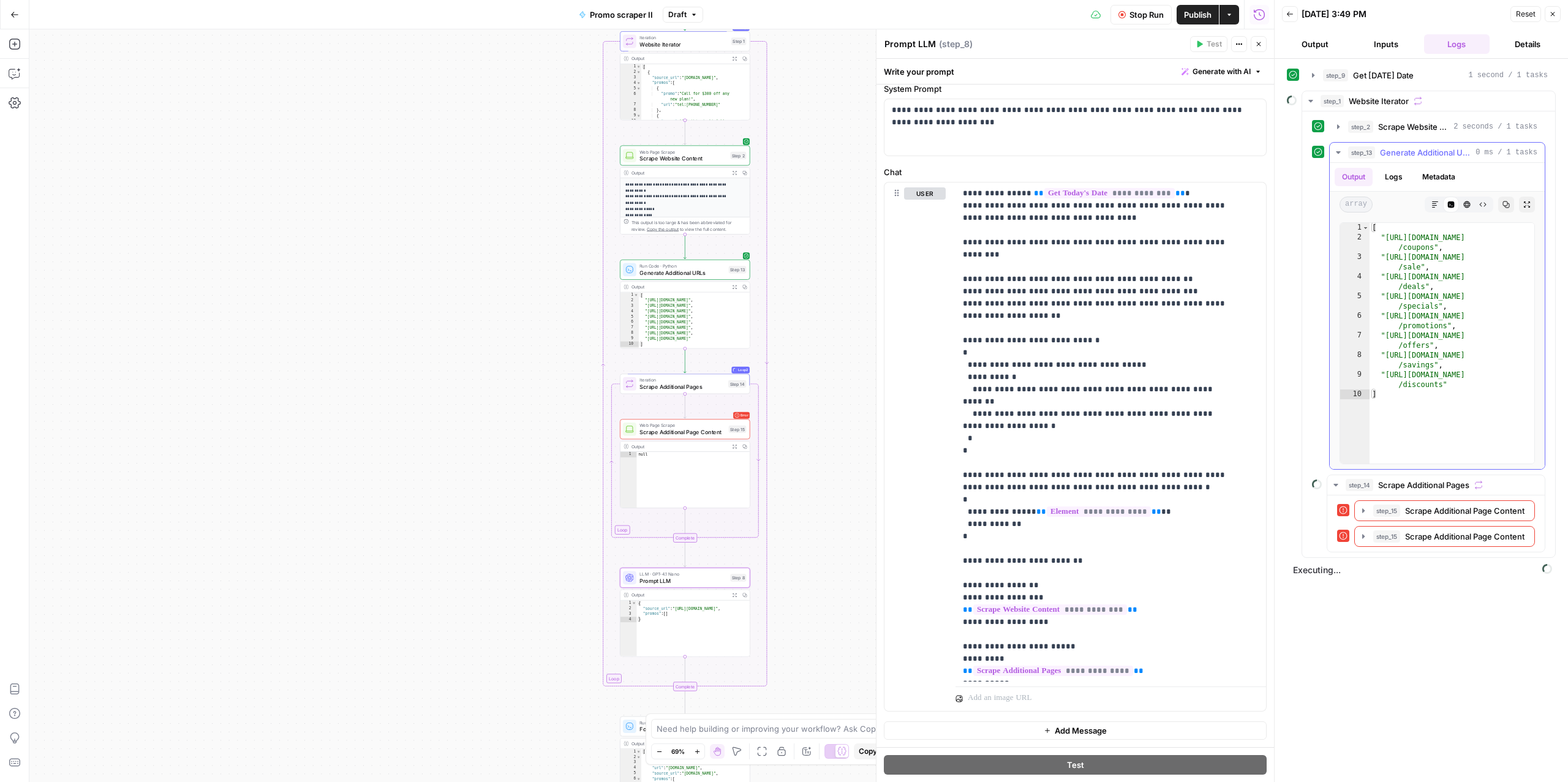
click at [1416, 153] on span "Generate Additional URLs" at bounding box center [1425, 152] width 90 height 12
